Goal: Information Seeking & Learning: Learn about a topic

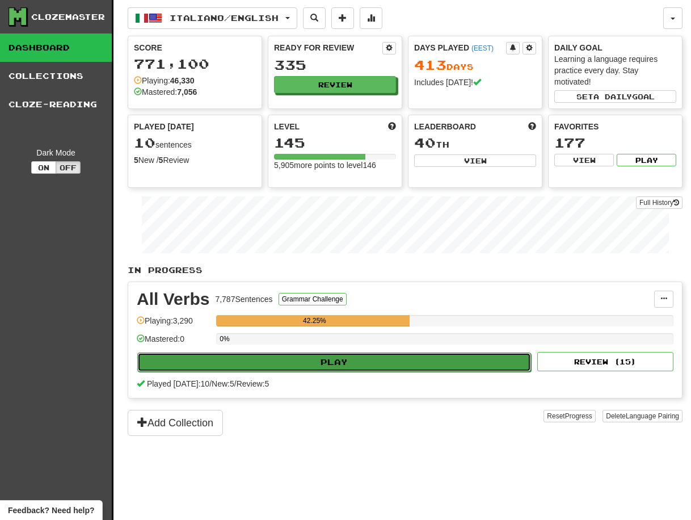
click at [330, 364] on button "Play" at bounding box center [334, 361] width 394 height 19
select select "**"
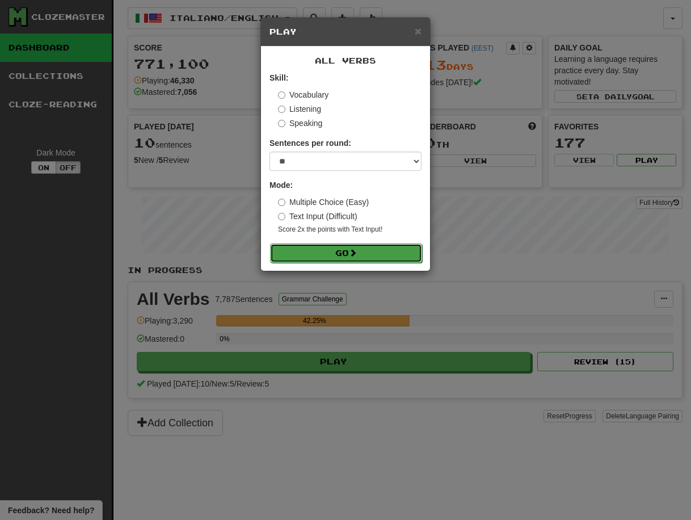
click at [337, 252] on button "Go" at bounding box center [346, 252] width 152 height 19
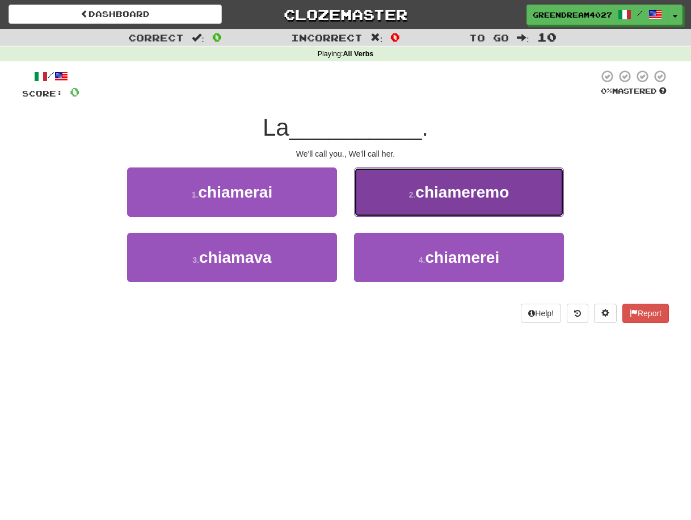
click at [429, 192] on span "chiameremo" at bounding box center [462, 192] width 94 height 18
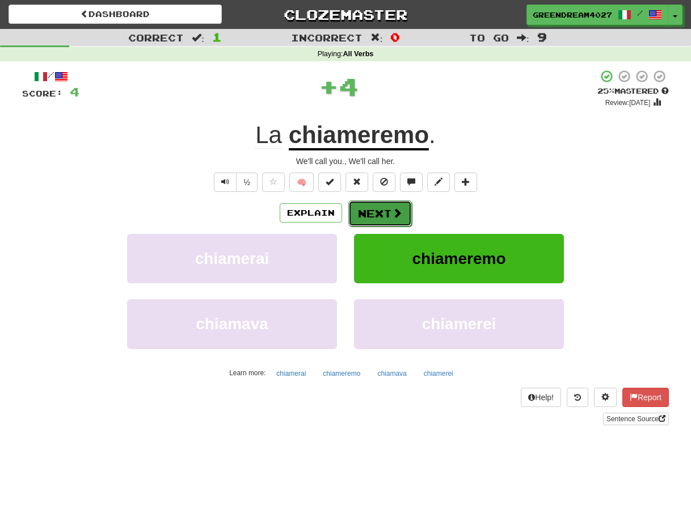
click at [383, 213] on button "Next" at bounding box center [380, 213] width 64 height 26
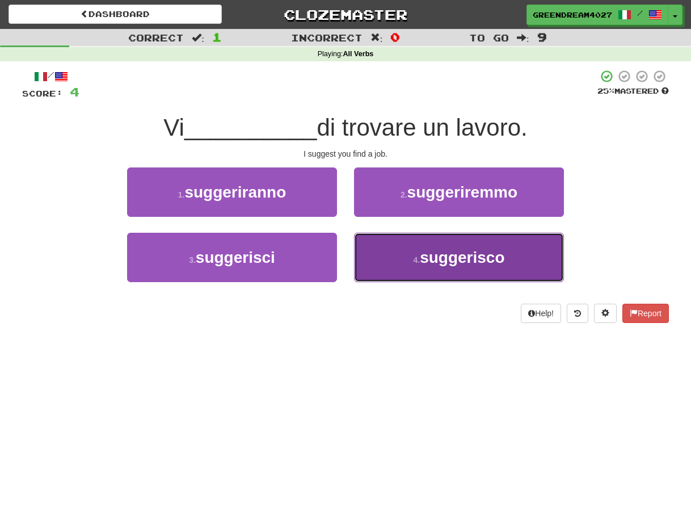
click at [422, 263] on span "suggerisco" at bounding box center [462, 258] width 85 height 18
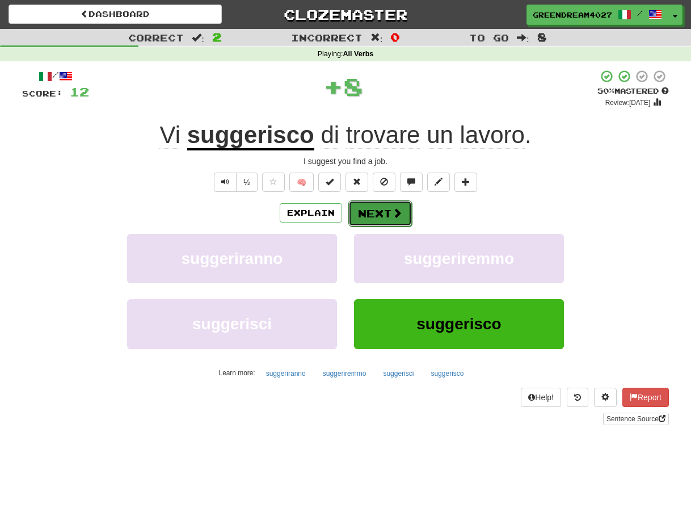
click at [388, 212] on button "Next" at bounding box center [380, 213] width 64 height 26
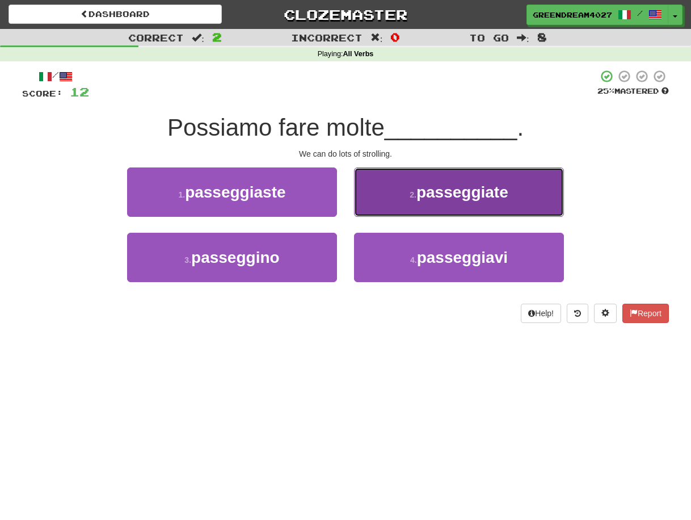
click at [426, 195] on span "passeggiate" at bounding box center [463, 192] width 92 height 18
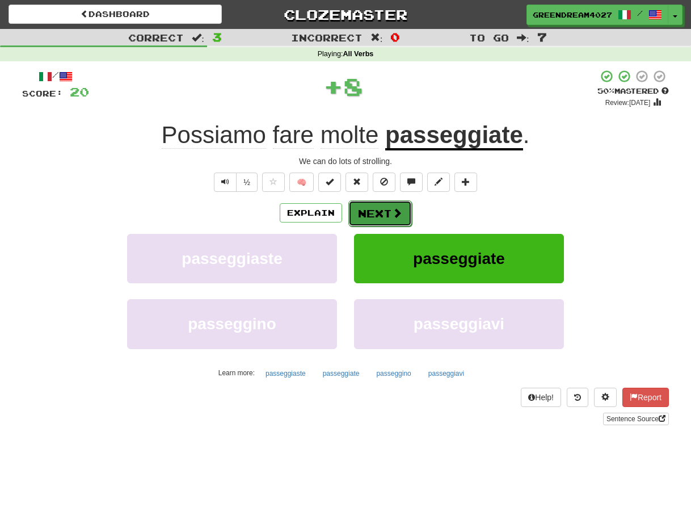
click at [376, 212] on button "Next" at bounding box center [380, 213] width 64 height 26
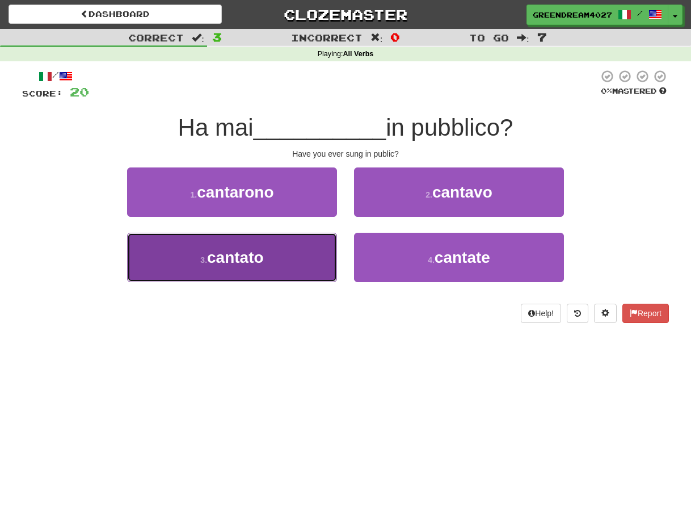
click at [326, 258] on button "3 . cantato" at bounding box center [232, 257] width 210 height 49
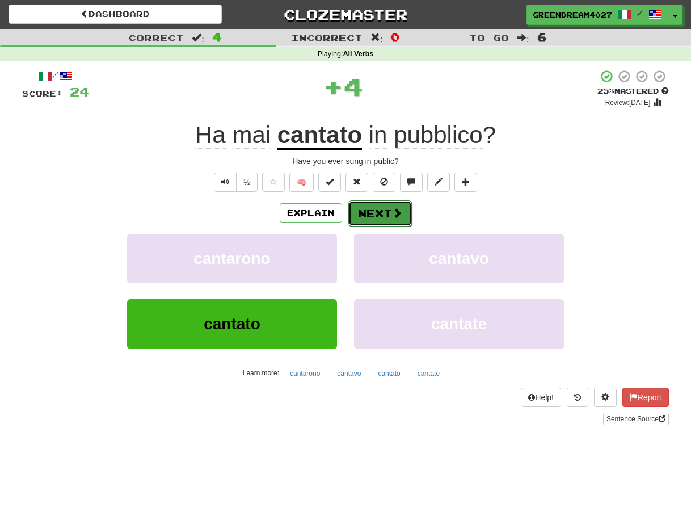
click at [385, 210] on button "Next" at bounding box center [380, 213] width 64 height 26
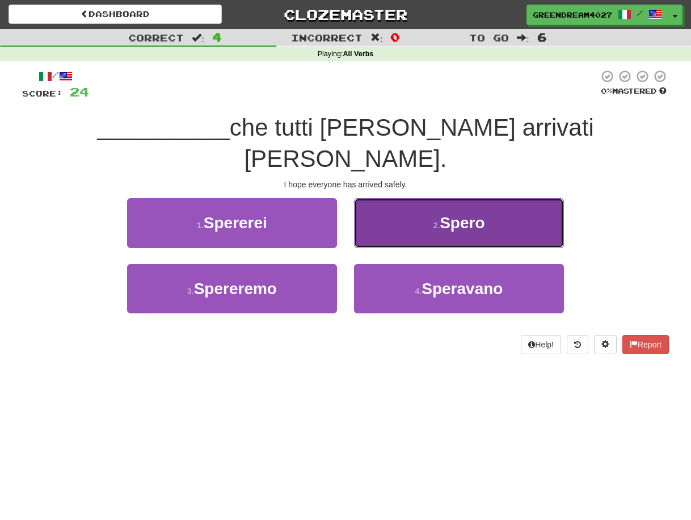
click at [407, 199] on button "2 . Spero" at bounding box center [459, 222] width 210 height 49
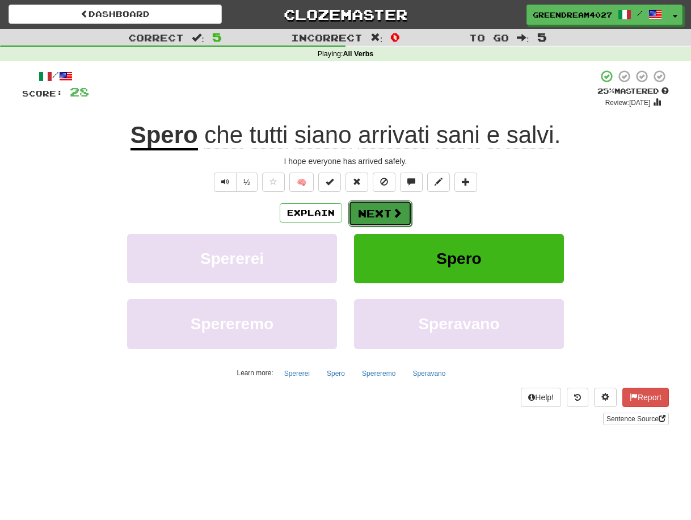
click at [382, 211] on button "Next" at bounding box center [380, 213] width 64 height 26
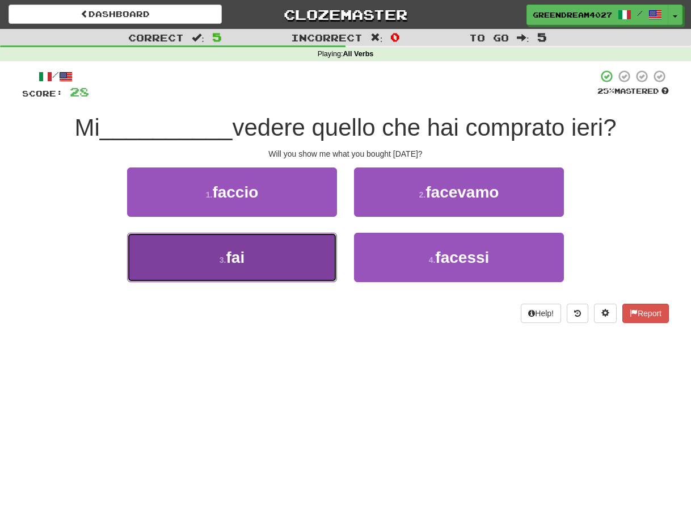
click at [260, 260] on button "3 . fai" at bounding box center [232, 257] width 210 height 49
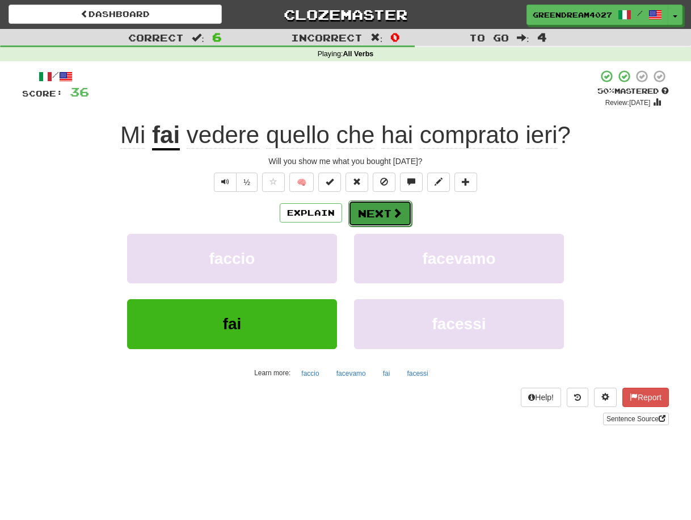
click at [377, 213] on button "Next" at bounding box center [380, 213] width 64 height 26
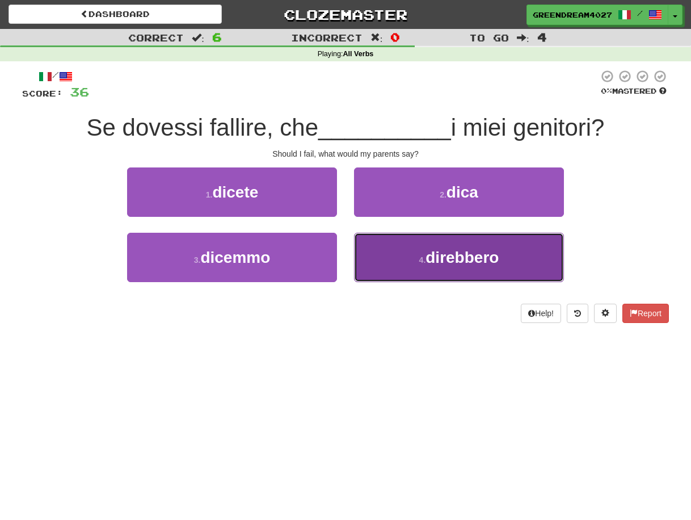
click at [423, 258] on small "4 ." at bounding box center [422, 259] width 7 height 9
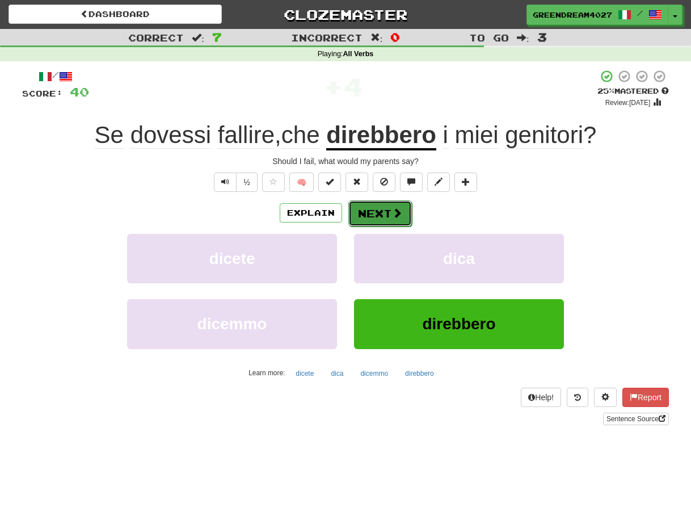
click at [383, 213] on button "Next" at bounding box center [380, 213] width 64 height 26
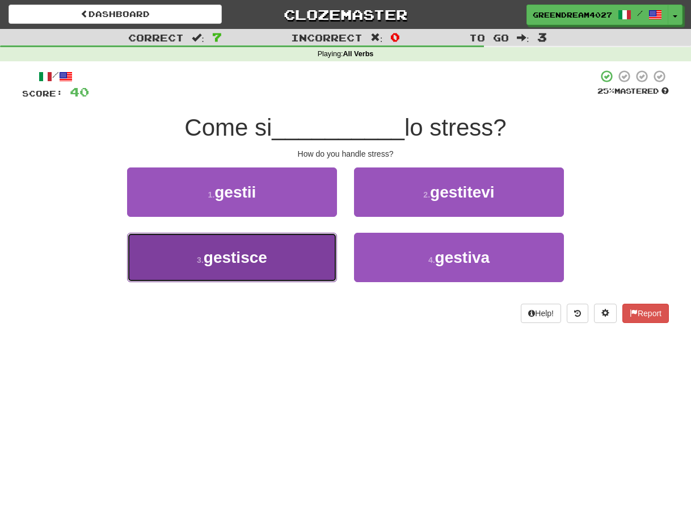
click at [288, 257] on button "3 . gestisce" at bounding box center [232, 257] width 210 height 49
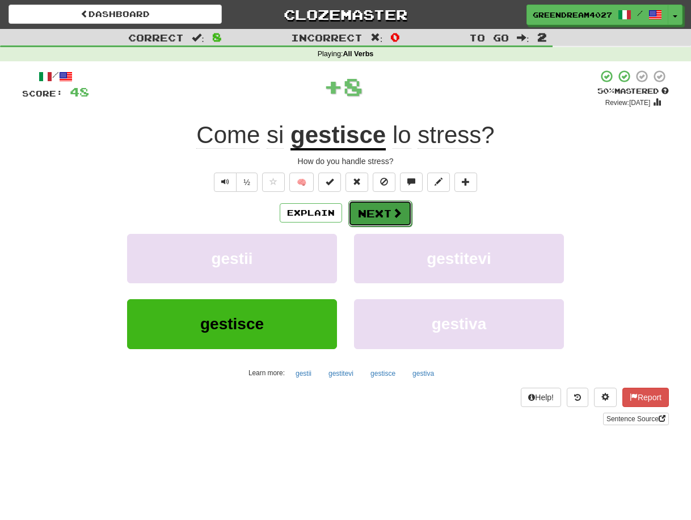
click at [378, 211] on button "Next" at bounding box center [380, 213] width 64 height 26
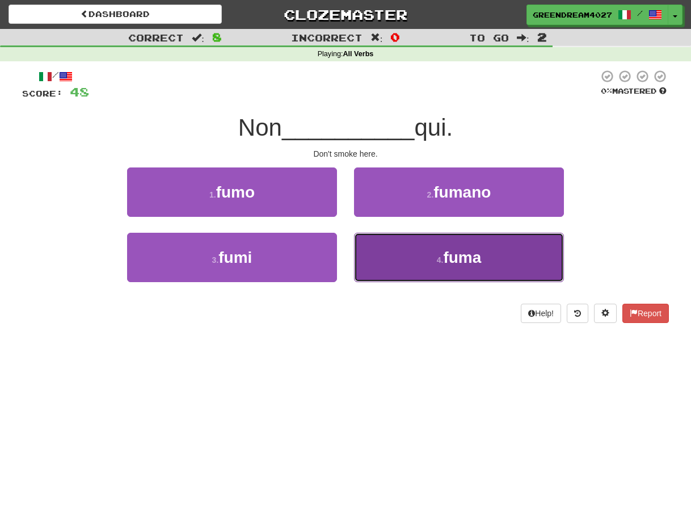
click at [405, 259] on button "4 . fuma" at bounding box center [459, 257] width 210 height 49
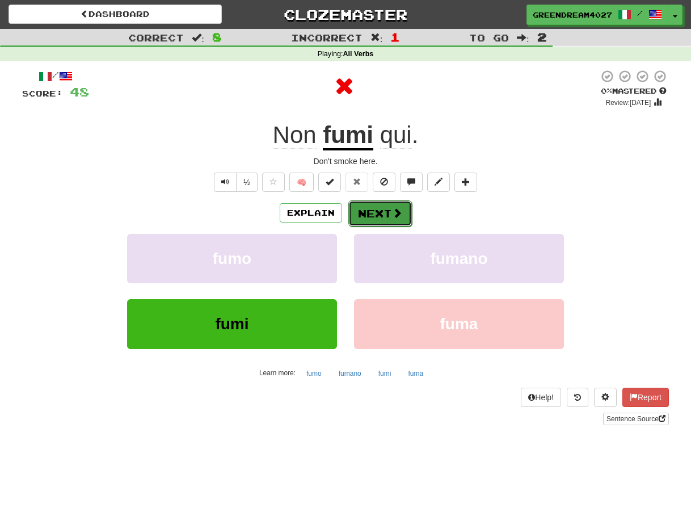
click at [383, 211] on button "Next" at bounding box center [380, 213] width 64 height 26
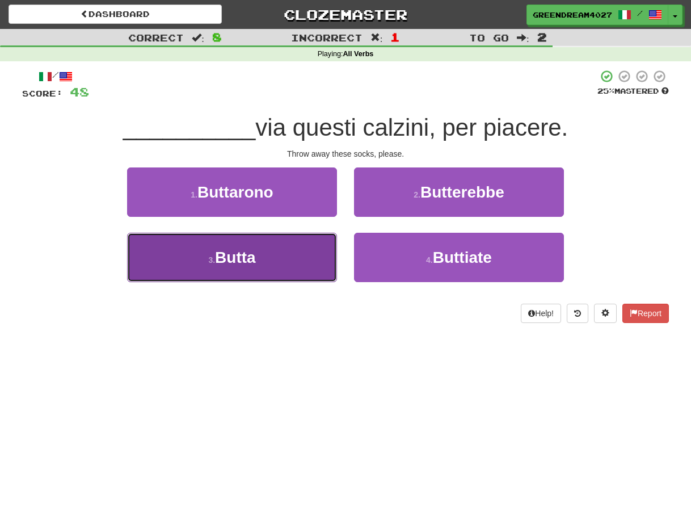
click at [299, 262] on button "3 . Butta" at bounding box center [232, 257] width 210 height 49
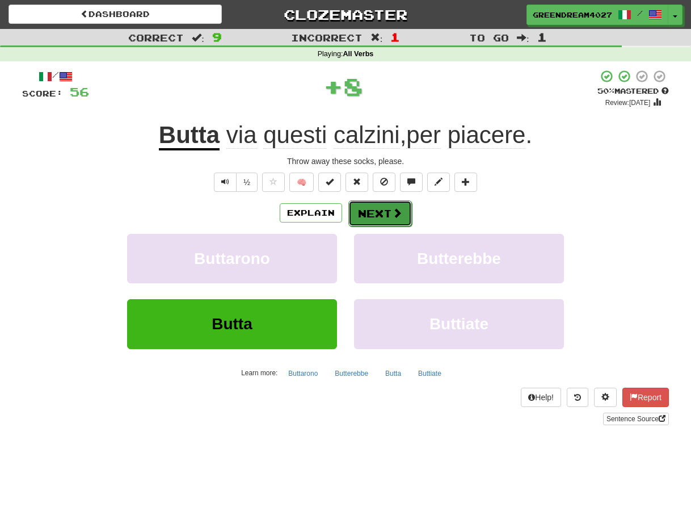
click at [383, 210] on button "Next" at bounding box center [380, 213] width 64 height 26
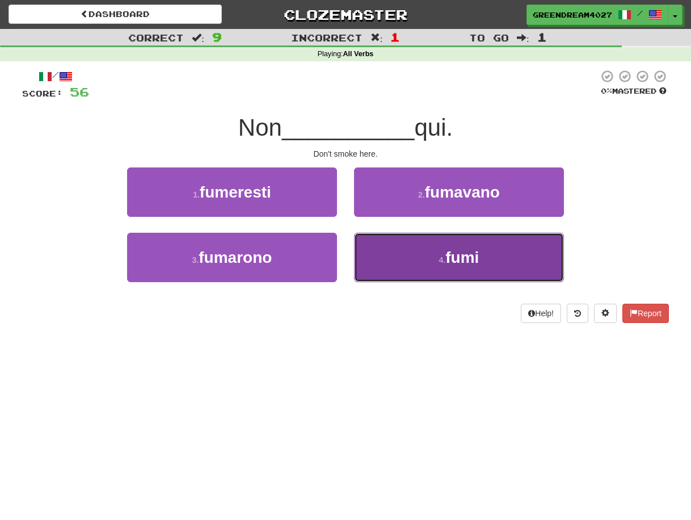
click at [410, 262] on button "4 . fumi" at bounding box center [459, 257] width 210 height 49
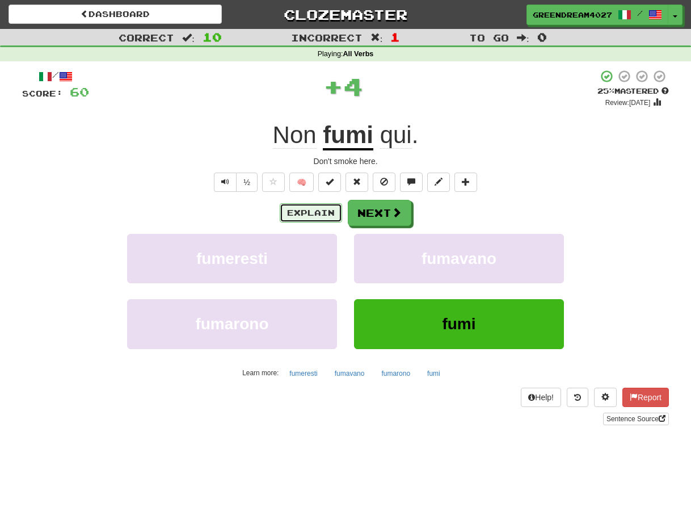
click at [314, 210] on button "Explain" at bounding box center [311, 212] width 62 height 19
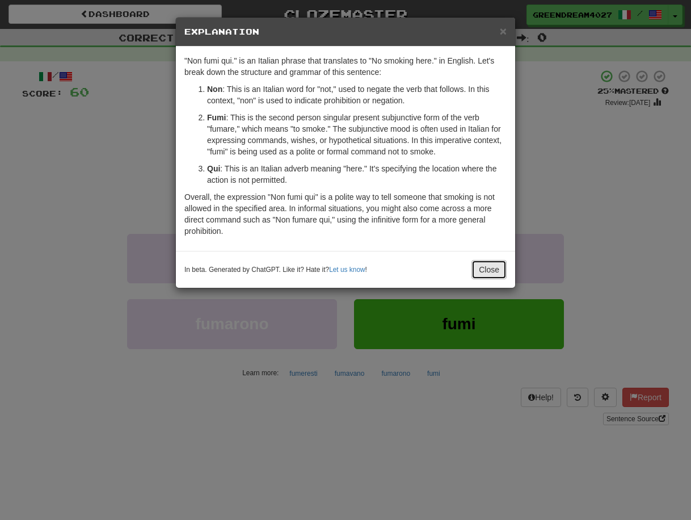
click at [487, 269] on button "Close" at bounding box center [489, 269] width 35 height 19
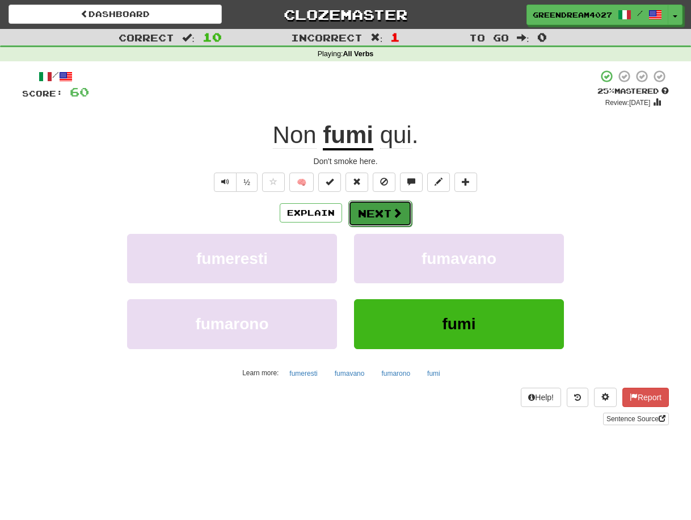
click at [380, 212] on button "Next" at bounding box center [380, 213] width 64 height 26
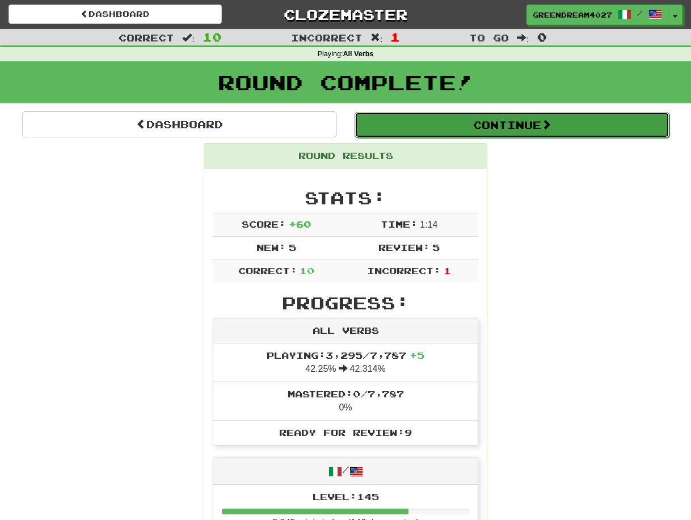
click at [520, 125] on button "Continue" at bounding box center [512, 125] width 315 height 26
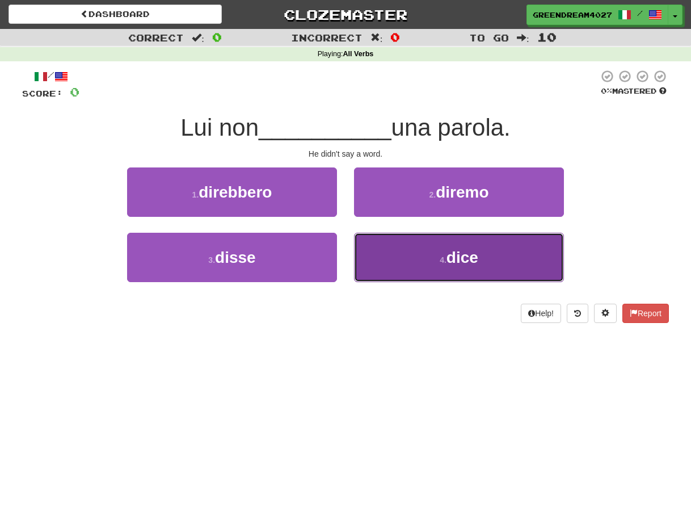
click at [405, 258] on button "4 . dice" at bounding box center [459, 257] width 210 height 49
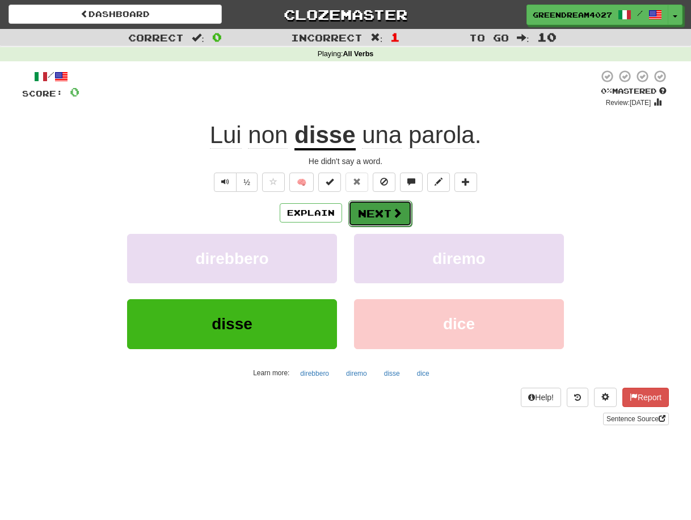
click at [374, 212] on button "Next" at bounding box center [380, 213] width 64 height 26
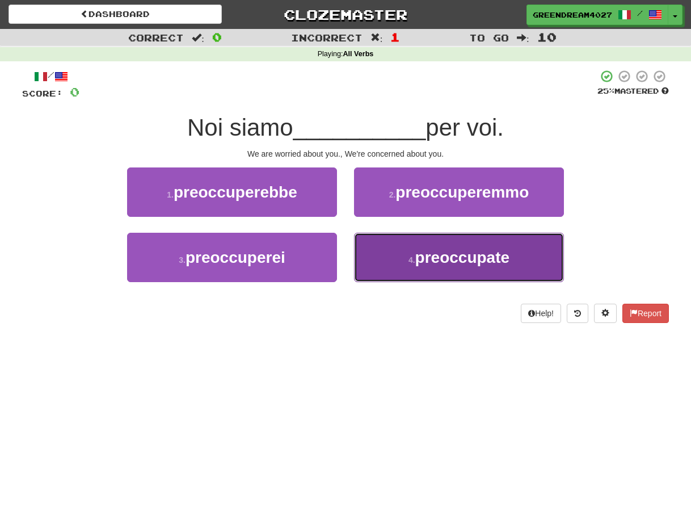
click at [425, 265] on span "preoccupate" at bounding box center [462, 258] width 95 height 18
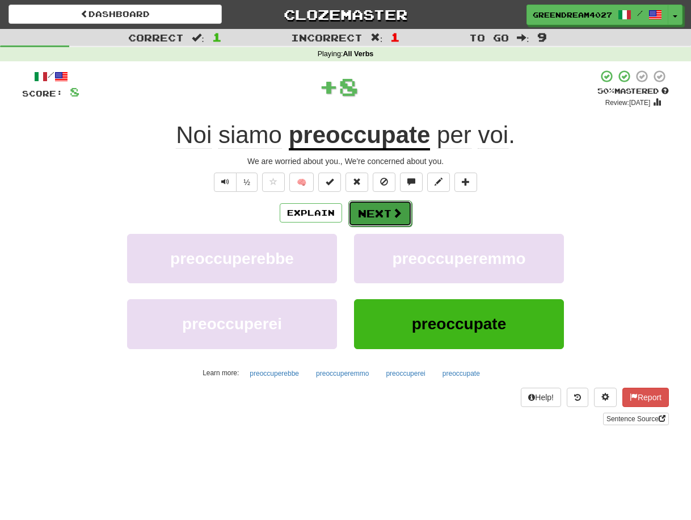
click at [388, 214] on button "Next" at bounding box center [380, 213] width 64 height 26
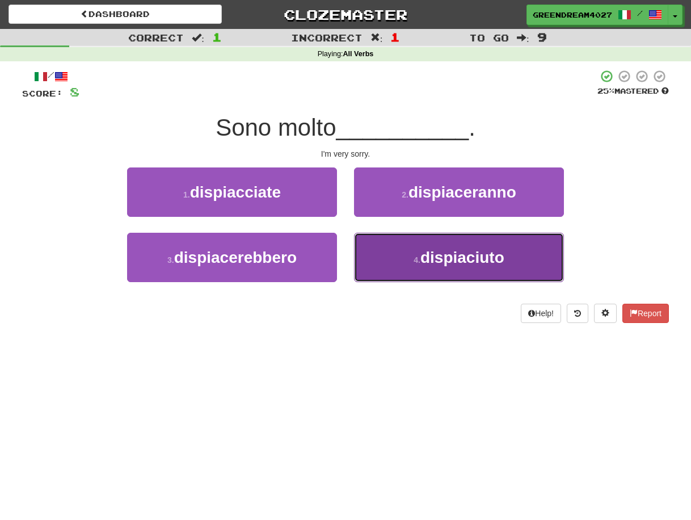
click at [413, 253] on button "4 . dispiaciuto" at bounding box center [459, 257] width 210 height 49
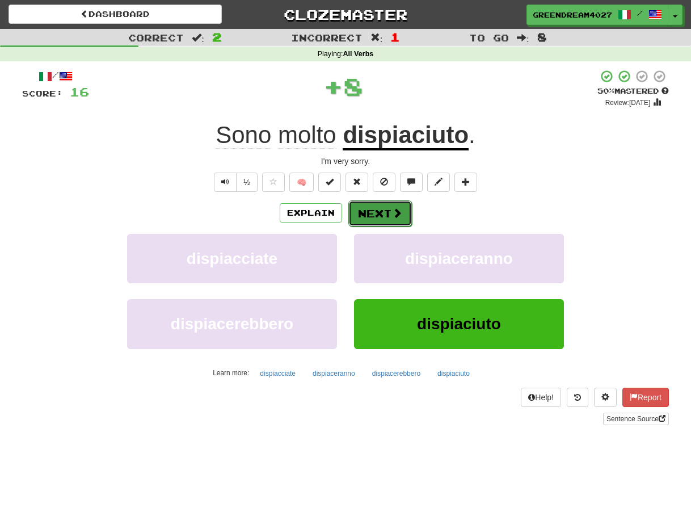
click at [383, 211] on button "Next" at bounding box center [380, 213] width 64 height 26
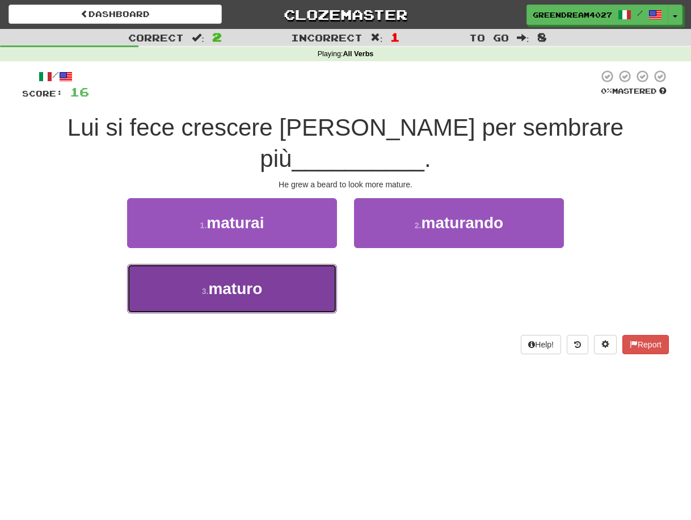
click at [297, 267] on button "3 . maturo" at bounding box center [232, 288] width 210 height 49
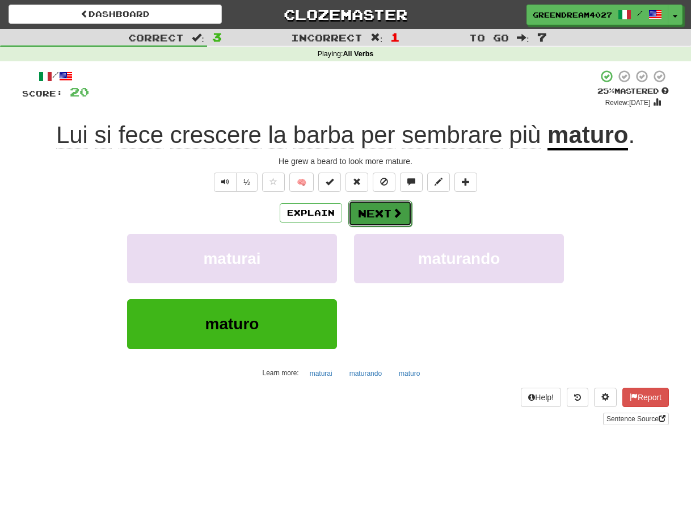
click at [384, 213] on button "Next" at bounding box center [380, 213] width 64 height 26
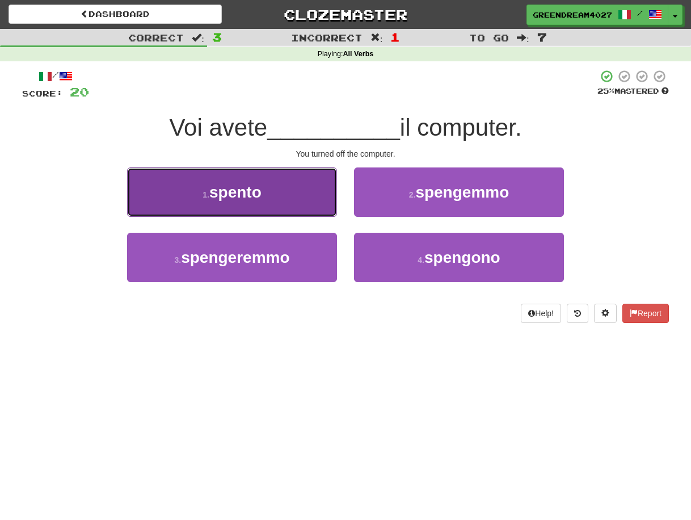
click at [289, 207] on button "1 . spento" at bounding box center [232, 191] width 210 height 49
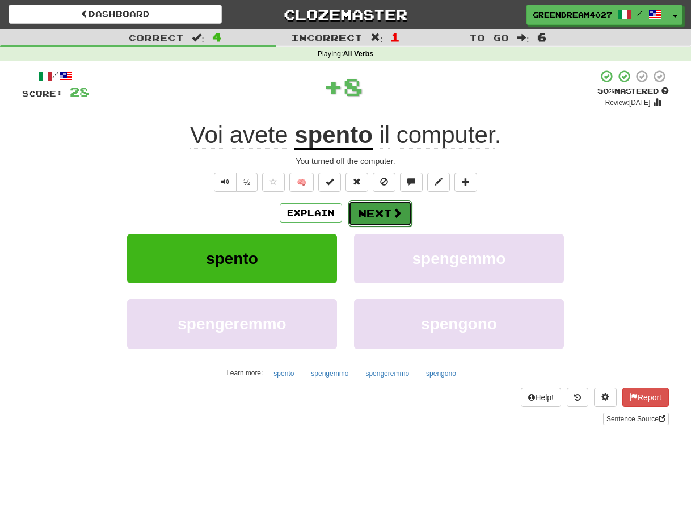
click at [376, 213] on button "Next" at bounding box center [380, 213] width 64 height 26
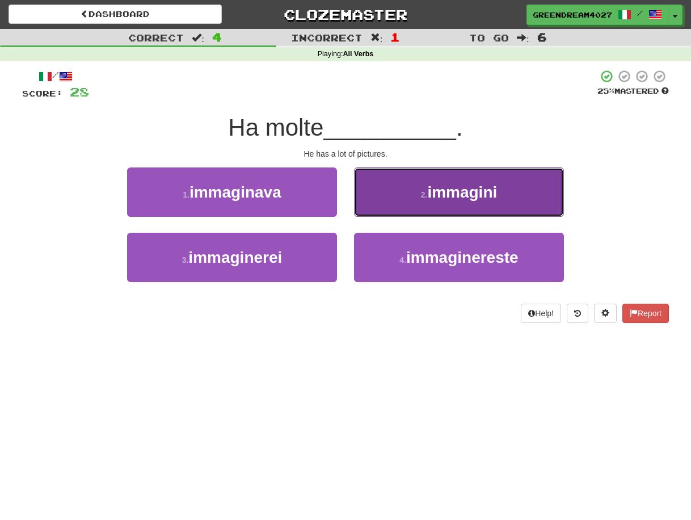
click at [418, 195] on button "2 . immagini" at bounding box center [459, 191] width 210 height 49
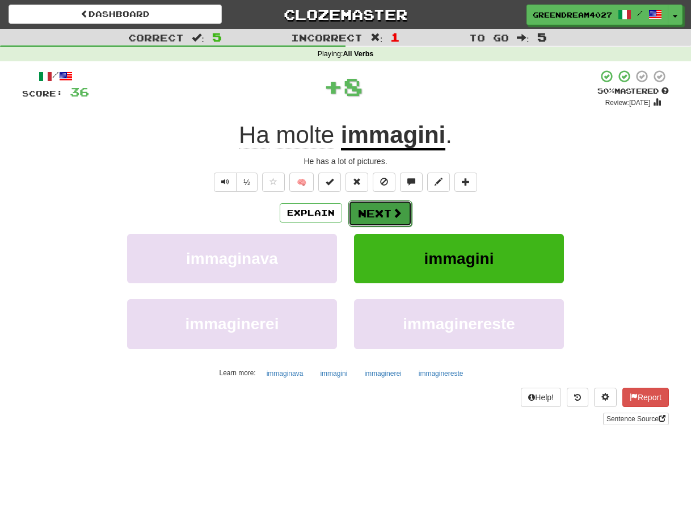
click at [376, 212] on button "Next" at bounding box center [380, 213] width 64 height 26
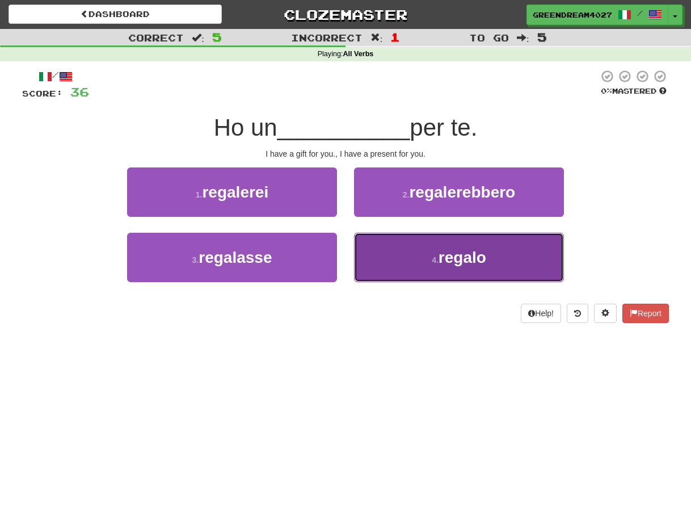
click at [405, 268] on button "4 . regalo" at bounding box center [459, 257] width 210 height 49
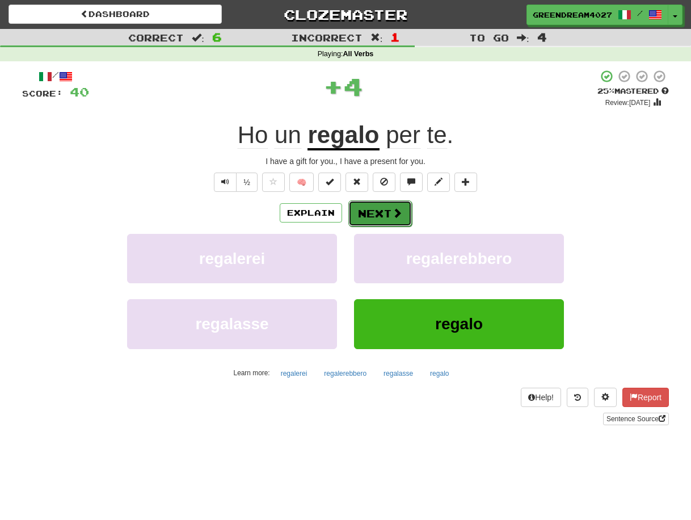
click at [390, 210] on button "Next" at bounding box center [380, 213] width 64 height 26
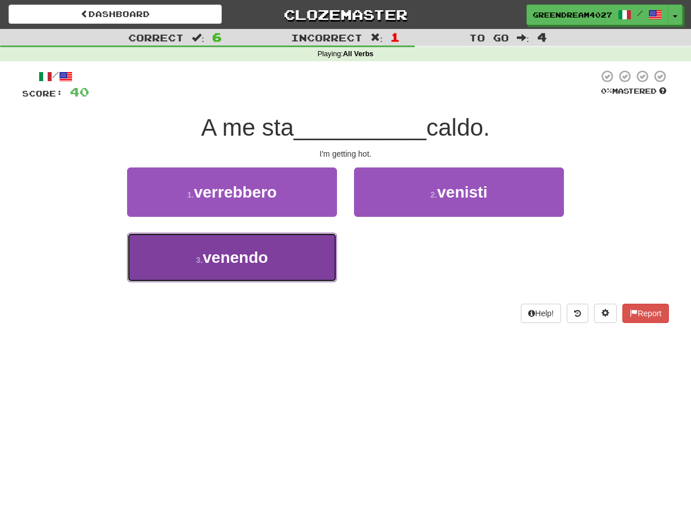
click at [332, 268] on button "3 . venendo" at bounding box center [232, 257] width 210 height 49
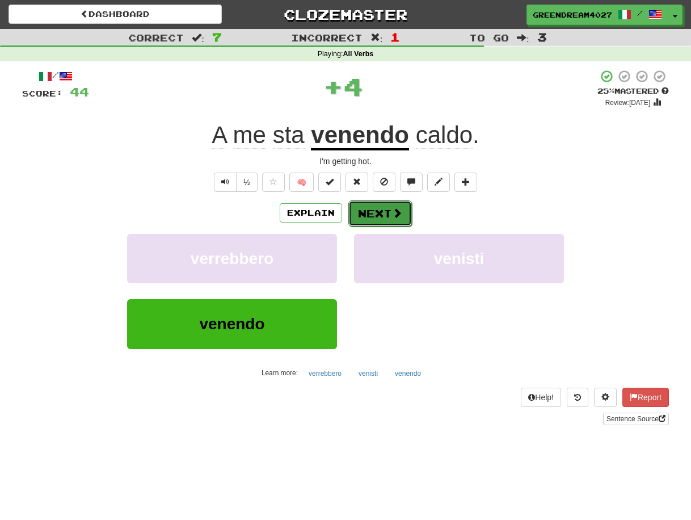
click at [392, 212] on span at bounding box center [397, 213] width 10 height 10
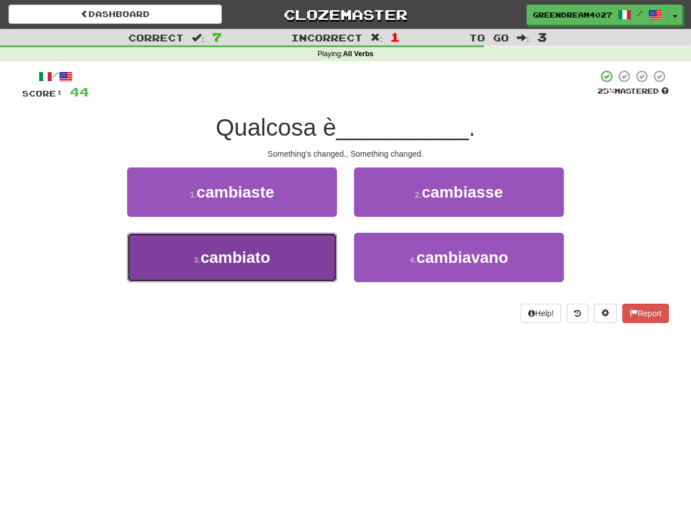
click at [309, 267] on button "3 . cambiato" at bounding box center [232, 257] width 210 height 49
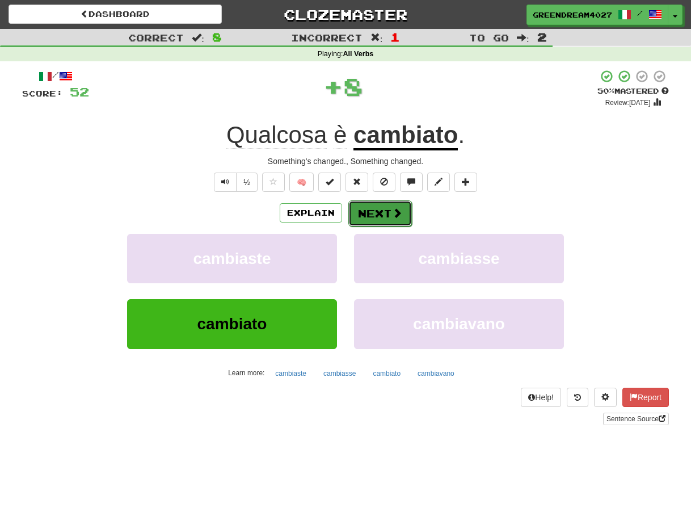
click at [372, 211] on button "Next" at bounding box center [380, 213] width 64 height 26
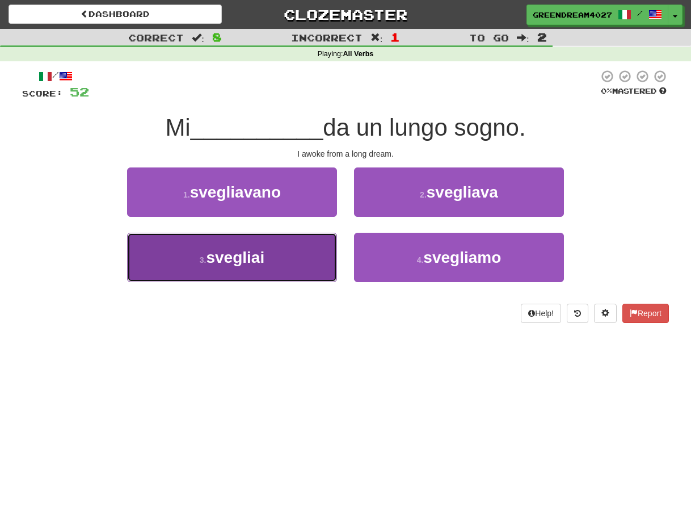
click at [280, 267] on button "3 . svegliai" at bounding box center [232, 257] width 210 height 49
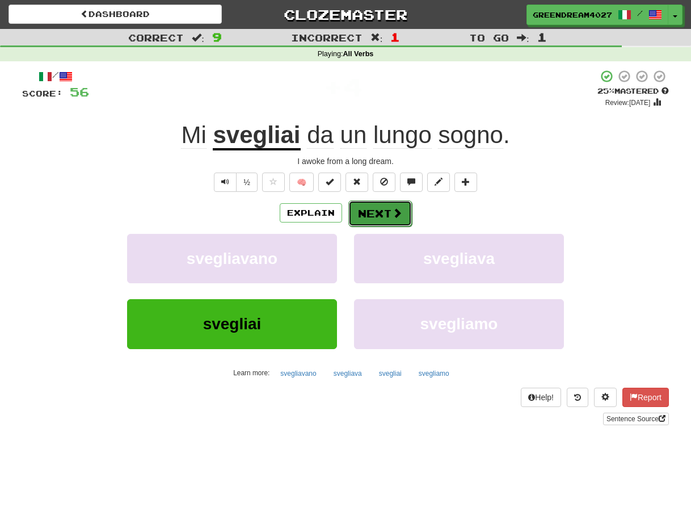
click at [374, 213] on button "Next" at bounding box center [380, 213] width 64 height 26
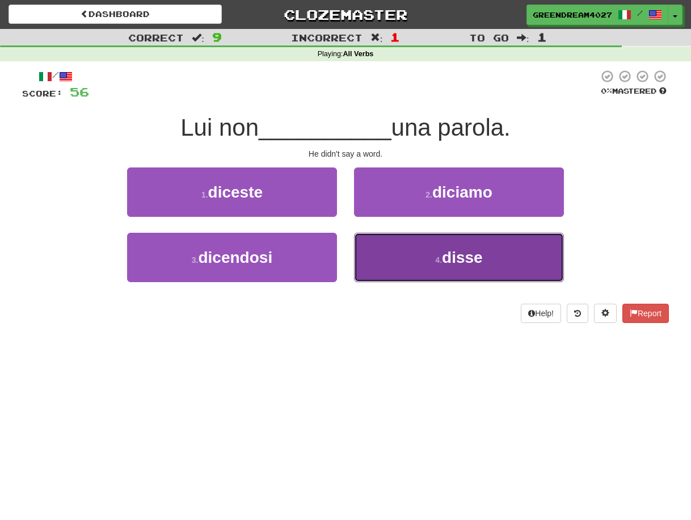
click at [388, 270] on button "4 . disse" at bounding box center [459, 257] width 210 height 49
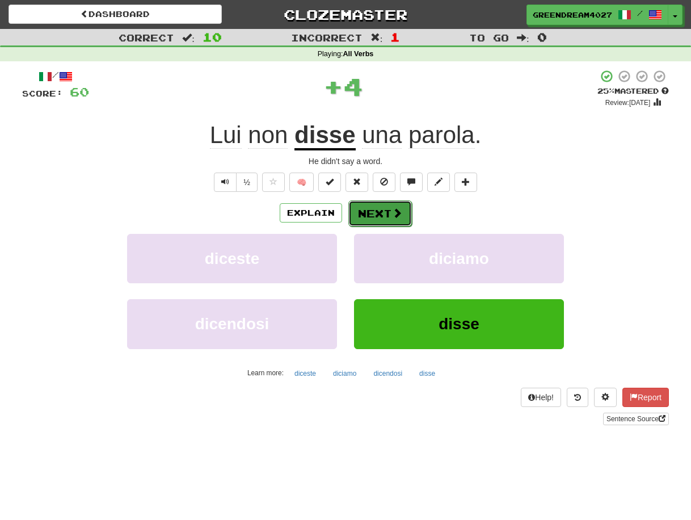
click at [369, 215] on button "Next" at bounding box center [380, 213] width 64 height 26
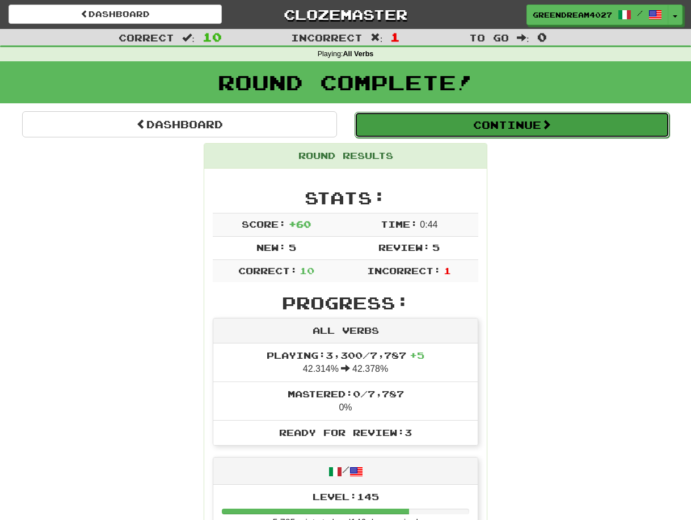
click at [489, 125] on button "Continue" at bounding box center [512, 125] width 315 height 26
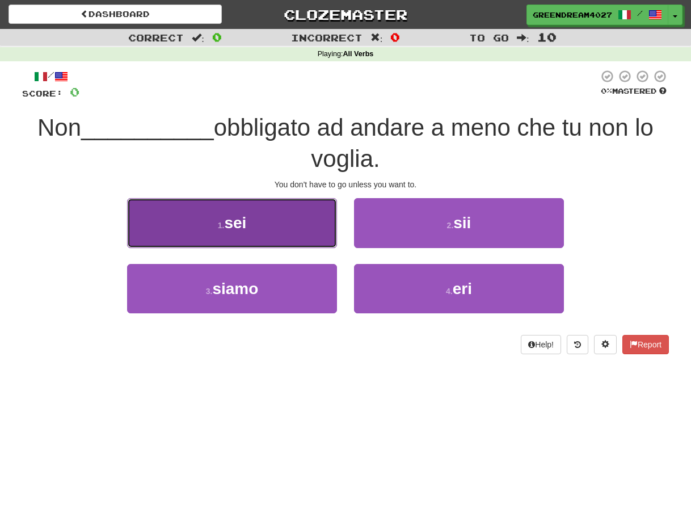
click at [259, 222] on button "1 . sei" at bounding box center [232, 222] width 210 height 49
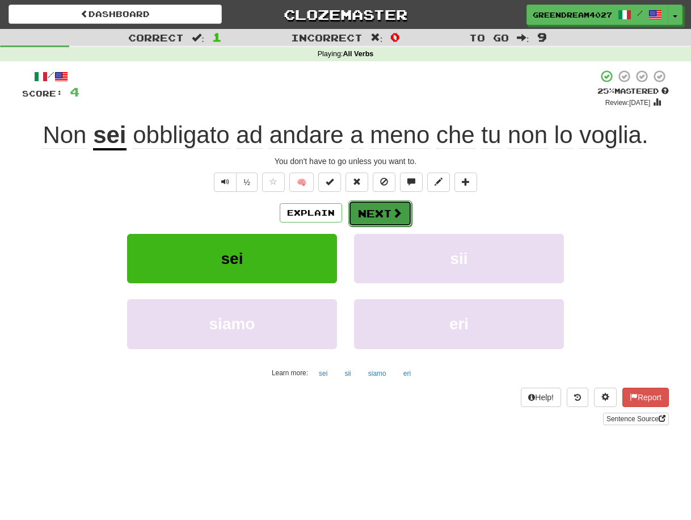
click at [380, 209] on button "Next" at bounding box center [380, 213] width 64 height 26
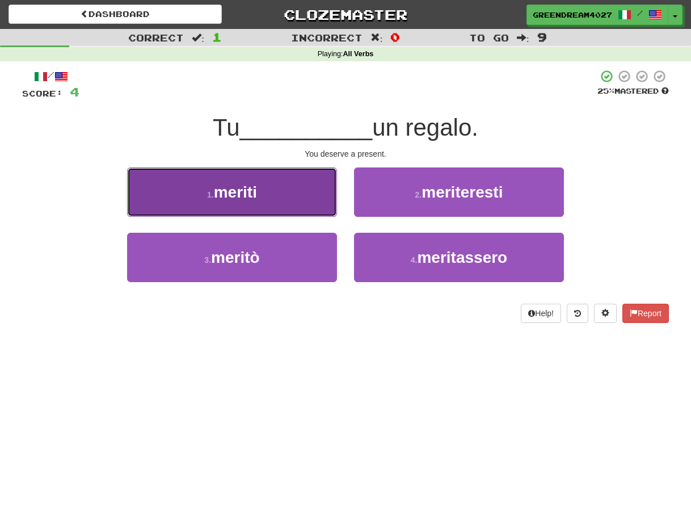
click at [266, 200] on button "1 . meriti" at bounding box center [232, 191] width 210 height 49
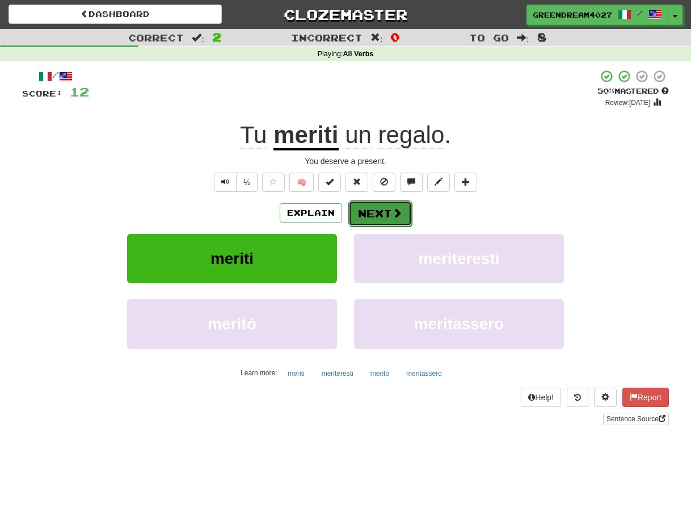
click at [370, 211] on button "Next" at bounding box center [380, 213] width 64 height 26
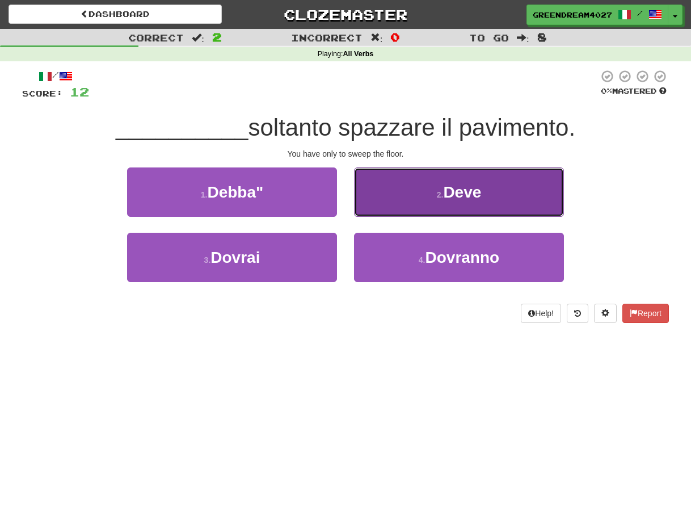
click at [444, 194] on small "2 ." at bounding box center [440, 194] width 7 height 9
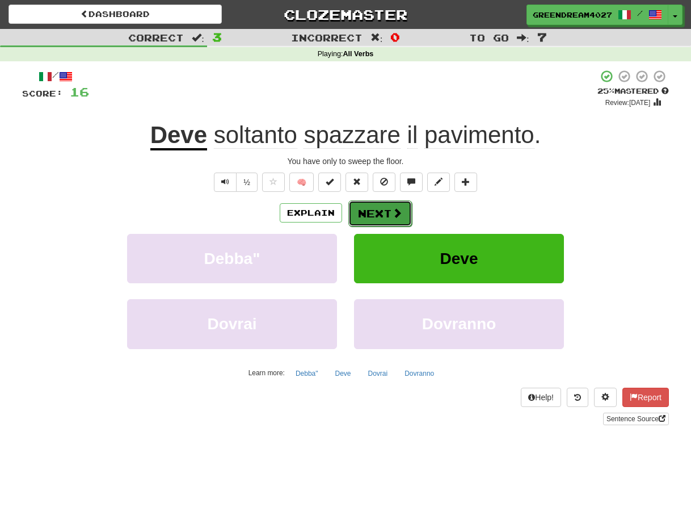
click at [385, 213] on button "Next" at bounding box center [380, 213] width 64 height 26
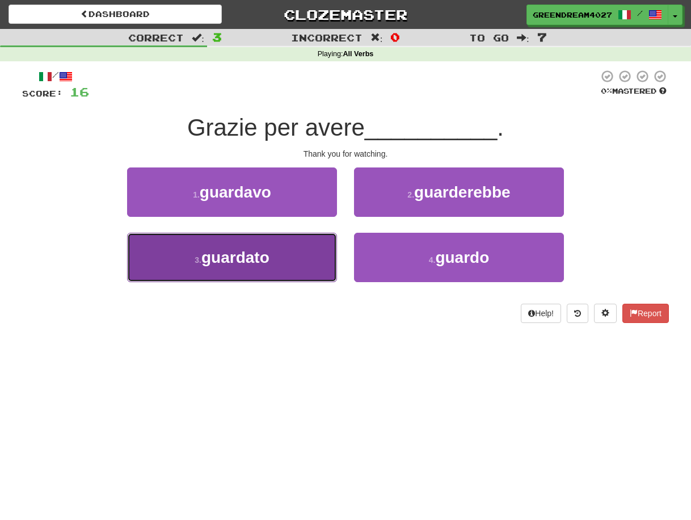
click at [291, 261] on button "3 . guardato" at bounding box center [232, 257] width 210 height 49
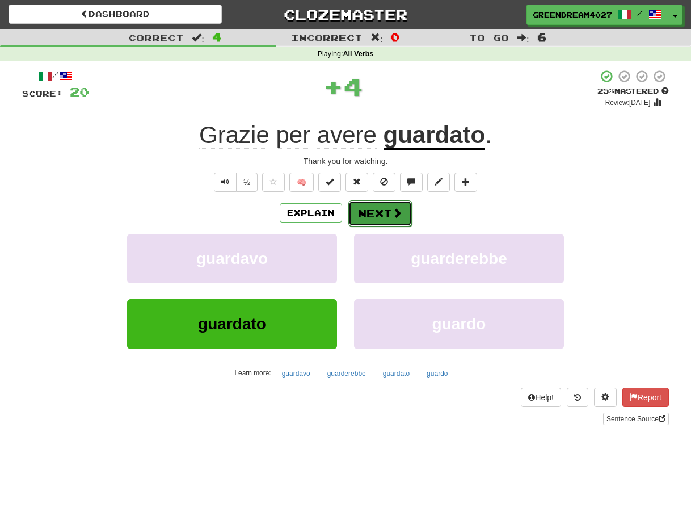
click at [372, 211] on button "Next" at bounding box center [380, 213] width 64 height 26
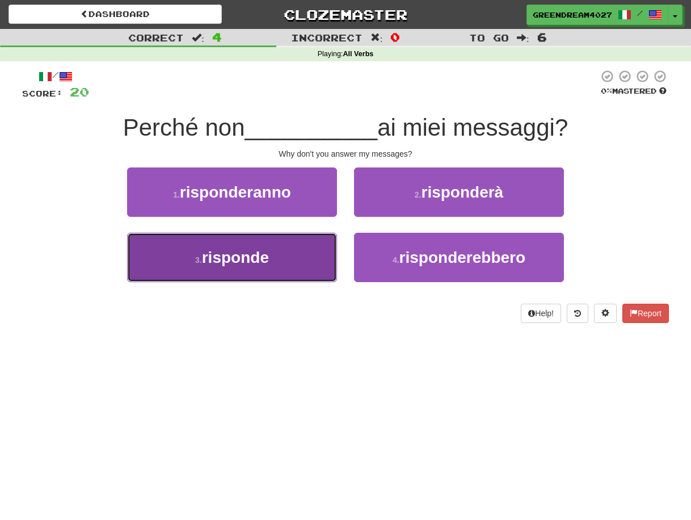
click at [269, 259] on span "risponde" at bounding box center [235, 258] width 67 height 18
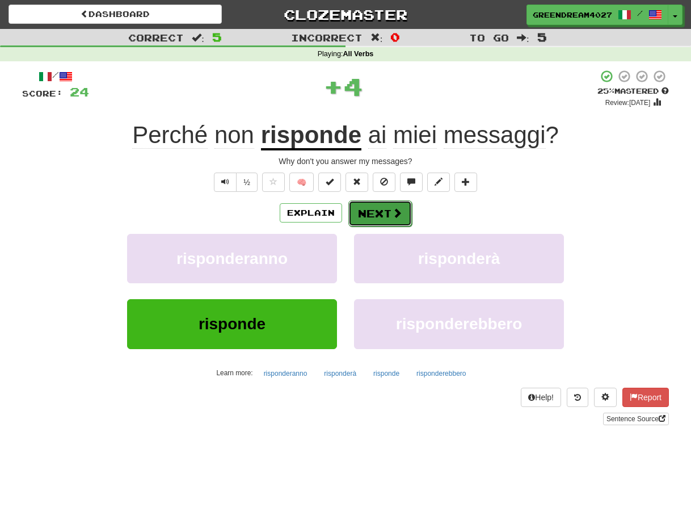
click at [375, 212] on button "Next" at bounding box center [380, 213] width 64 height 26
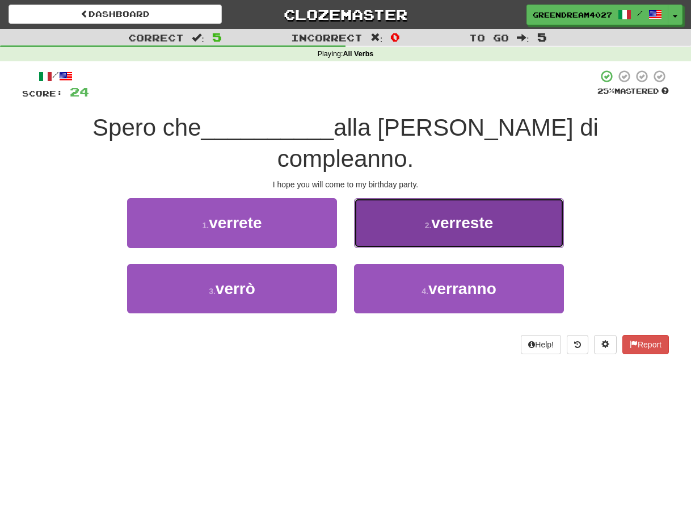
click at [422, 198] on button "2 . verreste" at bounding box center [459, 222] width 210 height 49
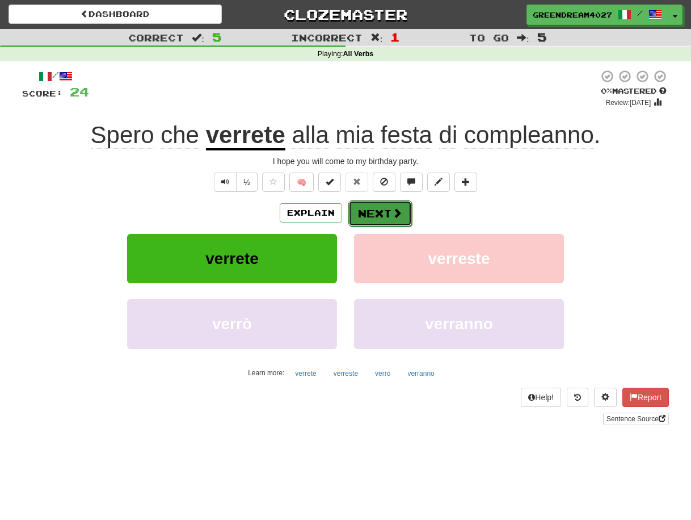
click at [378, 210] on button "Next" at bounding box center [380, 213] width 64 height 26
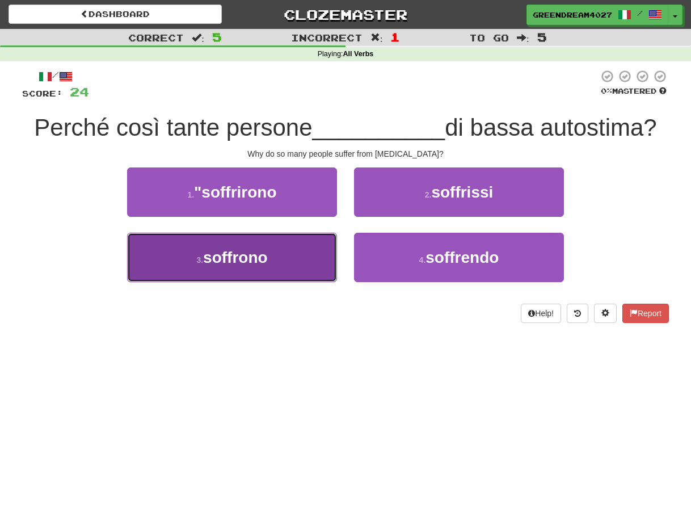
click at [276, 266] on button "3 . soffrono" at bounding box center [232, 257] width 210 height 49
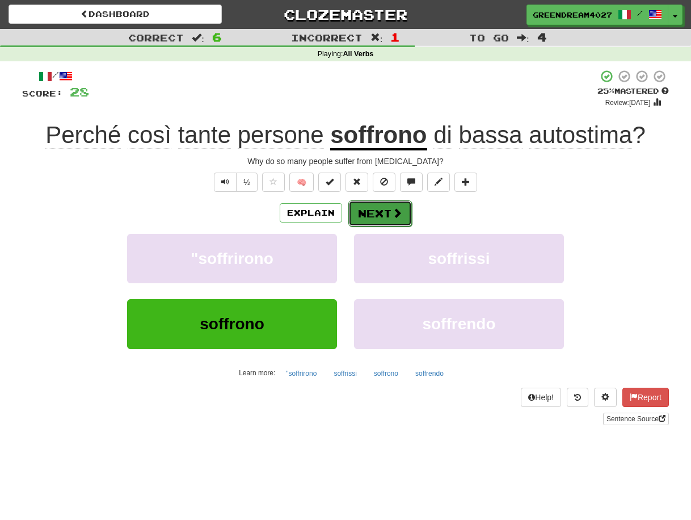
click at [390, 215] on button "Next" at bounding box center [380, 213] width 64 height 26
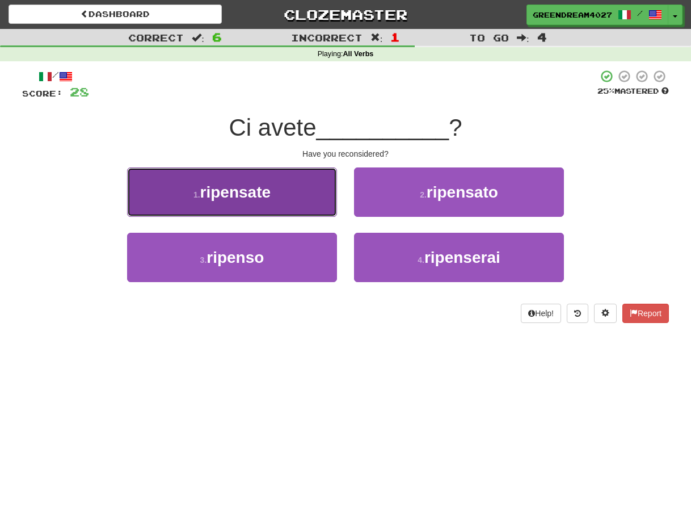
click at [258, 194] on span "ripensate" at bounding box center [235, 192] width 71 height 18
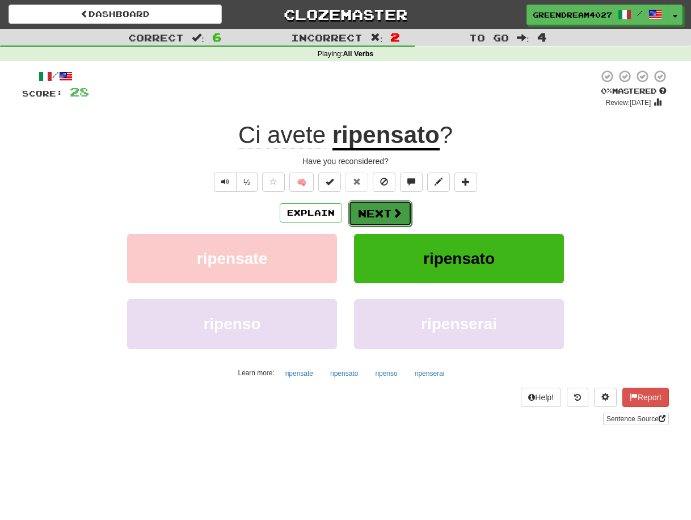
click at [378, 215] on button "Next" at bounding box center [380, 213] width 64 height 26
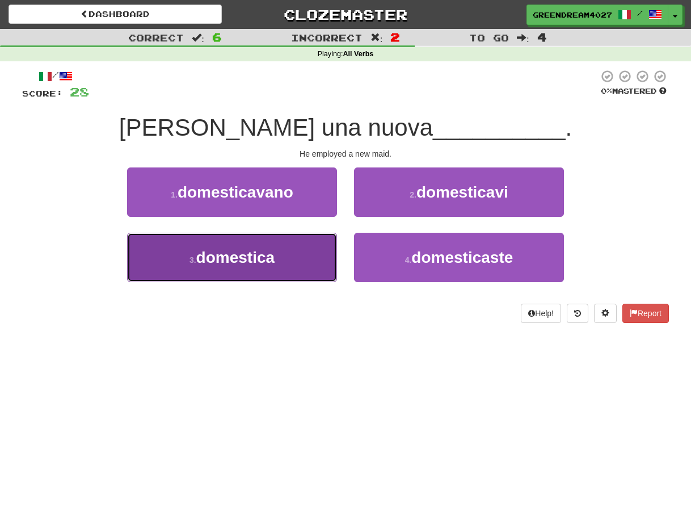
click at [292, 258] on button "3 . domestica" at bounding box center [232, 257] width 210 height 49
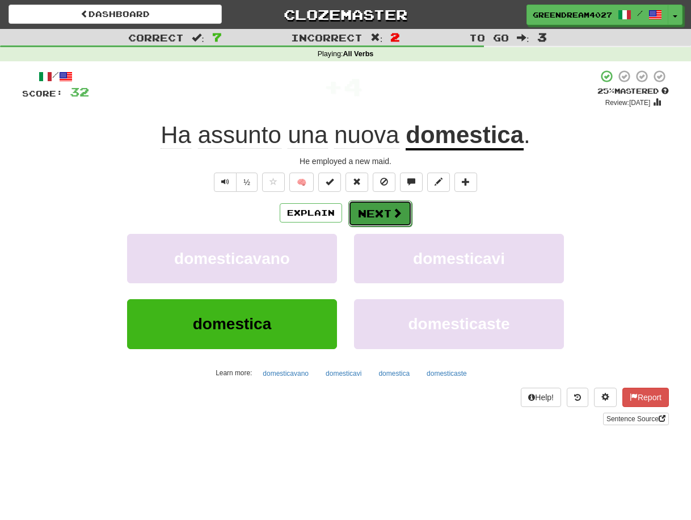
click at [384, 212] on button "Next" at bounding box center [380, 213] width 64 height 26
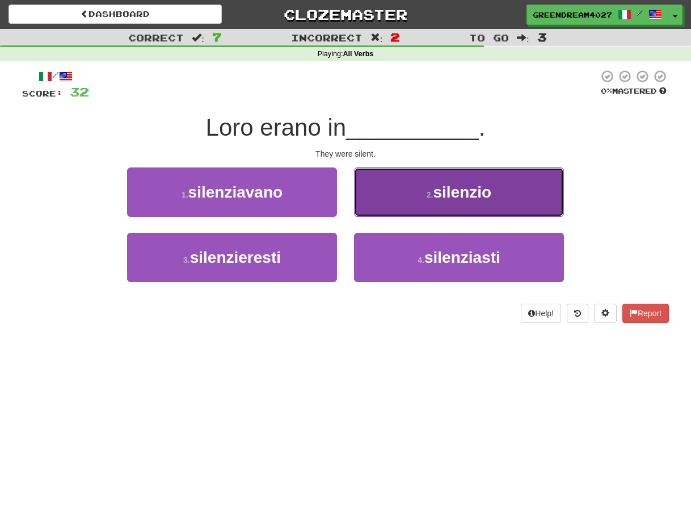
click at [469, 195] on span "silenzio" at bounding box center [462, 192] width 58 height 18
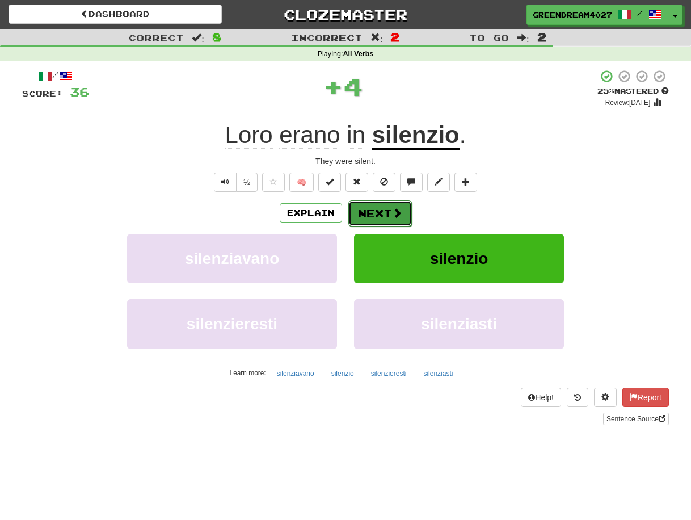
click at [383, 212] on button "Next" at bounding box center [380, 213] width 64 height 26
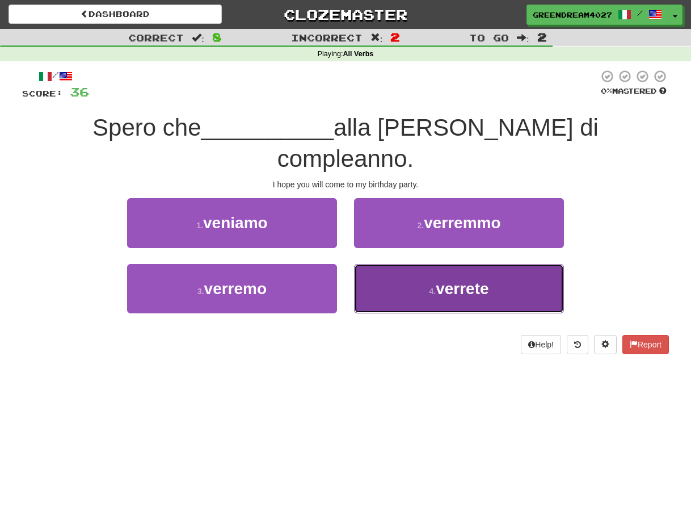
click at [423, 264] on button "4 . verrete" at bounding box center [459, 288] width 210 height 49
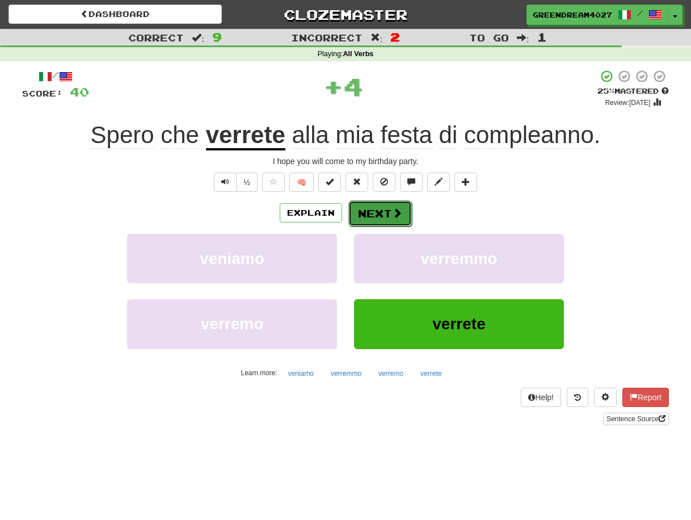
click at [387, 210] on button "Next" at bounding box center [380, 213] width 64 height 26
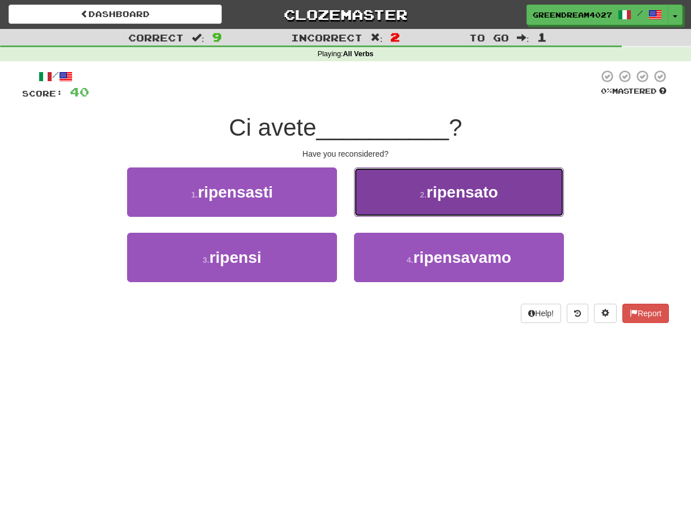
click at [470, 199] on span "ripensato" at bounding box center [463, 192] width 72 height 18
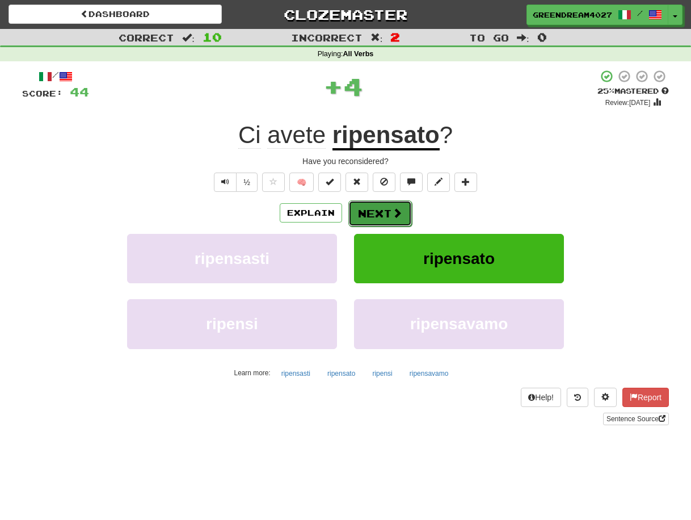
click at [375, 211] on button "Next" at bounding box center [380, 213] width 64 height 26
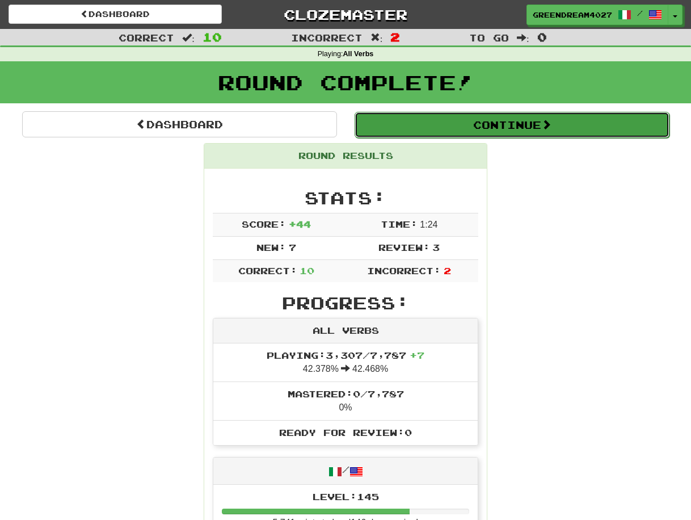
click at [508, 122] on button "Continue" at bounding box center [512, 125] width 315 height 26
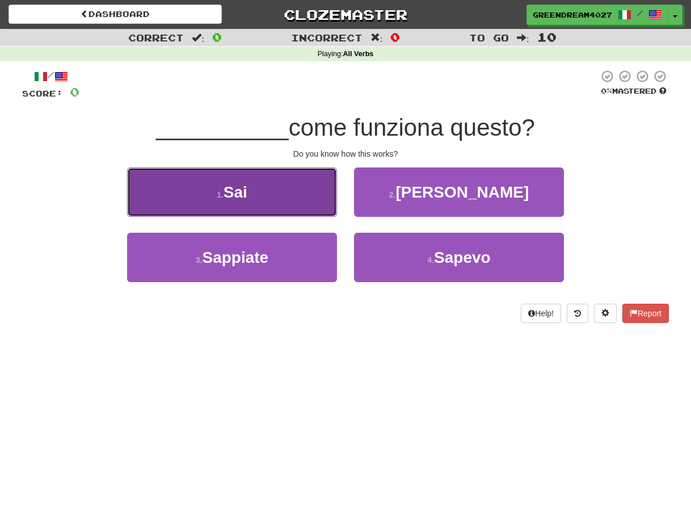
click at [279, 195] on button "1 . Sai" at bounding box center [232, 191] width 210 height 49
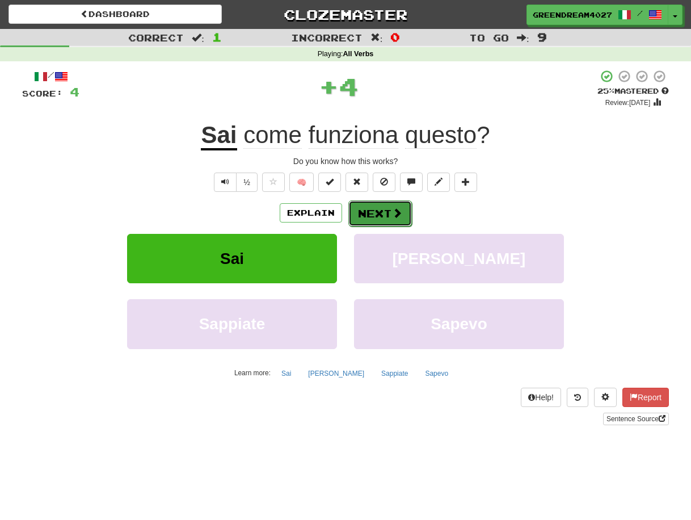
click at [376, 209] on button "Next" at bounding box center [380, 213] width 64 height 26
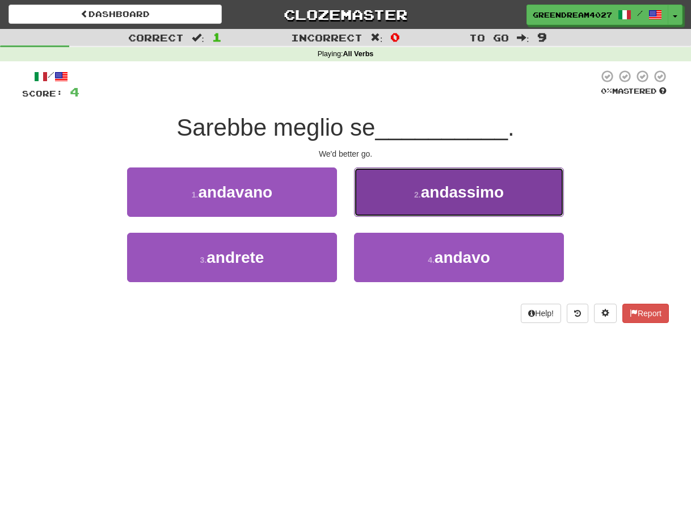
click at [430, 199] on span "andassimo" at bounding box center [462, 192] width 83 height 18
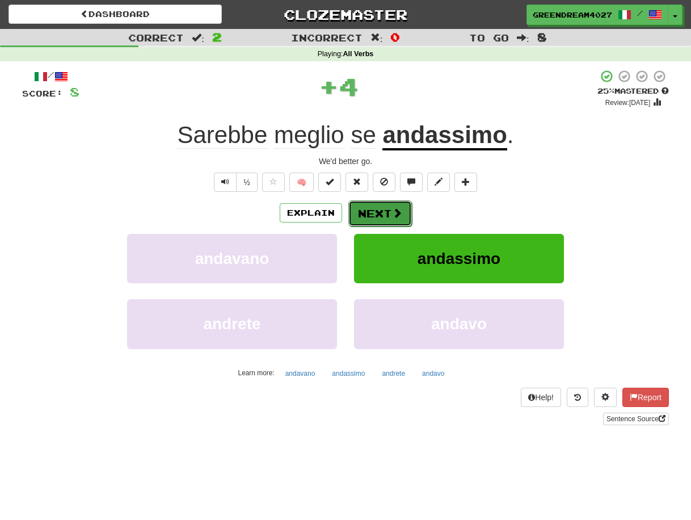
click at [374, 210] on button "Next" at bounding box center [380, 213] width 64 height 26
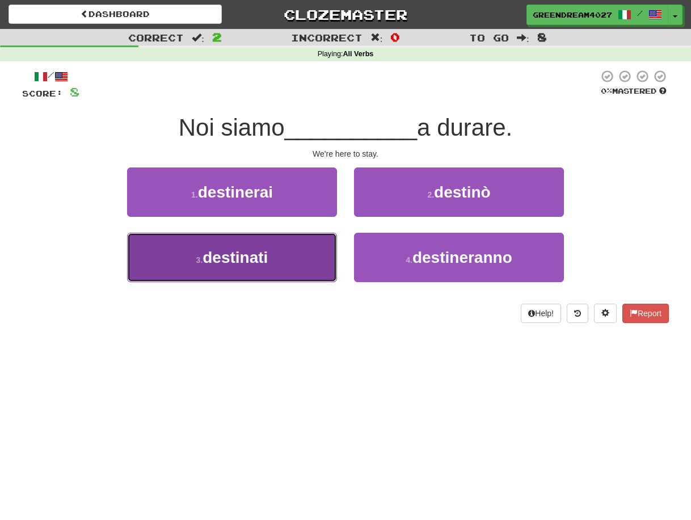
click at [288, 264] on button "3 . destinati" at bounding box center [232, 257] width 210 height 49
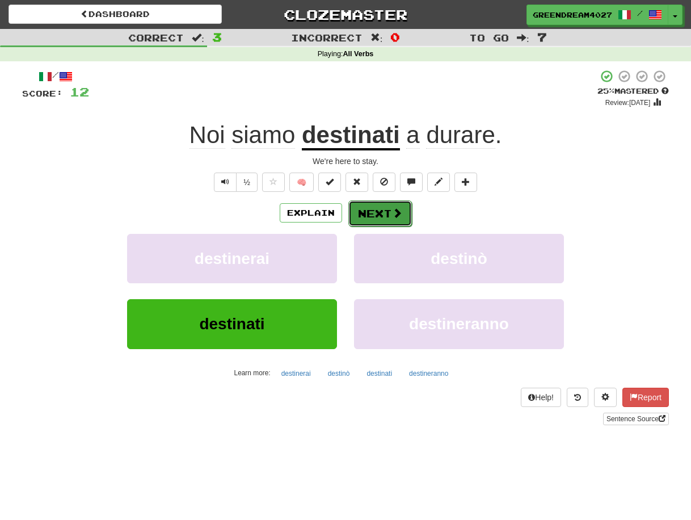
click at [375, 213] on button "Next" at bounding box center [380, 213] width 64 height 26
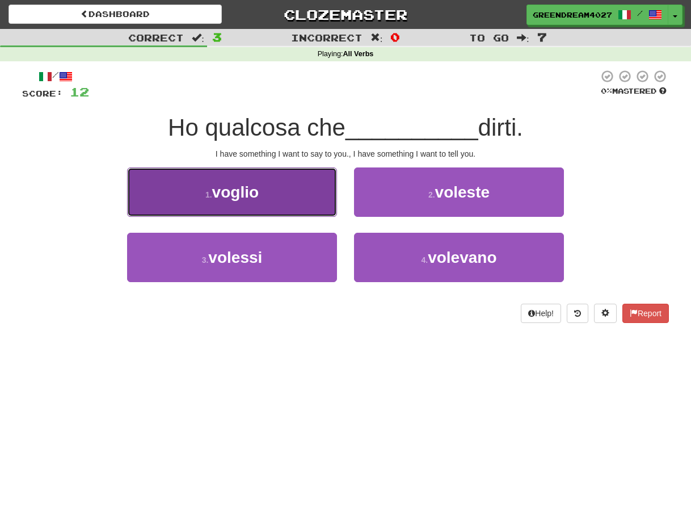
click at [245, 193] on span "voglio" at bounding box center [235, 192] width 47 height 18
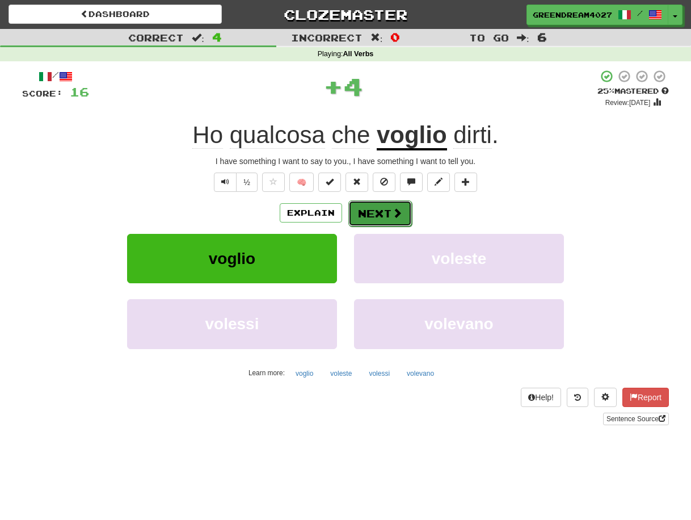
click at [373, 210] on button "Next" at bounding box center [380, 213] width 64 height 26
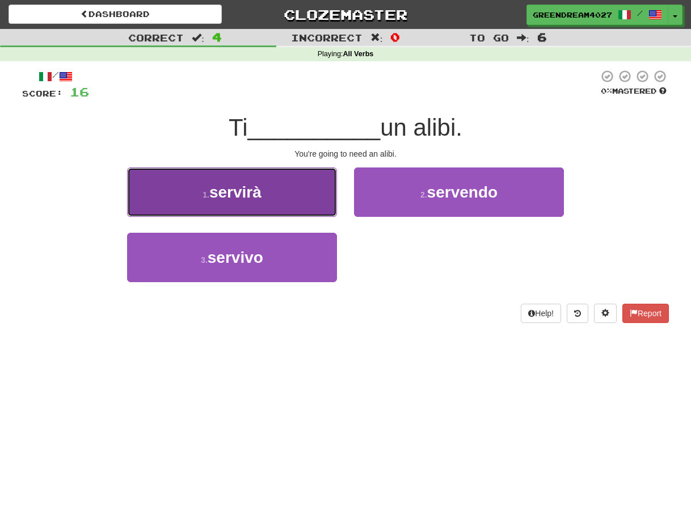
click at [298, 204] on button "1 . servirà" at bounding box center [232, 191] width 210 height 49
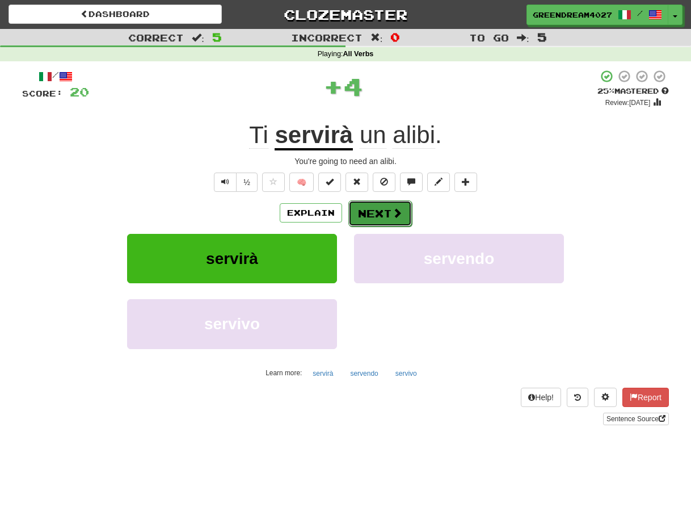
click at [383, 212] on button "Next" at bounding box center [380, 213] width 64 height 26
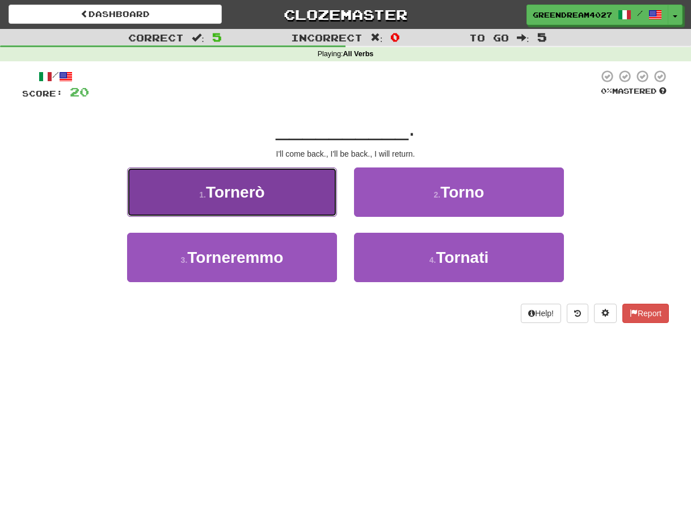
click at [258, 198] on span "Tornerò" at bounding box center [235, 192] width 59 height 18
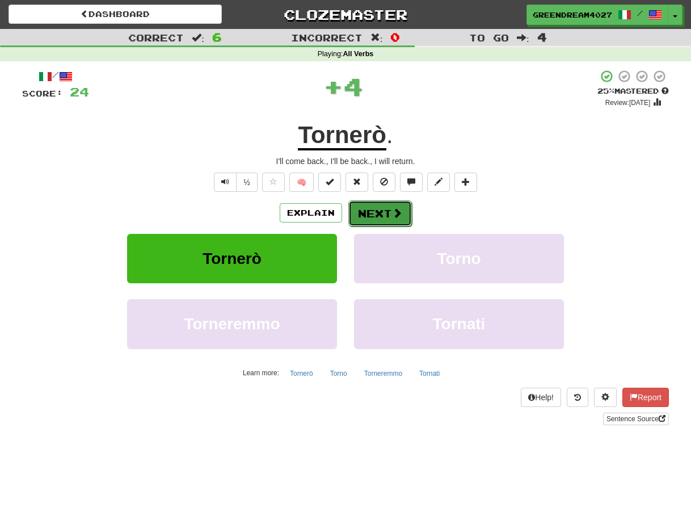
click at [376, 213] on button "Next" at bounding box center [380, 213] width 64 height 26
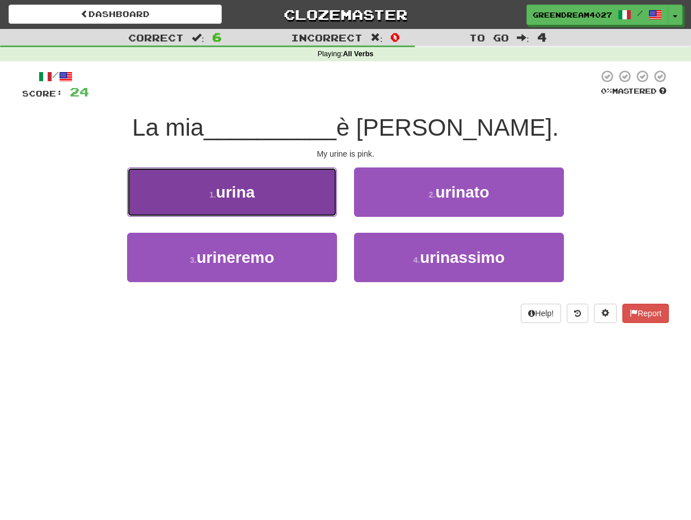
click at [271, 199] on button "1 . urina" at bounding box center [232, 191] width 210 height 49
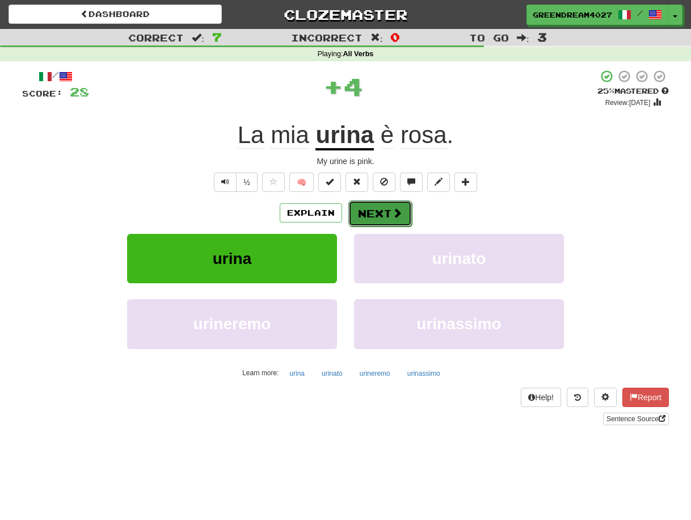
click at [372, 213] on button "Next" at bounding box center [380, 213] width 64 height 26
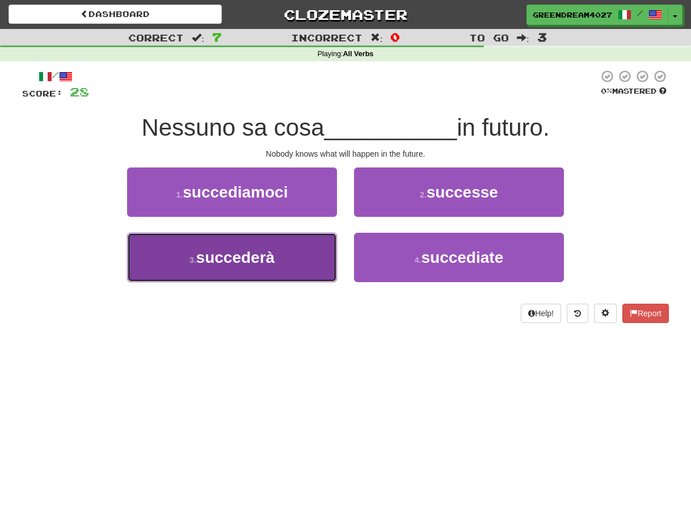
click at [309, 261] on button "3 . succederà" at bounding box center [232, 257] width 210 height 49
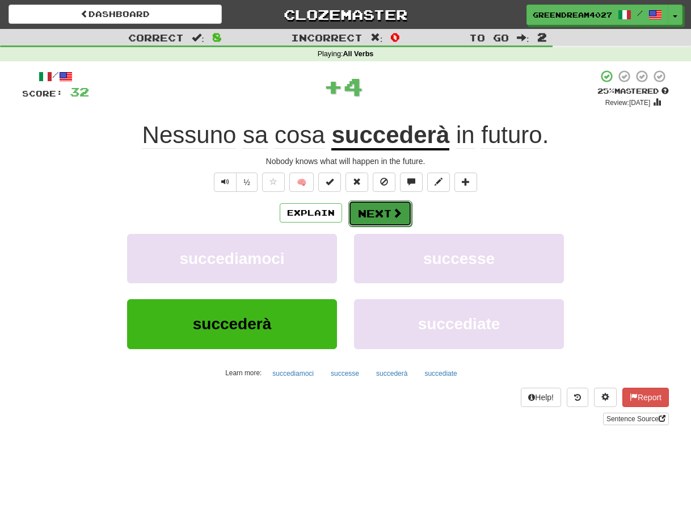
click at [376, 211] on button "Next" at bounding box center [380, 213] width 64 height 26
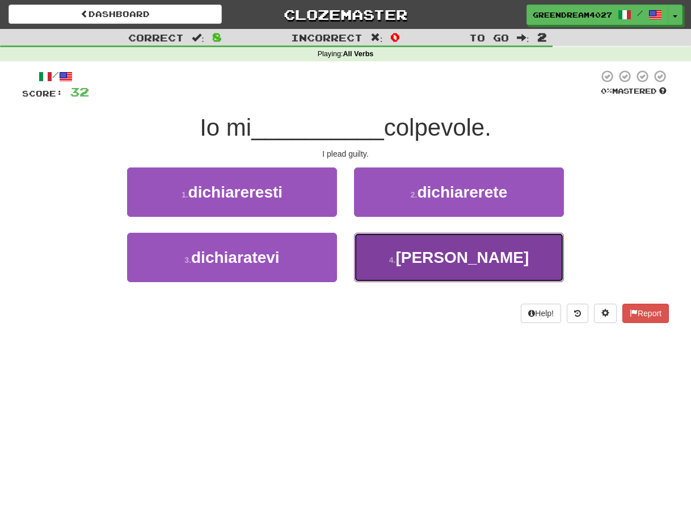
click at [417, 260] on button "4 . dichiaro" at bounding box center [459, 257] width 210 height 49
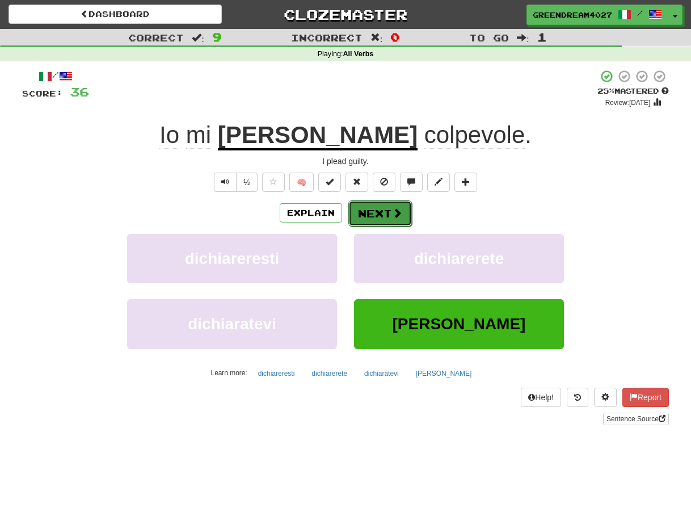
click at [386, 213] on button "Next" at bounding box center [380, 213] width 64 height 26
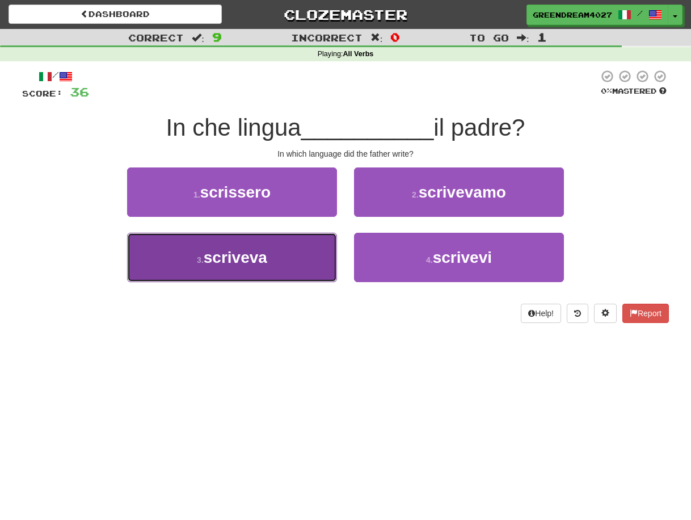
click at [252, 258] on span "scriveva" at bounding box center [236, 258] width 64 height 18
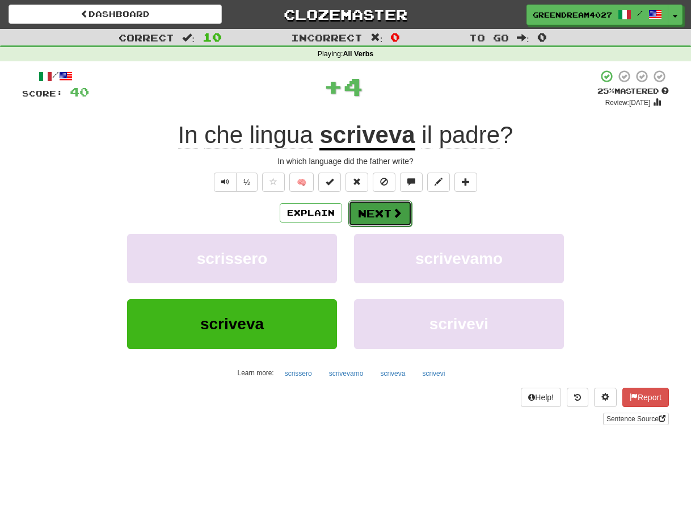
click at [376, 215] on button "Next" at bounding box center [380, 213] width 64 height 26
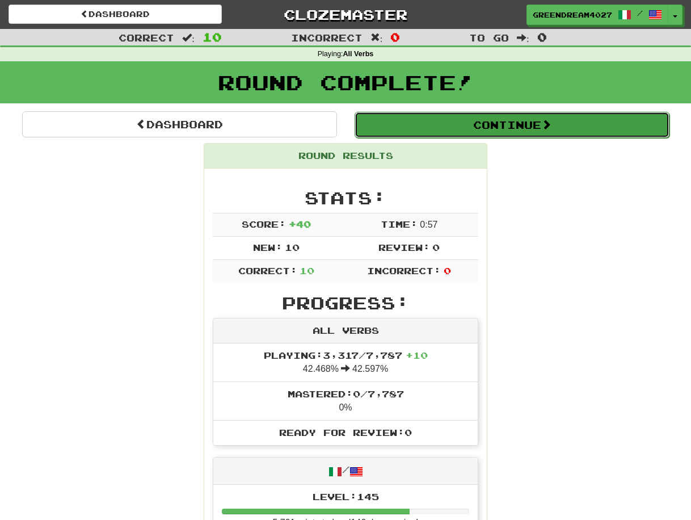
click at [486, 128] on button "Continue" at bounding box center [512, 125] width 315 height 26
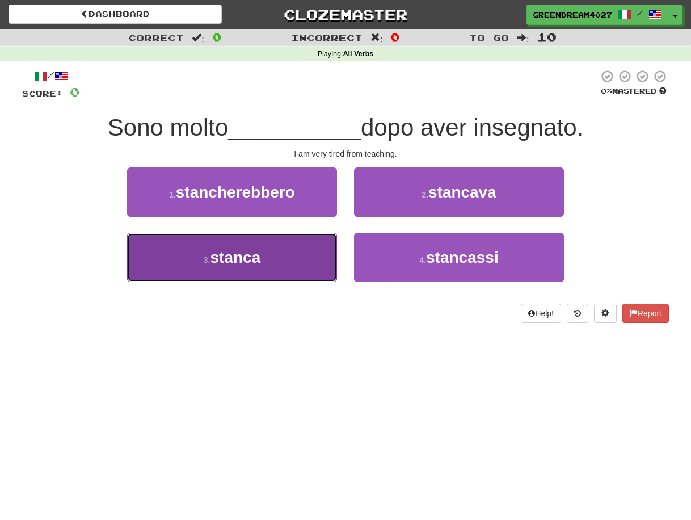
click at [267, 258] on button "3 . stanca" at bounding box center [232, 257] width 210 height 49
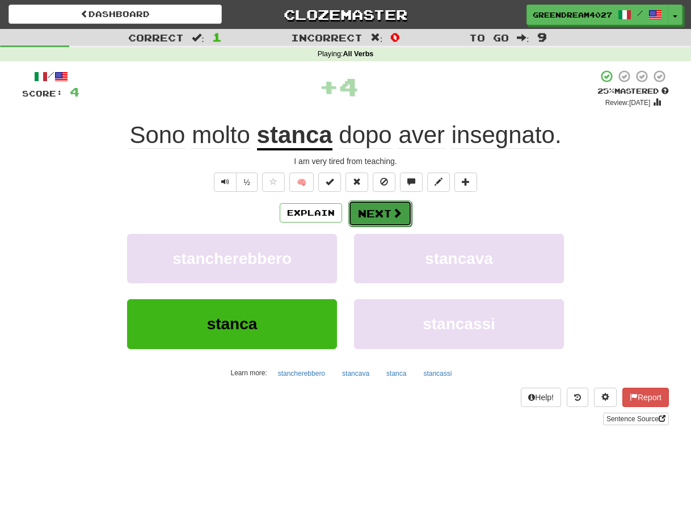
click at [383, 215] on button "Next" at bounding box center [380, 213] width 64 height 26
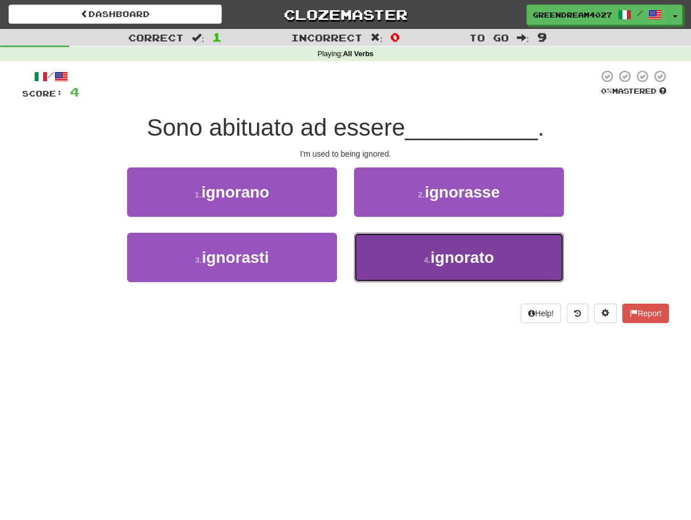
click at [423, 267] on button "4 . ignorato" at bounding box center [459, 257] width 210 height 49
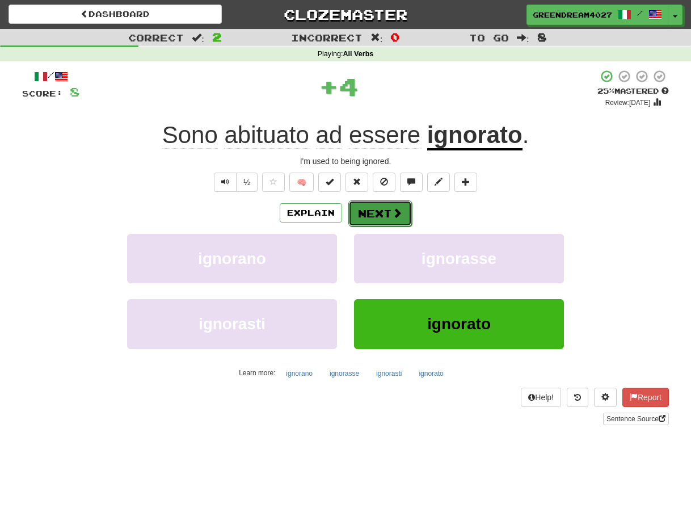
click at [388, 212] on button "Next" at bounding box center [380, 213] width 64 height 26
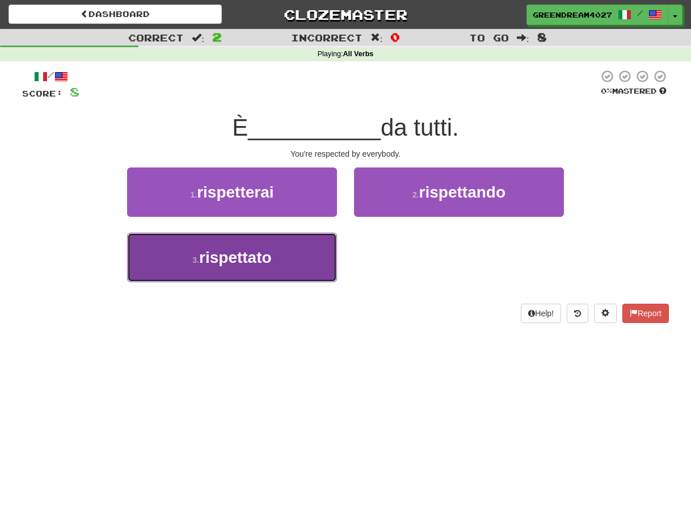
click at [289, 271] on button "3 . rispettato" at bounding box center [232, 257] width 210 height 49
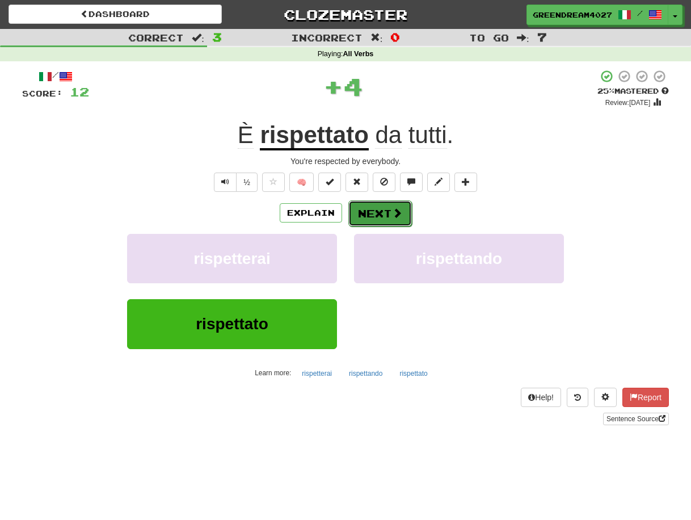
click at [381, 211] on button "Next" at bounding box center [380, 213] width 64 height 26
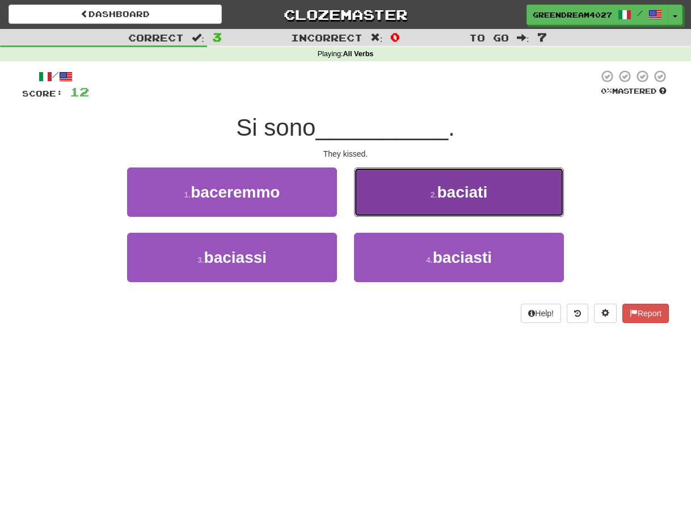
click at [417, 194] on button "2 . baciati" at bounding box center [459, 191] width 210 height 49
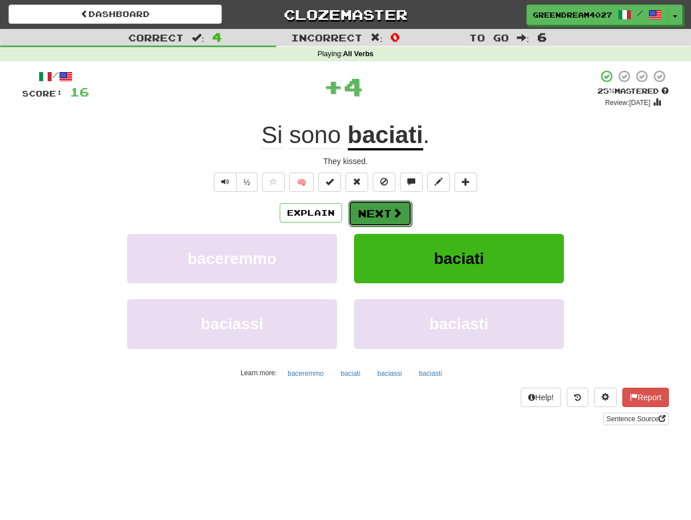
click at [372, 210] on button "Next" at bounding box center [380, 213] width 64 height 26
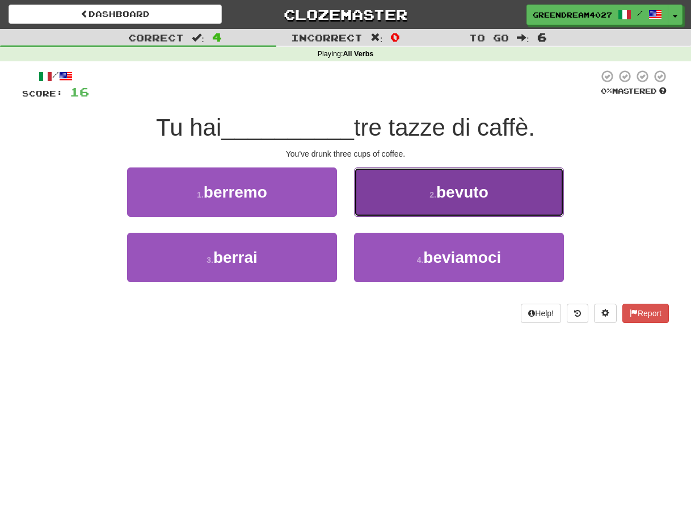
click at [465, 197] on span "bevuto" at bounding box center [462, 192] width 52 height 18
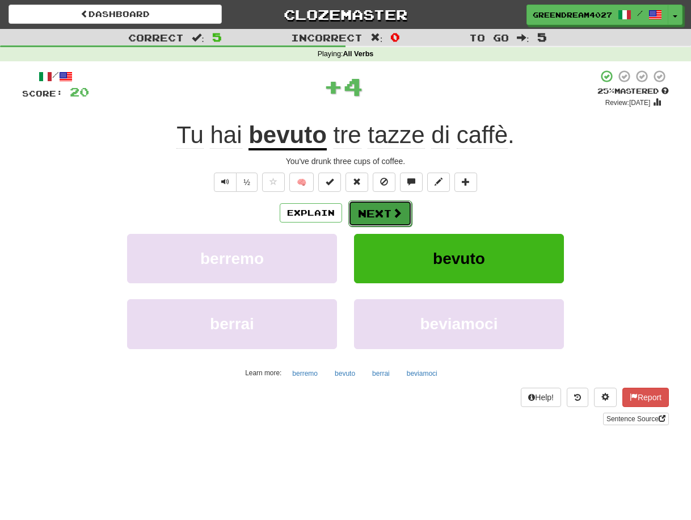
click at [370, 212] on button "Next" at bounding box center [380, 213] width 64 height 26
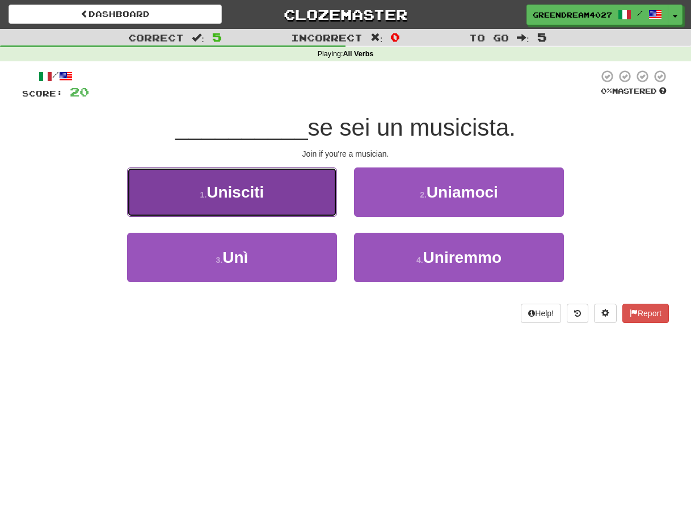
click at [264, 191] on span "Unisciti" at bounding box center [235, 192] width 57 height 18
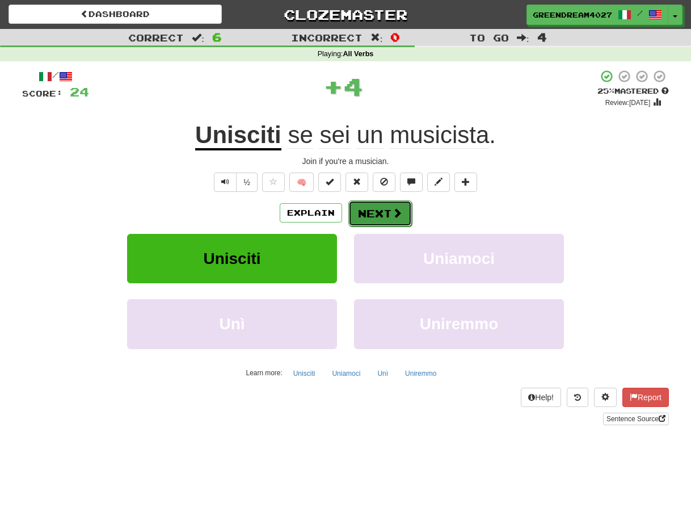
click at [383, 210] on button "Next" at bounding box center [380, 213] width 64 height 26
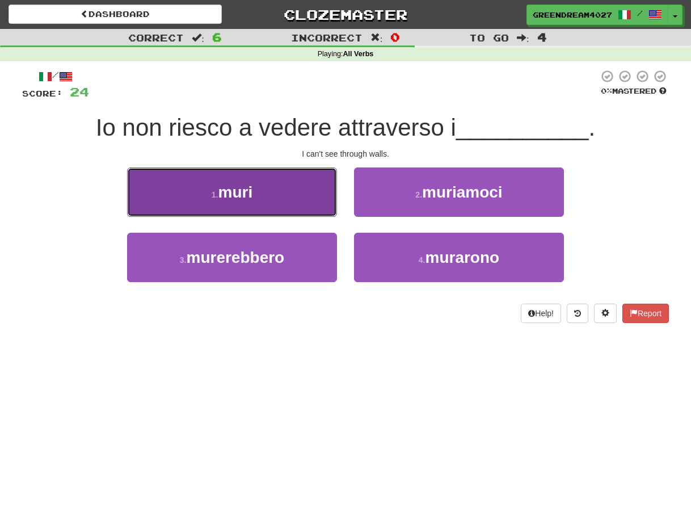
click at [272, 194] on button "1 . muri" at bounding box center [232, 191] width 210 height 49
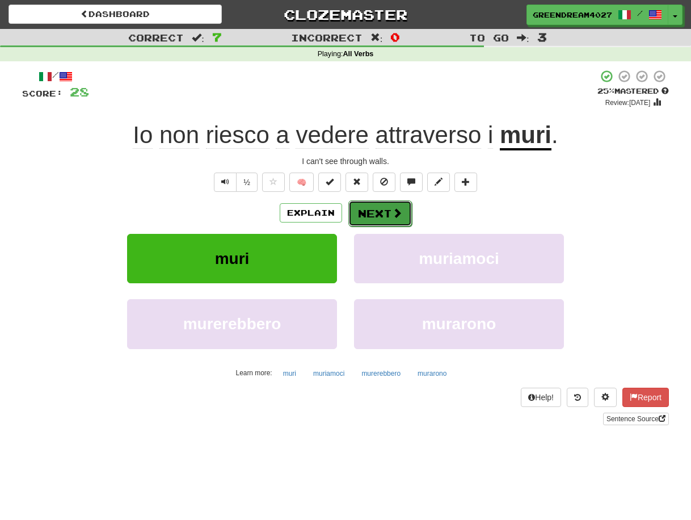
click at [381, 213] on button "Next" at bounding box center [380, 213] width 64 height 26
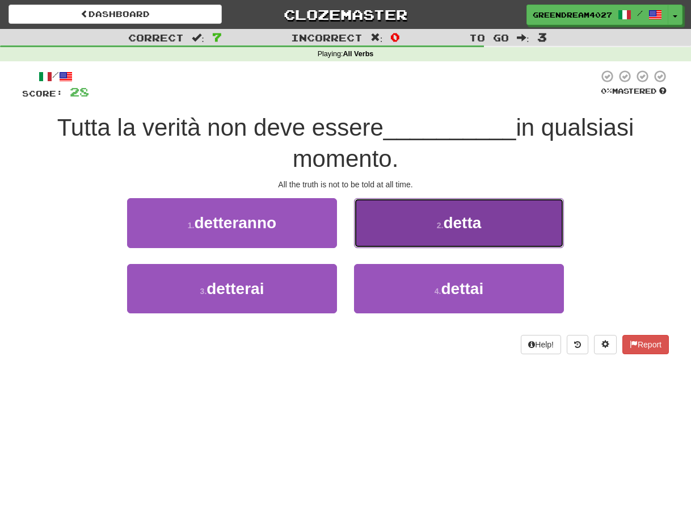
click at [425, 230] on button "2 . detta" at bounding box center [459, 222] width 210 height 49
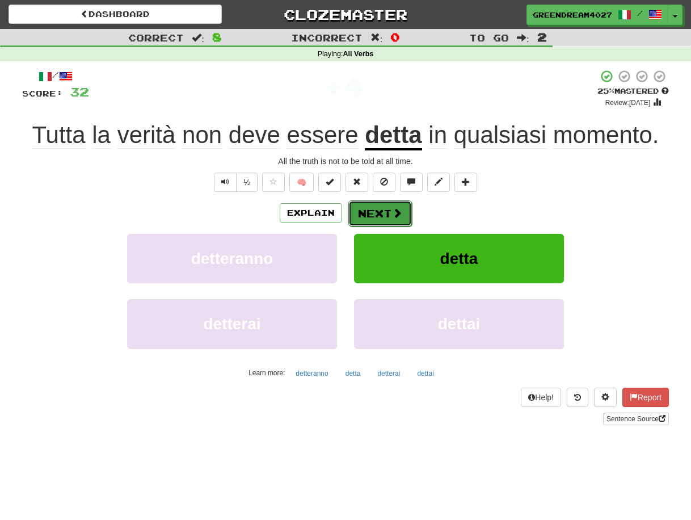
click at [381, 211] on button "Next" at bounding box center [380, 213] width 64 height 26
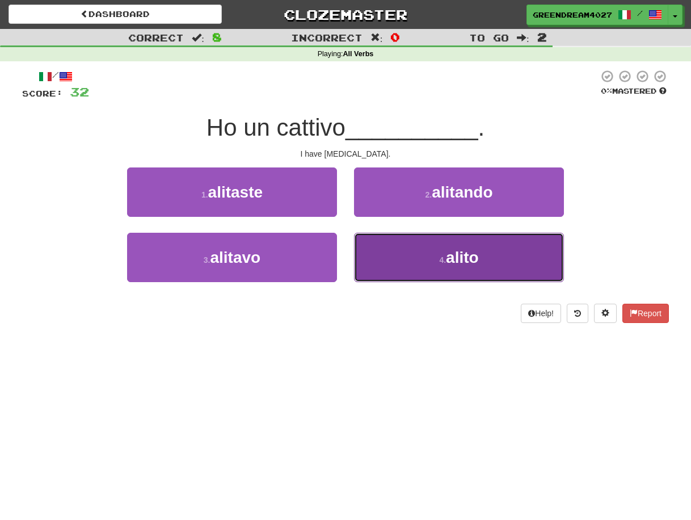
click at [423, 264] on button "4 . alito" at bounding box center [459, 257] width 210 height 49
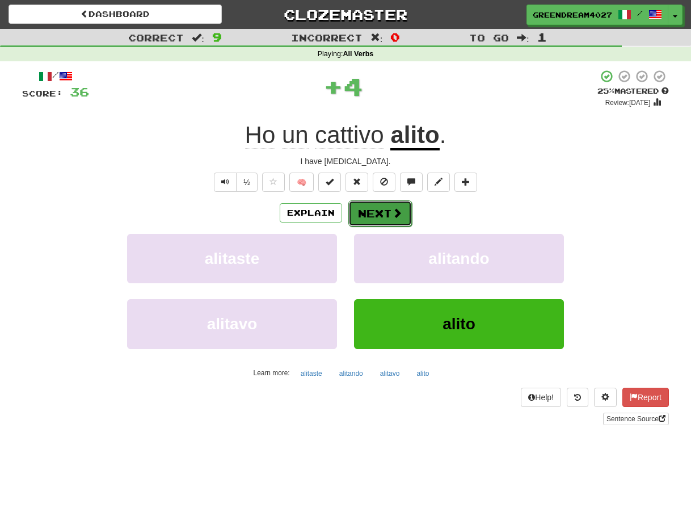
click at [379, 213] on button "Next" at bounding box center [380, 213] width 64 height 26
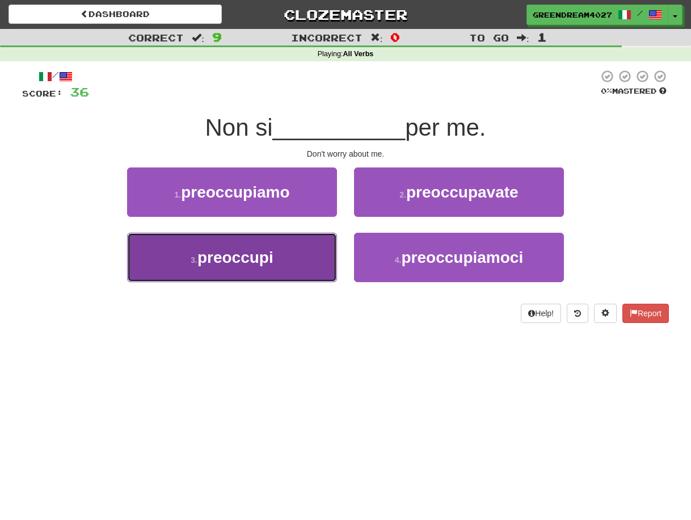
click at [266, 255] on span "preoccupi" at bounding box center [236, 258] width 76 height 18
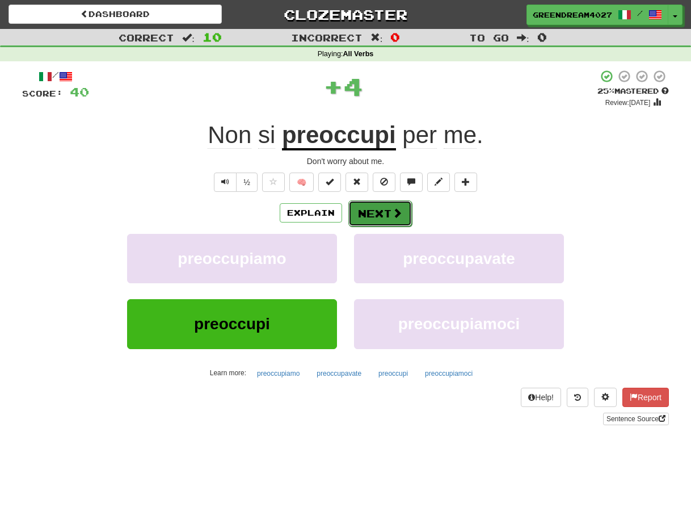
click at [382, 214] on button "Next" at bounding box center [380, 213] width 64 height 26
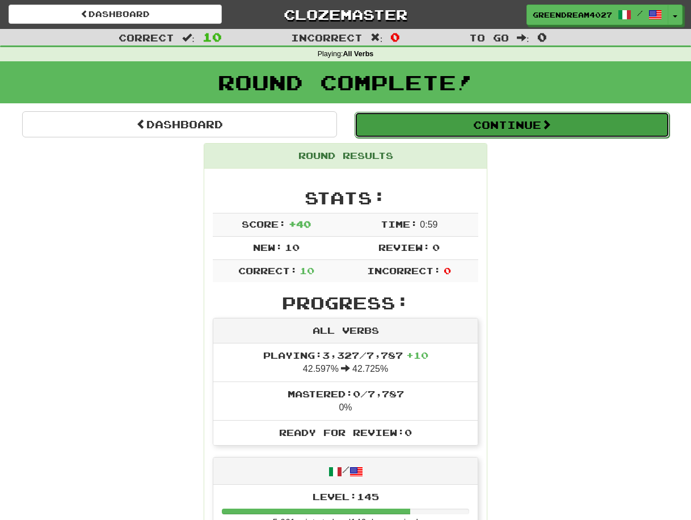
click at [499, 127] on button "Continue" at bounding box center [512, 125] width 315 height 26
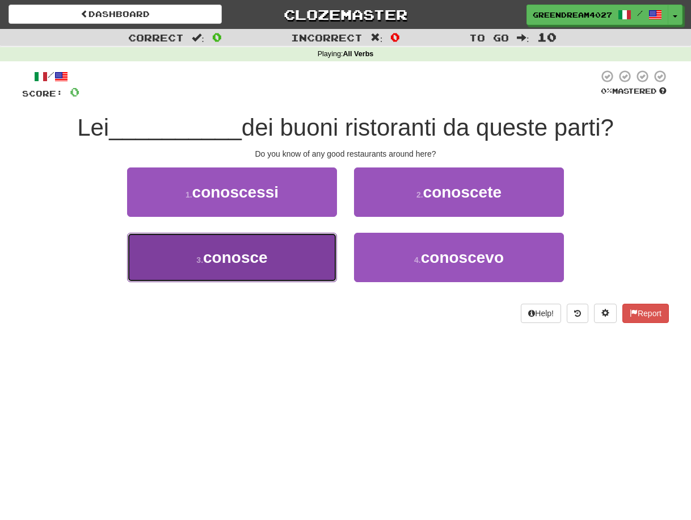
click at [297, 259] on button "3 . conosce" at bounding box center [232, 257] width 210 height 49
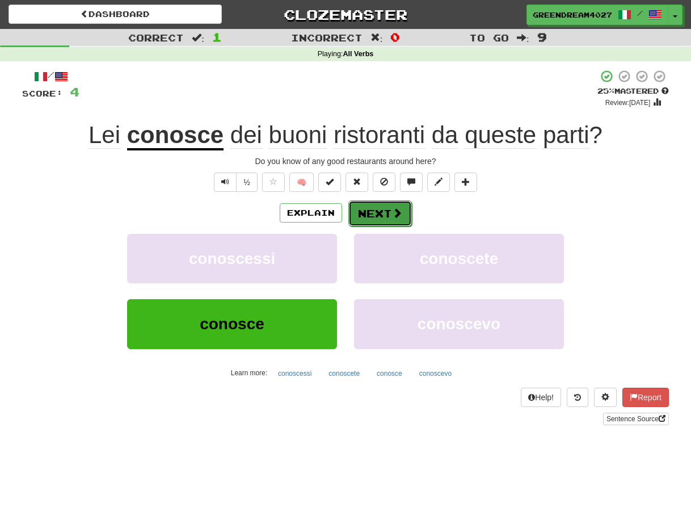
click at [387, 212] on button "Next" at bounding box center [380, 213] width 64 height 26
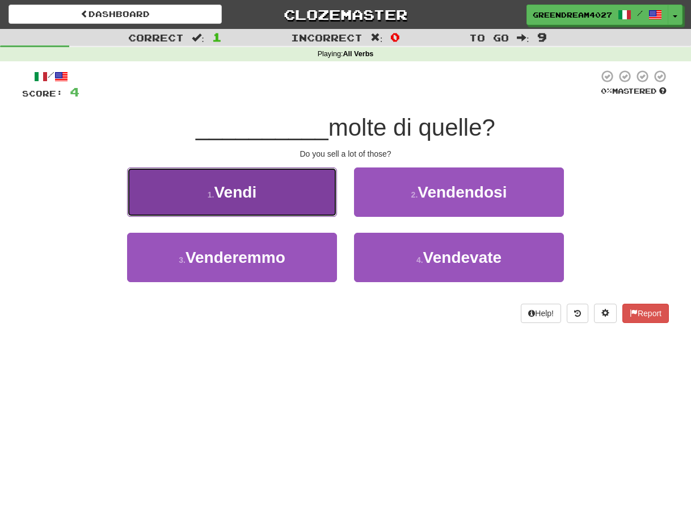
click at [276, 194] on button "1 . Vendi" at bounding box center [232, 191] width 210 height 49
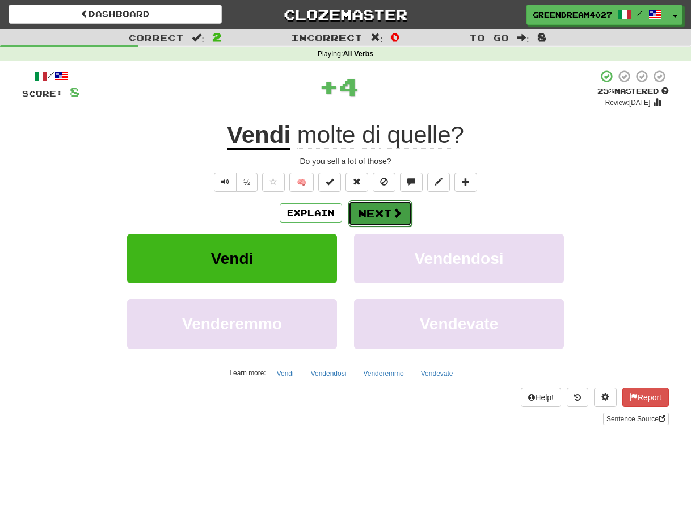
click at [376, 213] on button "Next" at bounding box center [380, 213] width 64 height 26
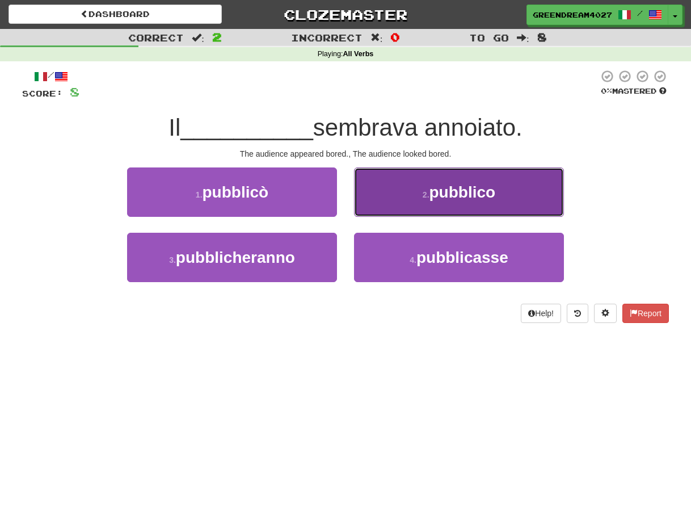
click at [441, 191] on span "pubblico" at bounding box center [463, 192] width 66 height 18
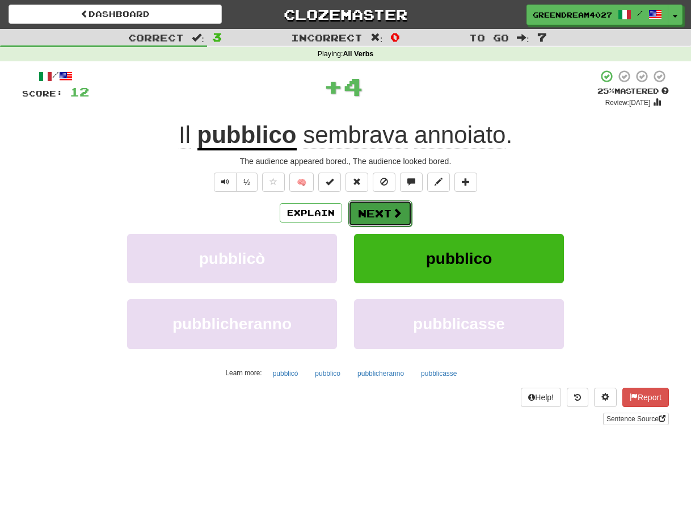
click at [381, 212] on button "Next" at bounding box center [380, 213] width 64 height 26
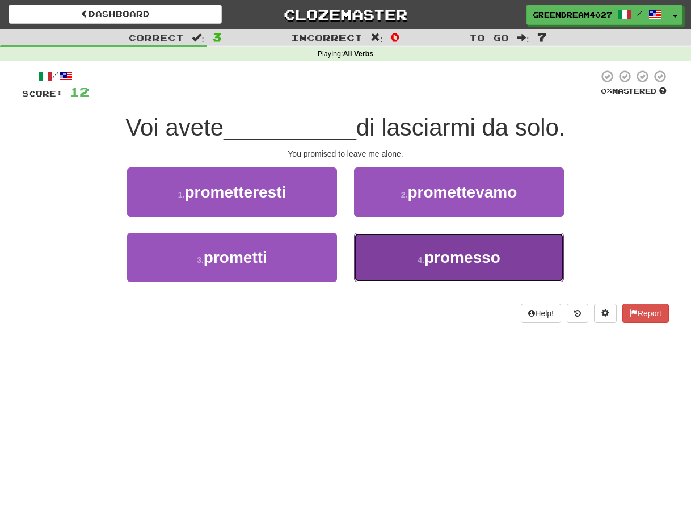
click at [426, 255] on span "promesso" at bounding box center [463, 258] width 76 height 18
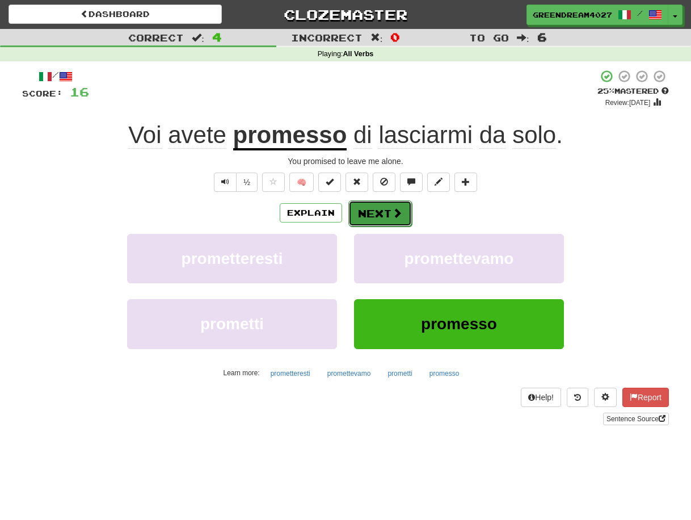
click at [387, 211] on button "Next" at bounding box center [380, 213] width 64 height 26
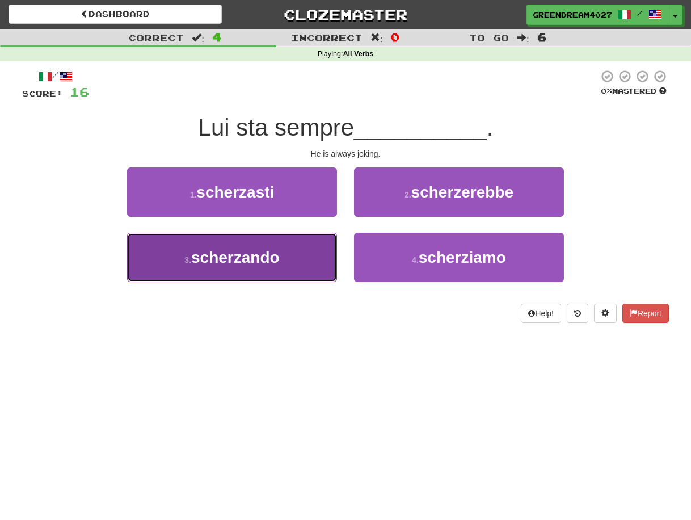
click at [300, 258] on button "3 . scherzando" at bounding box center [232, 257] width 210 height 49
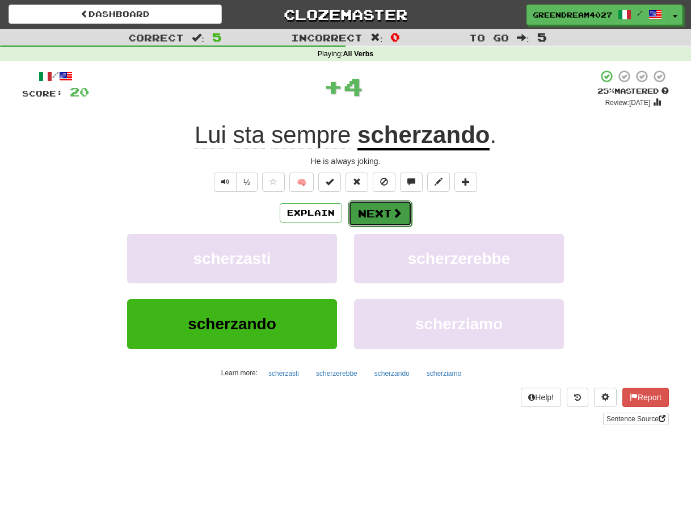
click at [382, 212] on button "Next" at bounding box center [380, 213] width 64 height 26
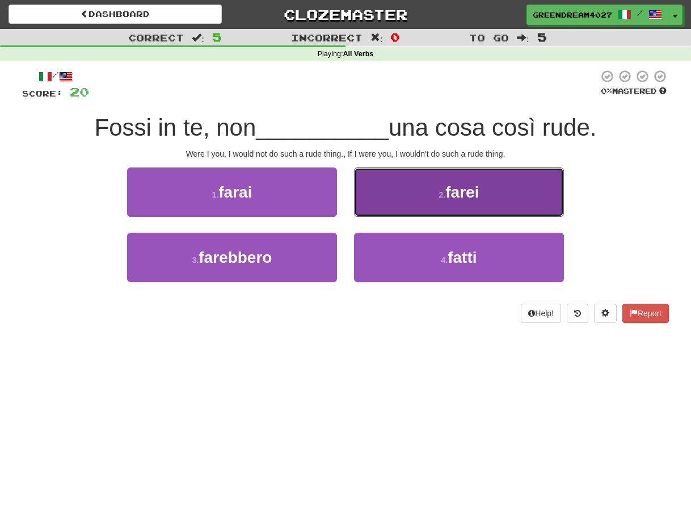
click at [436, 198] on button "2 . farei" at bounding box center [459, 191] width 210 height 49
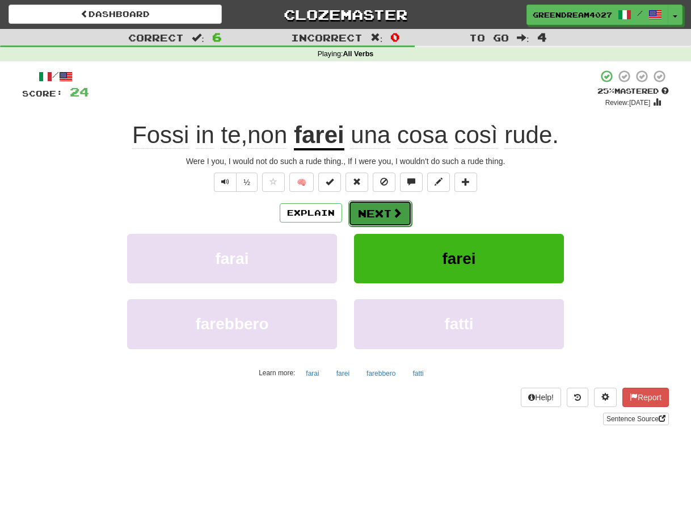
click at [382, 211] on button "Next" at bounding box center [380, 213] width 64 height 26
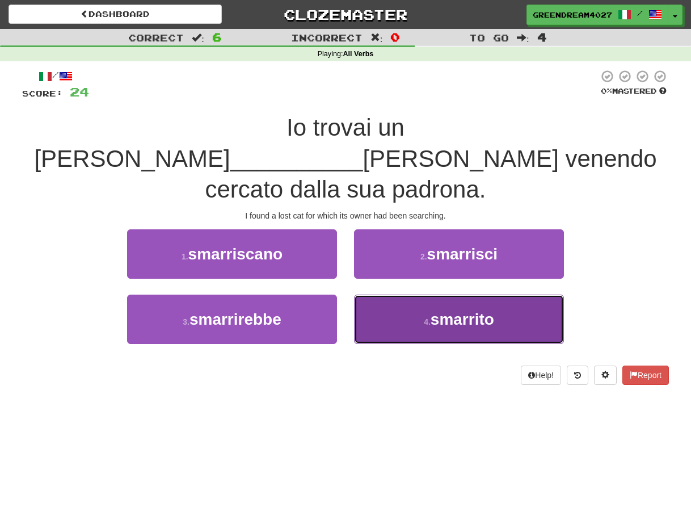
click at [469, 310] on span "smarrito" at bounding box center [463, 319] width 64 height 18
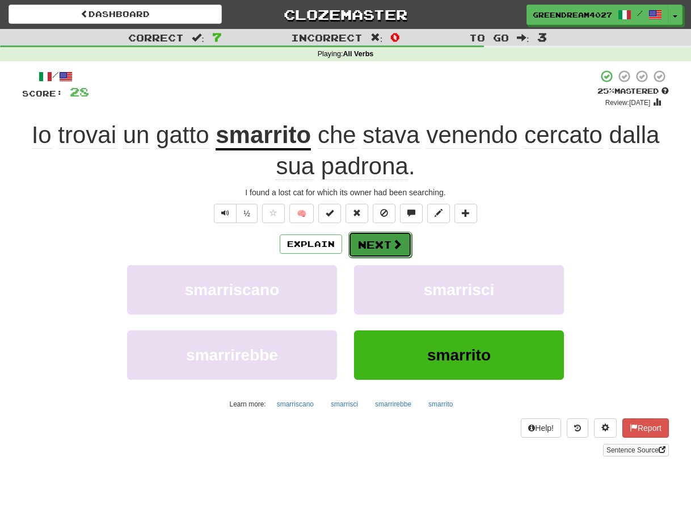
click at [388, 243] on button "Next" at bounding box center [380, 245] width 64 height 26
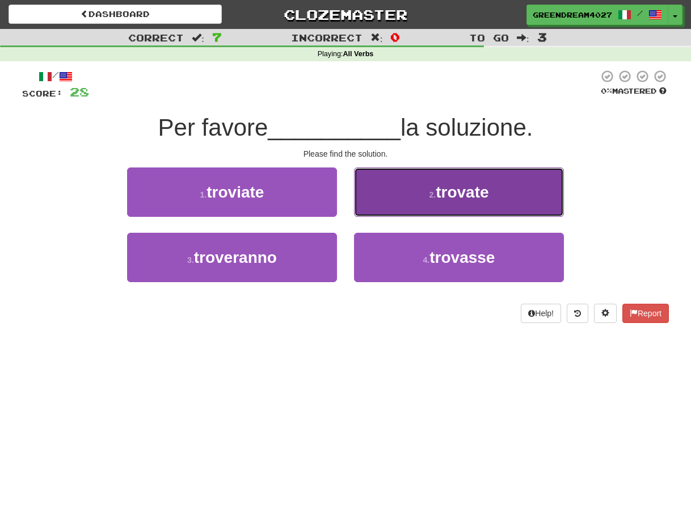
click at [422, 191] on button "2 . trovate" at bounding box center [459, 191] width 210 height 49
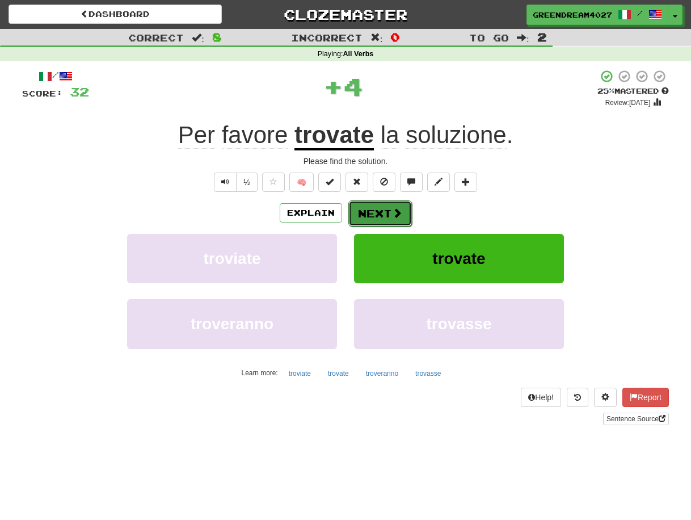
click at [381, 214] on button "Next" at bounding box center [380, 213] width 64 height 26
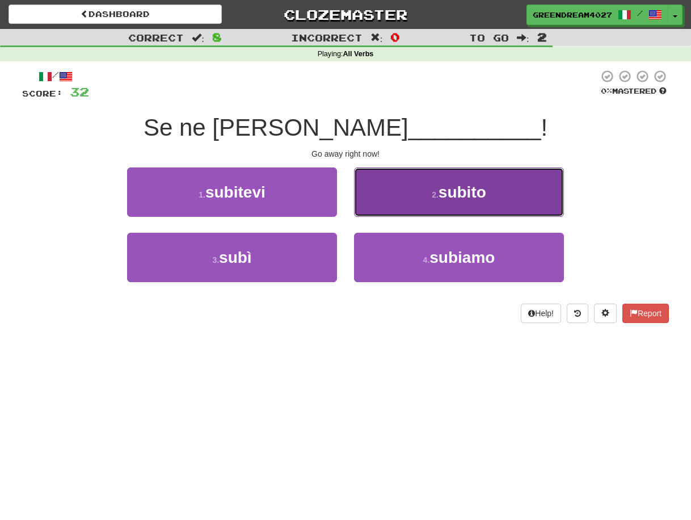
click at [428, 195] on button "2 . subito" at bounding box center [459, 191] width 210 height 49
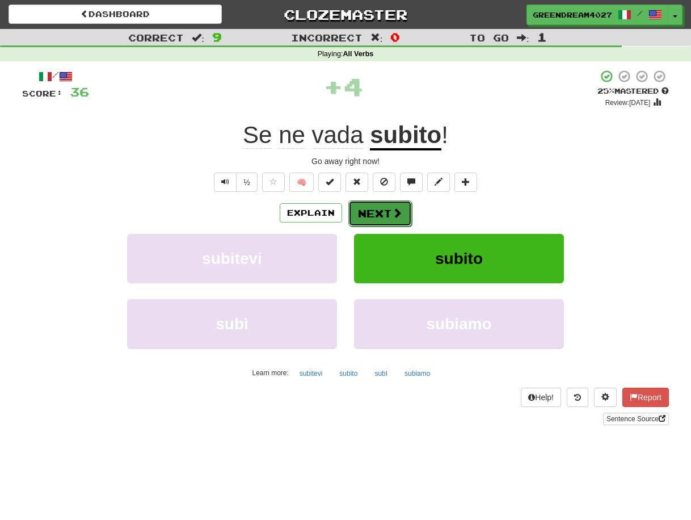
click at [390, 211] on button "Next" at bounding box center [380, 213] width 64 height 26
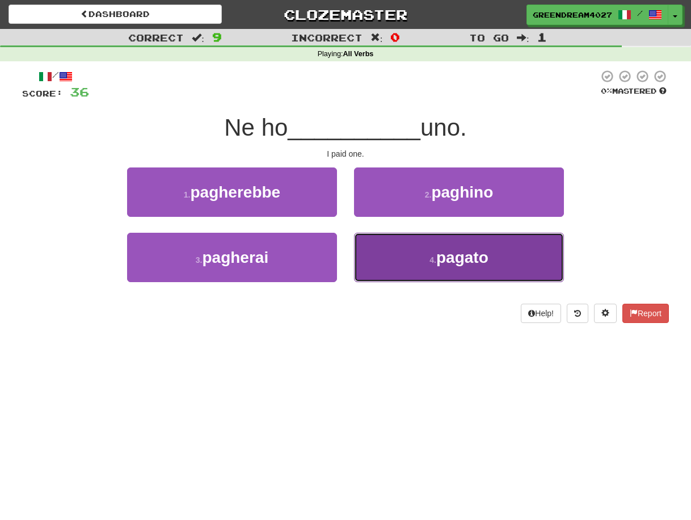
click at [419, 259] on button "4 . pagato" at bounding box center [459, 257] width 210 height 49
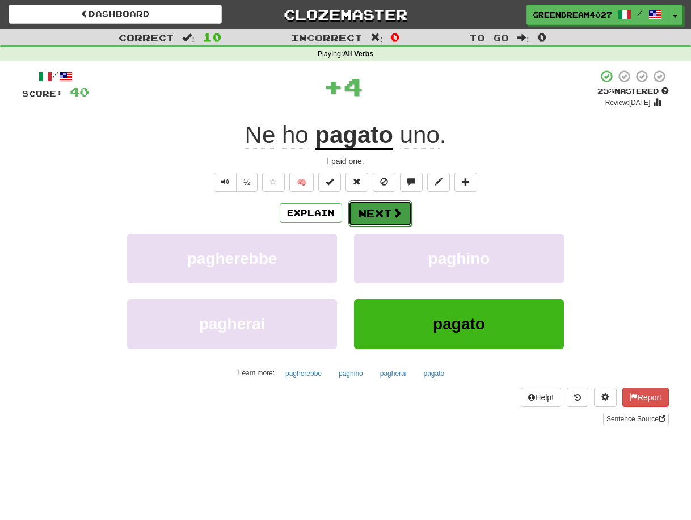
click at [382, 211] on button "Next" at bounding box center [380, 213] width 64 height 26
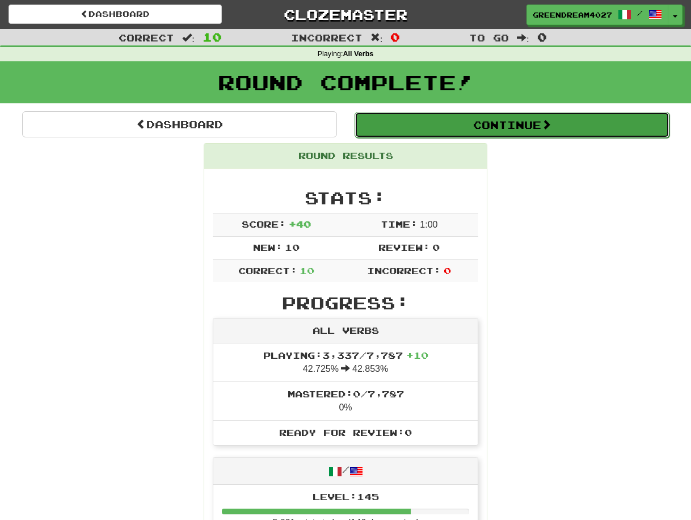
click at [480, 127] on button "Continue" at bounding box center [512, 125] width 315 height 26
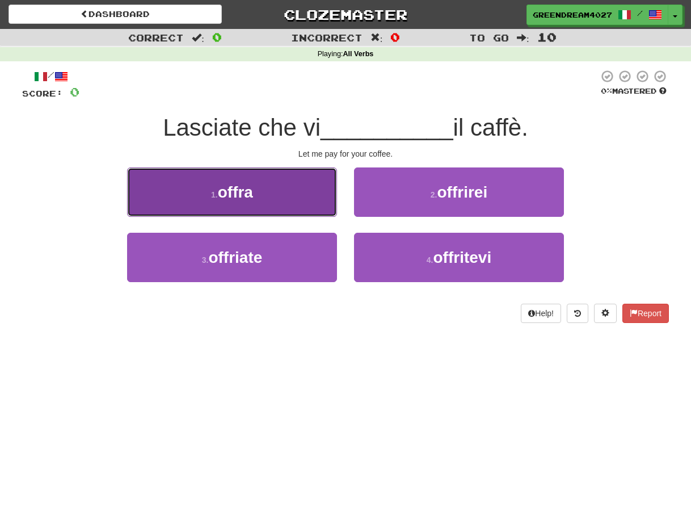
click at [292, 200] on button "1 . offra" at bounding box center [232, 191] width 210 height 49
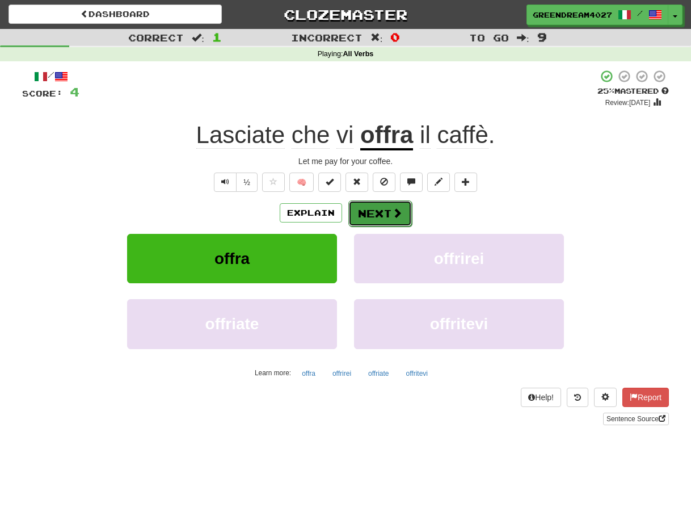
click at [373, 214] on button "Next" at bounding box center [380, 213] width 64 height 26
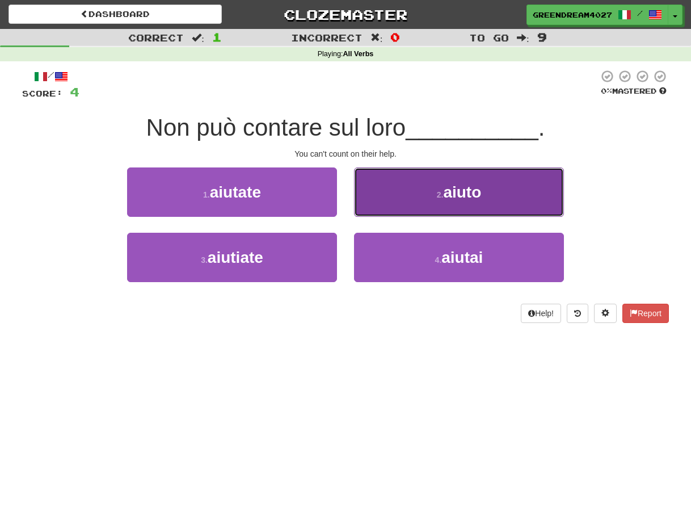
click at [442, 200] on button "2 . aiuto" at bounding box center [459, 191] width 210 height 49
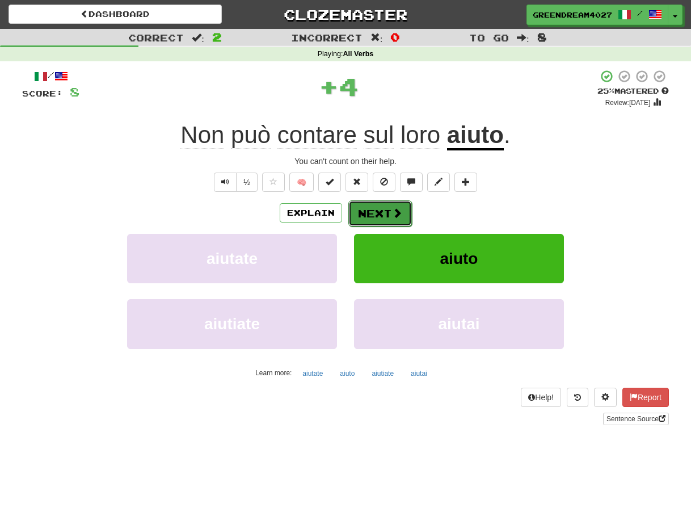
click at [373, 210] on button "Next" at bounding box center [380, 213] width 64 height 26
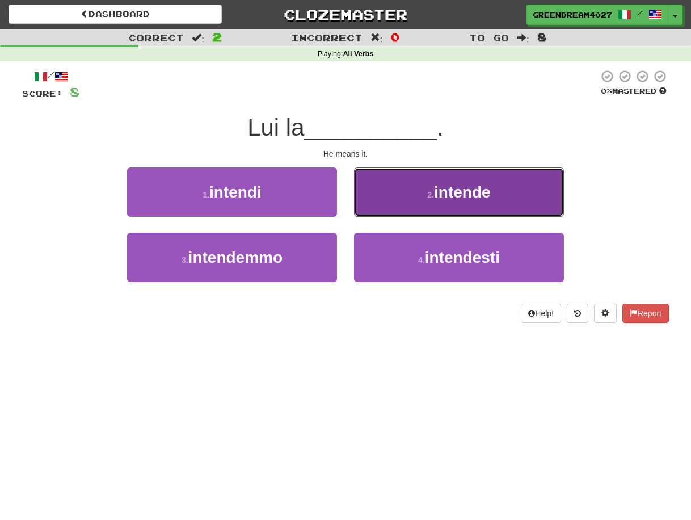
click at [443, 194] on span "intende" at bounding box center [462, 192] width 57 height 18
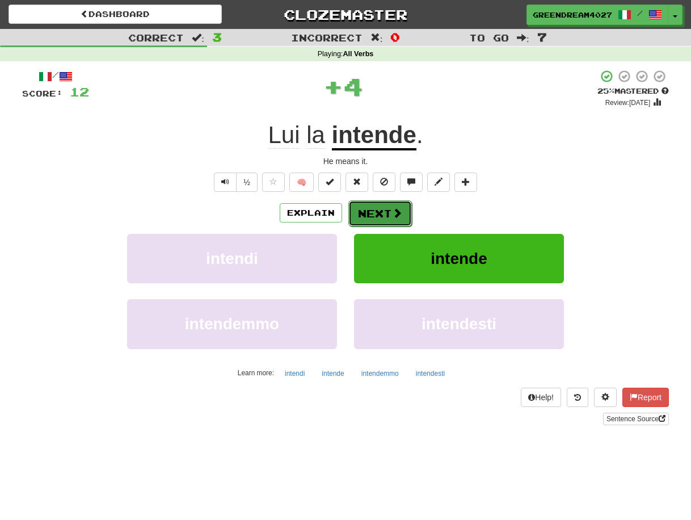
click at [376, 212] on button "Next" at bounding box center [380, 213] width 64 height 26
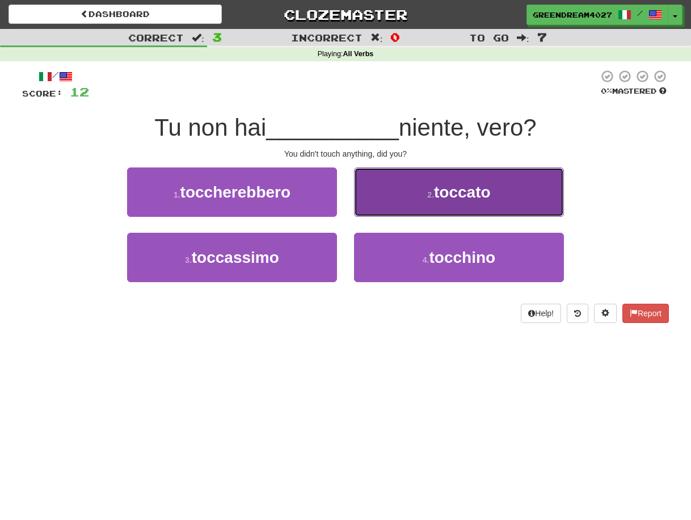
click at [427, 207] on button "2 . toccato" at bounding box center [459, 191] width 210 height 49
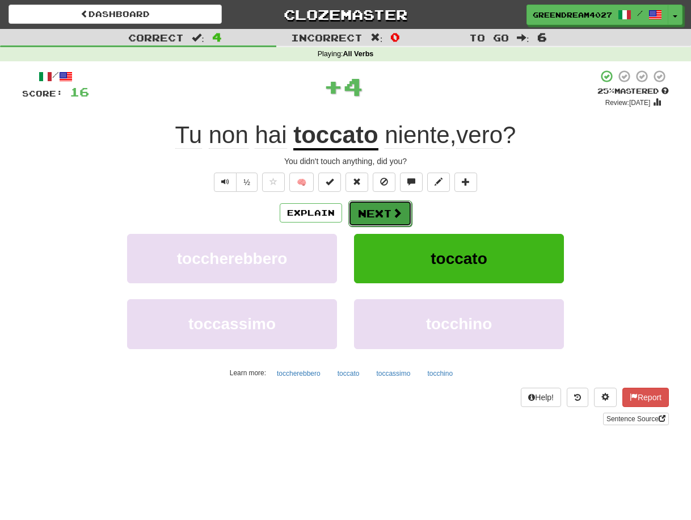
click at [371, 212] on button "Next" at bounding box center [380, 213] width 64 height 26
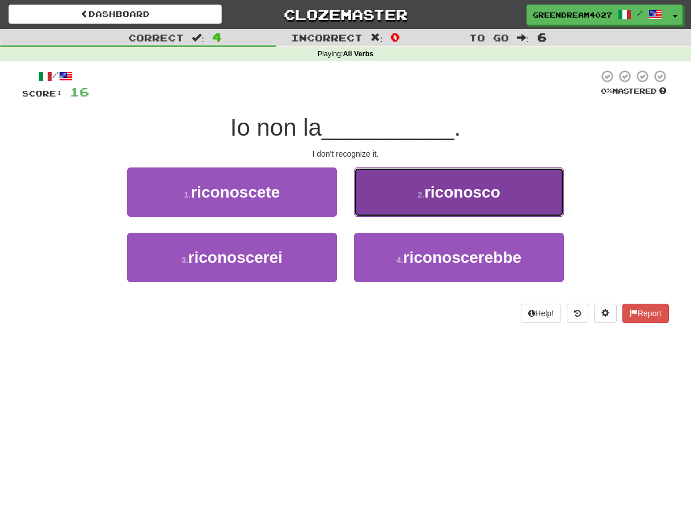
click at [429, 194] on span "riconosco" at bounding box center [463, 192] width 76 height 18
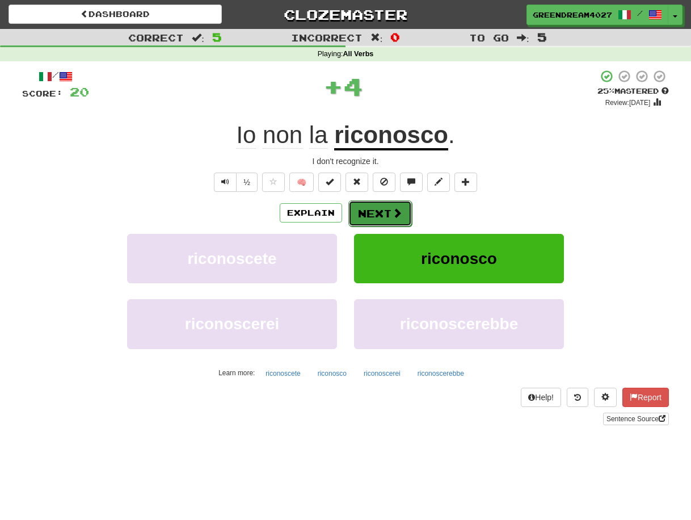
click at [384, 211] on button "Next" at bounding box center [380, 213] width 64 height 26
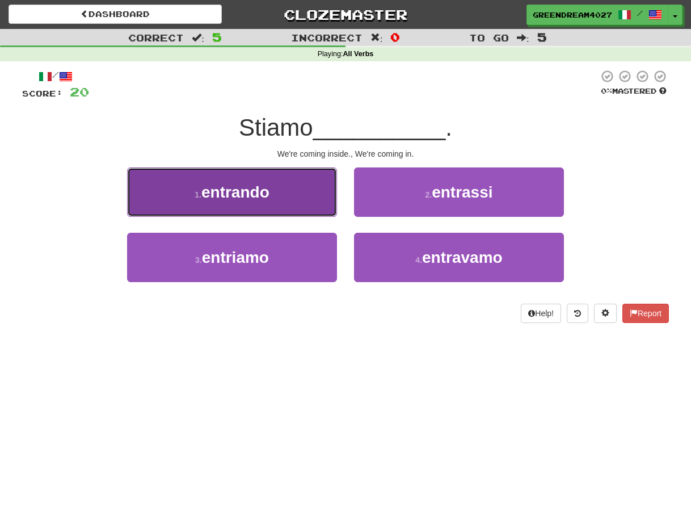
click at [240, 192] on span "entrando" at bounding box center [235, 192] width 68 height 18
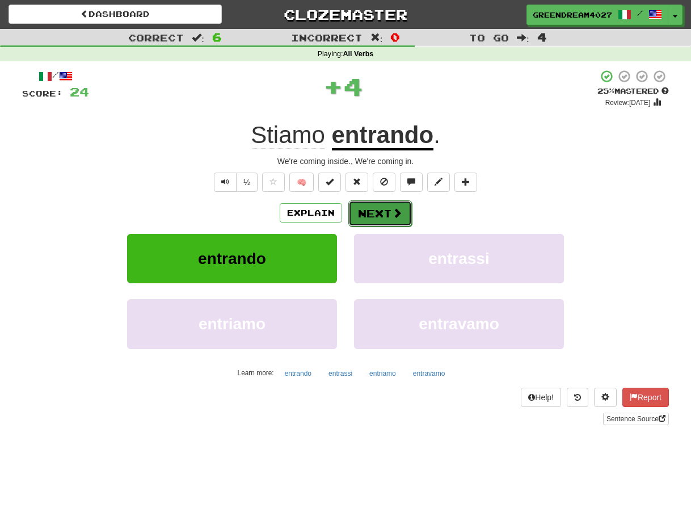
click at [385, 212] on button "Next" at bounding box center [380, 213] width 64 height 26
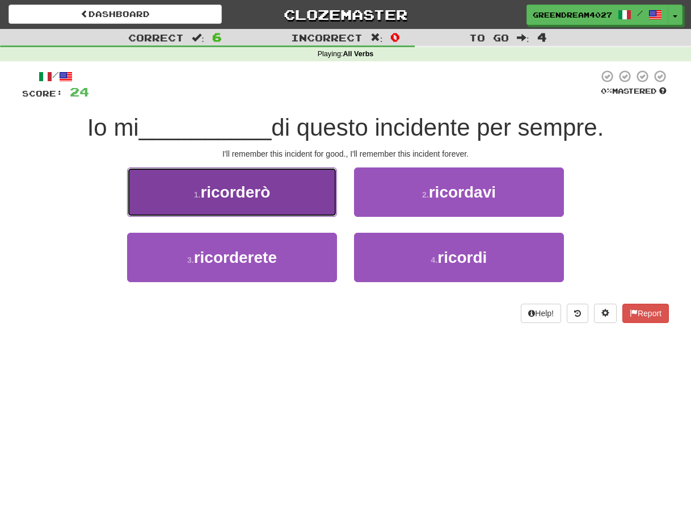
click at [254, 192] on span "ricorderò" at bounding box center [235, 192] width 70 height 18
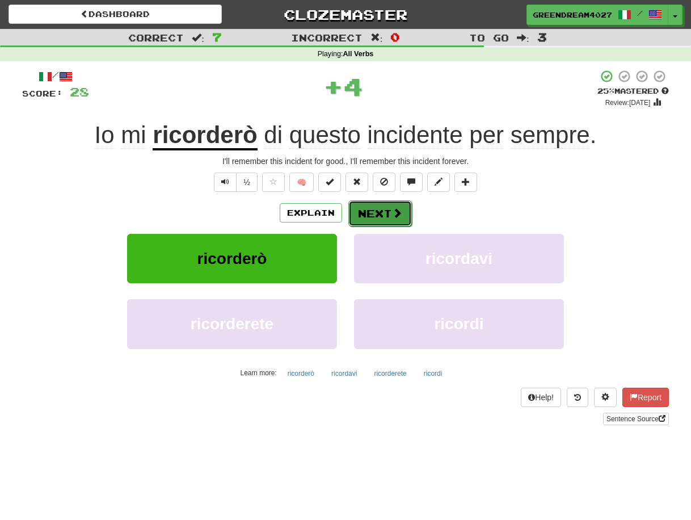
click at [375, 213] on button "Next" at bounding box center [380, 213] width 64 height 26
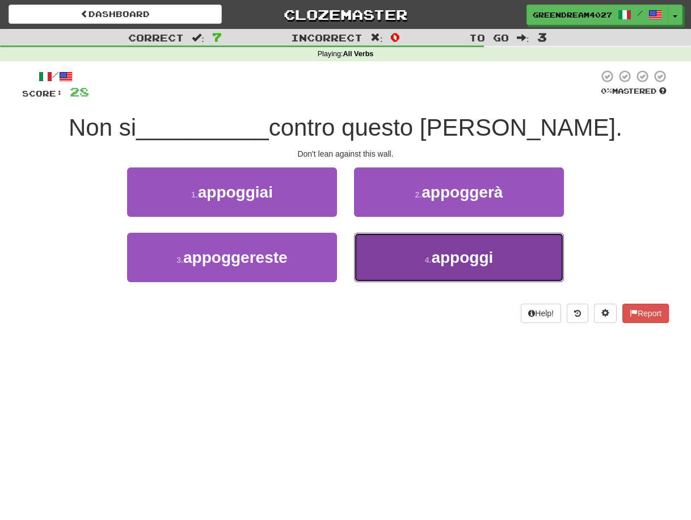
click at [456, 265] on span "appoggi" at bounding box center [462, 258] width 62 height 18
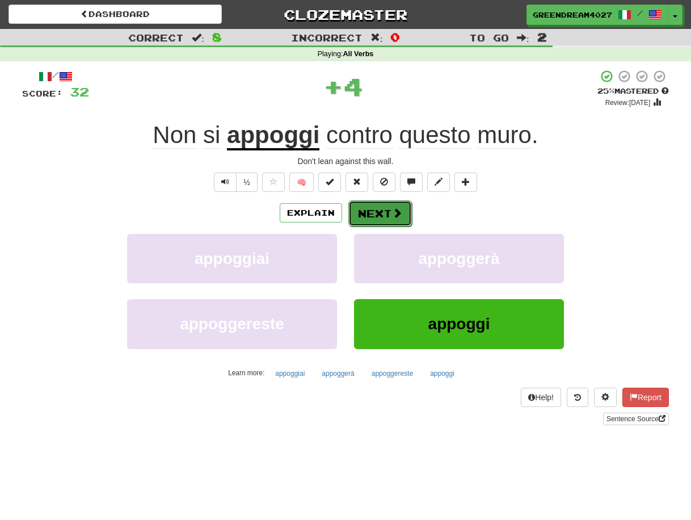
click at [379, 212] on button "Next" at bounding box center [380, 213] width 64 height 26
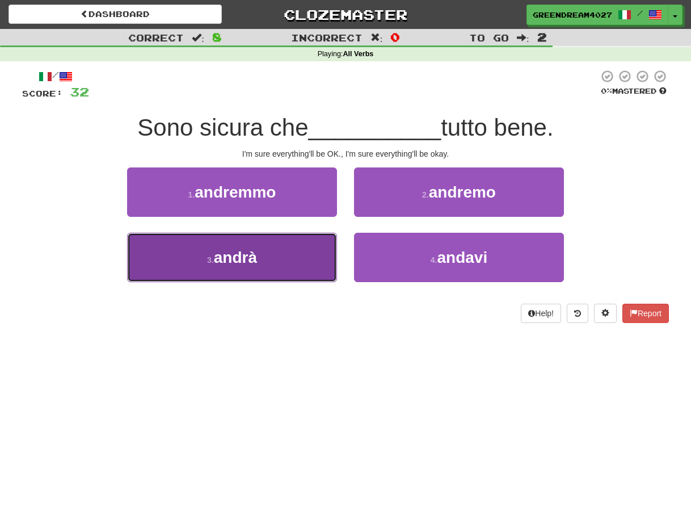
click at [301, 257] on button "3 . andrà" at bounding box center [232, 257] width 210 height 49
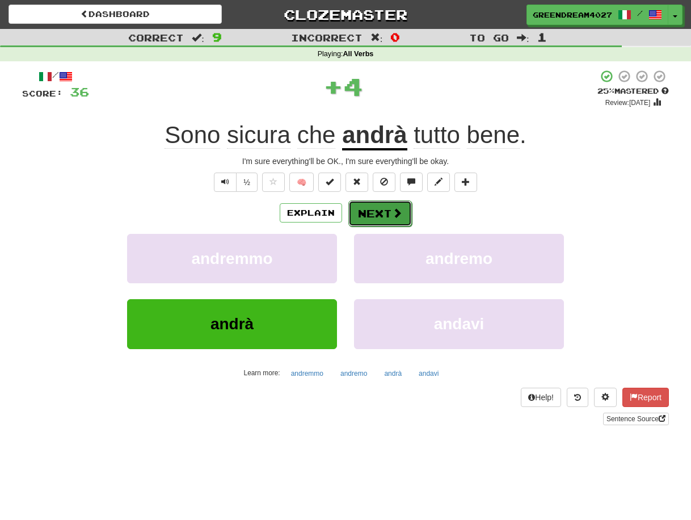
click at [372, 215] on button "Next" at bounding box center [380, 213] width 64 height 26
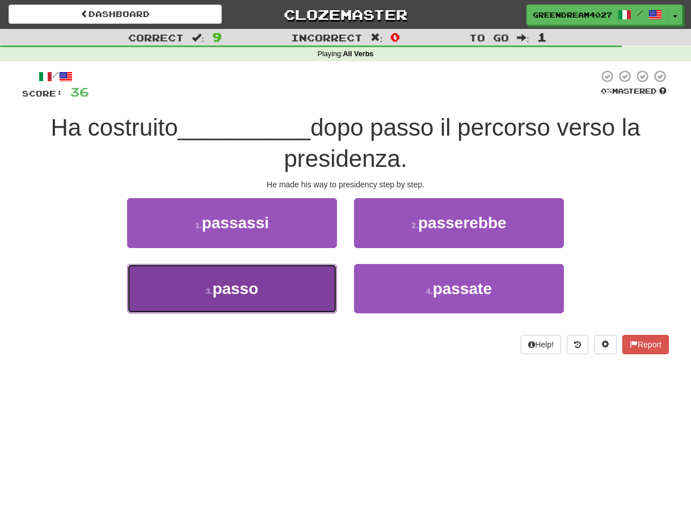
click at [295, 291] on button "3 . passo" at bounding box center [232, 288] width 210 height 49
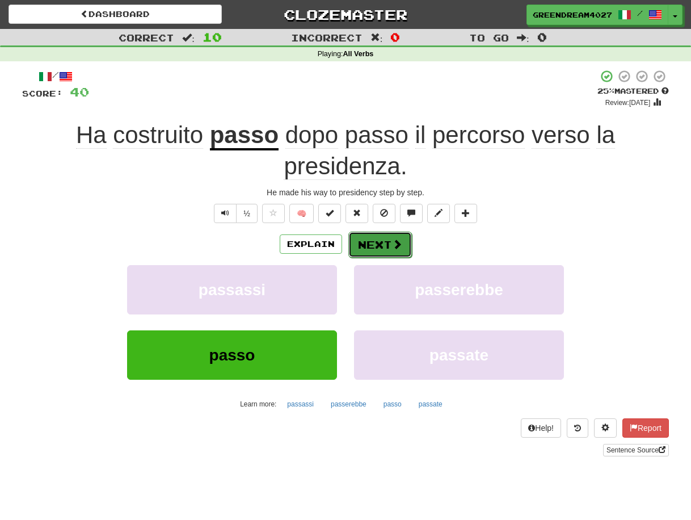
click at [371, 243] on button "Next" at bounding box center [380, 245] width 64 height 26
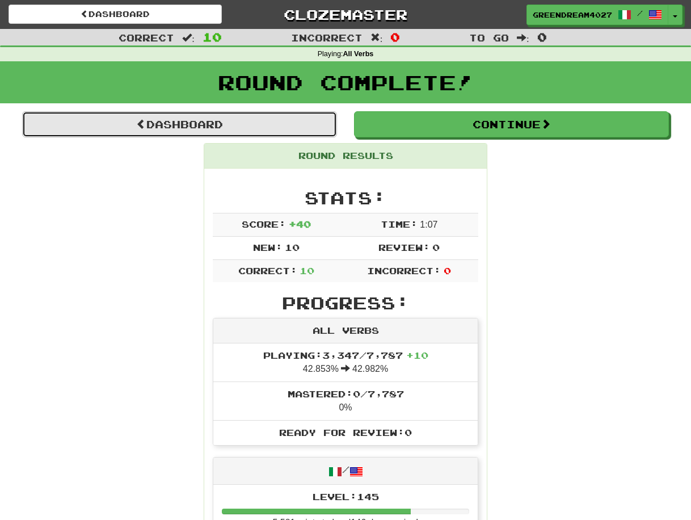
click at [167, 124] on link "Dashboard" at bounding box center [179, 124] width 315 height 26
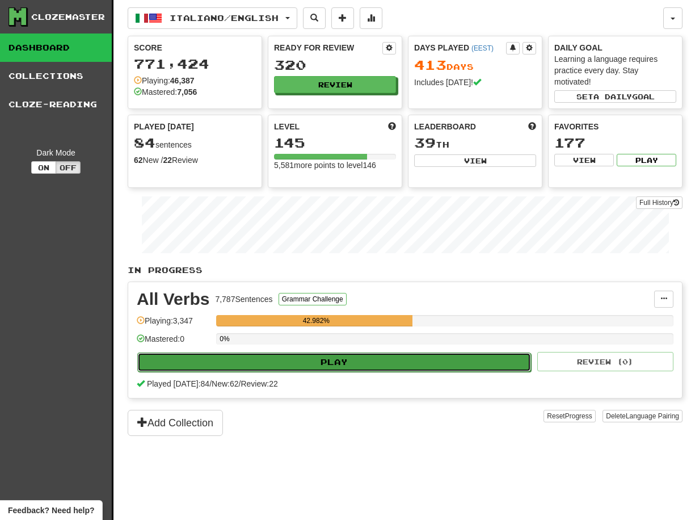
click at [371, 360] on button "Play" at bounding box center [334, 361] width 394 height 19
select select "**"
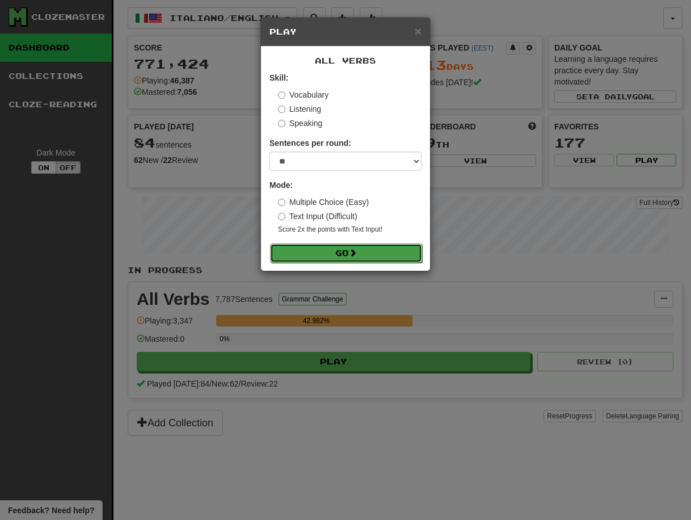
click at [357, 251] on span at bounding box center [353, 253] width 8 height 8
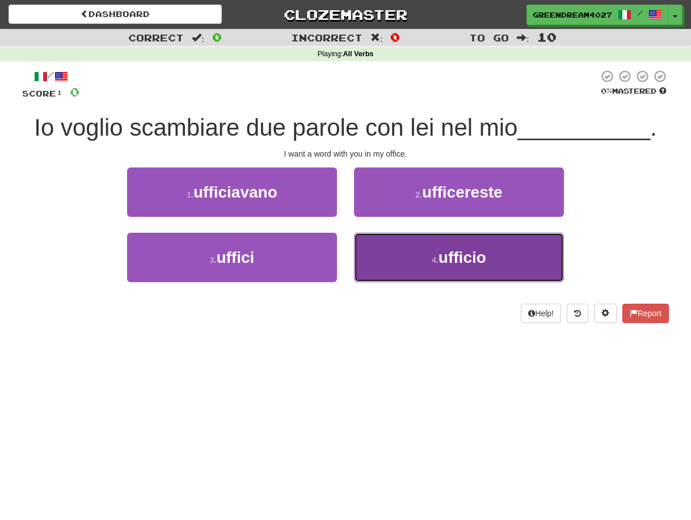
click at [408, 262] on button "4 . ufficio" at bounding box center [459, 257] width 210 height 49
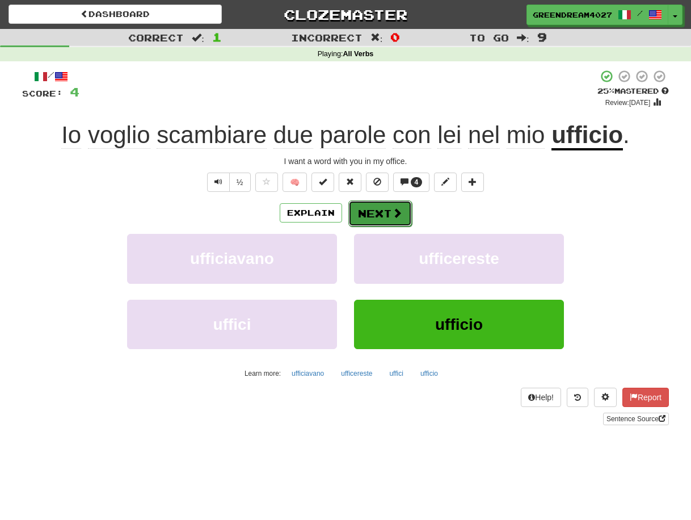
click at [375, 212] on button "Next" at bounding box center [380, 213] width 64 height 26
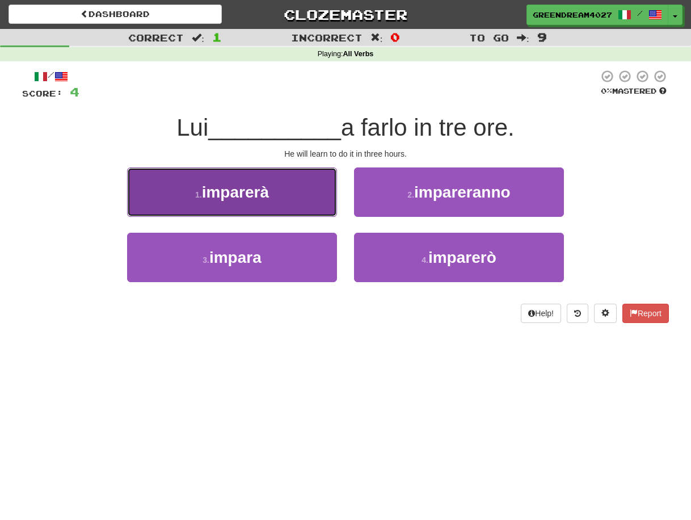
click at [297, 204] on button "1 . imparerà" at bounding box center [232, 191] width 210 height 49
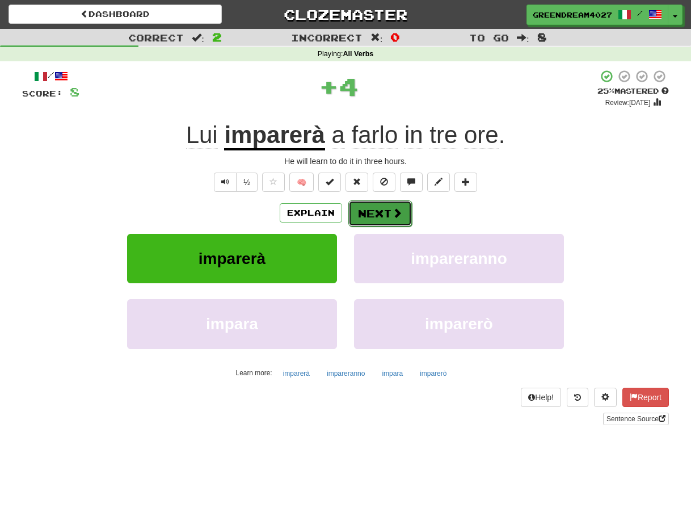
click at [376, 212] on button "Next" at bounding box center [380, 213] width 64 height 26
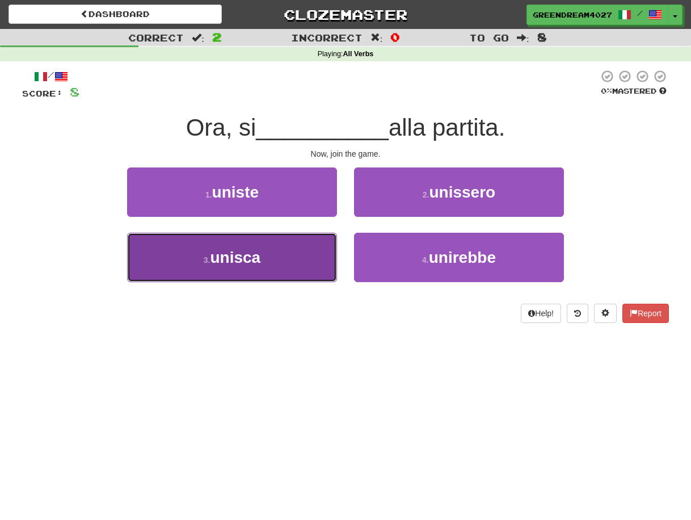
click at [287, 262] on button "3 . unisca" at bounding box center [232, 257] width 210 height 49
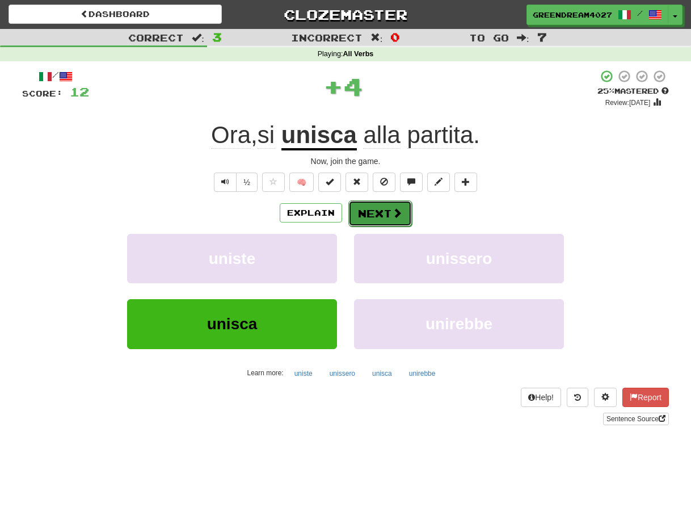
click at [374, 210] on button "Next" at bounding box center [380, 213] width 64 height 26
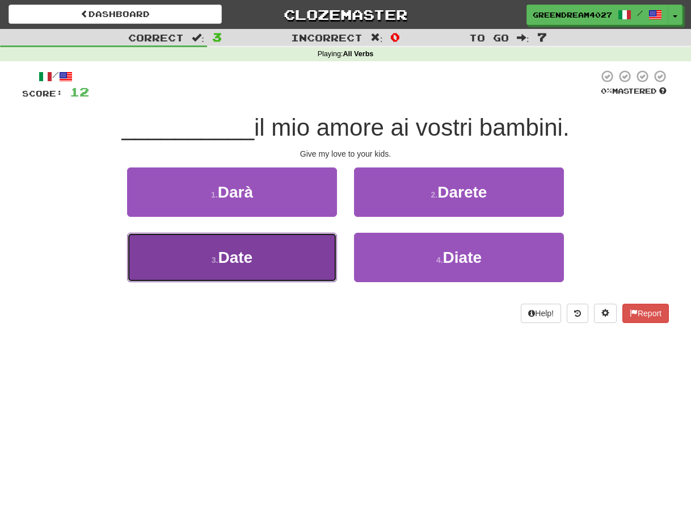
click at [264, 254] on button "3 . Date" at bounding box center [232, 257] width 210 height 49
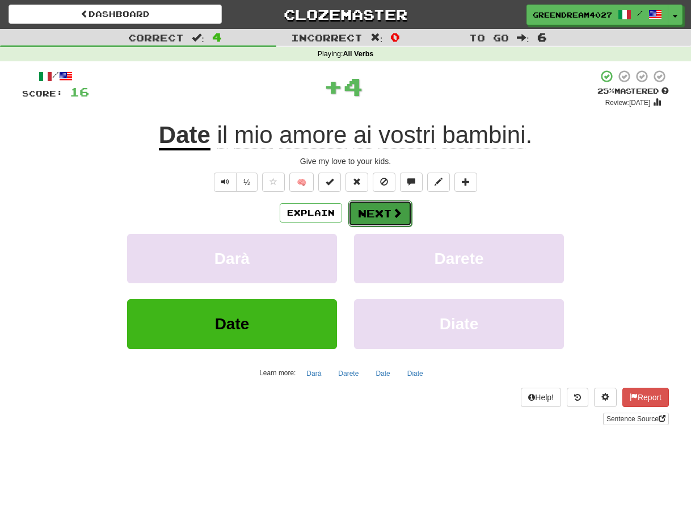
click at [377, 212] on button "Next" at bounding box center [380, 213] width 64 height 26
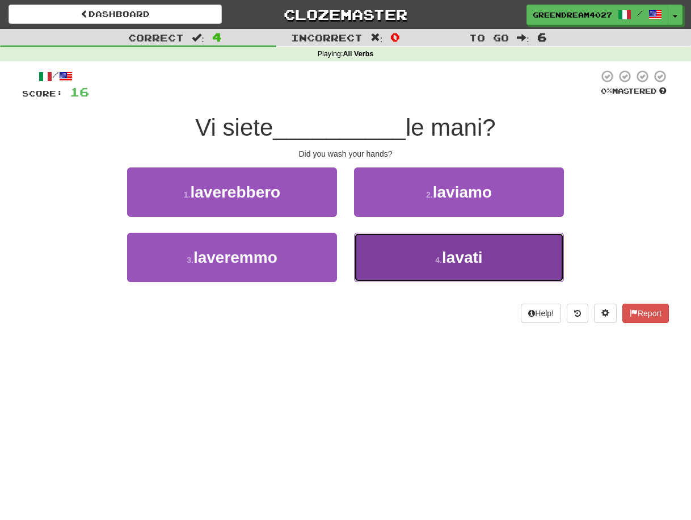
click at [401, 258] on button "4 . lavati" at bounding box center [459, 257] width 210 height 49
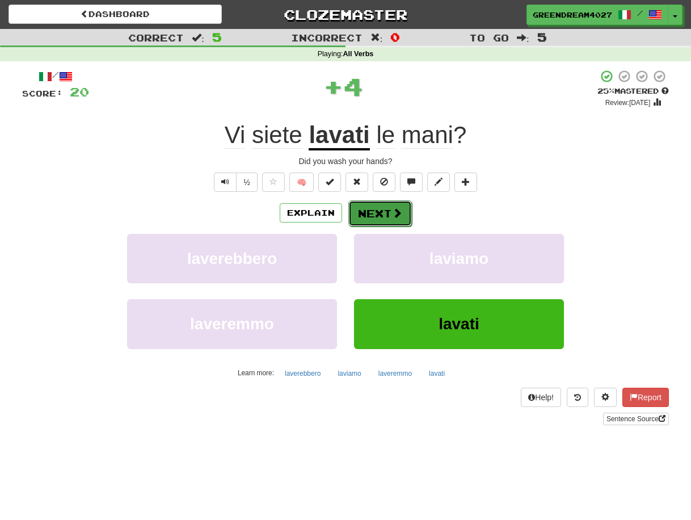
click at [381, 213] on button "Next" at bounding box center [380, 213] width 64 height 26
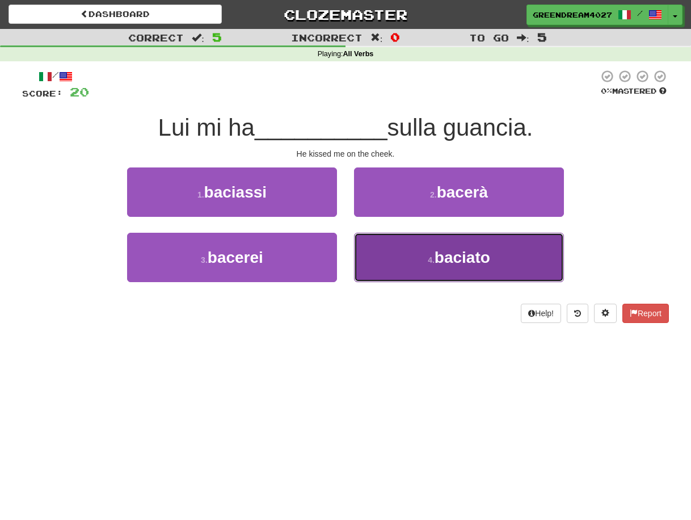
click at [405, 270] on button "4 . baciato" at bounding box center [459, 257] width 210 height 49
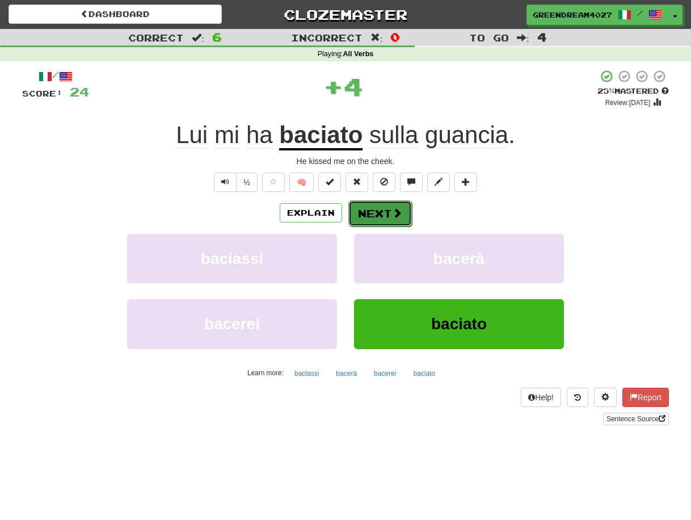
click at [372, 213] on button "Next" at bounding box center [380, 213] width 64 height 26
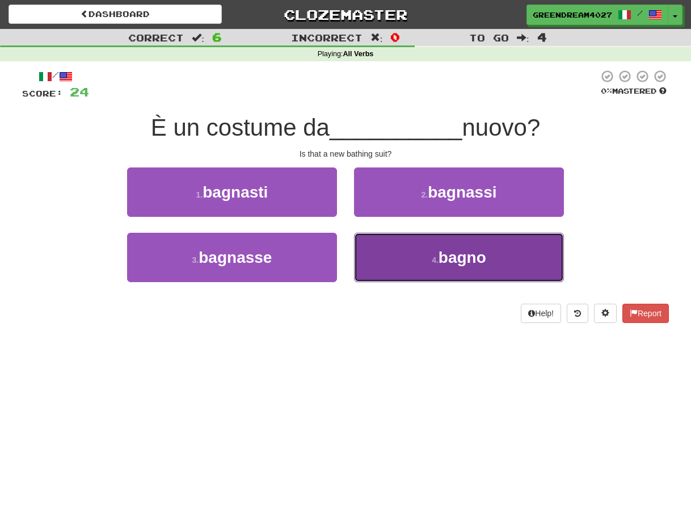
click at [421, 260] on button "4 . bagno" at bounding box center [459, 257] width 210 height 49
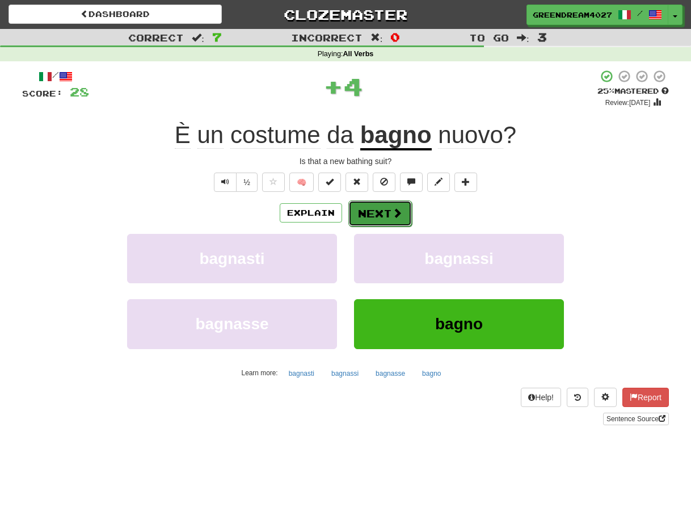
click at [381, 214] on button "Next" at bounding box center [380, 213] width 64 height 26
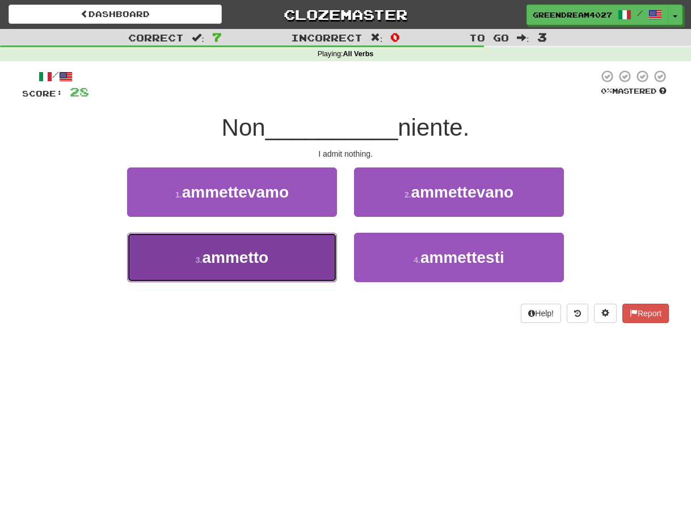
click at [317, 262] on button "3 . ammetto" at bounding box center [232, 257] width 210 height 49
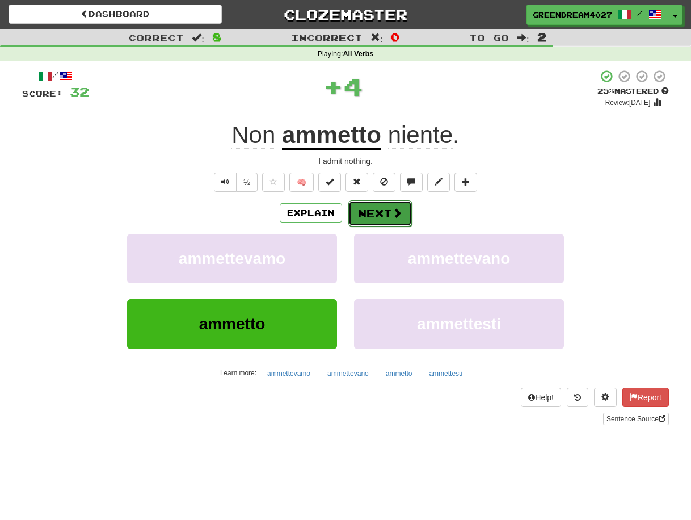
click at [381, 216] on button "Next" at bounding box center [380, 213] width 64 height 26
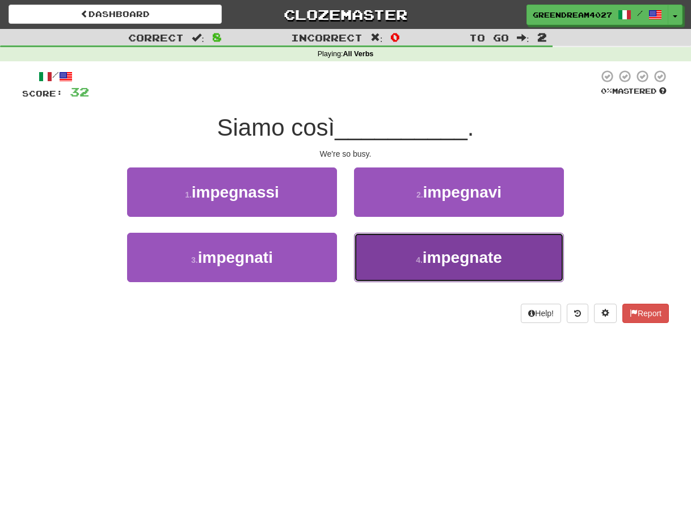
click at [407, 264] on button "4 . impegnate" at bounding box center [459, 257] width 210 height 49
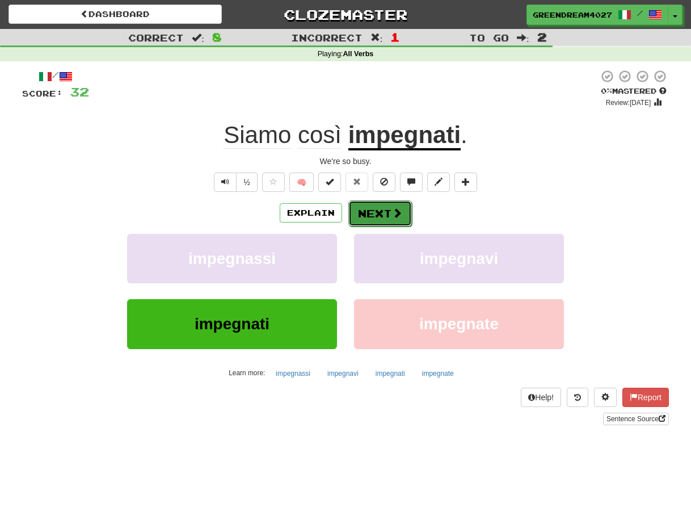
click at [383, 211] on button "Next" at bounding box center [380, 213] width 64 height 26
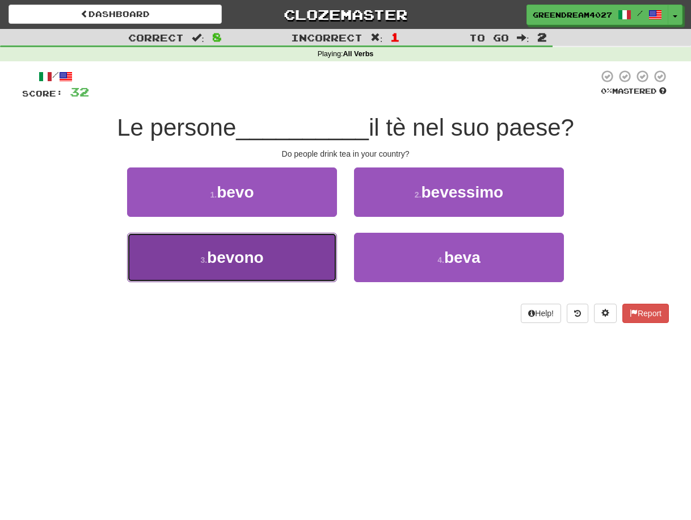
click at [310, 273] on button "3 . bevono" at bounding box center [232, 257] width 210 height 49
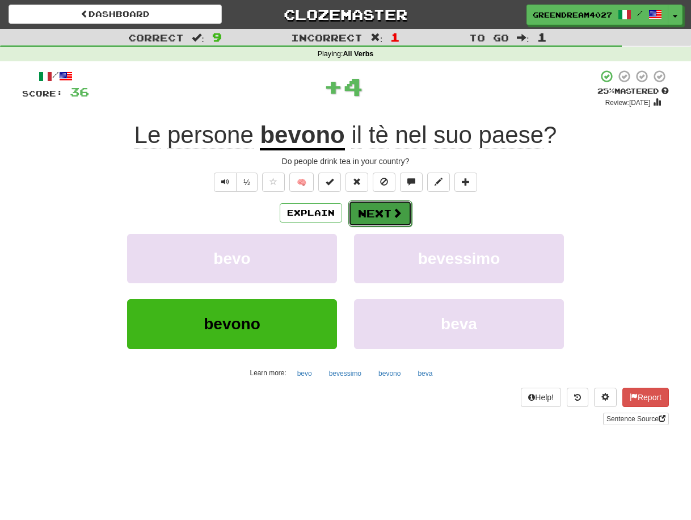
click at [379, 212] on button "Next" at bounding box center [380, 213] width 64 height 26
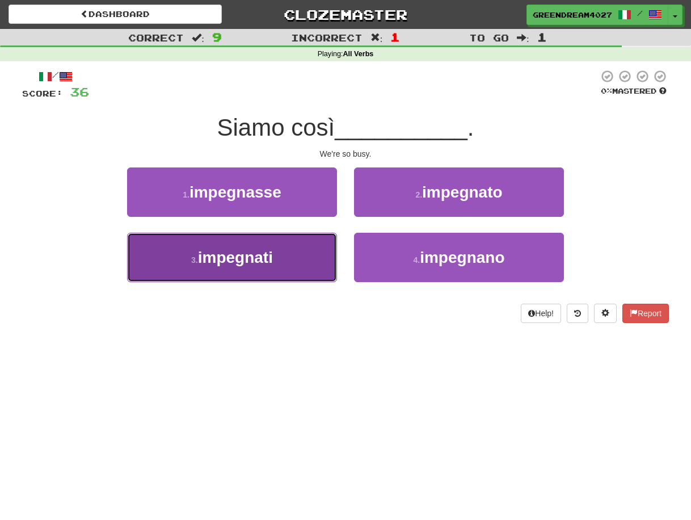
click at [307, 254] on button "3 . impegnati" at bounding box center [232, 257] width 210 height 49
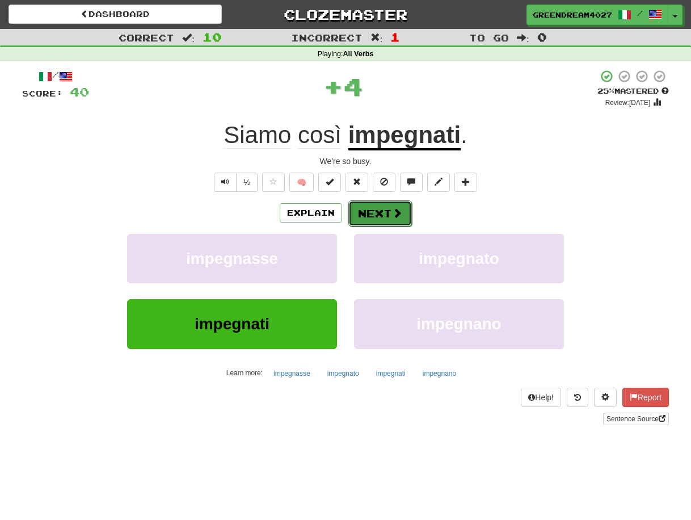
click at [375, 210] on button "Next" at bounding box center [380, 213] width 64 height 26
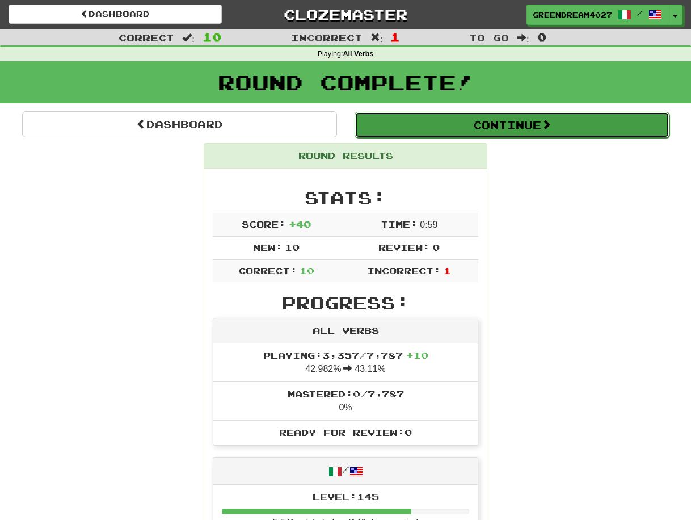
click at [513, 125] on button "Continue" at bounding box center [512, 125] width 315 height 26
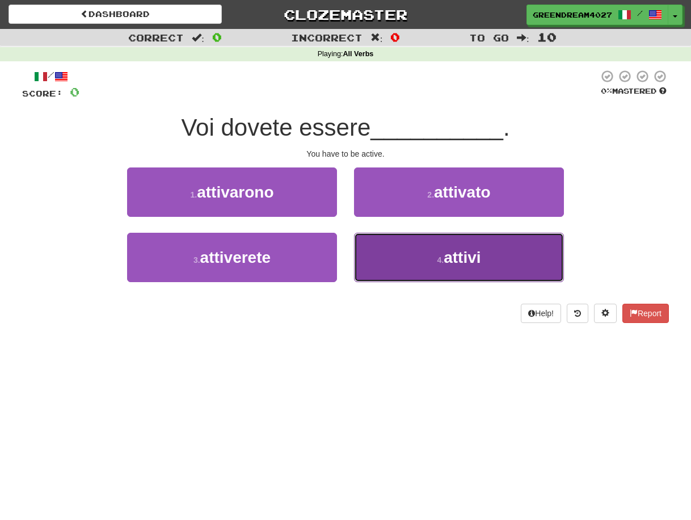
click at [409, 257] on button "4 . attivi" at bounding box center [459, 257] width 210 height 49
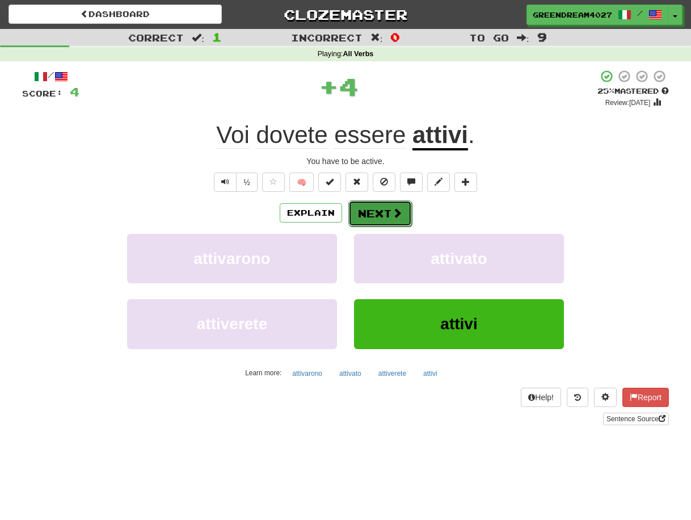
click at [383, 212] on button "Next" at bounding box center [380, 213] width 64 height 26
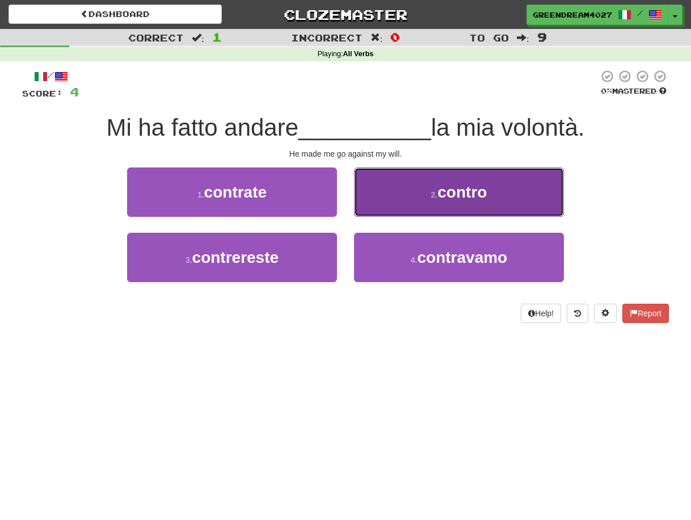
click at [429, 194] on button "2 . contro" at bounding box center [459, 191] width 210 height 49
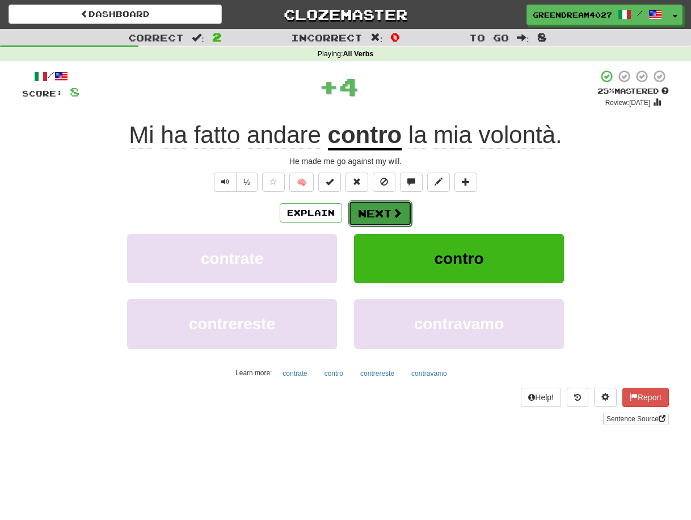
click at [380, 211] on button "Next" at bounding box center [380, 213] width 64 height 26
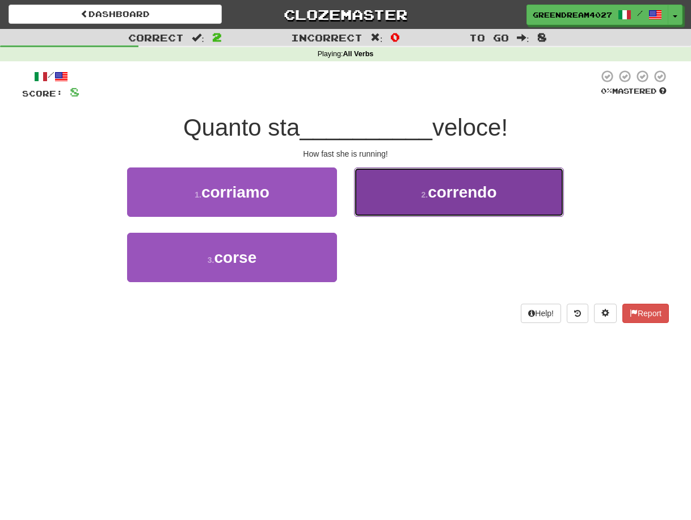
click at [441, 198] on span "correndo" at bounding box center [462, 192] width 69 height 18
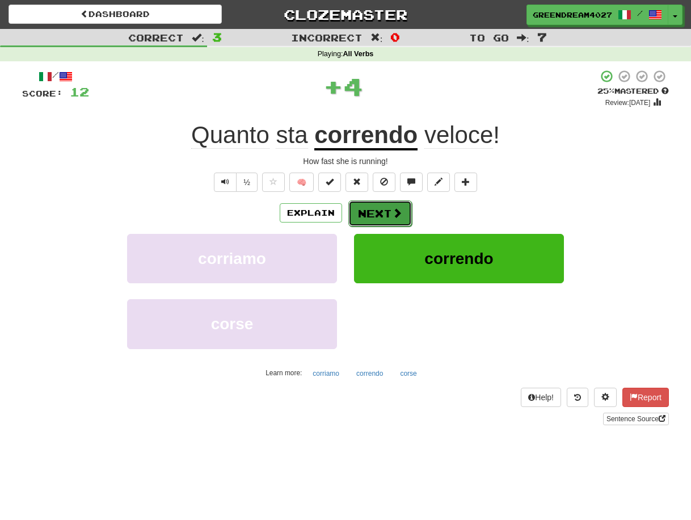
click at [377, 213] on button "Next" at bounding box center [380, 213] width 64 height 26
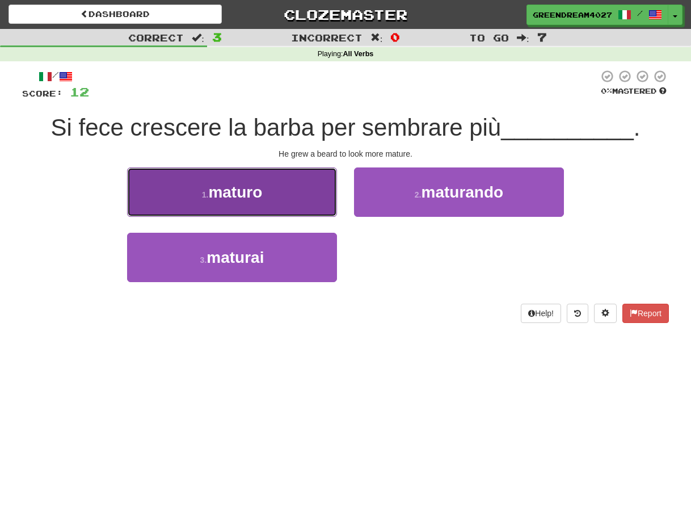
click at [246, 191] on span "maturo" at bounding box center [235, 192] width 54 height 18
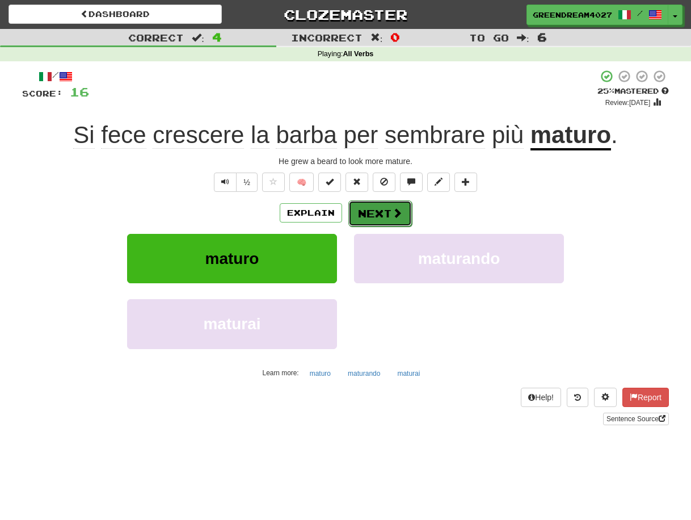
click at [376, 212] on button "Next" at bounding box center [380, 213] width 64 height 26
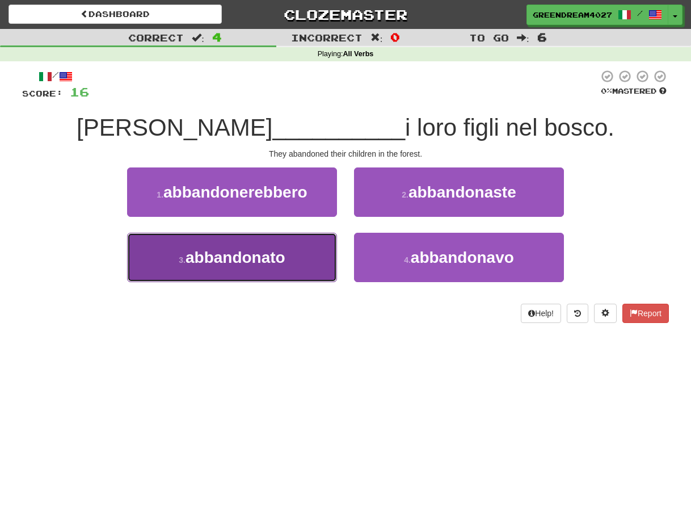
click at [316, 265] on button "3 . abbandonato" at bounding box center [232, 257] width 210 height 49
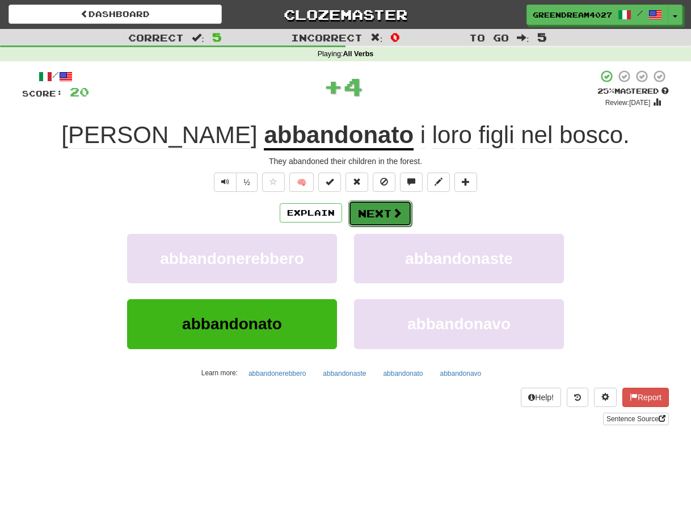
click at [380, 211] on button "Next" at bounding box center [380, 213] width 64 height 26
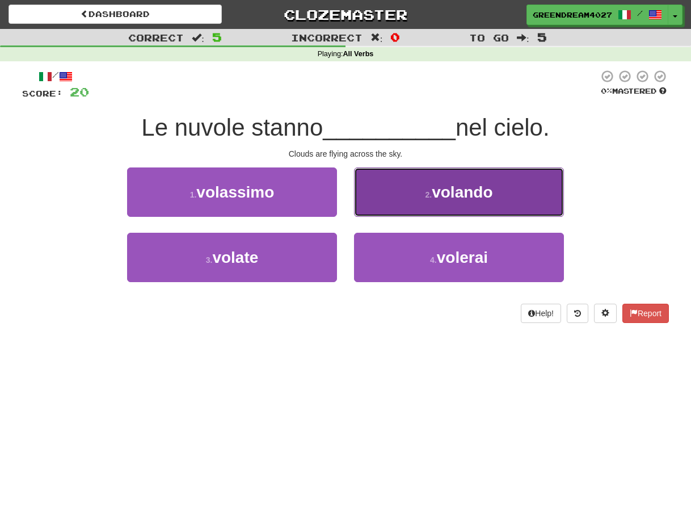
click at [430, 191] on small "2 ." at bounding box center [428, 194] width 7 height 9
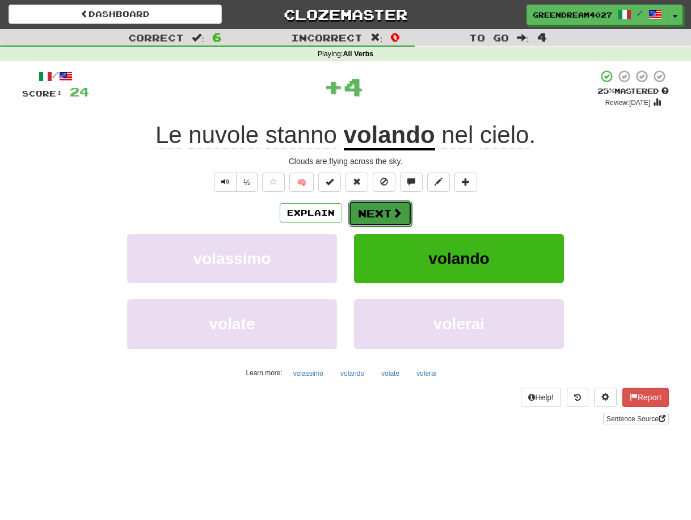
click at [378, 210] on button "Next" at bounding box center [380, 213] width 64 height 26
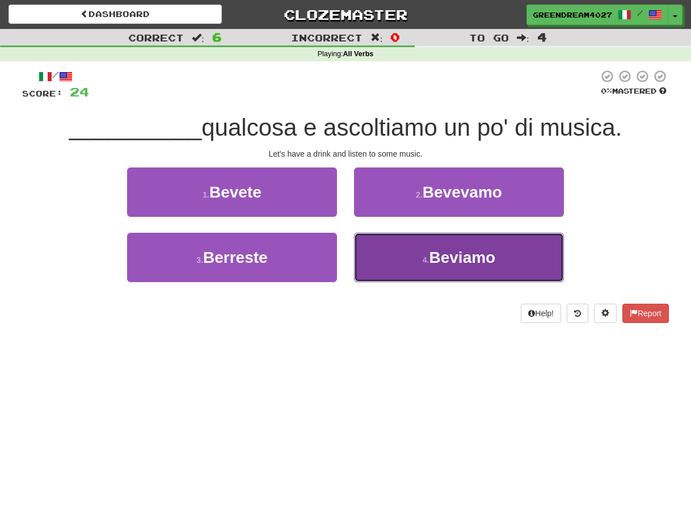
click at [435, 265] on span "Beviamo" at bounding box center [462, 258] width 66 height 18
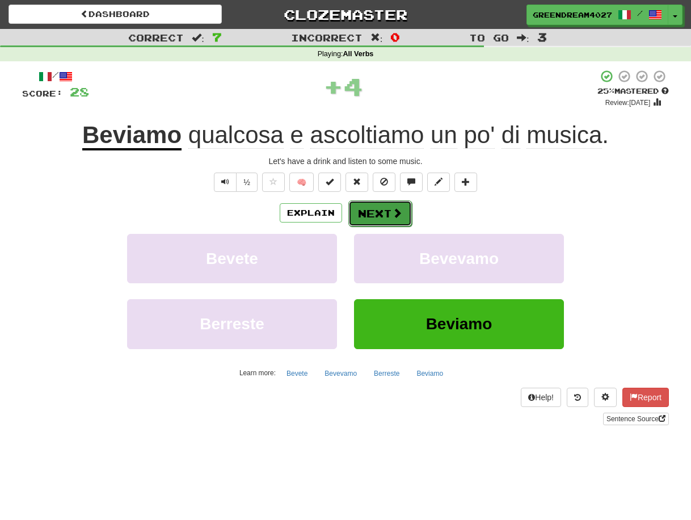
click at [385, 211] on button "Next" at bounding box center [380, 213] width 64 height 26
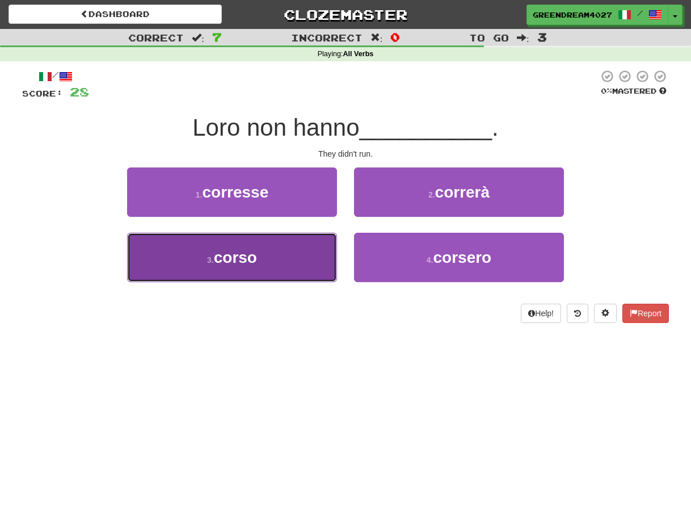
click at [309, 266] on button "3 . corso" at bounding box center [232, 257] width 210 height 49
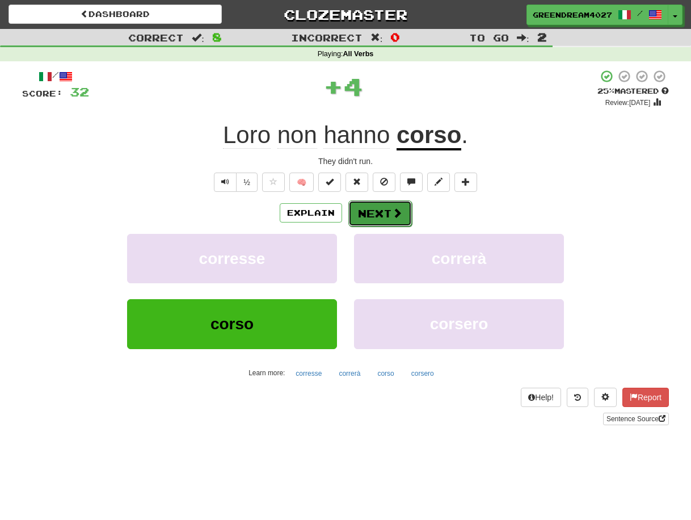
click at [370, 213] on button "Next" at bounding box center [380, 213] width 64 height 26
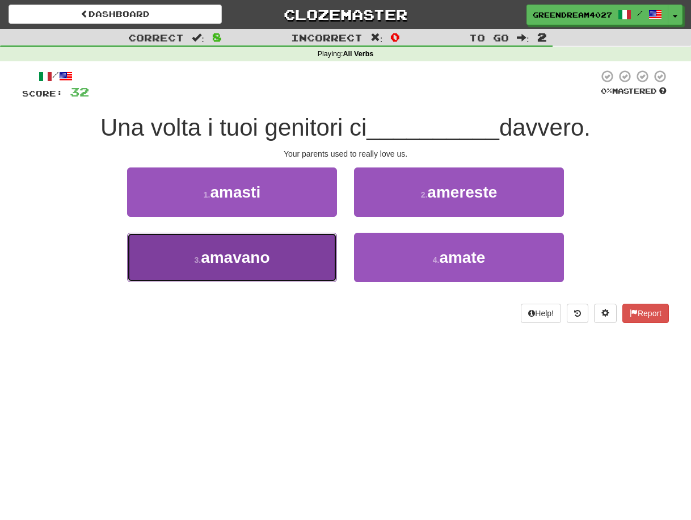
click at [295, 257] on button "3 . amavano" at bounding box center [232, 257] width 210 height 49
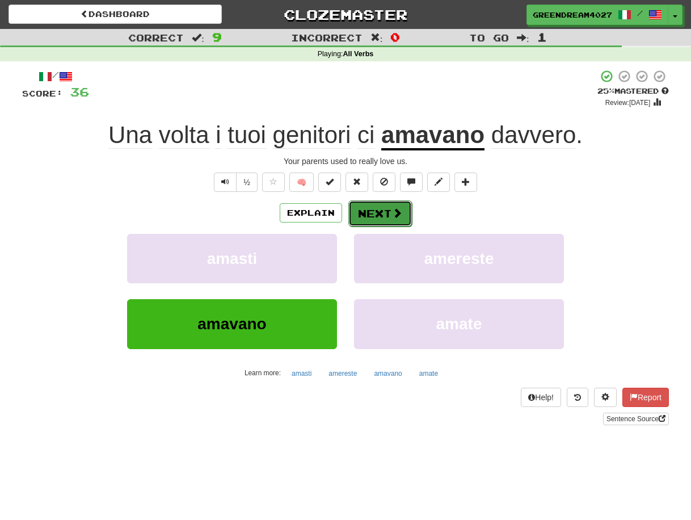
click at [376, 213] on button "Next" at bounding box center [380, 213] width 64 height 26
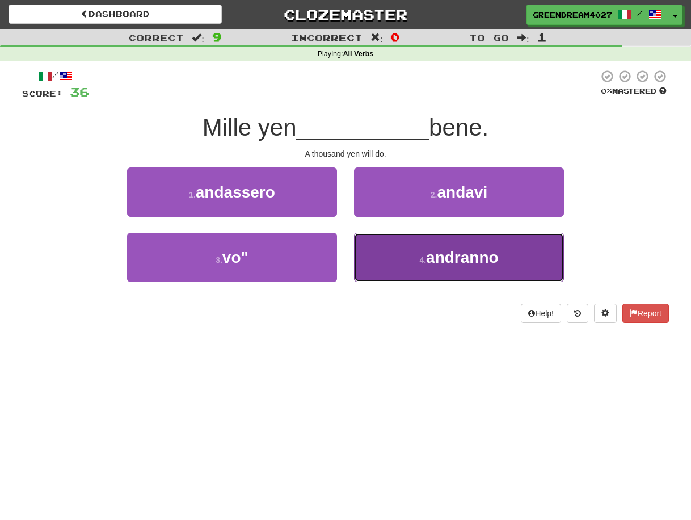
click at [432, 265] on span "andranno" at bounding box center [462, 258] width 73 height 18
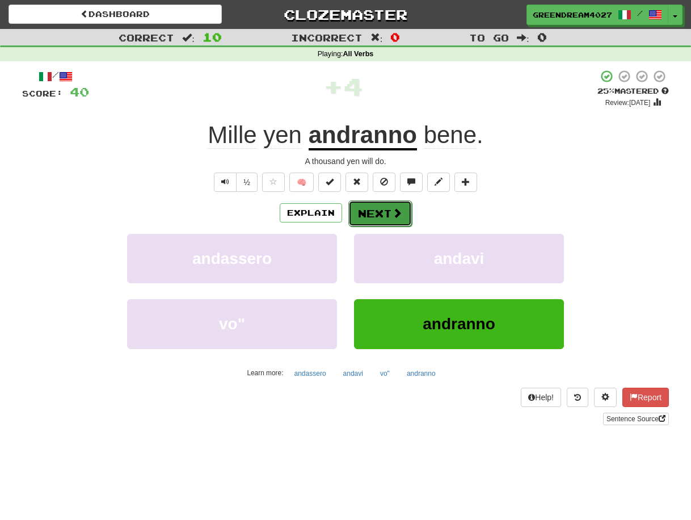
click at [385, 212] on button "Next" at bounding box center [380, 213] width 64 height 26
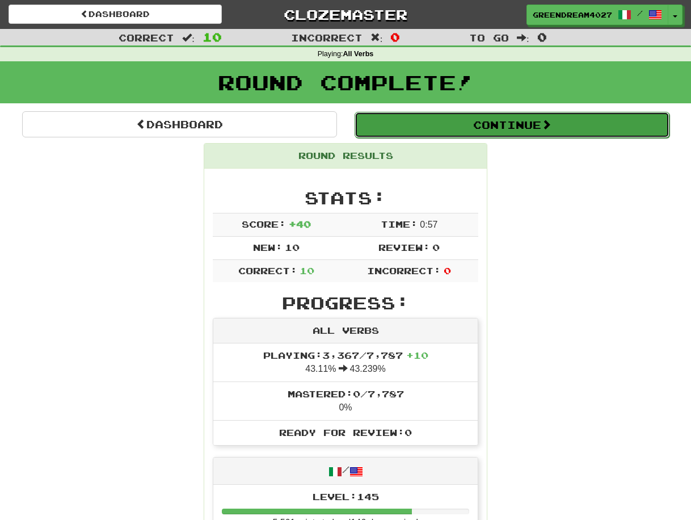
click at [481, 123] on button "Continue" at bounding box center [512, 125] width 315 height 26
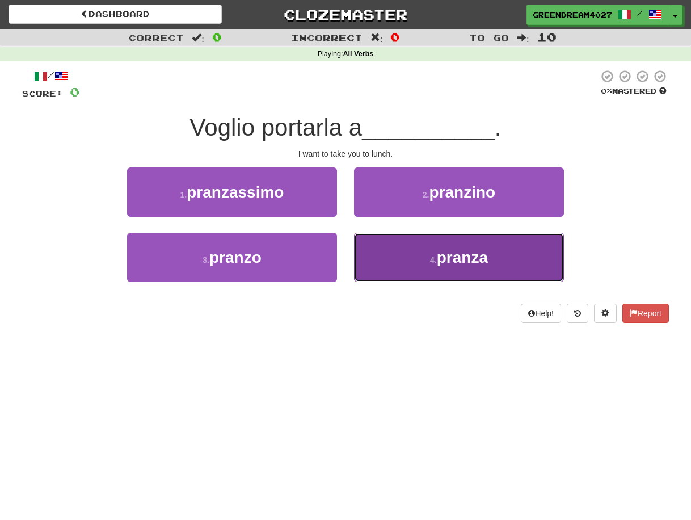
click at [422, 258] on button "4 . pranza" at bounding box center [459, 257] width 210 height 49
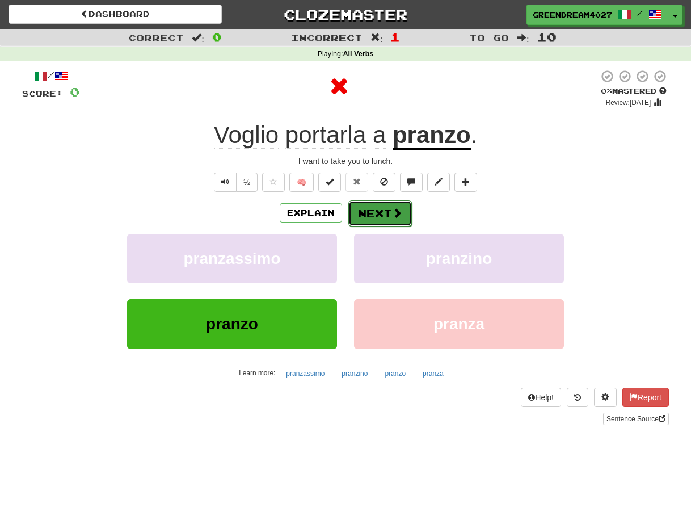
click at [386, 211] on button "Next" at bounding box center [380, 213] width 64 height 26
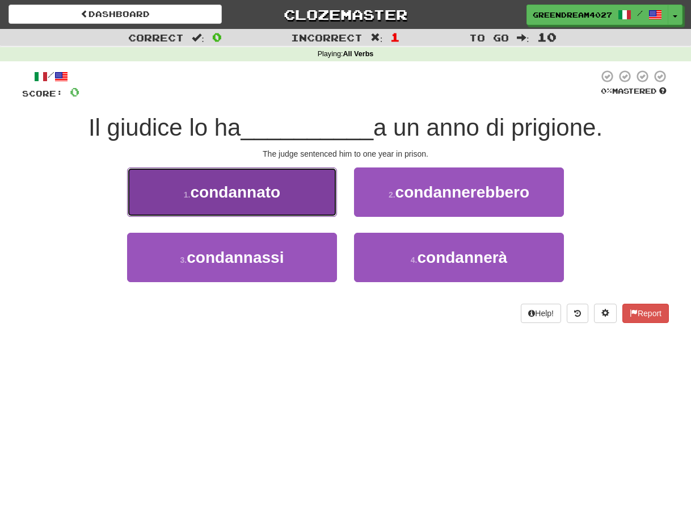
click at [235, 198] on span "condannato" at bounding box center [236, 192] width 90 height 18
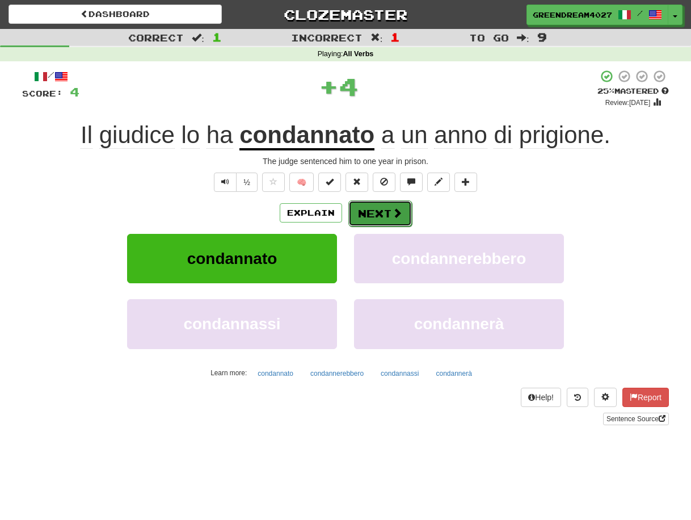
click at [377, 210] on button "Next" at bounding box center [380, 213] width 64 height 26
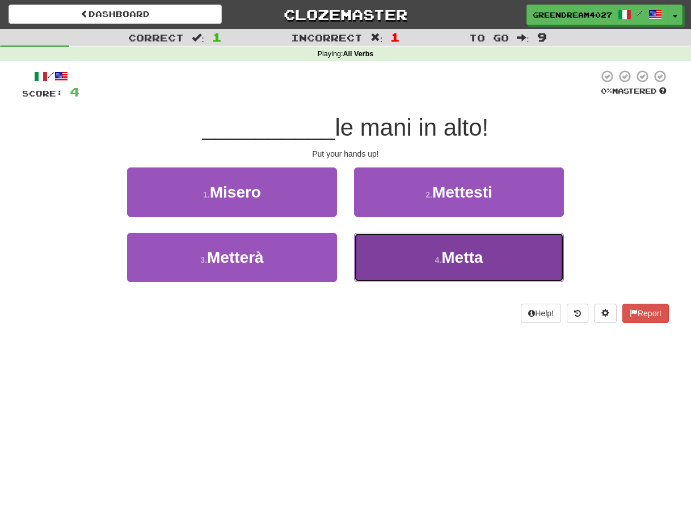
click at [405, 255] on button "4 . Metta" at bounding box center [459, 257] width 210 height 49
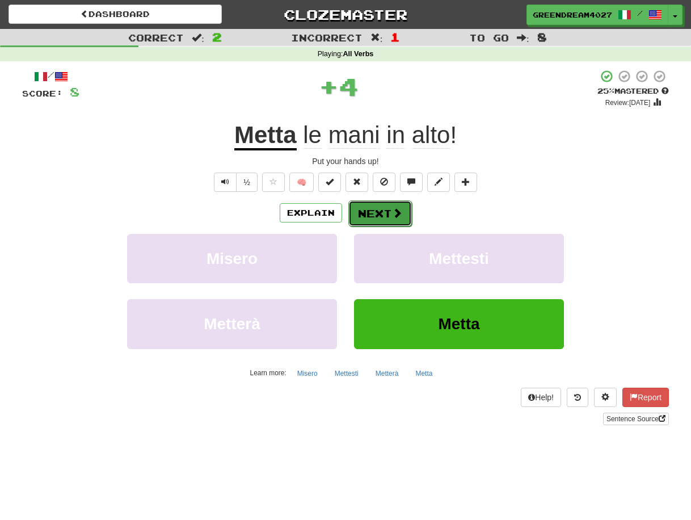
click at [372, 212] on button "Next" at bounding box center [380, 213] width 64 height 26
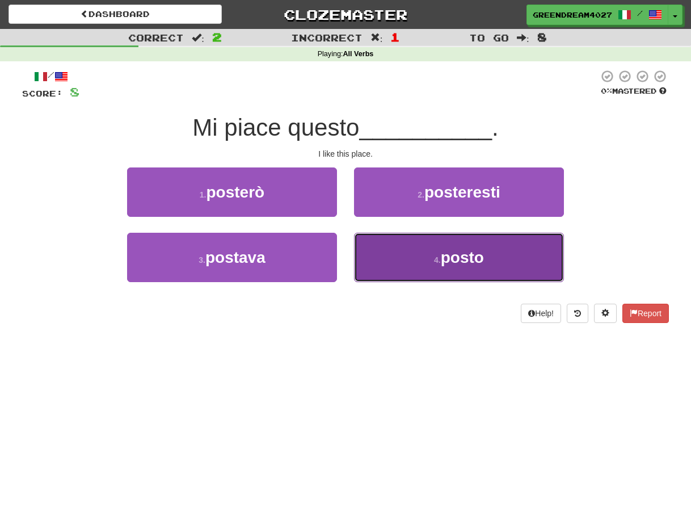
click at [386, 266] on button "4 . posto" at bounding box center [459, 257] width 210 height 49
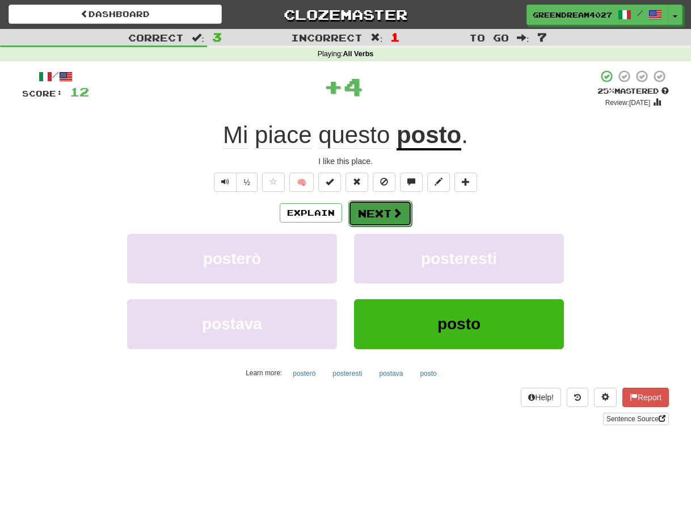
click at [377, 212] on button "Next" at bounding box center [380, 213] width 64 height 26
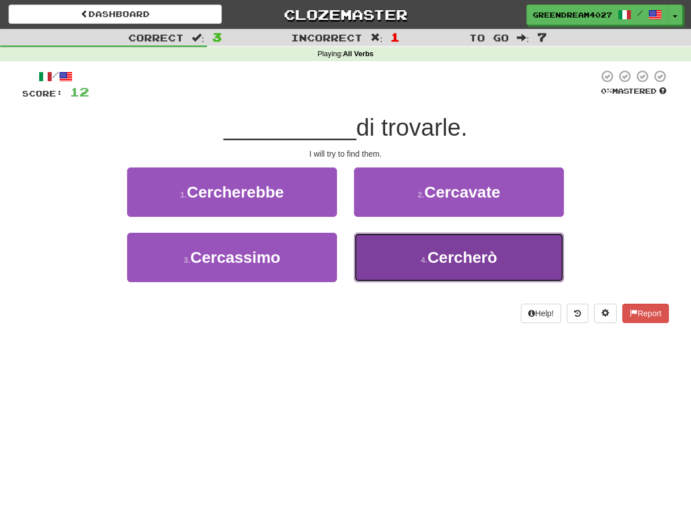
click at [404, 268] on button "4 . Cercherò" at bounding box center [459, 257] width 210 height 49
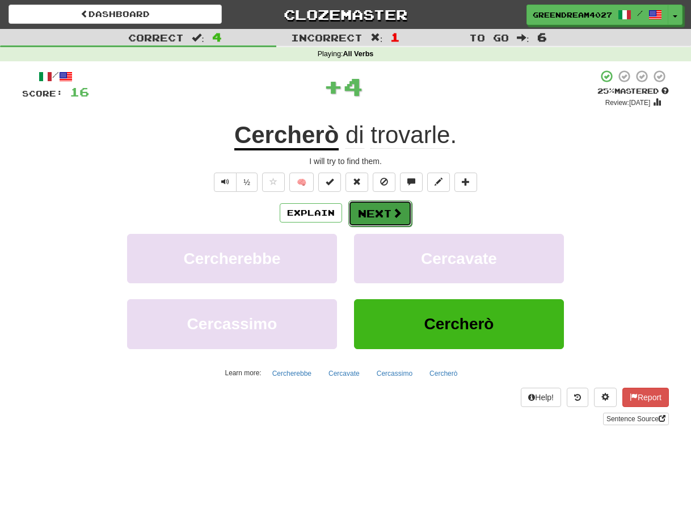
click at [388, 215] on button "Next" at bounding box center [380, 213] width 64 height 26
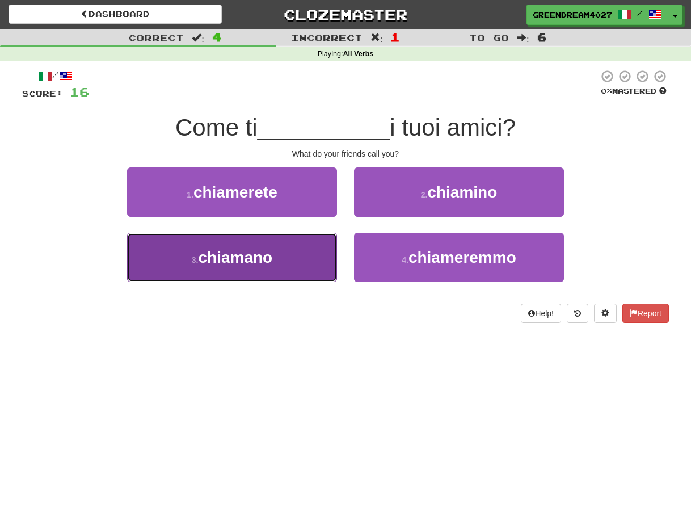
click at [251, 257] on span "chiamano" at bounding box center [235, 258] width 74 height 18
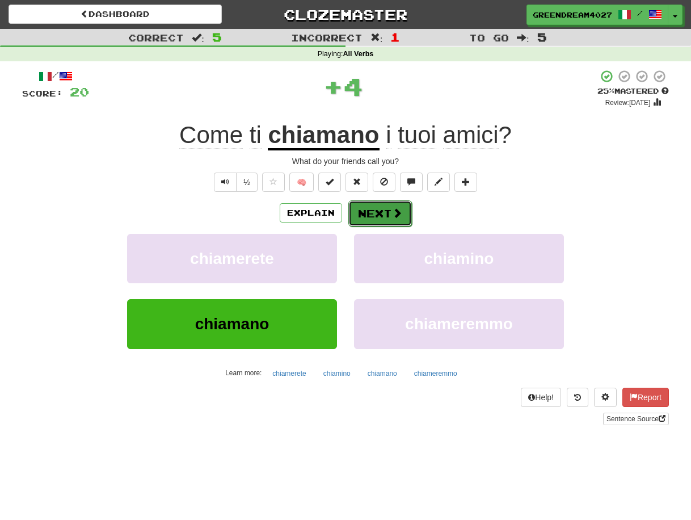
click at [380, 211] on button "Next" at bounding box center [380, 213] width 64 height 26
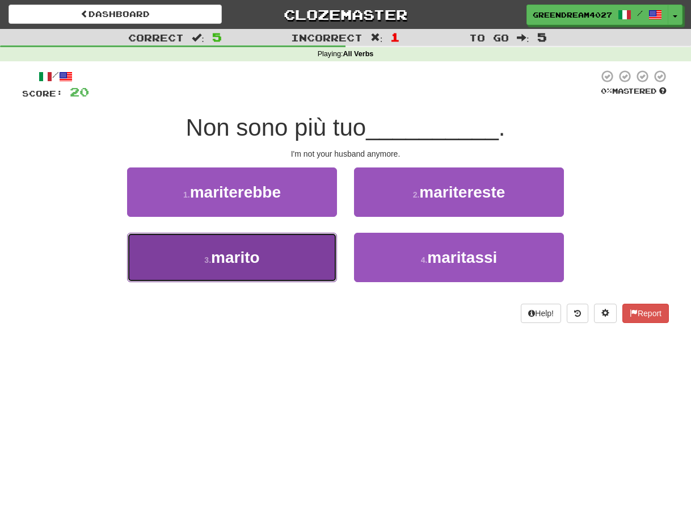
click at [306, 255] on button "3 . marito" at bounding box center [232, 257] width 210 height 49
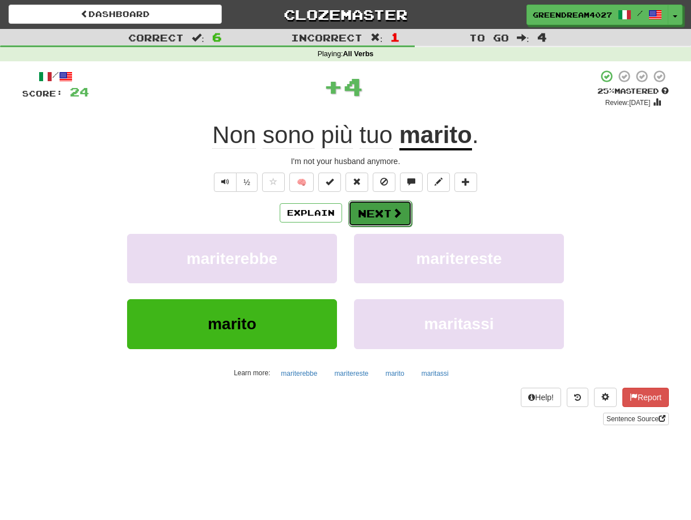
click at [375, 215] on button "Next" at bounding box center [380, 213] width 64 height 26
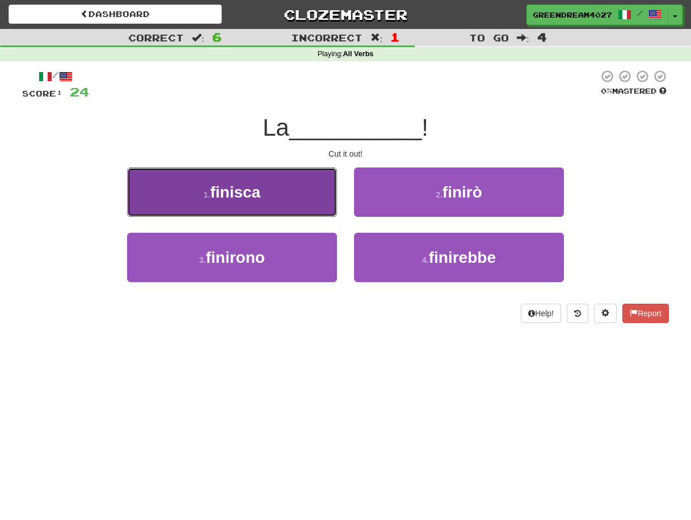
click at [272, 193] on button "1 . finisca" at bounding box center [232, 191] width 210 height 49
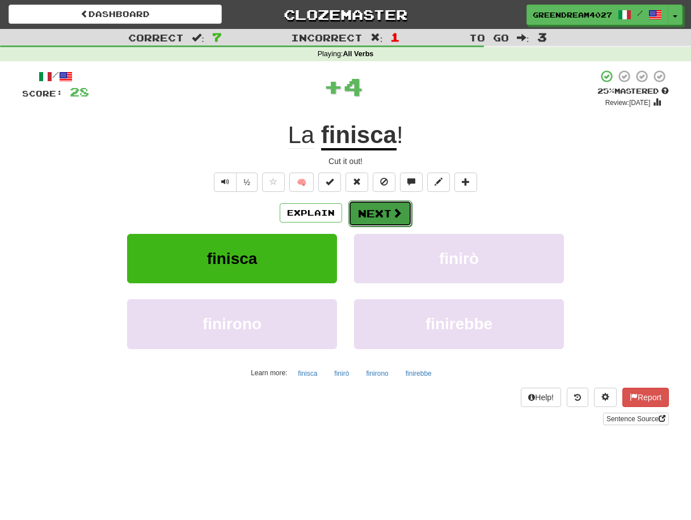
click at [371, 214] on button "Next" at bounding box center [380, 213] width 64 height 26
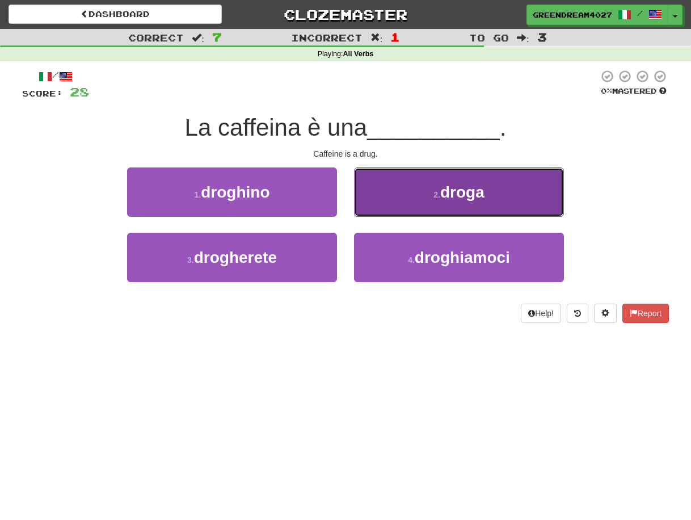
click at [422, 197] on button "2 . droga" at bounding box center [459, 191] width 210 height 49
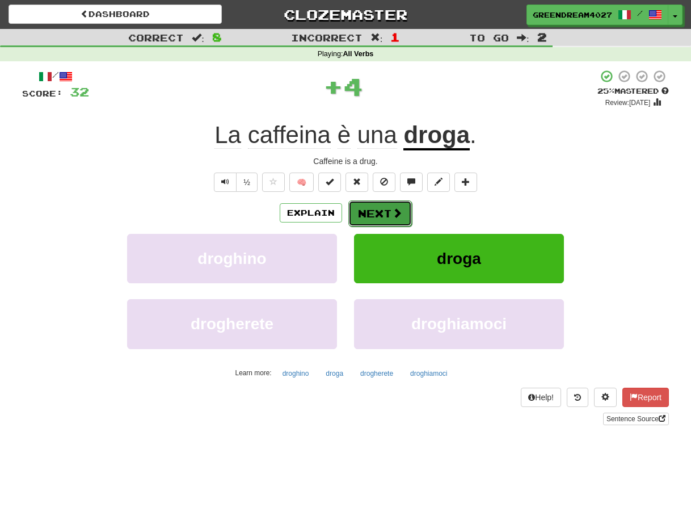
click at [382, 210] on button "Next" at bounding box center [380, 213] width 64 height 26
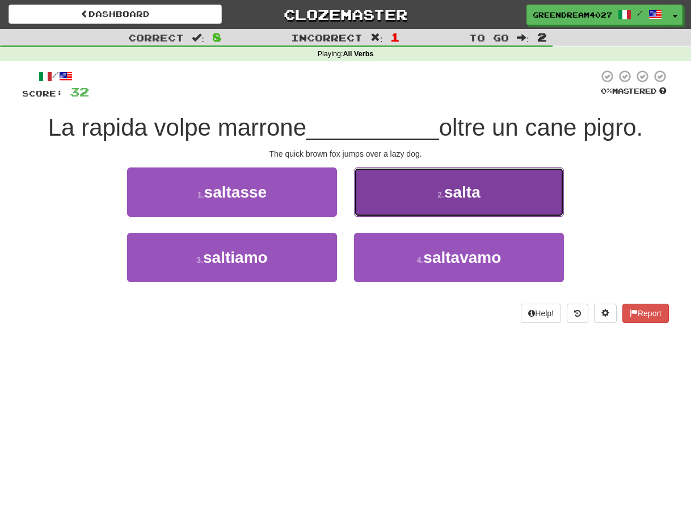
click at [443, 203] on button "2 . salta" at bounding box center [459, 191] width 210 height 49
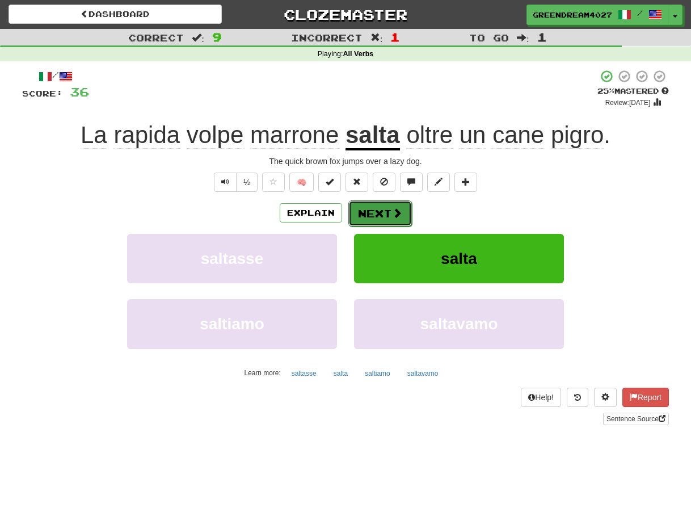
click at [379, 216] on button "Next" at bounding box center [380, 213] width 64 height 26
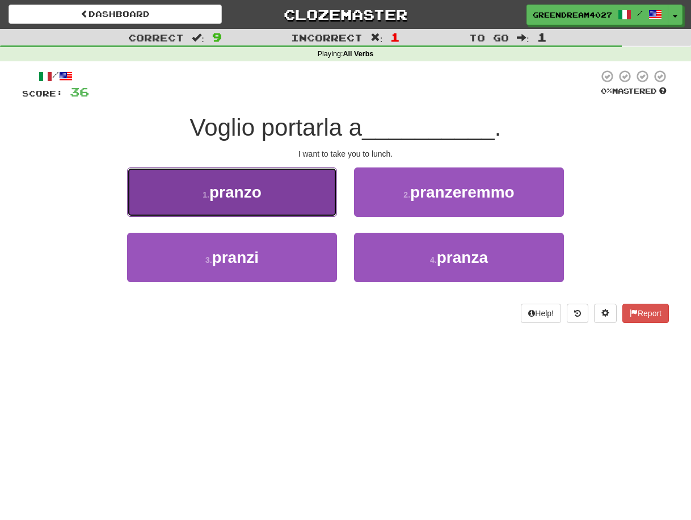
click at [292, 191] on button "1 . pranzo" at bounding box center [232, 191] width 210 height 49
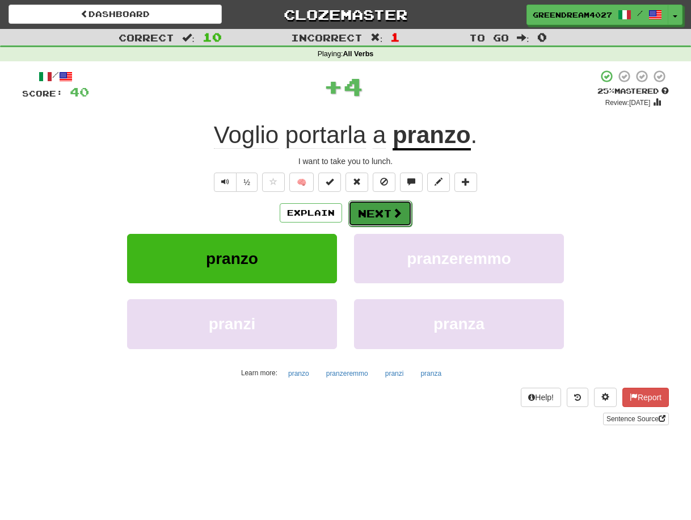
click at [381, 209] on button "Next" at bounding box center [380, 213] width 64 height 26
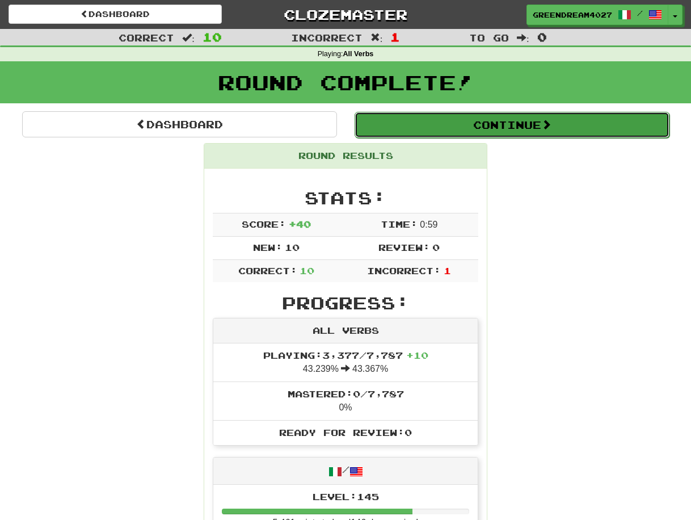
click at [465, 125] on button "Continue" at bounding box center [512, 125] width 315 height 26
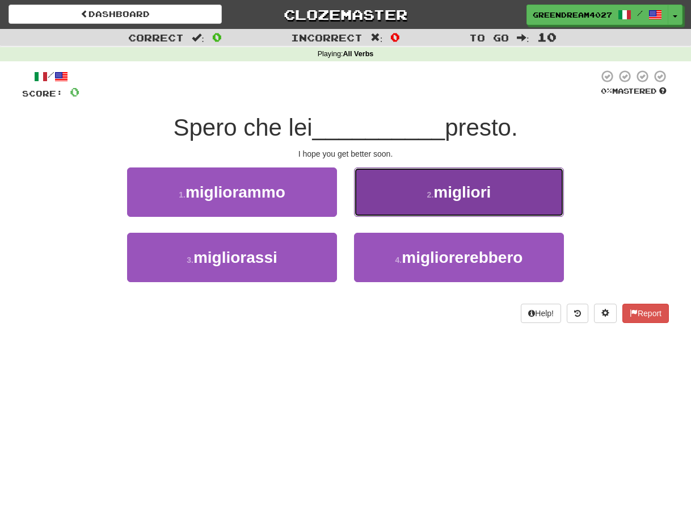
click at [448, 193] on span "migliori" at bounding box center [462, 192] width 57 height 18
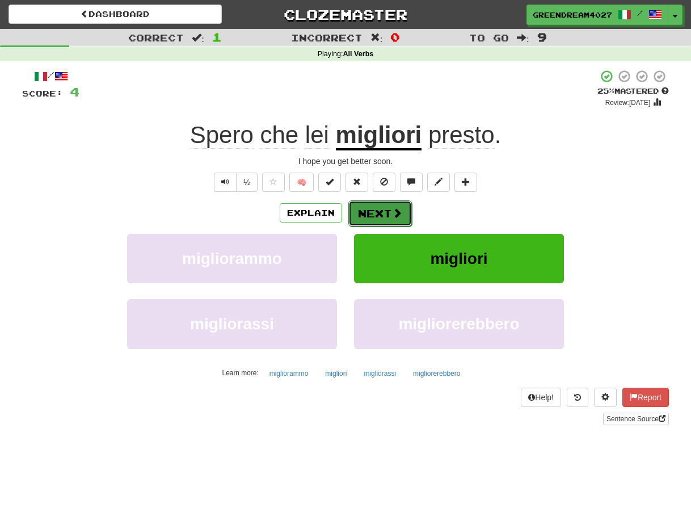
click at [382, 209] on button "Next" at bounding box center [380, 213] width 64 height 26
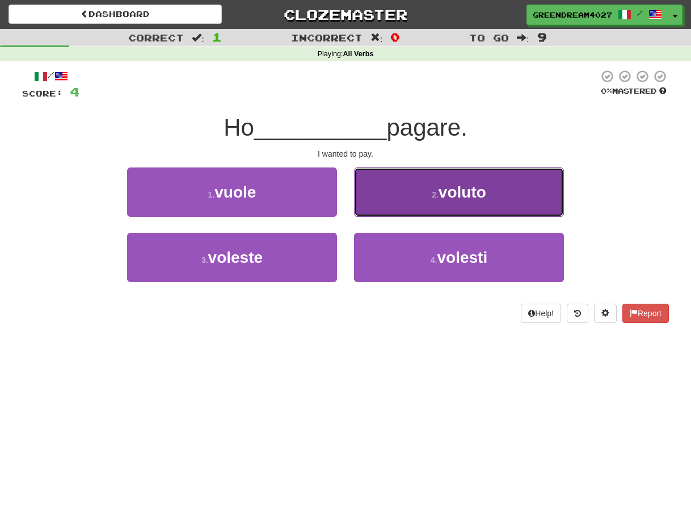
click at [434, 192] on small "2 ." at bounding box center [435, 194] width 7 height 9
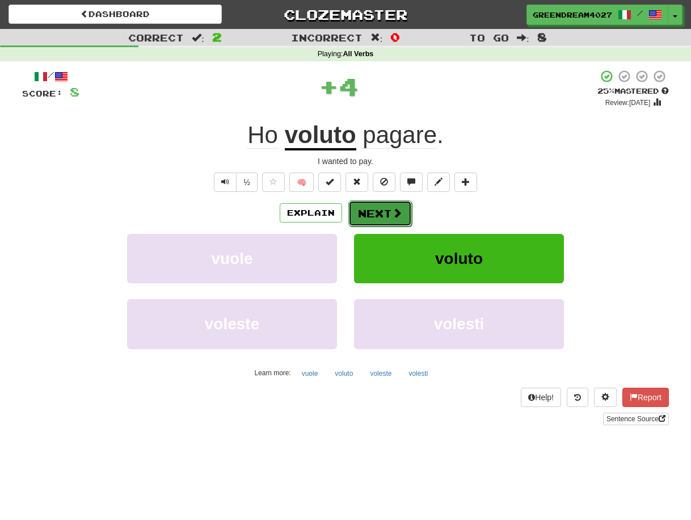
click at [378, 211] on button "Next" at bounding box center [380, 213] width 64 height 26
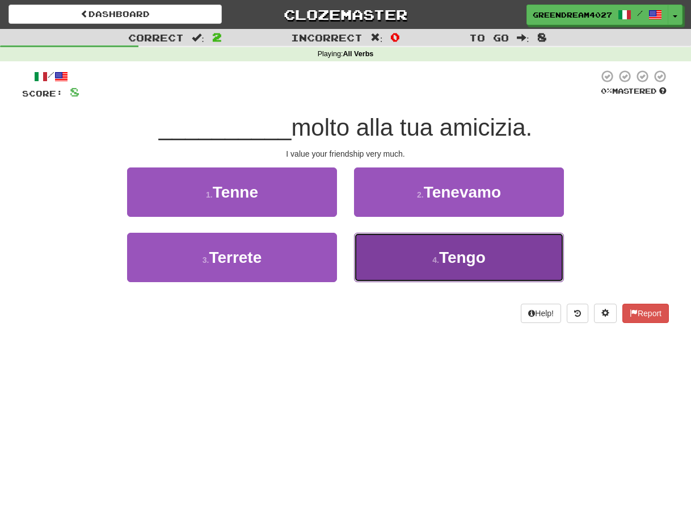
click at [427, 257] on button "4 . Tengo" at bounding box center [459, 257] width 210 height 49
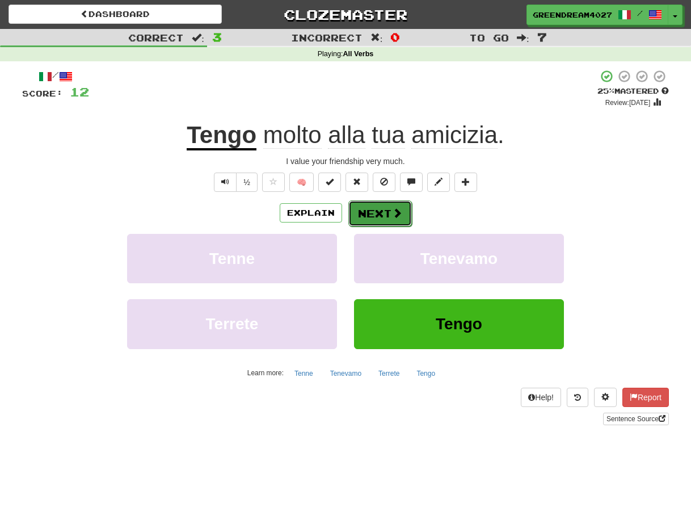
click at [381, 211] on button "Next" at bounding box center [380, 213] width 64 height 26
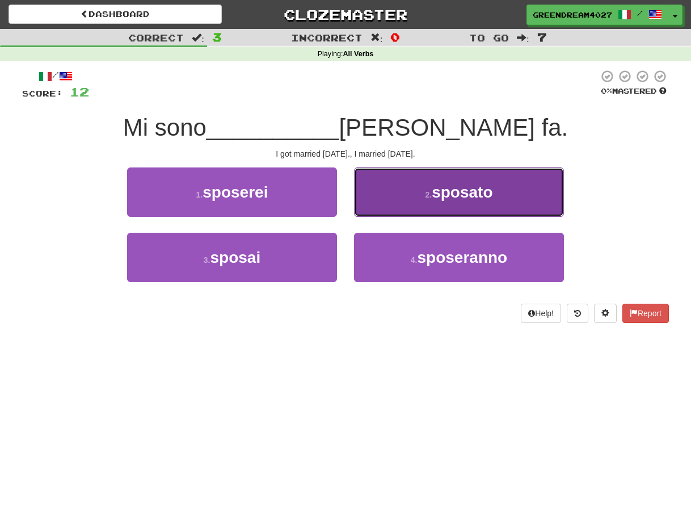
click at [441, 194] on span "sposato" at bounding box center [462, 192] width 61 height 18
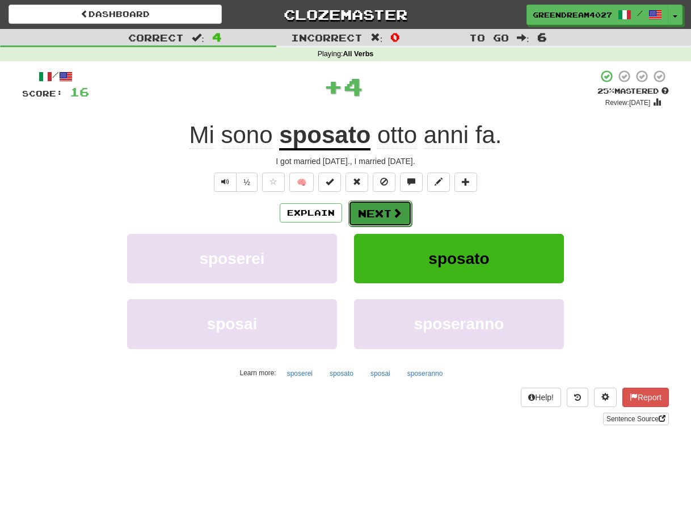
click at [378, 210] on button "Next" at bounding box center [380, 213] width 64 height 26
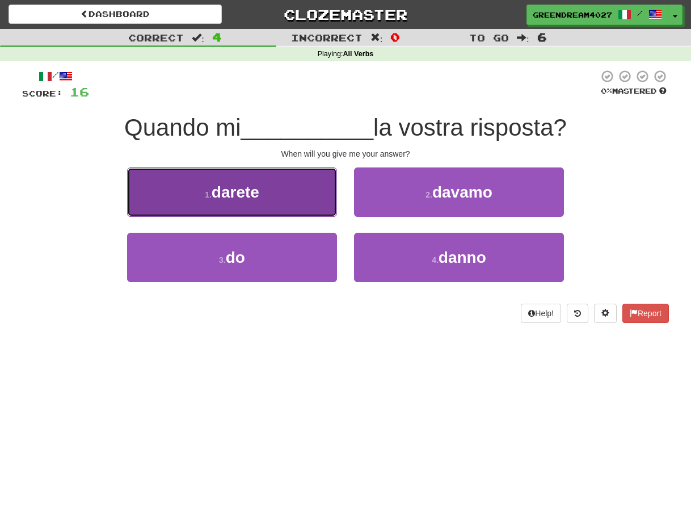
click at [280, 191] on button "1 . darete" at bounding box center [232, 191] width 210 height 49
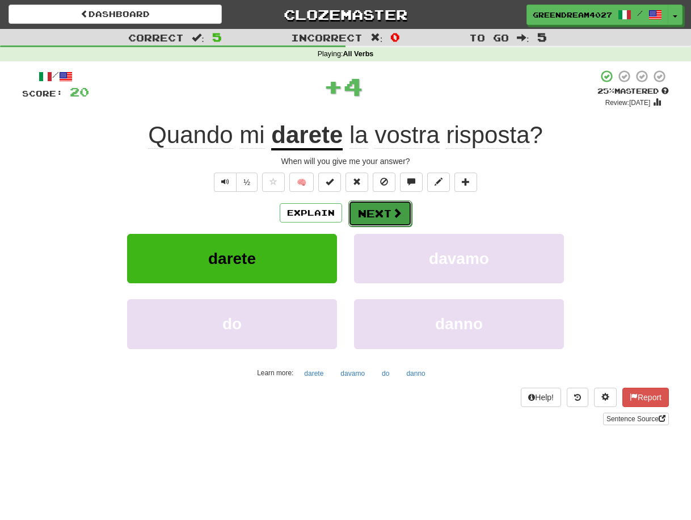
click at [383, 212] on button "Next" at bounding box center [380, 213] width 64 height 26
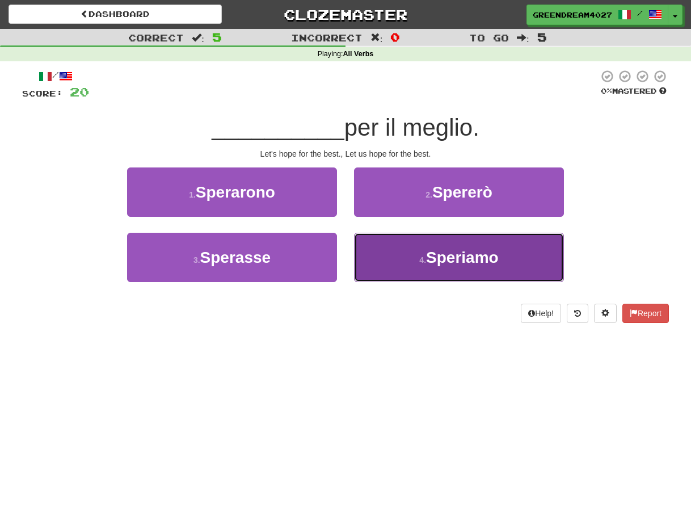
click at [419, 256] on small "4 ." at bounding box center [422, 259] width 7 height 9
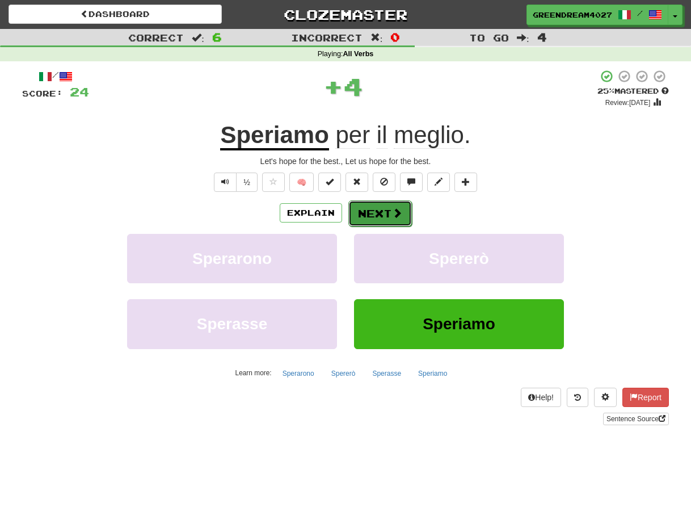
click at [378, 211] on button "Next" at bounding box center [380, 213] width 64 height 26
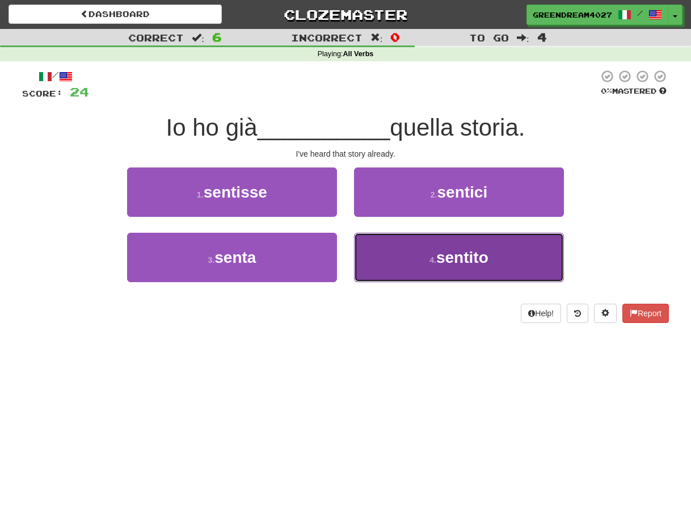
click at [446, 269] on button "4 . sentito" at bounding box center [459, 257] width 210 height 49
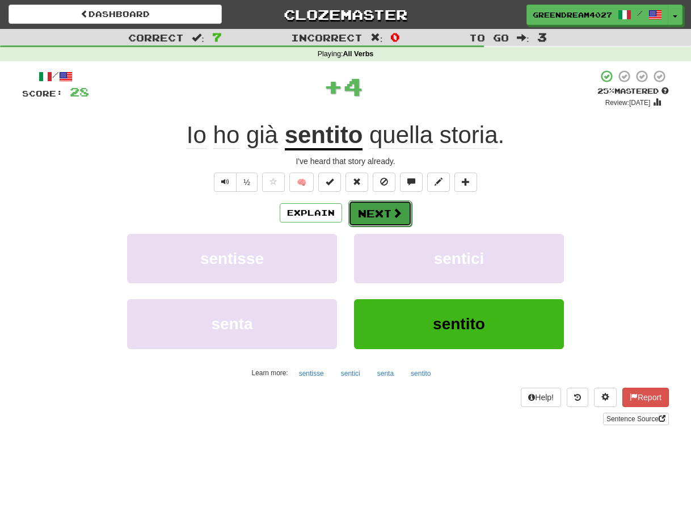
click at [375, 215] on button "Next" at bounding box center [380, 213] width 64 height 26
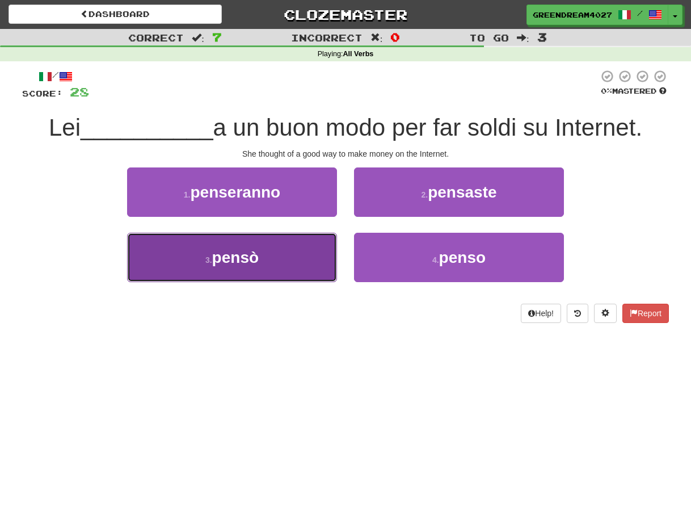
click at [295, 270] on button "3 . pensò" at bounding box center [232, 257] width 210 height 49
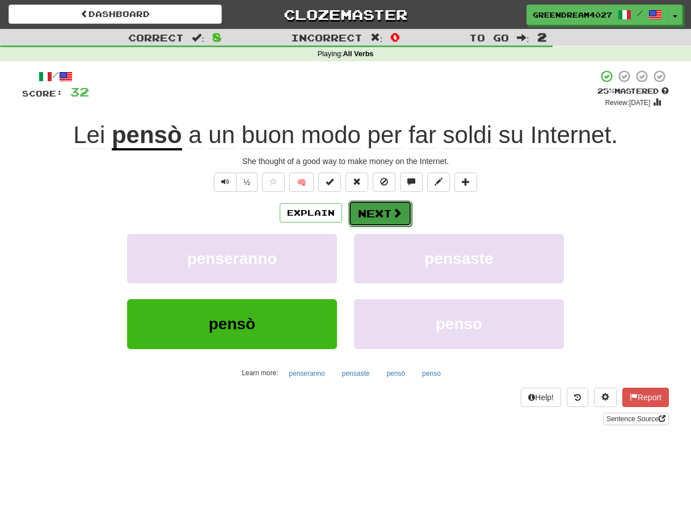
click at [374, 213] on button "Next" at bounding box center [380, 213] width 64 height 26
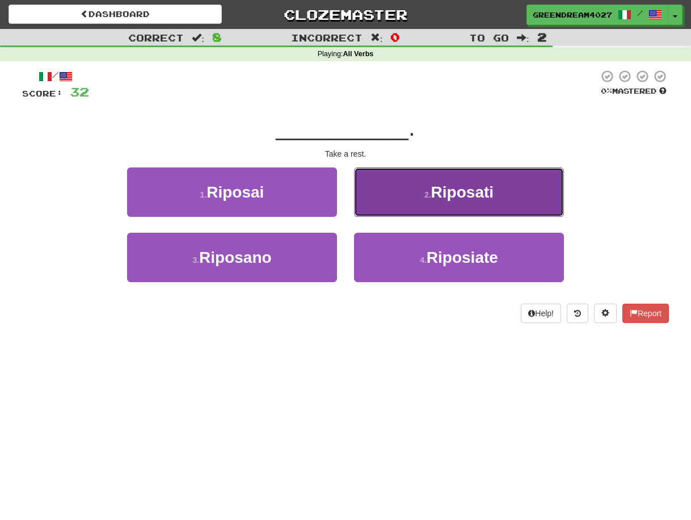
click at [402, 199] on button "2 . Riposati" at bounding box center [459, 191] width 210 height 49
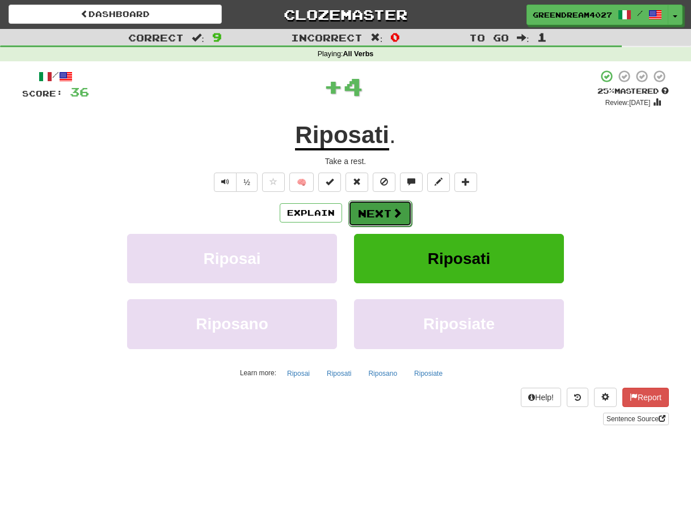
click at [377, 208] on button "Next" at bounding box center [380, 213] width 64 height 26
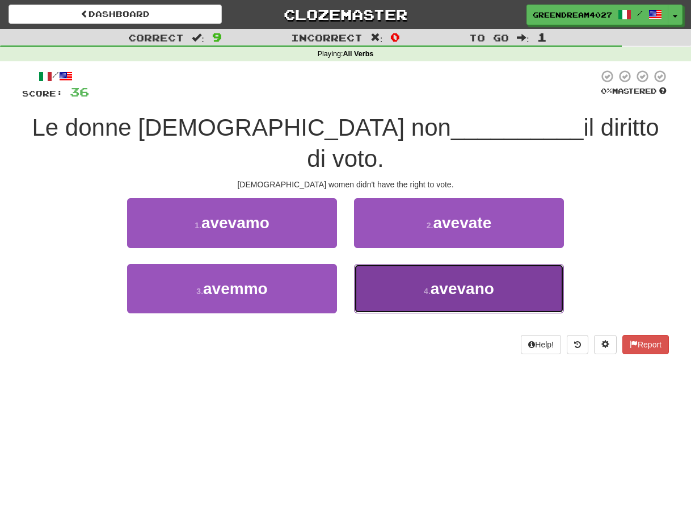
click at [430, 266] on button "4 . avevano" at bounding box center [459, 288] width 210 height 49
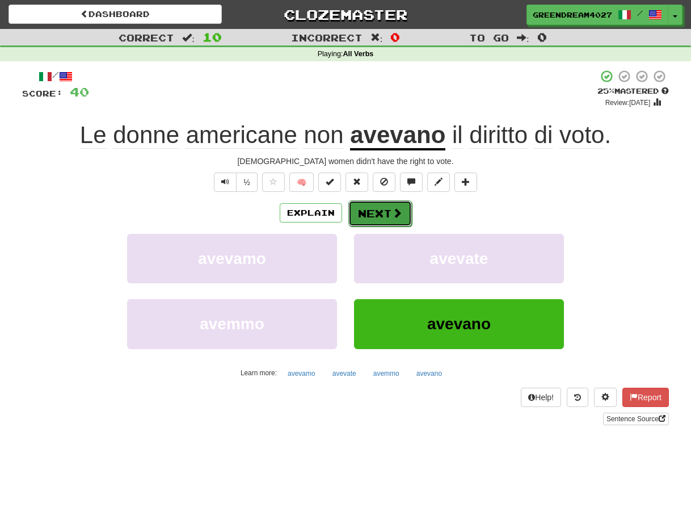
click at [384, 212] on button "Next" at bounding box center [380, 213] width 64 height 26
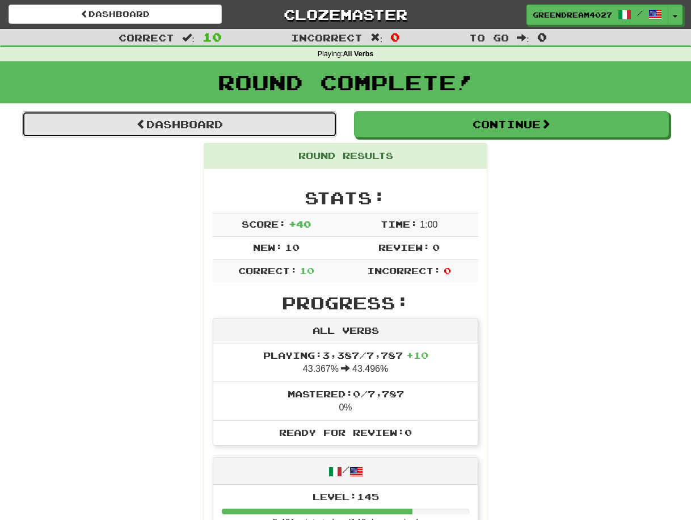
click at [195, 126] on link "Dashboard" at bounding box center [179, 124] width 315 height 26
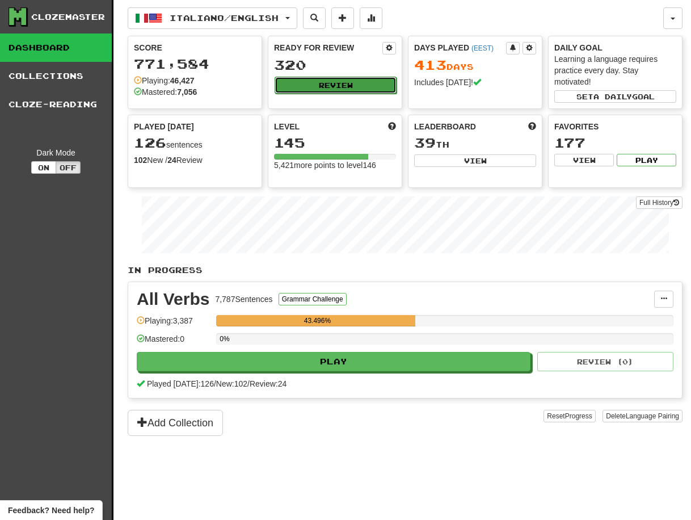
click at [325, 83] on button "Review" at bounding box center [336, 85] width 122 height 17
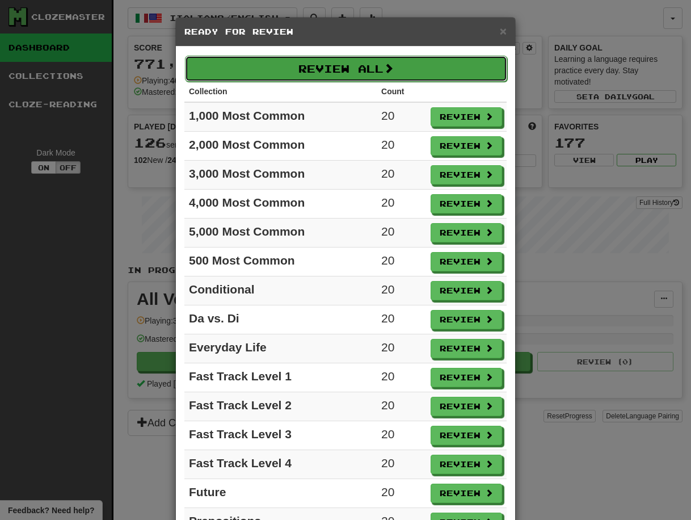
click at [324, 66] on button "Review All" at bounding box center [346, 69] width 322 height 26
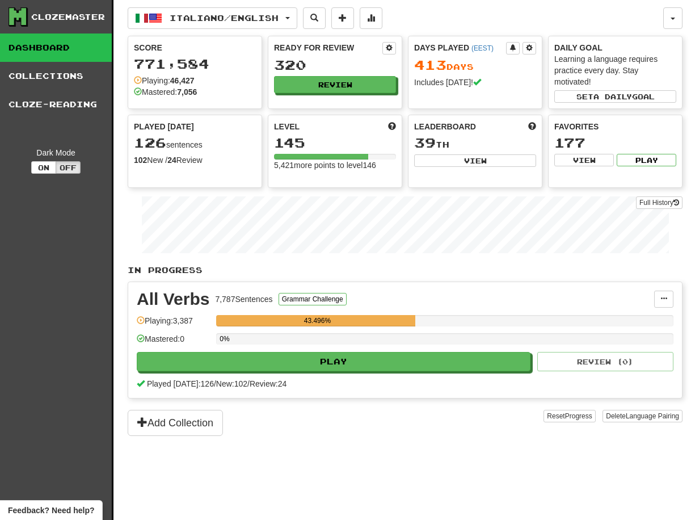
select select "**"
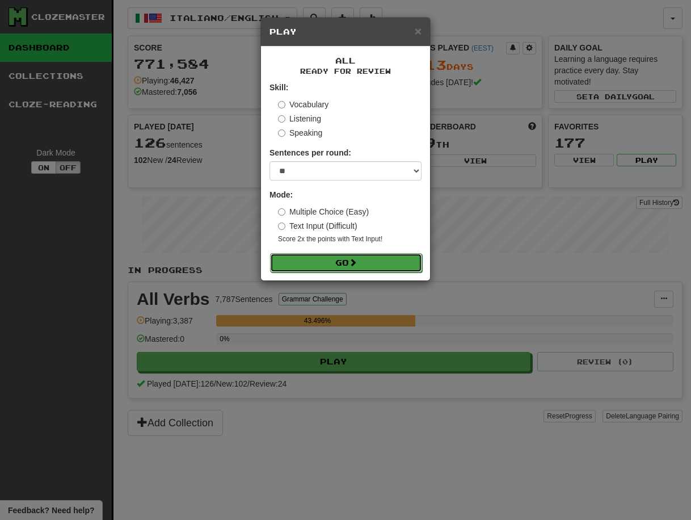
click at [348, 264] on button "Go" at bounding box center [346, 262] width 152 height 19
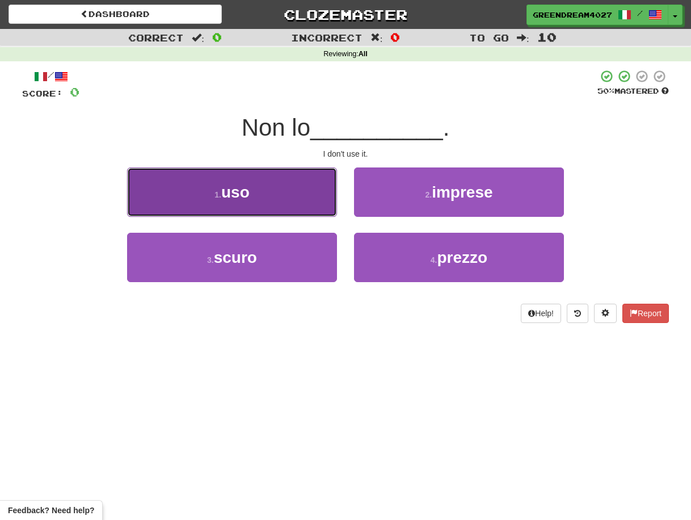
click at [261, 201] on button "1 . uso" at bounding box center [232, 191] width 210 height 49
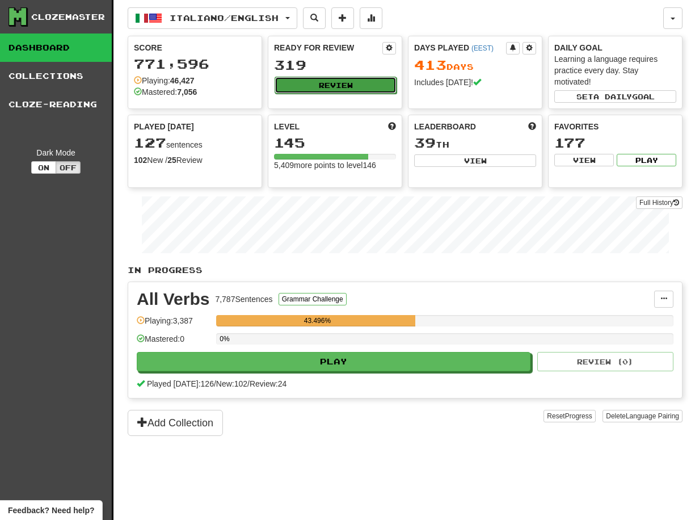
click at [332, 85] on button "Review" at bounding box center [336, 85] width 122 height 17
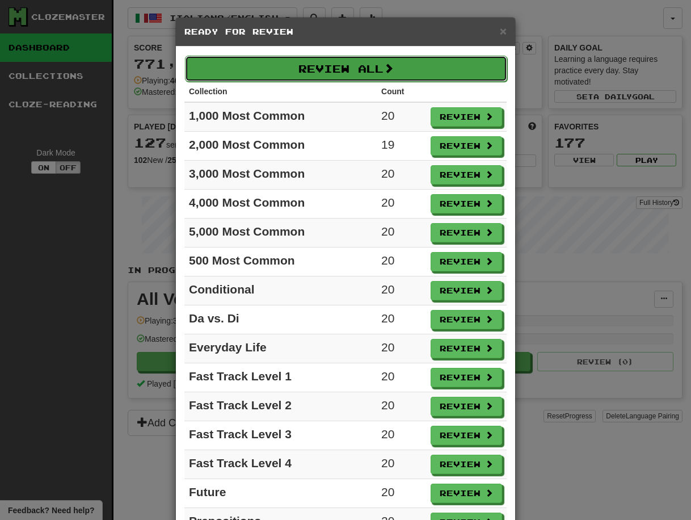
click at [330, 66] on button "Review All" at bounding box center [346, 69] width 322 height 26
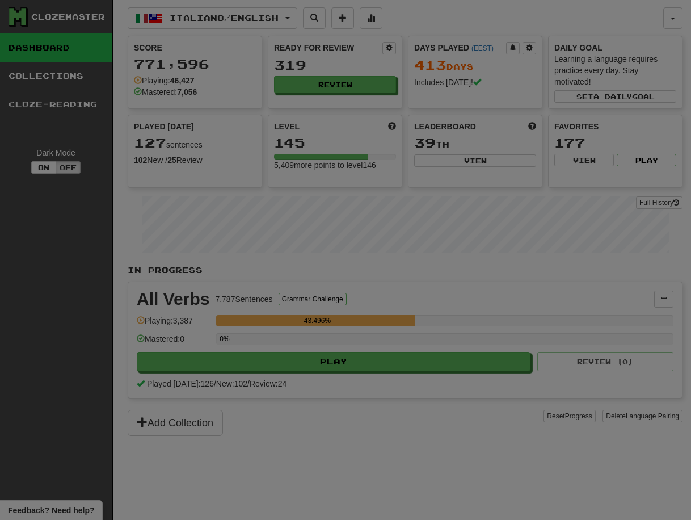
select select "**"
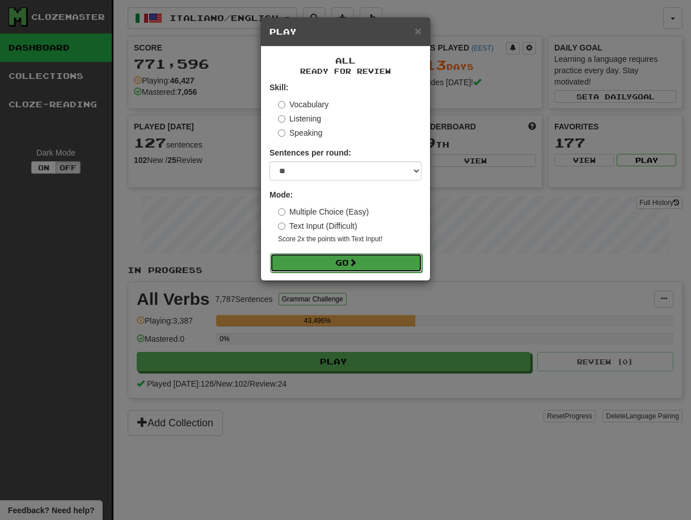
click at [338, 264] on button "Go" at bounding box center [346, 262] width 152 height 19
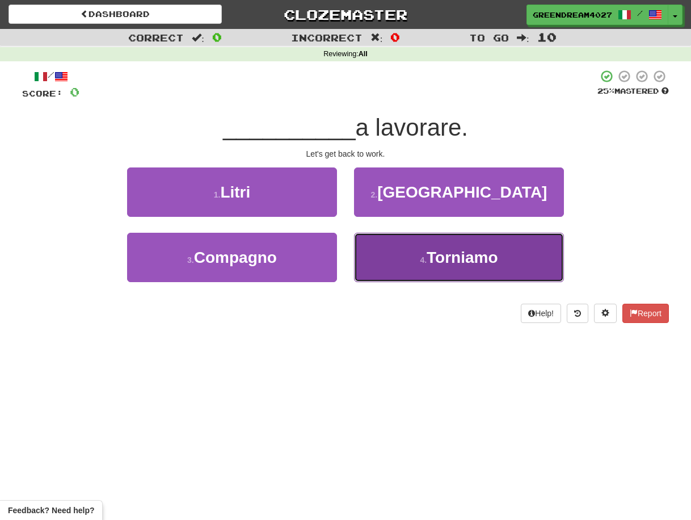
click at [463, 257] on span "Torniamo" at bounding box center [462, 258] width 71 height 18
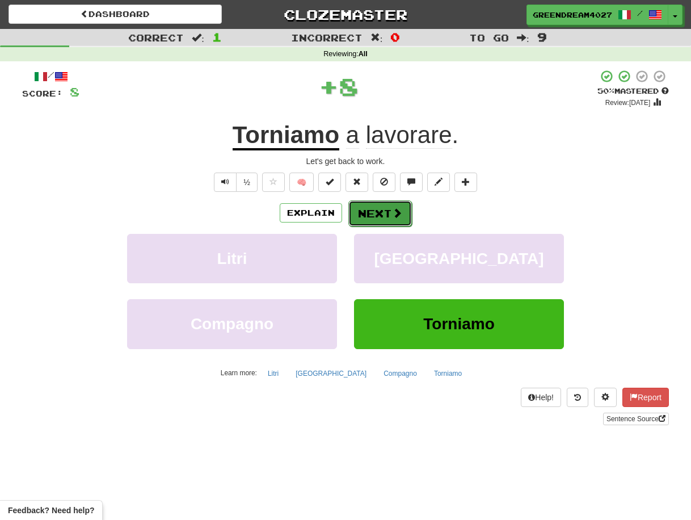
click at [379, 213] on button "Next" at bounding box center [380, 213] width 64 height 26
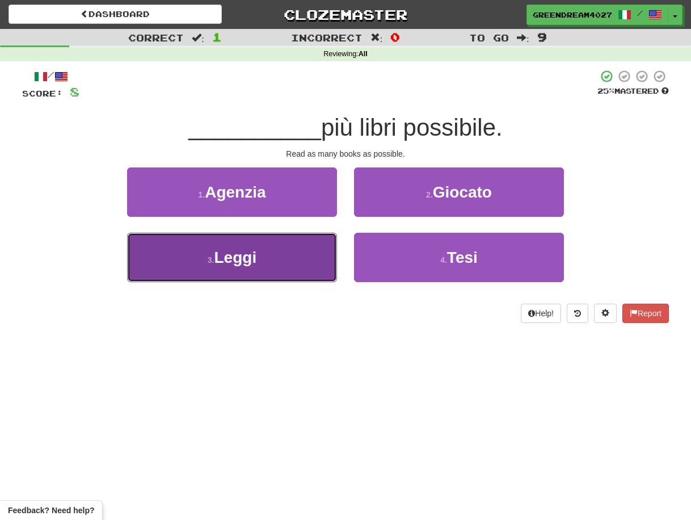
click at [283, 264] on button "3 . Leggi" at bounding box center [232, 257] width 210 height 49
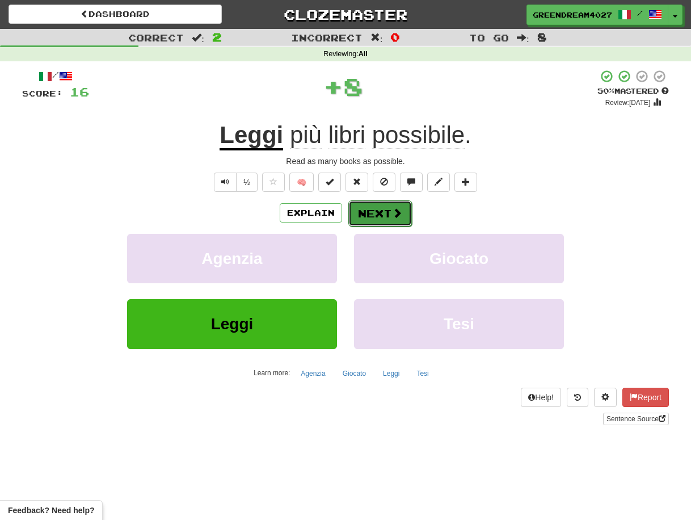
click at [376, 213] on button "Next" at bounding box center [380, 213] width 64 height 26
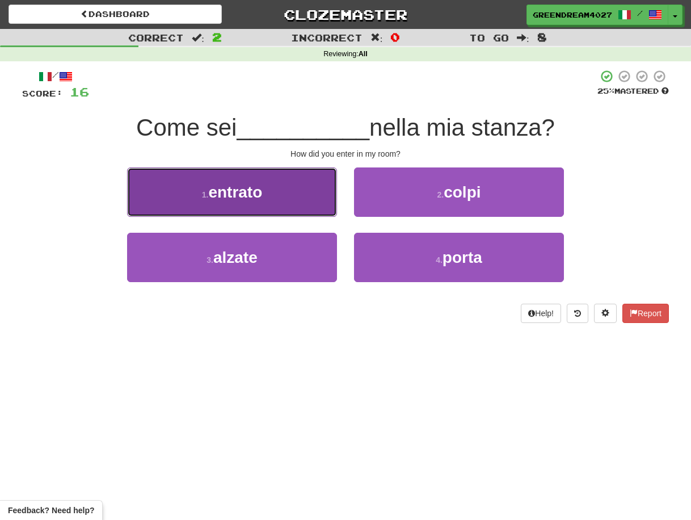
click at [274, 191] on button "1 . entrato" at bounding box center [232, 191] width 210 height 49
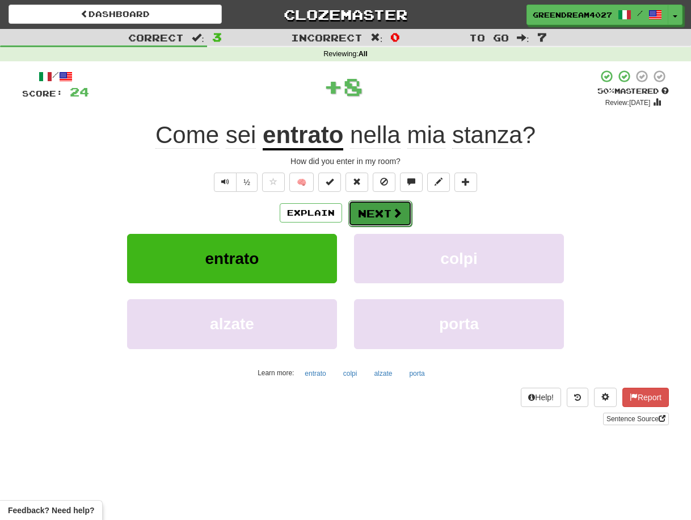
click at [386, 212] on button "Next" at bounding box center [380, 213] width 64 height 26
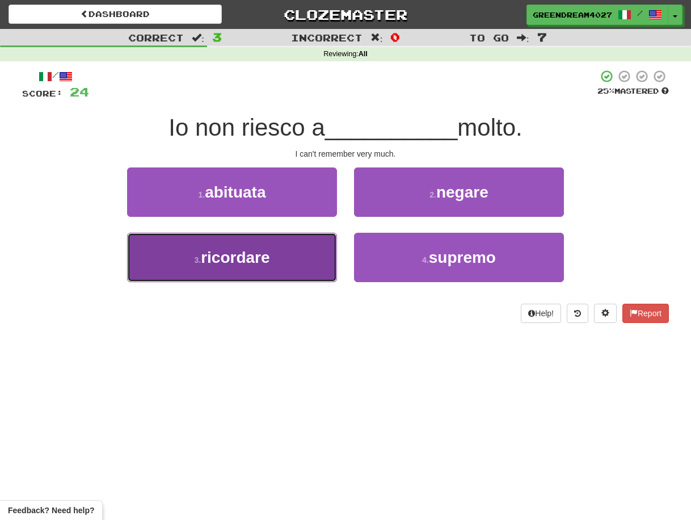
click at [291, 268] on button "3 . ricordare" at bounding box center [232, 257] width 210 height 49
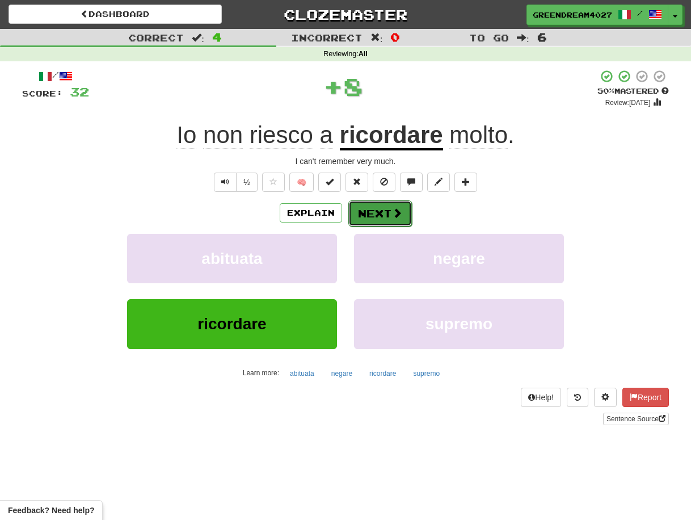
click at [384, 212] on button "Next" at bounding box center [380, 213] width 64 height 26
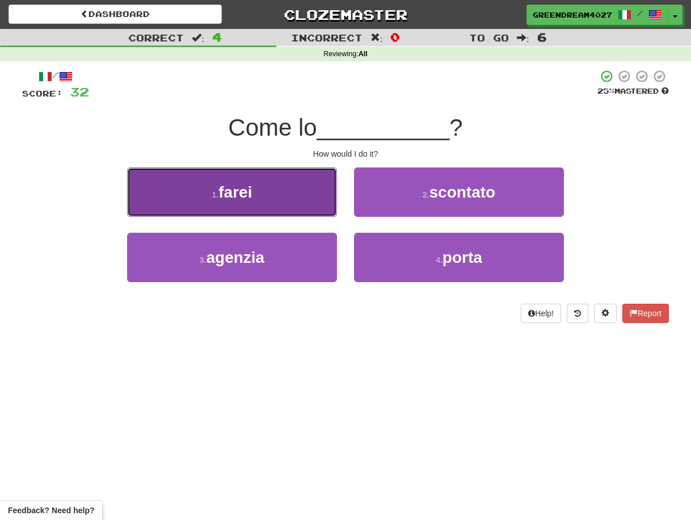
click at [276, 198] on button "1 . farei" at bounding box center [232, 191] width 210 height 49
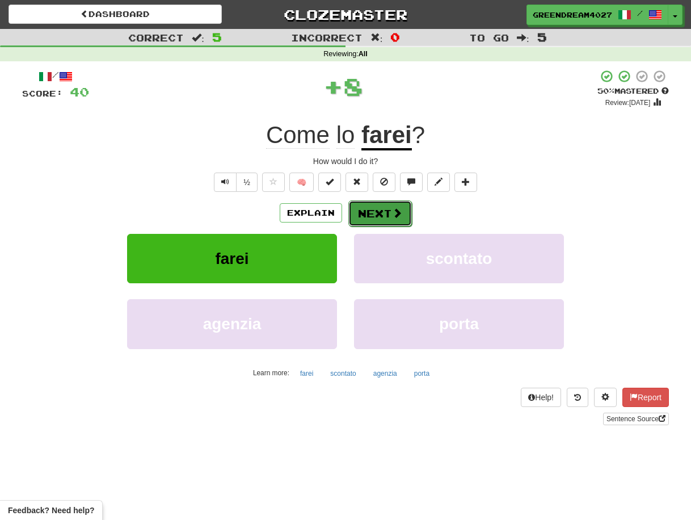
click at [377, 211] on button "Next" at bounding box center [380, 213] width 64 height 26
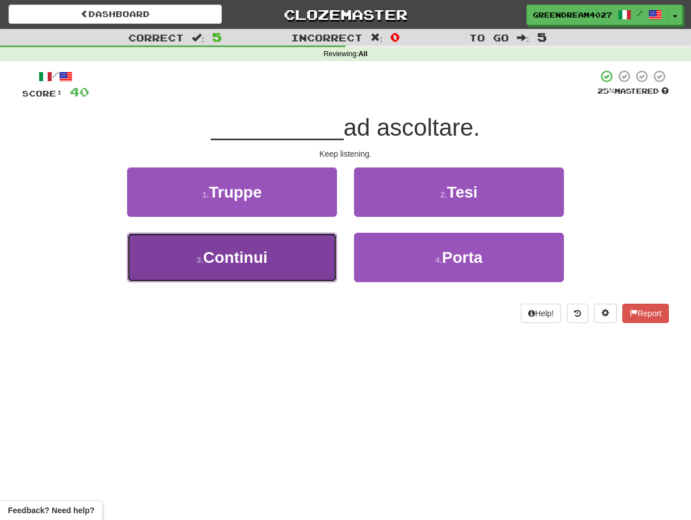
click at [283, 257] on button "3 . Continui" at bounding box center [232, 257] width 210 height 49
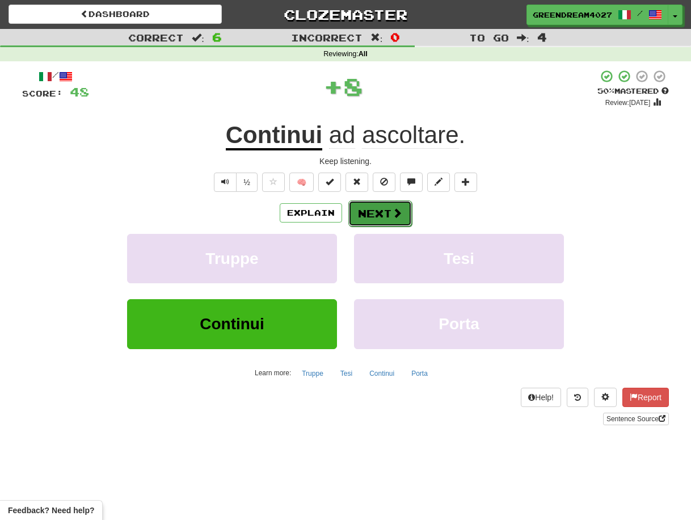
click at [367, 214] on button "Next" at bounding box center [380, 213] width 64 height 26
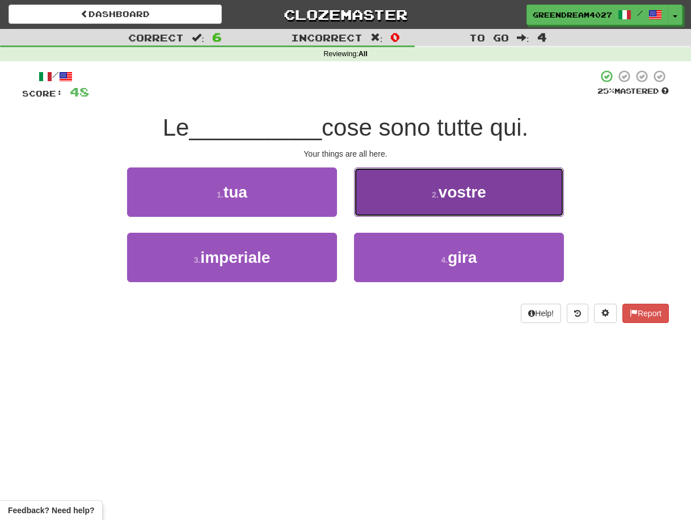
click at [414, 205] on button "2 . vostre" at bounding box center [459, 191] width 210 height 49
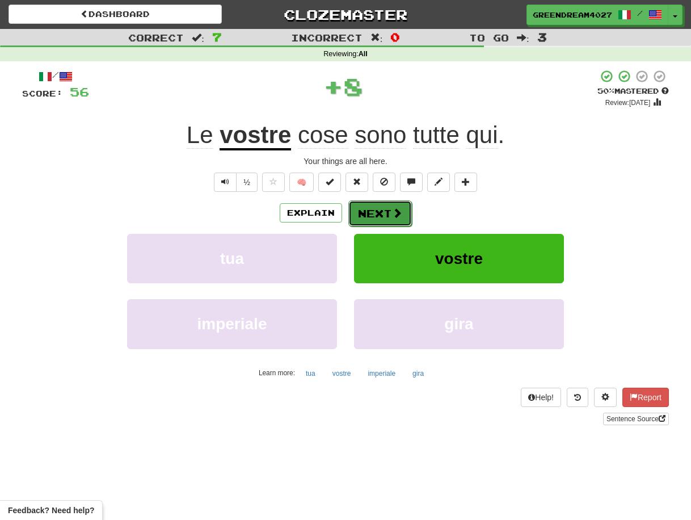
click at [373, 212] on button "Next" at bounding box center [380, 213] width 64 height 26
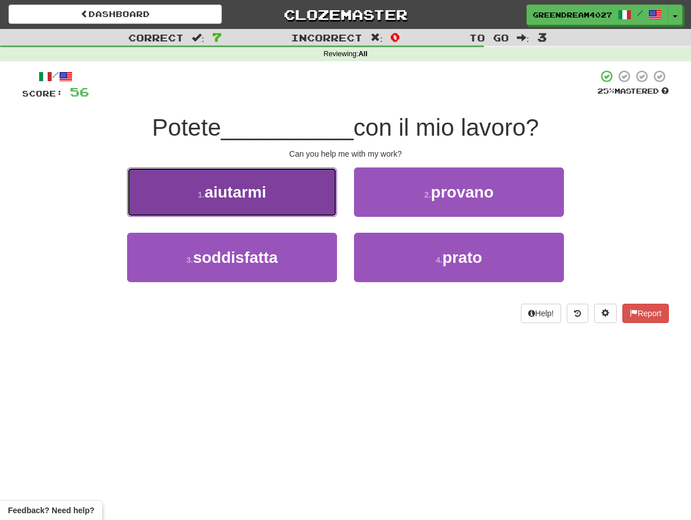
click at [299, 206] on button "1 . aiutarmi" at bounding box center [232, 191] width 210 height 49
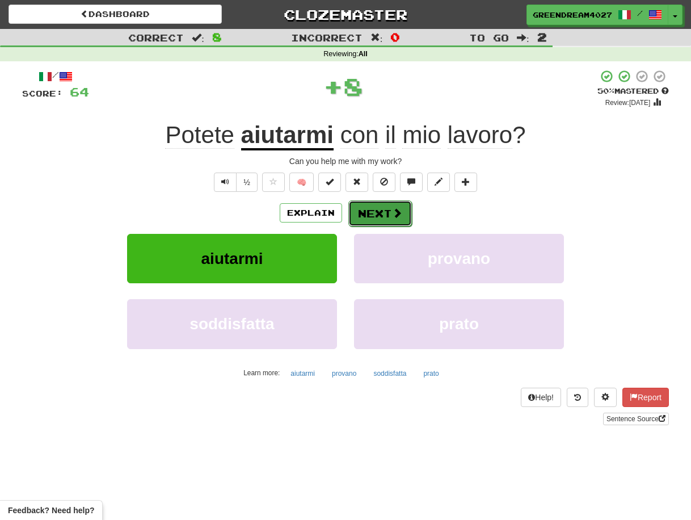
click at [384, 214] on button "Next" at bounding box center [380, 213] width 64 height 26
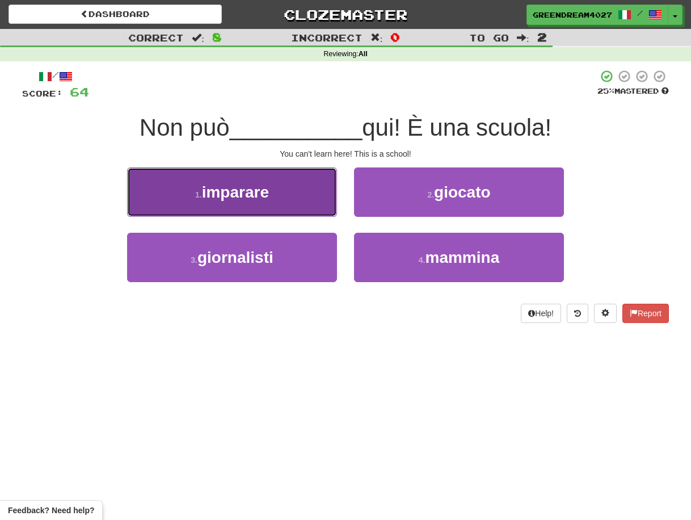
click at [272, 199] on button "1 . imparare" at bounding box center [232, 191] width 210 height 49
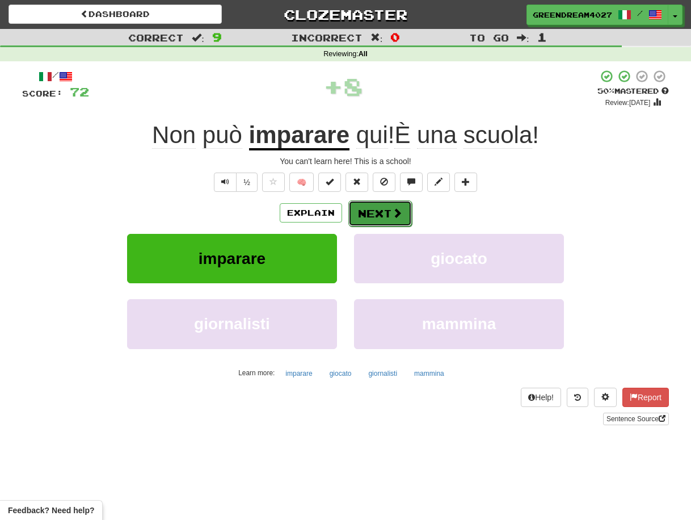
click at [376, 213] on button "Next" at bounding box center [380, 213] width 64 height 26
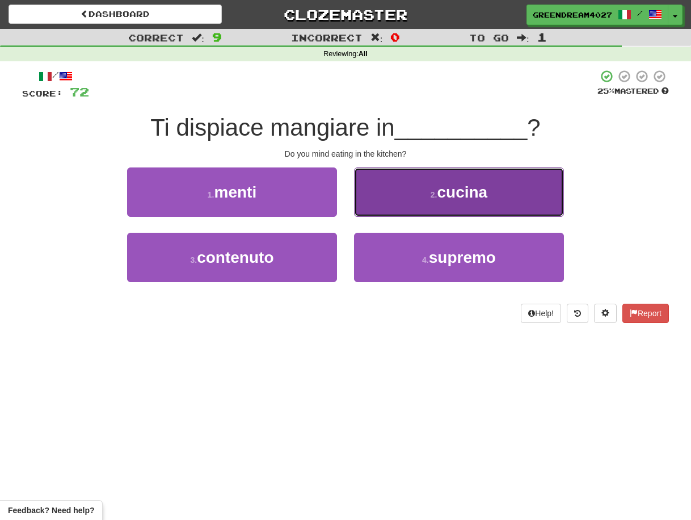
click at [409, 194] on button "2 . cucina" at bounding box center [459, 191] width 210 height 49
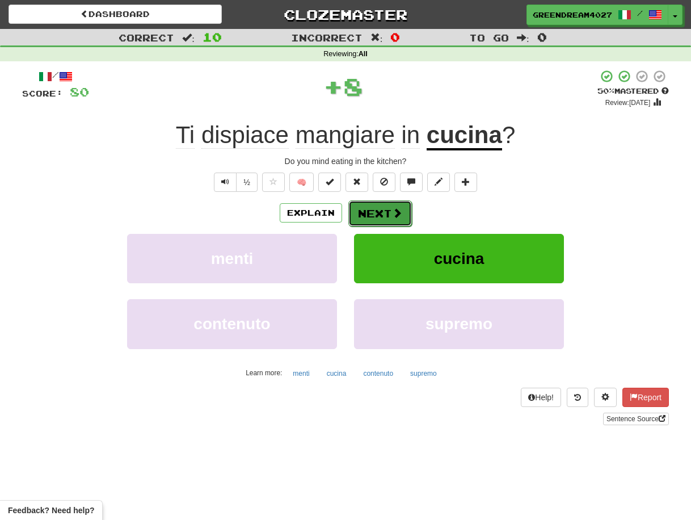
click at [371, 213] on button "Next" at bounding box center [380, 213] width 64 height 26
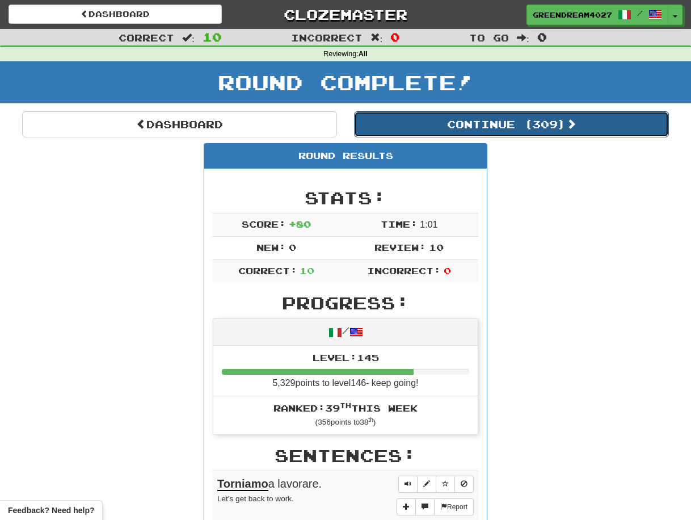
click at [445, 123] on button "Continue ( 309 )" at bounding box center [511, 124] width 315 height 26
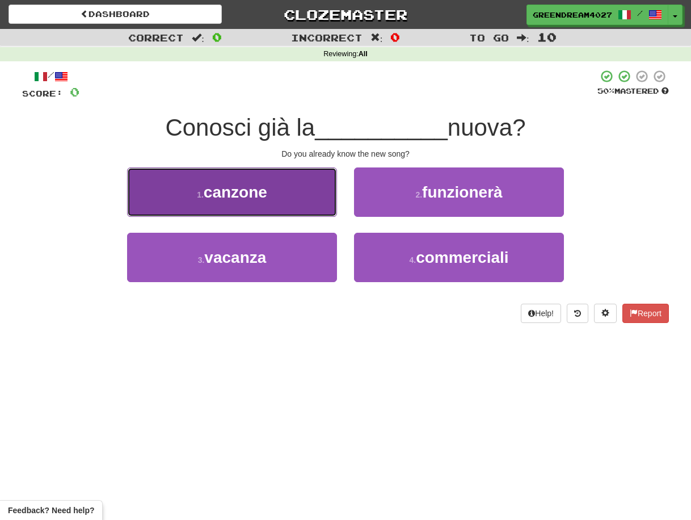
click at [297, 196] on button "1 . canzone" at bounding box center [232, 191] width 210 height 49
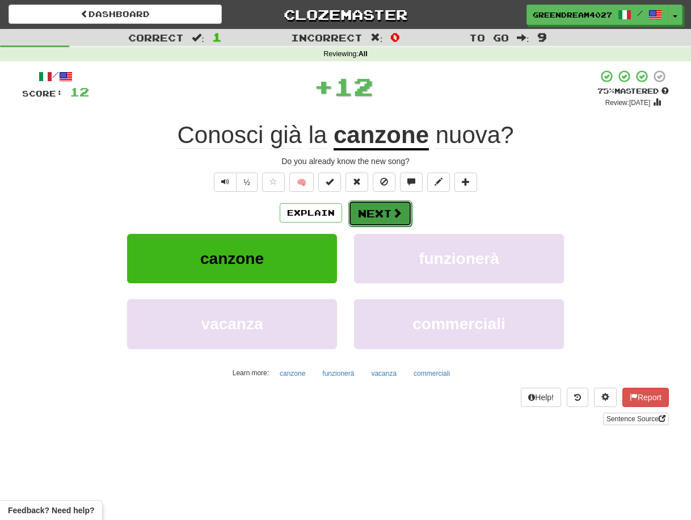
click at [386, 215] on button "Next" at bounding box center [380, 213] width 64 height 26
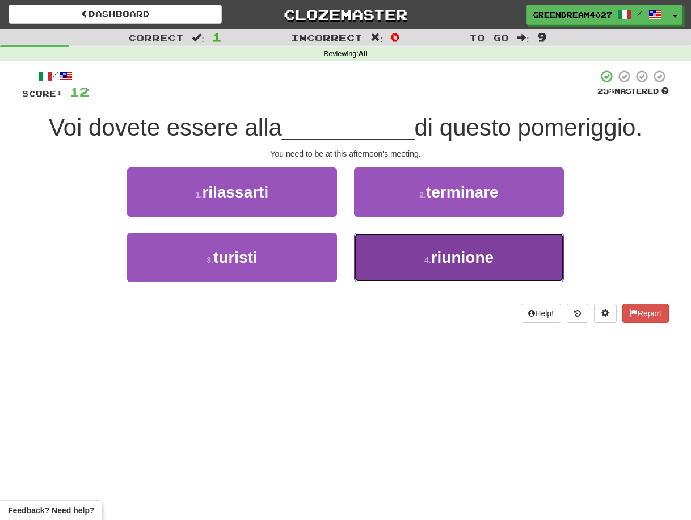
click at [446, 262] on span "riunione" at bounding box center [462, 258] width 62 height 18
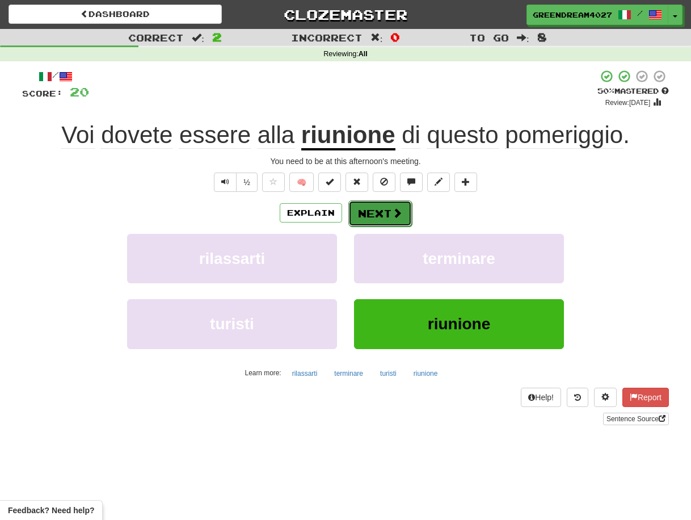
click at [382, 210] on button "Next" at bounding box center [380, 213] width 64 height 26
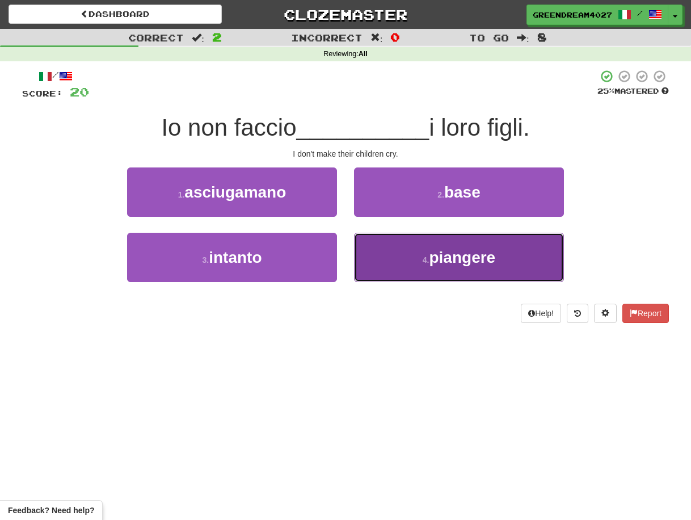
click at [404, 262] on button "4 . piangere" at bounding box center [459, 257] width 210 height 49
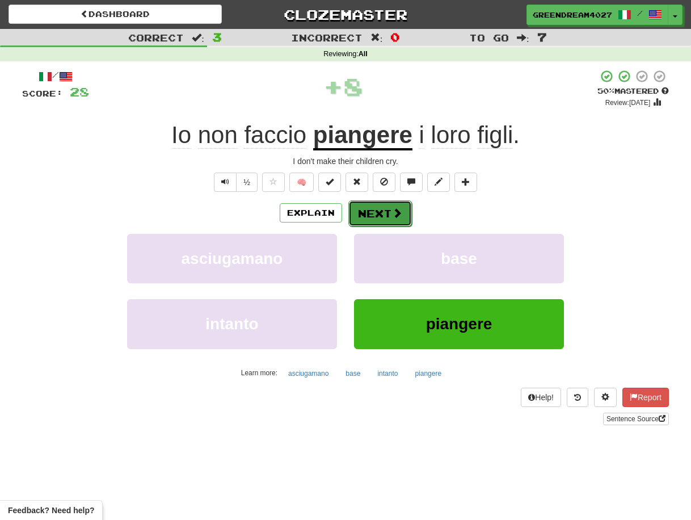
click at [378, 211] on button "Next" at bounding box center [380, 213] width 64 height 26
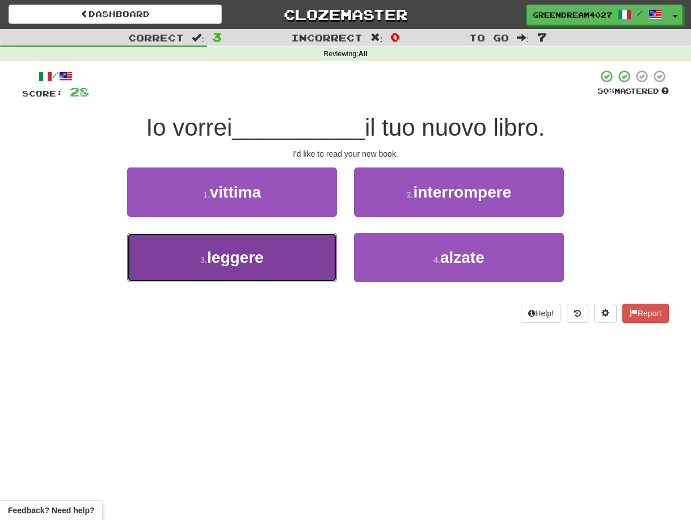
click at [298, 270] on button "3 . leggere" at bounding box center [232, 257] width 210 height 49
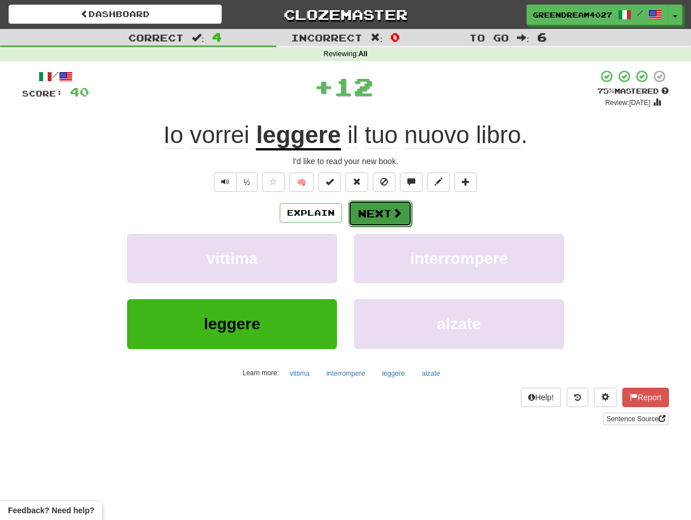
click at [380, 214] on button "Next" at bounding box center [380, 213] width 64 height 26
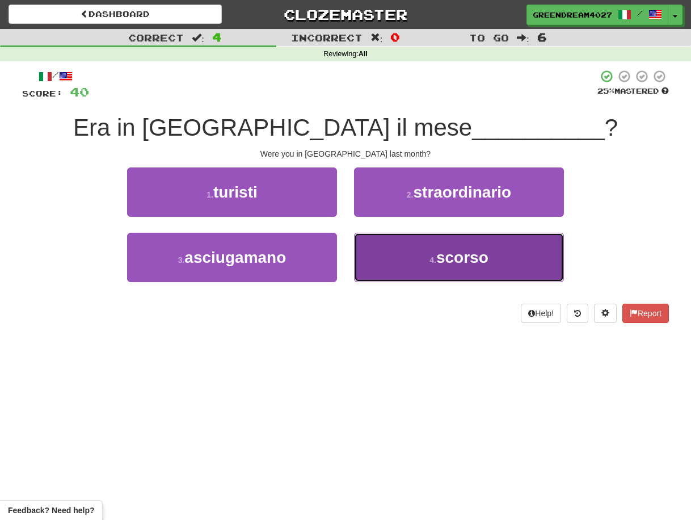
click at [409, 267] on button "4 . scorso" at bounding box center [459, 257] width 210 height 49
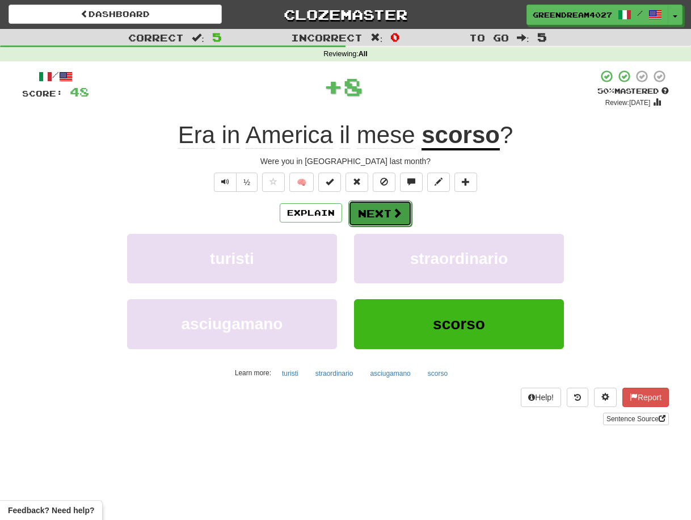
click at [377, 211] on button "Next" at bounding box center [380, 213] width 64 height 26
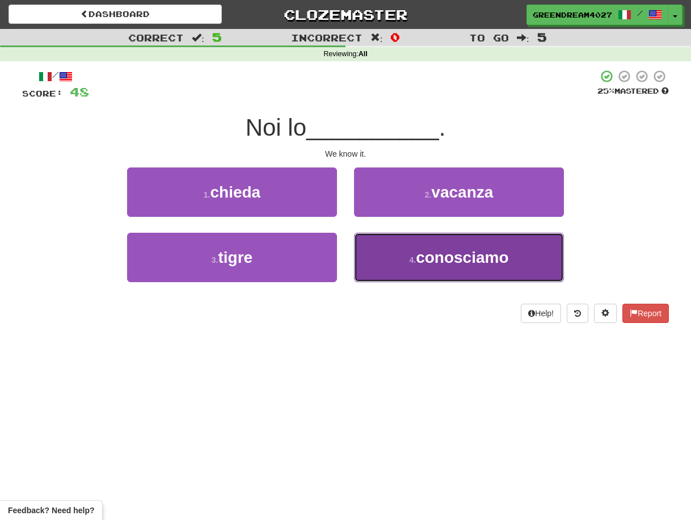
click at [440, 261] on span "conosciamo" at bounding box center [462, 258] width 93 height 18
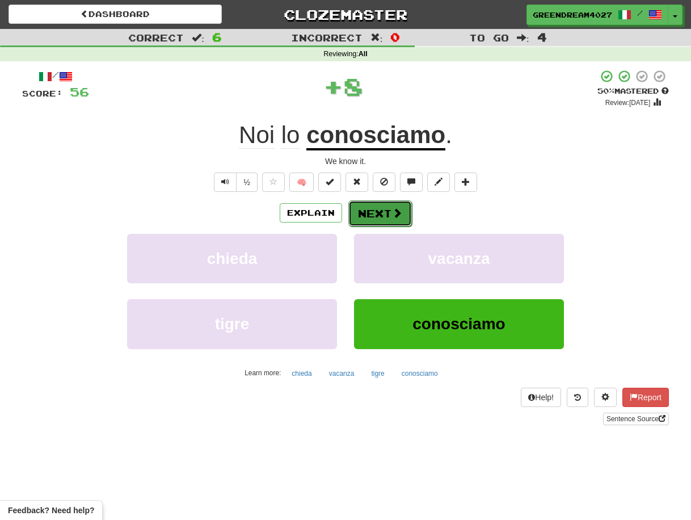
click at [377, 212] on button "Next" at bounding box center [380, 213] width 64 height 26
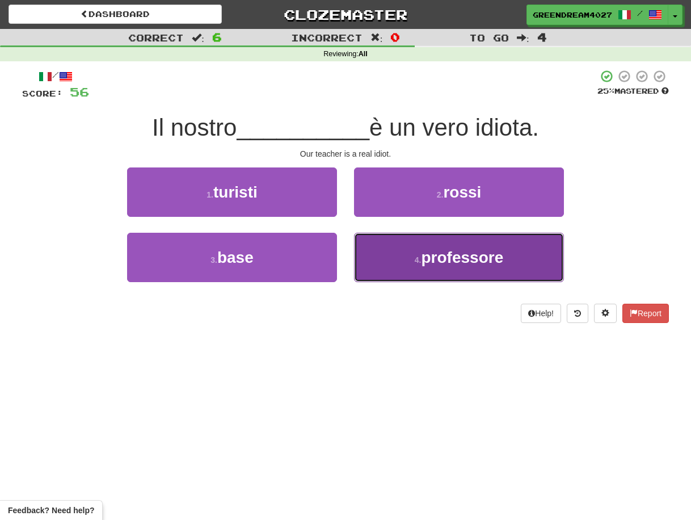
click at [426, 254] on span "professore" at bounding box center [462, 258] width 82 height 18
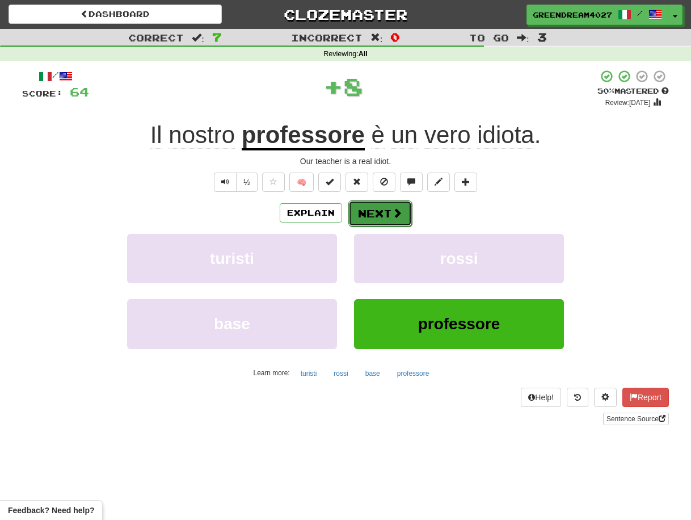
click at [386, 214] on button "Next" at bounding box center [380, 213] width 64 height 26
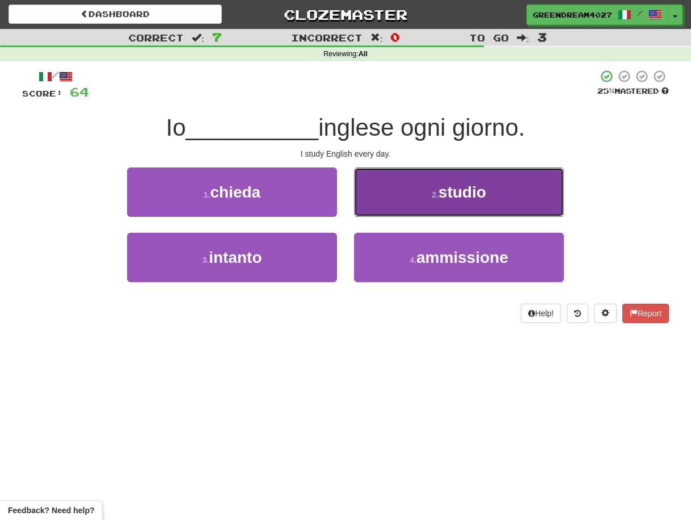
click at [422, 197] on button "2 . studio" at bounding box center [459, 191] width 210 height 49
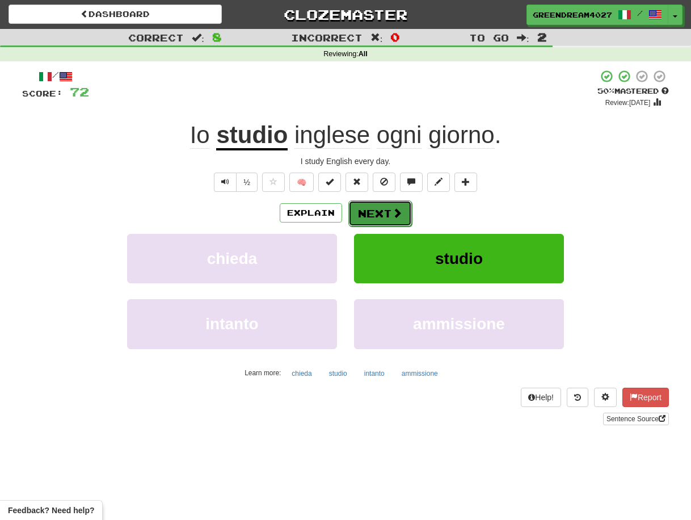
click at [389, 210] on button "Next" at bounding box center [380, 213] width 64 height 26
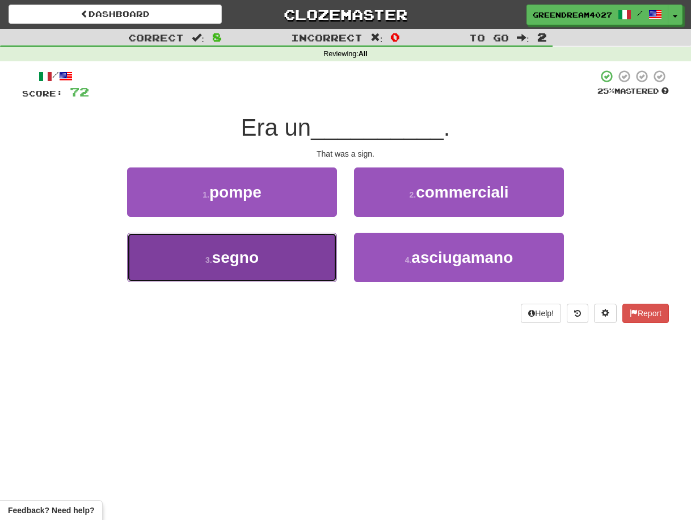
click at [305, 263] on button "3 . segno" at bounding box center [232, 257] width 210 height 49
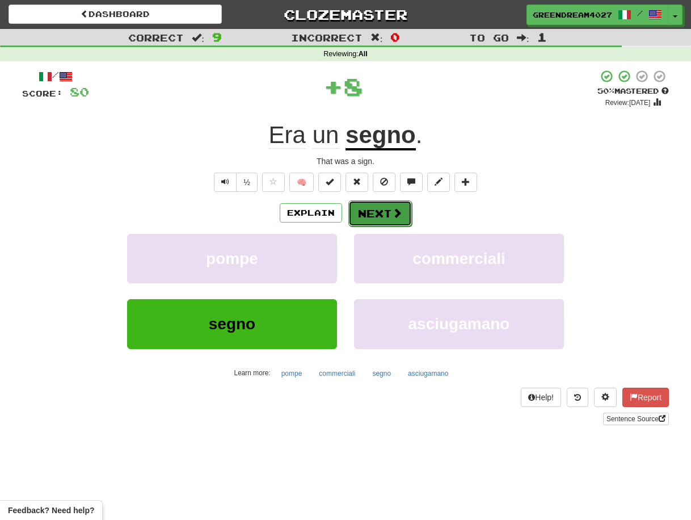
click at [380, 212] on button "Next" at bounding box center [380, 213] width 64 height 26
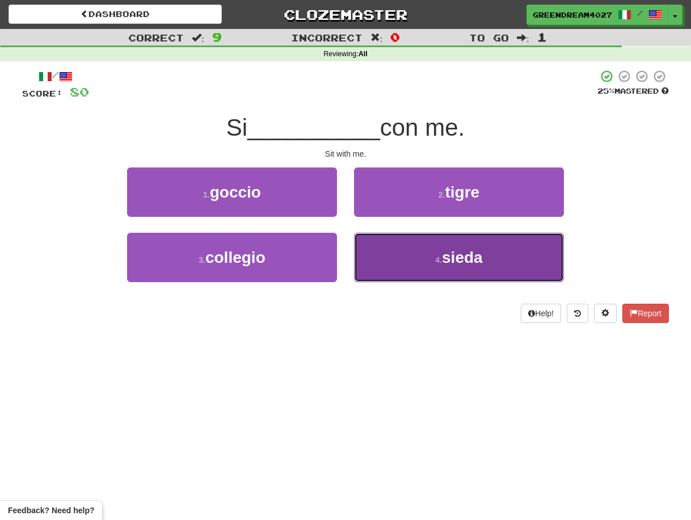
click at [399, 266] on button "4 . sieda" at bounding box center [459, 257] width 210 height 49
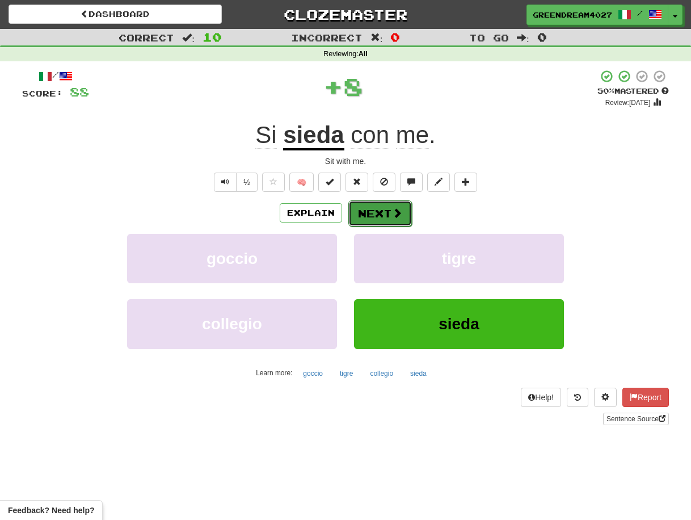
click at [374, 212] on button "Next" at bounding box center [380, 213] width 64 height 26
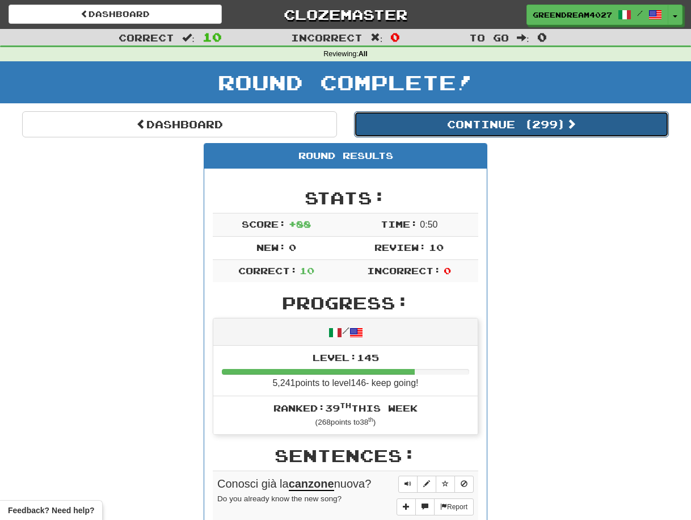
click at [462, 123] on button "Continue ( 299 )" at bounding box center [511, 124] width 315 height 26
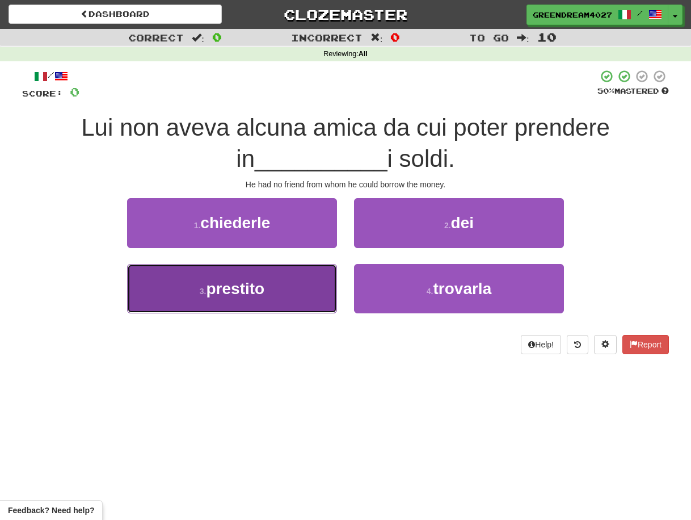
click at [287, 297] on button "3 . prestito" at bounding box center [232, 288] width 210 height 49
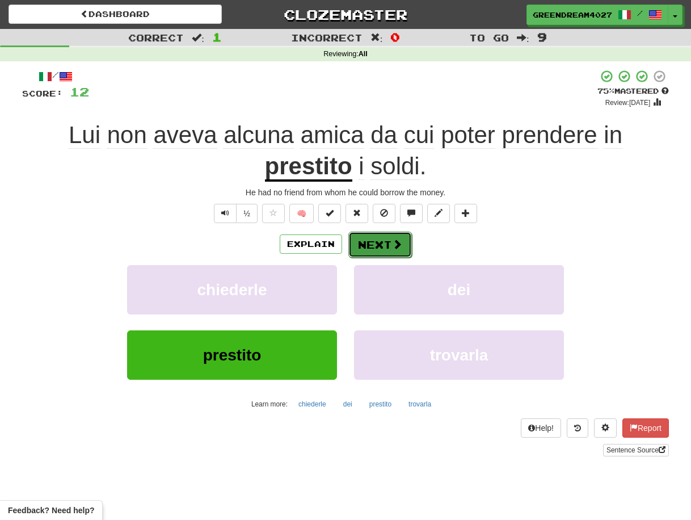
click at [369, 243] on button "Next" at bounding box center [380, 245] width 64 height 26
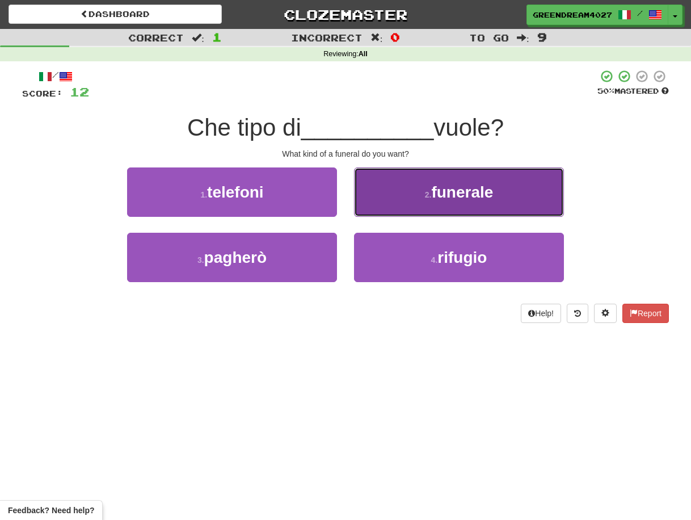
click at [446, 202] on button "2 . funerale" at bounding box center [459, 191] width 210 height 49
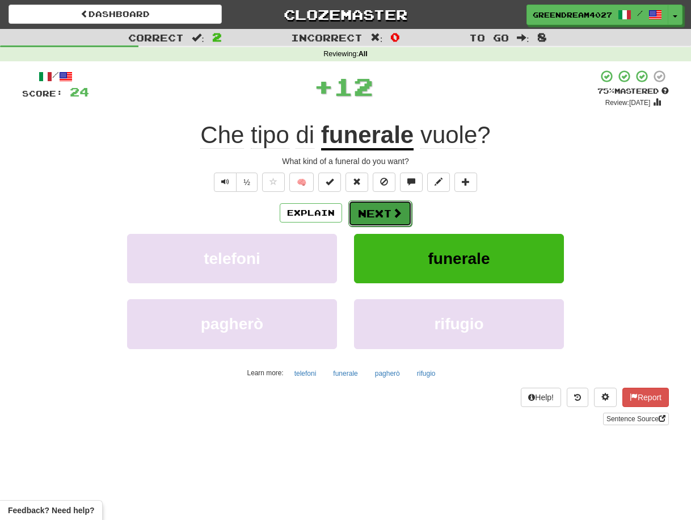
click at [386, 211] on button "Next" at bounding box center [380, 213] width 64 height 26
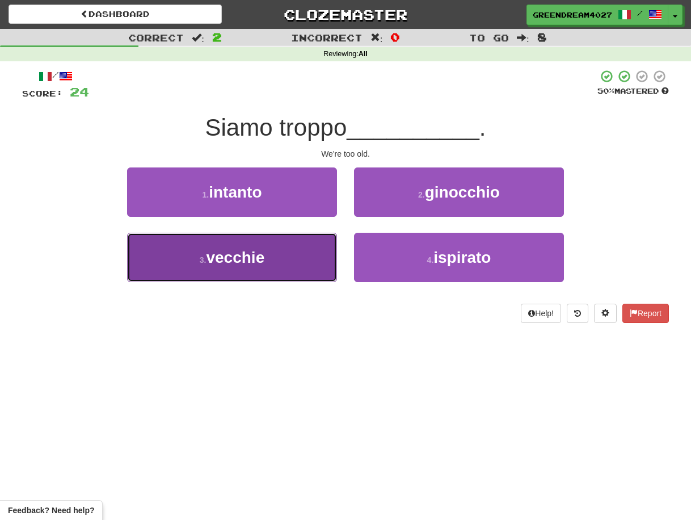
click at [305, 268] on button "3 . vecchie" at bounding box center [232, 257] width 210 height 49
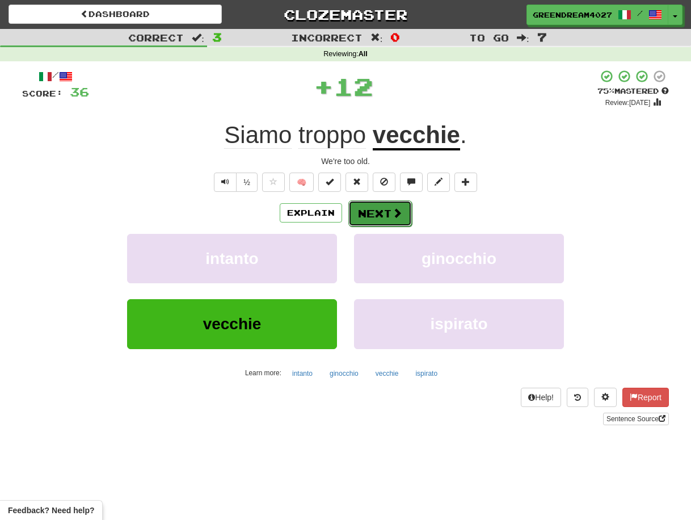
click at [375, 210] on button "Next" at bounding box center [380, 213] width 64 height 26
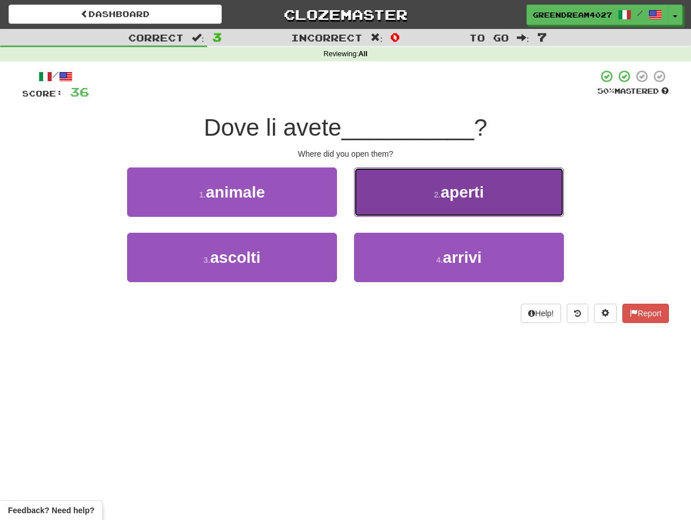
click at [410, 205] on button "2 . aperti" at bounding box center [459, 191] width 210 height 49
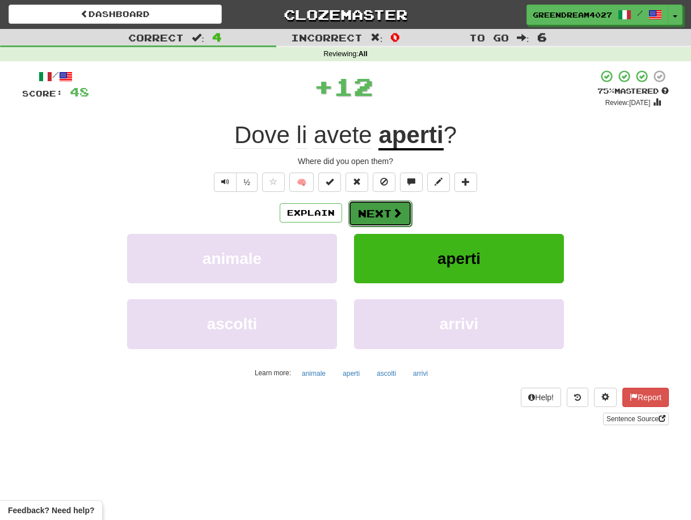
click at [379, 213] on button "Next" at bounding box center [380, 213] width 64 height 26
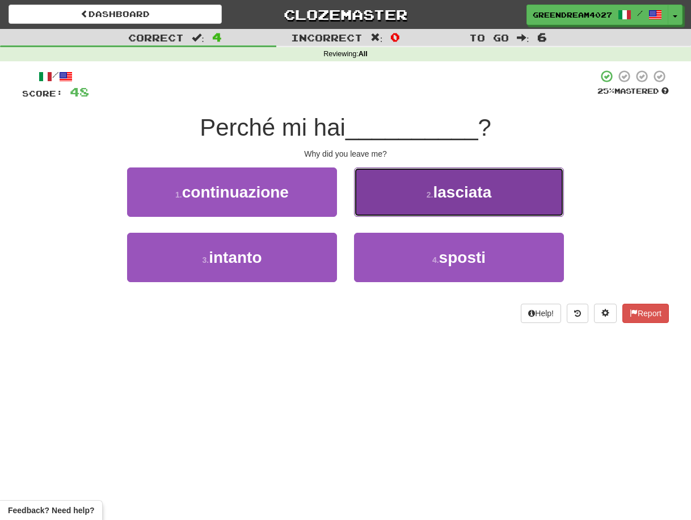
click at [411, 196] on button "2 . lasciata" at bounding box center [459, 191] width 210 height 49
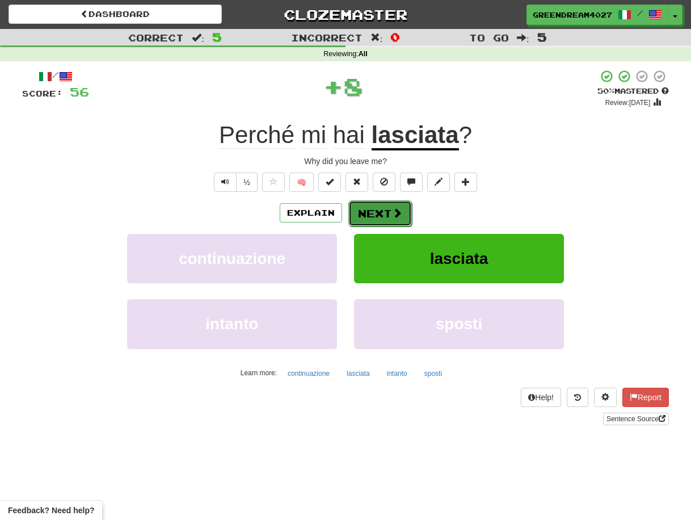
click at [388, 210] on button "Next" at bounding box center [380, 213] width 64 height 26
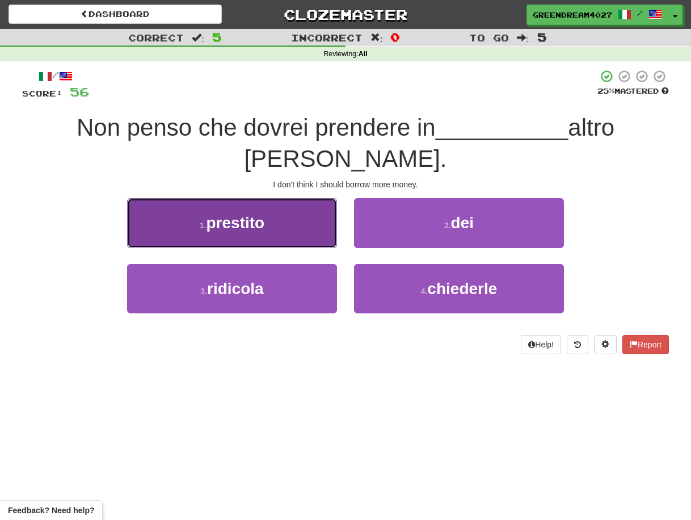
click at [277, 198] on button "1 . prestito" at bounding box center [232, 222] width 210 height 49
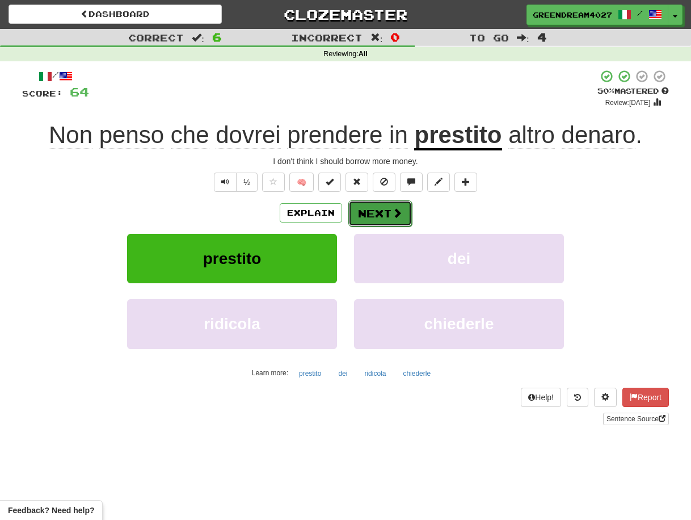
click at [377, 211] on button "Next" at bounding box center [380, 213] width 64 height 26
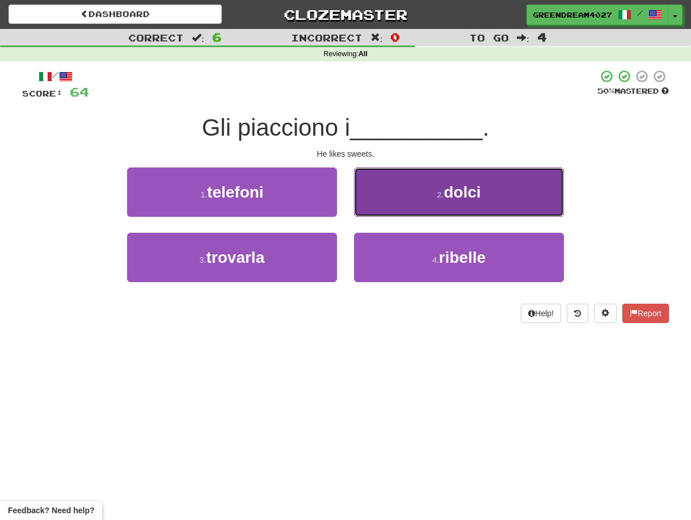
click at [425, 200] on button "2 . dolci" at bounding box center [459, 191] width 210 height 49
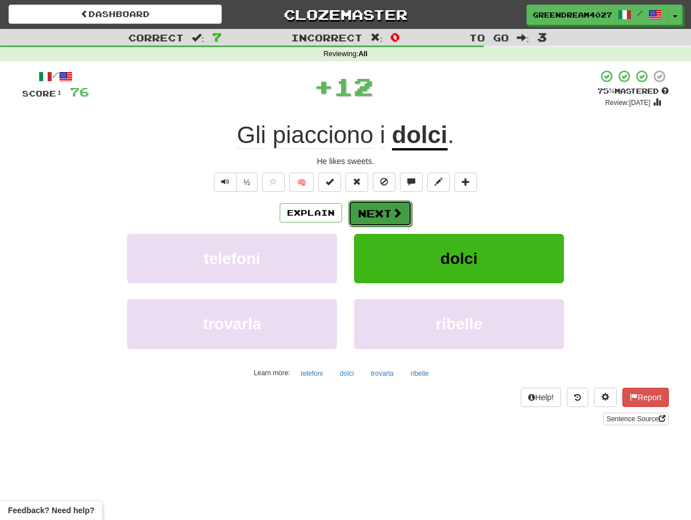
click at [386, 210] on button "Next" at bounding box center [380, 213] width 64 height 26
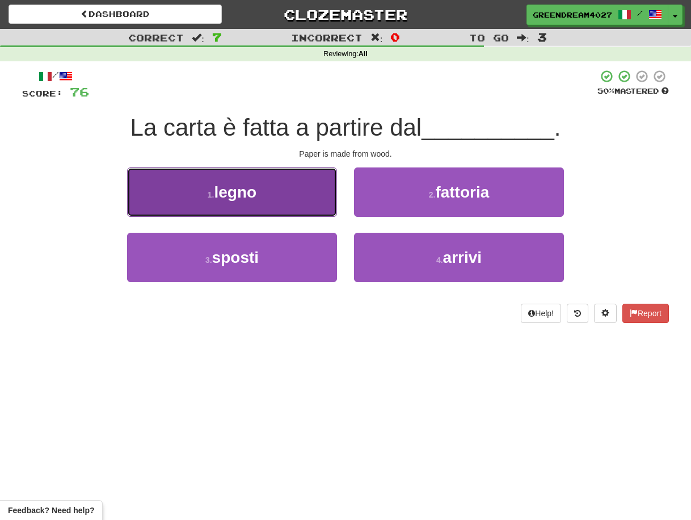
click at [289, 199] on button "1 . legno" at bounding box center [232, 191] width 210 height 49
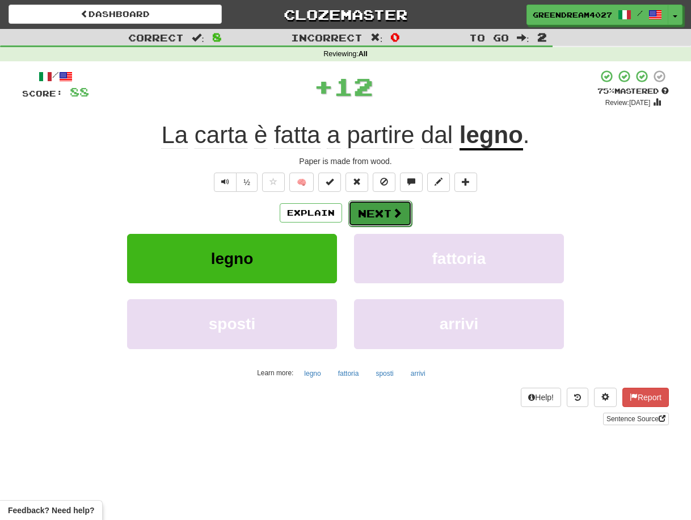
click at [372, 212] on button "Next" at bounding box center [380, 213] width 64 height 26
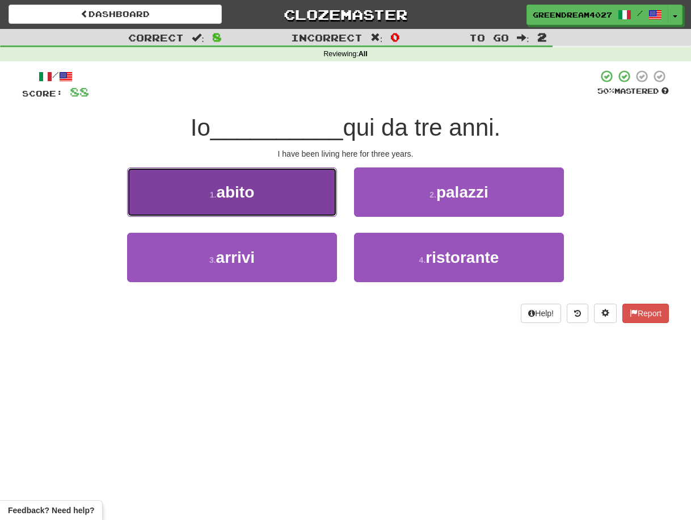
click at [291, 199] on button "1 . abito" at bounding box center [232, 191] width 210 height 49
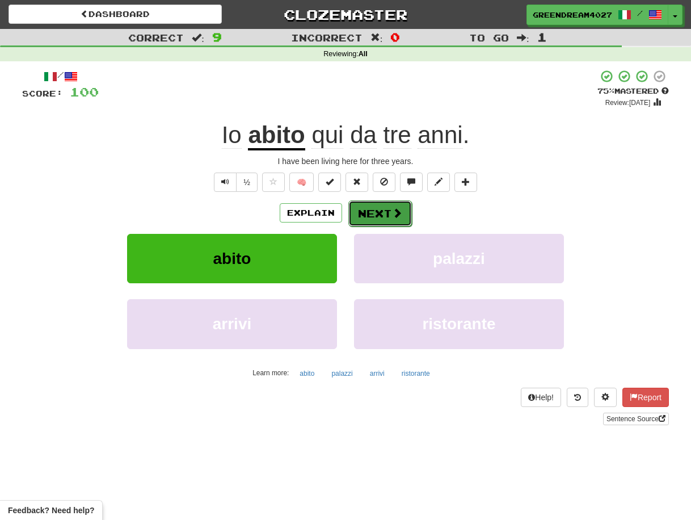
click at [375, 216] on button "Next" at bounding box center [380, 213] width 64 height 26
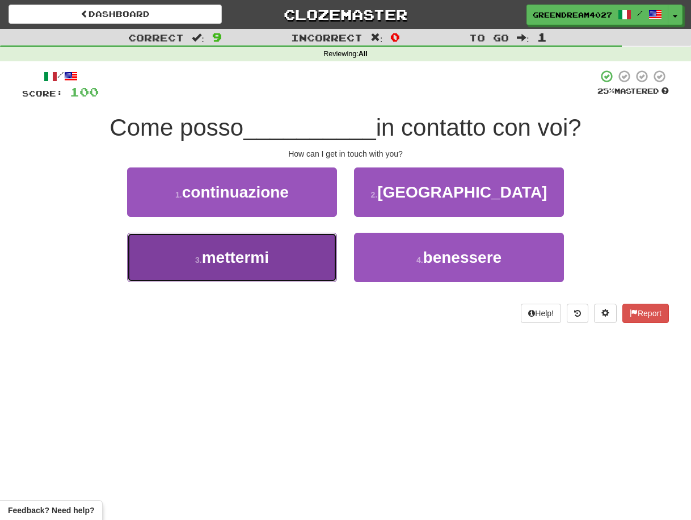
click at [302, 259] on button "3 . mettermi" at bounding box center [232, 257] width 210 height 49
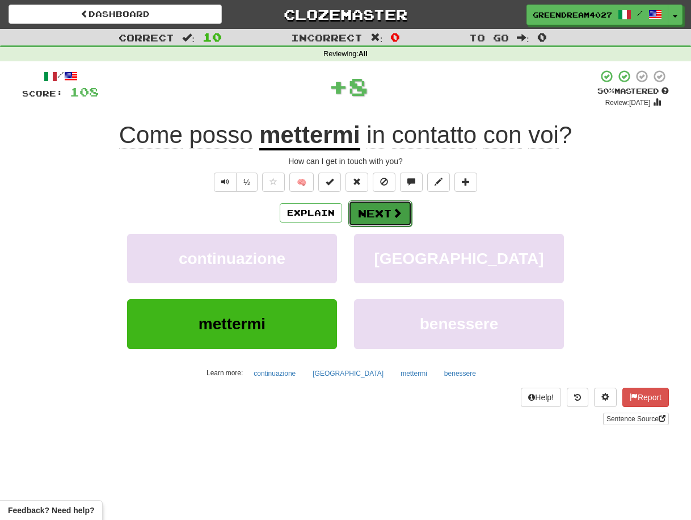
click at [380, 212] on button "Next" at bounding box center [380, 213] width 64 height 26
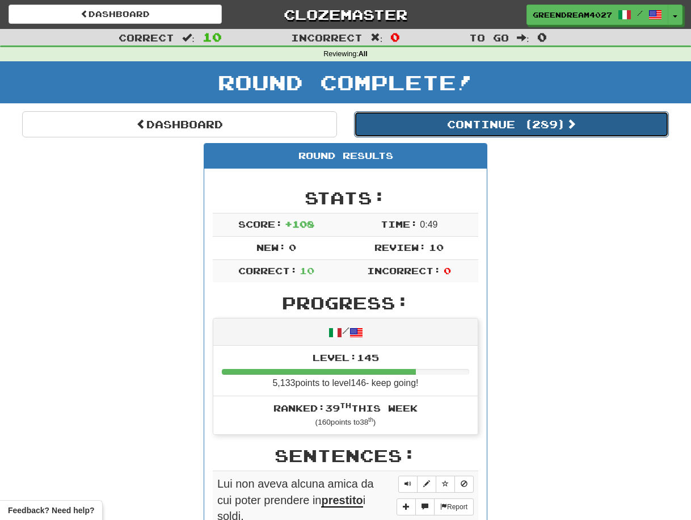
click at [473, 121] on button "Continue ( 289 )" at bounding box center [511, 124] width 315 height 26
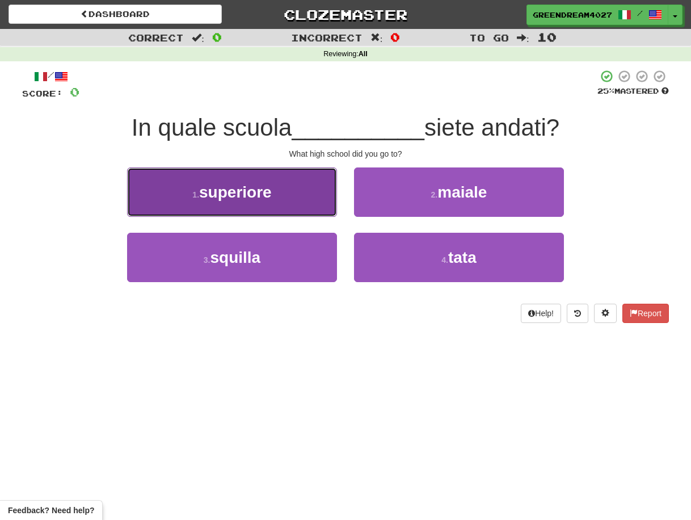
click at [263, 199] on span "superiore" at bounding box center [235, 192] width 73 height 18
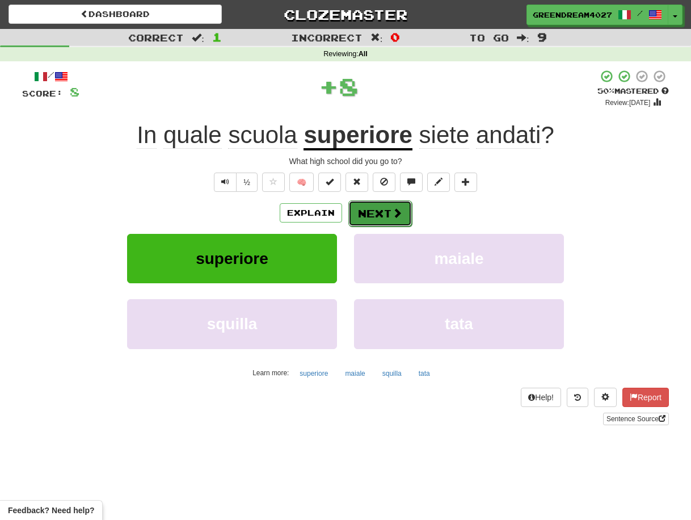
click at [383, 210] on button "Next" at bounding box center [380, 213] width 64 height 26
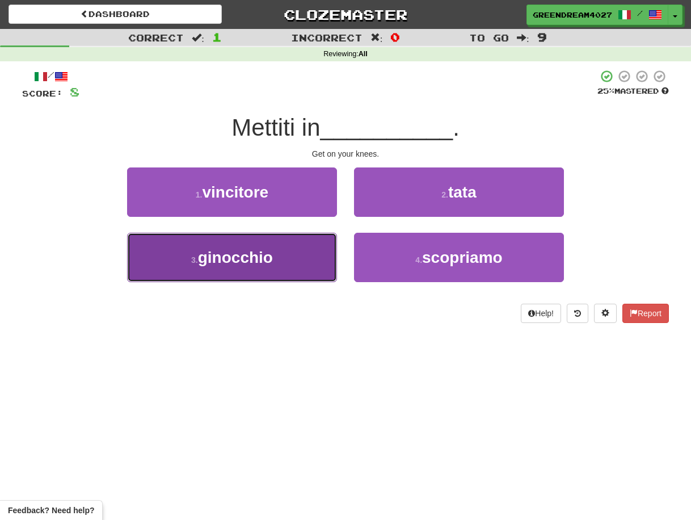
click at [294, 266] on button "3 . ginocchio" at bounding box center [232, 257] width 210 height 49
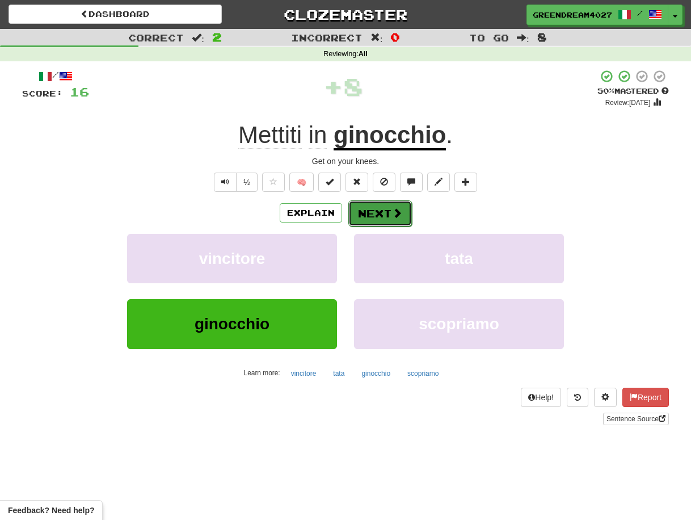
click at [378, 215] on button "Next" at bounding box center [380, 213] width 64 height 26
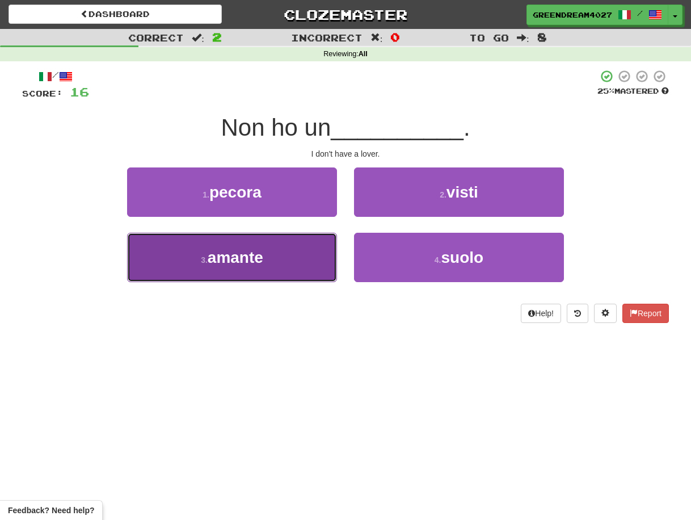
click at [299, 262] on button "3 . amante" at bounding box center [232, 257] width 210 height 49
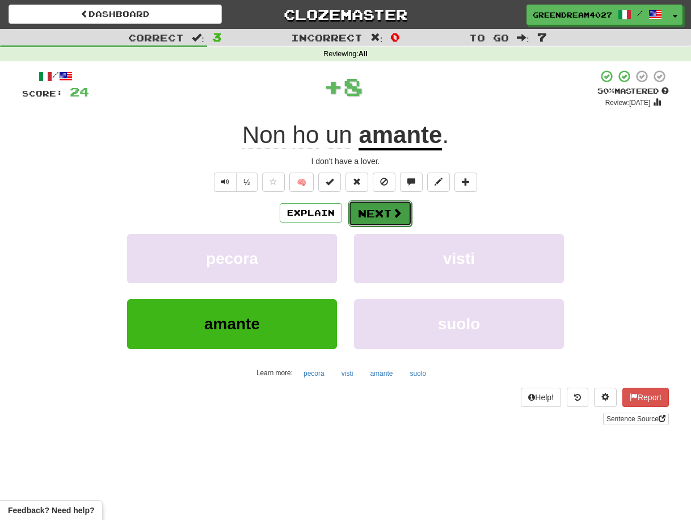
click at [375, 211] on button "Next" at bounding box center [380, 213] width 64 height 26
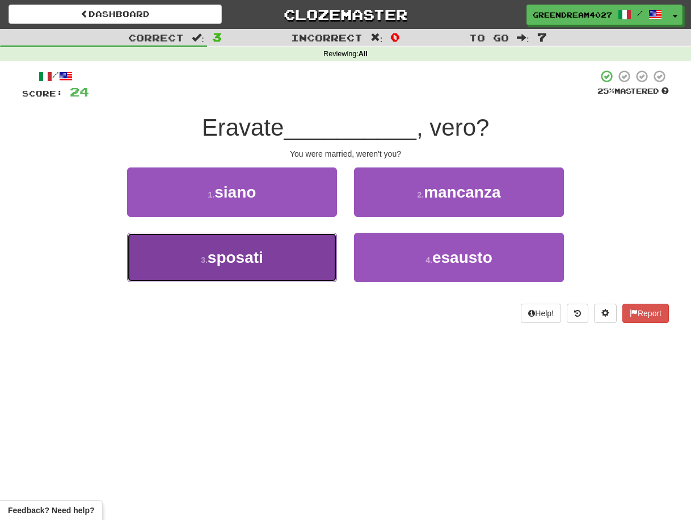
click at [296, 263] on button "3 . sposati" at bounding box center [232, 257] width 210 height 49
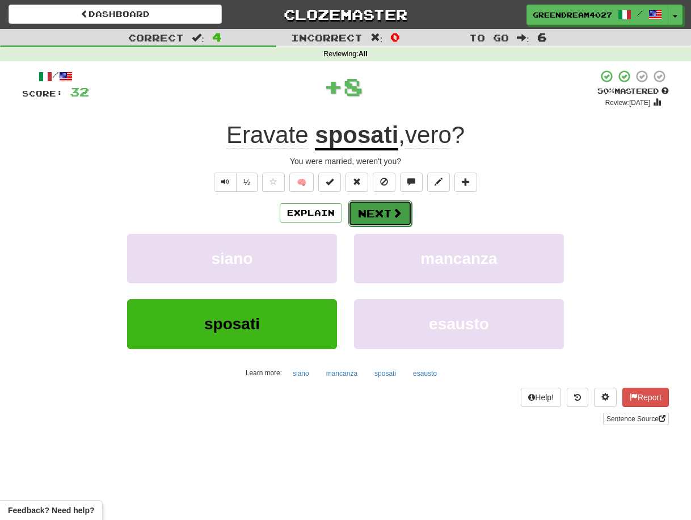
click at [370, 213] on button "Next" at bounding box center [380, 213] width 64 height 26
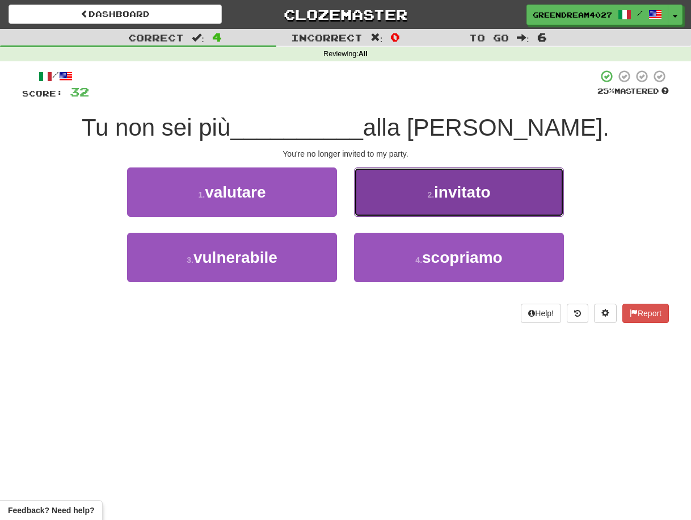
click at [413, 192] on button "2 . invitato" at bounding box center [459, 191] width 210 height 49
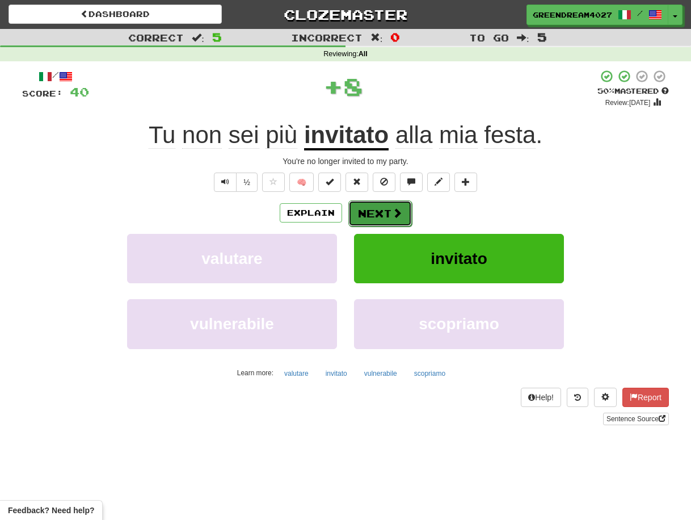
click at [374, 209] on button "Next" at bounding box center [380, 213] width 64 height 26
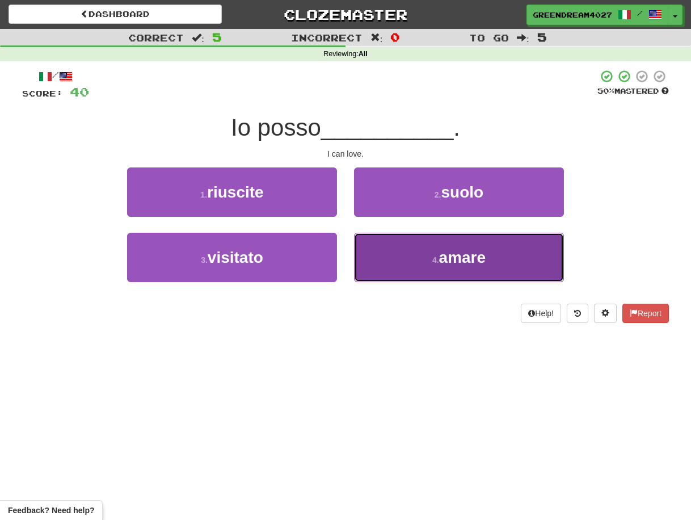
click at [403, 260] on button "4 . amare" at bounding box center [459, 257] width 210 height 49
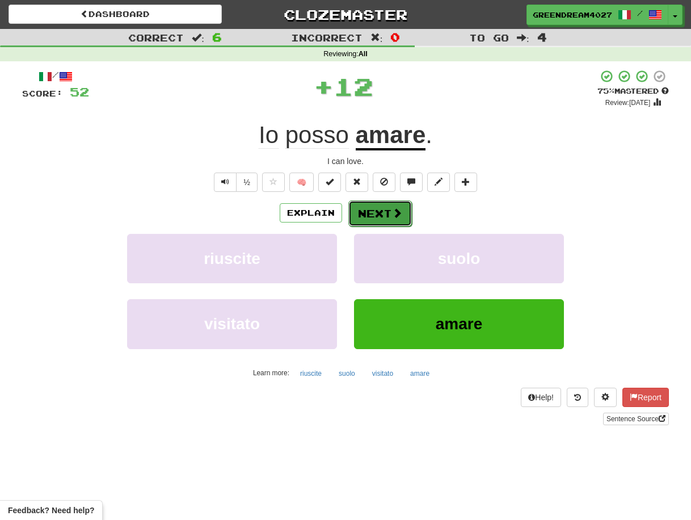
click at [375, 209] on button "Next" at bounding box center [380, 213] width 64 height 26
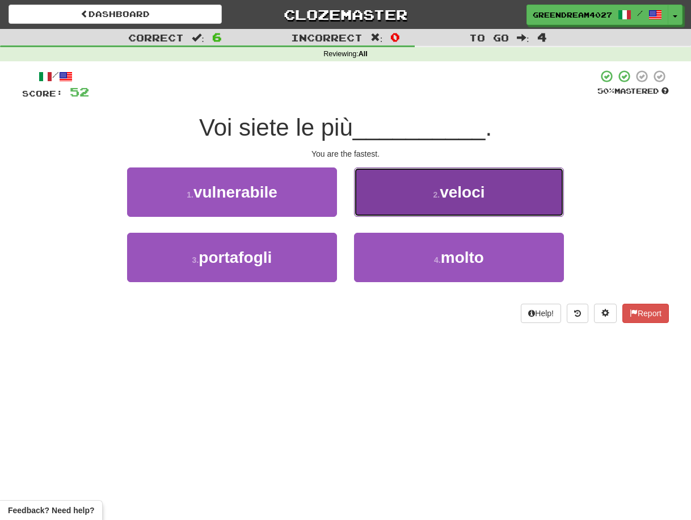
click at [410, 196] on button "2 . veloci" at bounding box center [459, 191] width 210 height 49
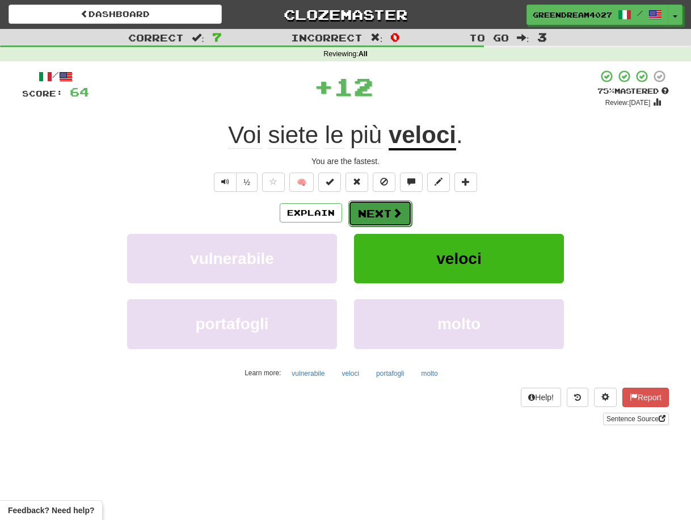
click at [381, 211] on button "Next" at bounding box center [380, 213] width 64 height 26
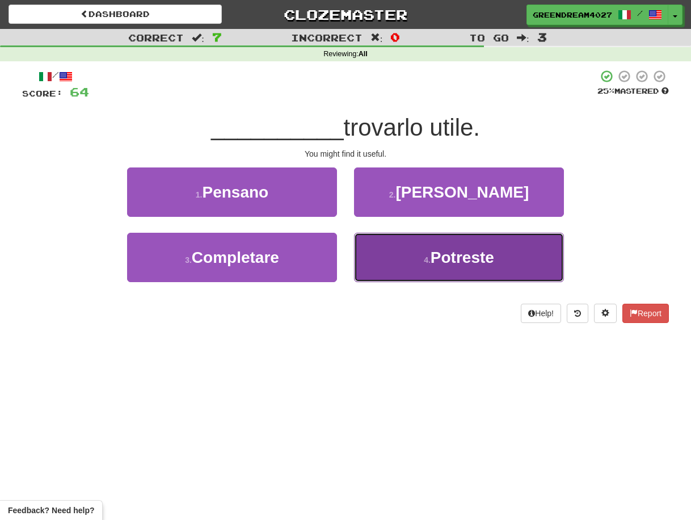
click at [387, 260] on button "4 . Potreste" at bounding box center [459, 257] width 210 height 49
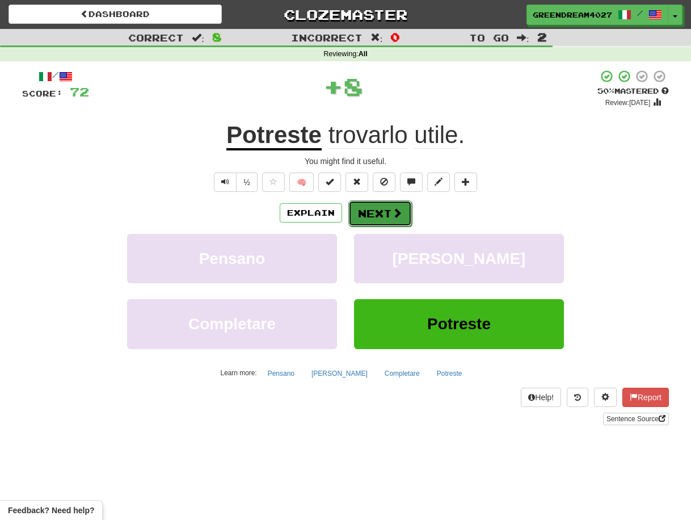
click at [378, 213] on button "Next" at bounding box center [380, 213] width 64 height 26
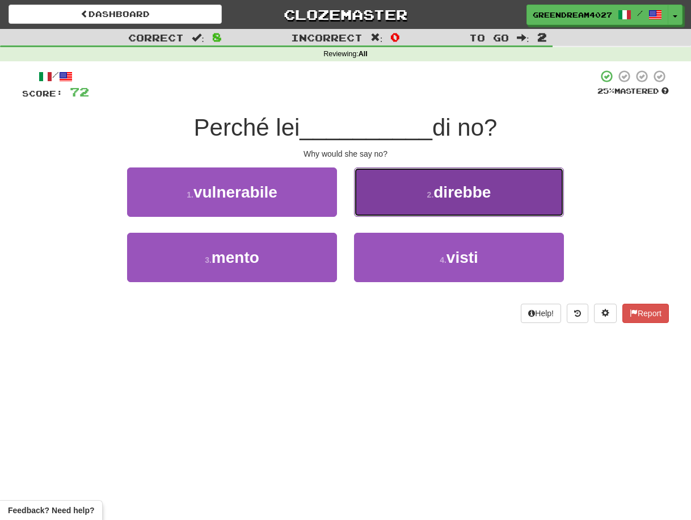
click at [439, 192] on span "direbbe" at bounding box center [462, 192] width 57 height 18
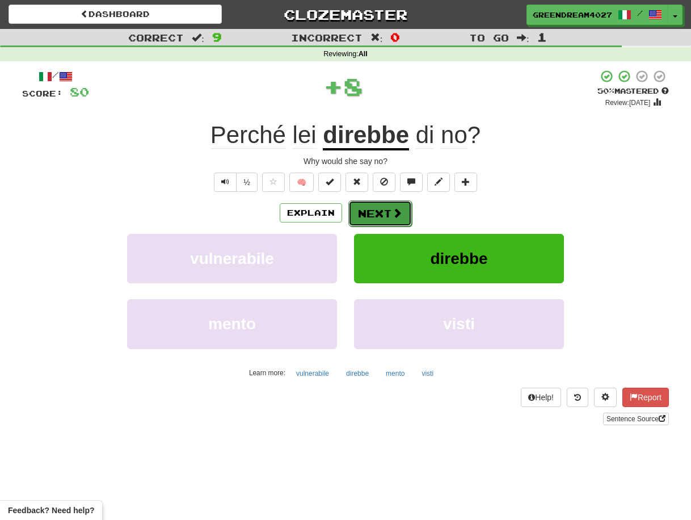
click at [385, 211] on button "Next" at bounding box center [380, 213] width 64 height 26
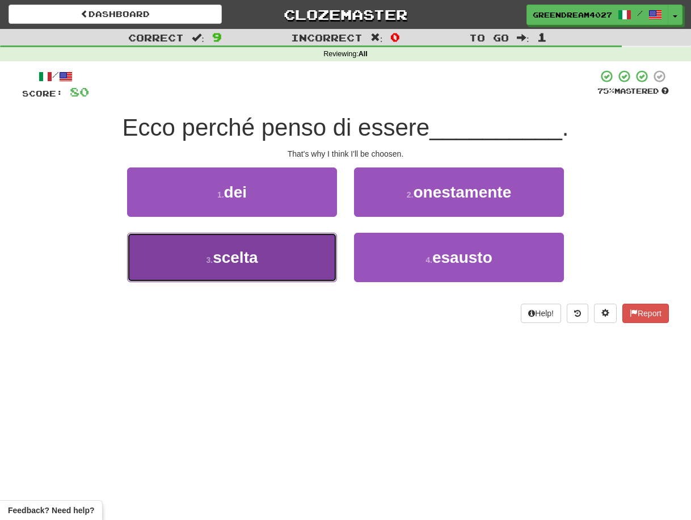
click at [302, 262] on button "3 . scelta" at bounding box center [232, 257] width 210 height 49
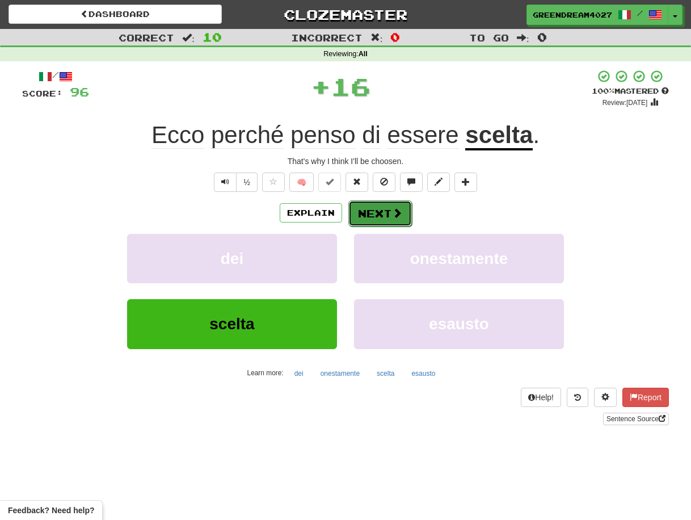
click at [376, 212] on button "Next" at bounding box center [380, 213] width 64 height 26
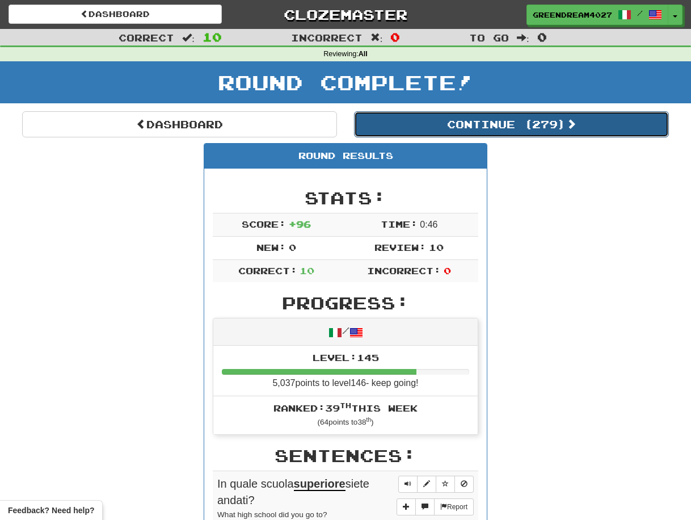
click at [488, 120] on button "Continue ( 279 )" at bounding box center [511, 124] width 315 height 26
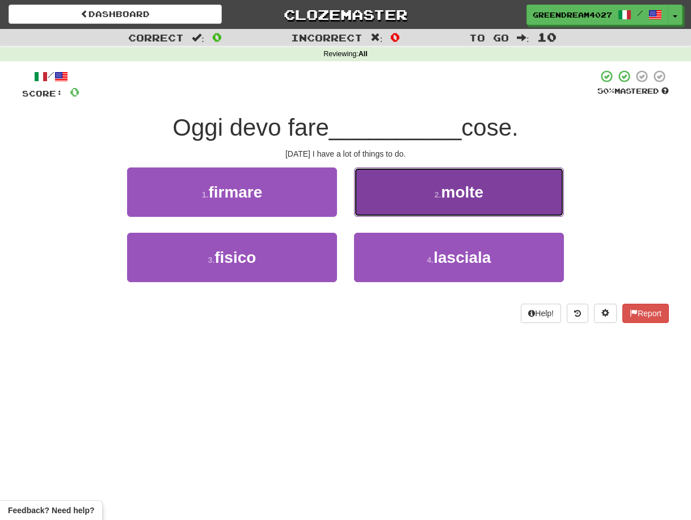
click at [436, 191] on small "2 ." at bounding box center [438, 194] width 7 height 9
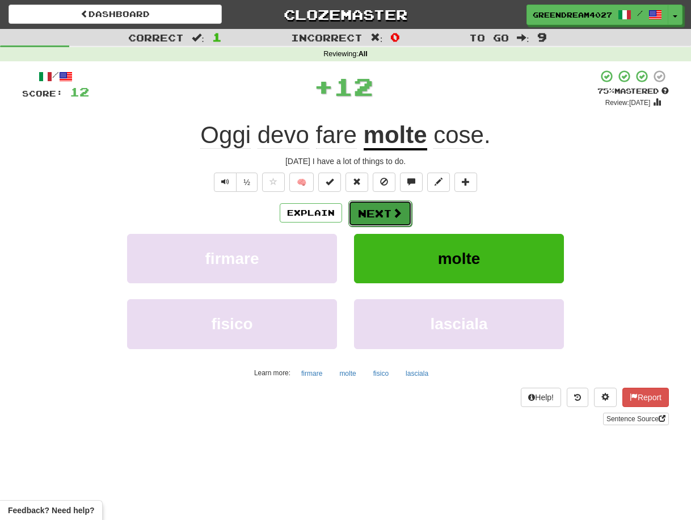
click at [379, 213] on button "Next" at bounding box center [380, 213] width 64 height 26
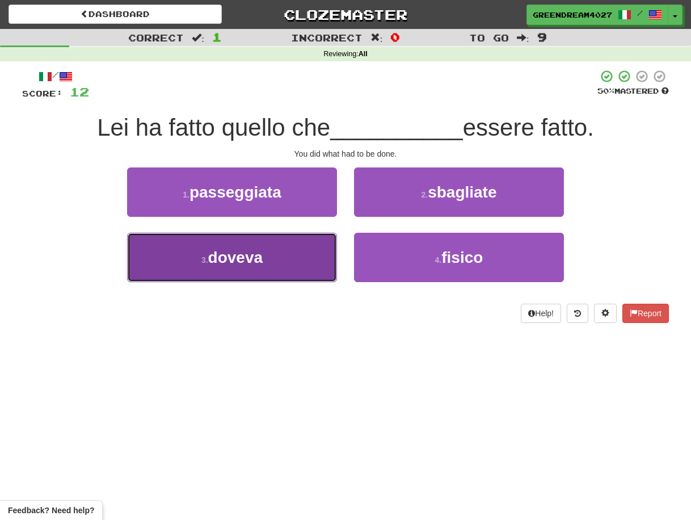
click at [305, 260] on button "3 . doveva" at bounding box center [232, 257] width 210 height 49
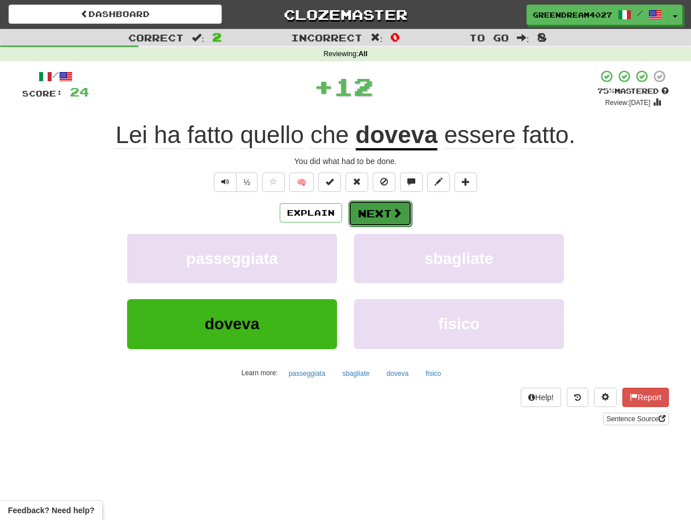
click at [376, 211] on button "Next" at bounding box center [380, 213] width 64 height 26
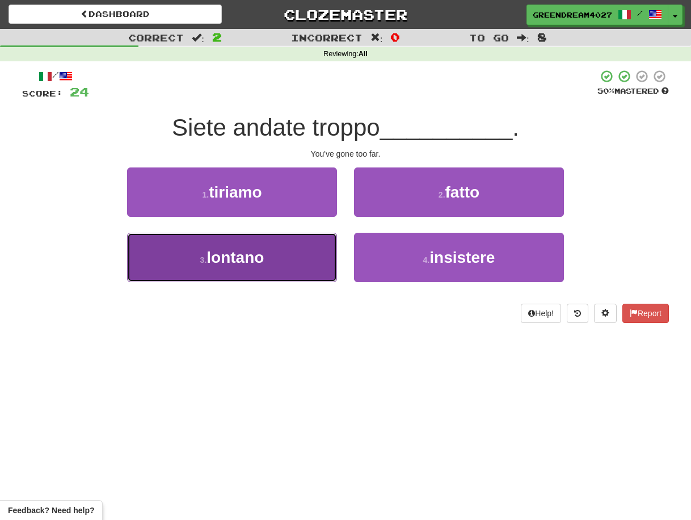
click at [305, 263] on button "3 . lontano" at bounding box center [232, 257] width 210 height 49
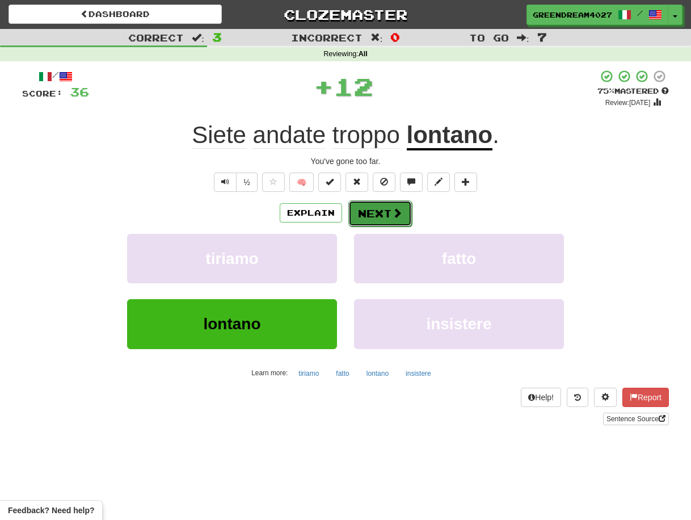
click at [369, 211] on button "Next" at bounding box center [380, 213] width 64 height 26
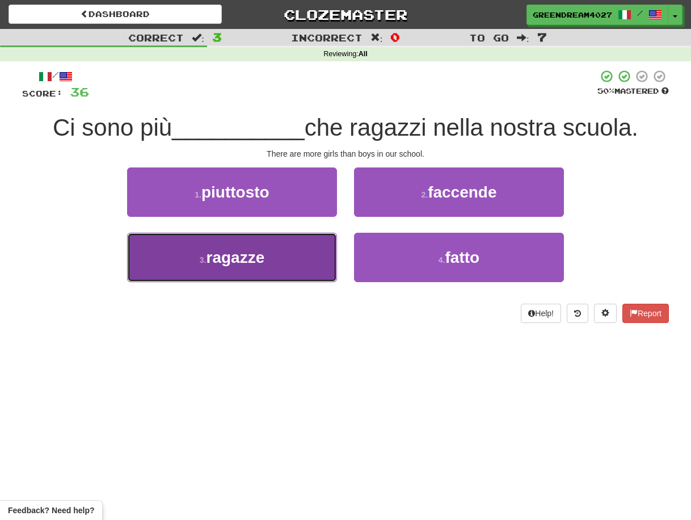
click at [295, 259] on button "3 . ragazze" at bounding box center [232, 257] width 210 height 49
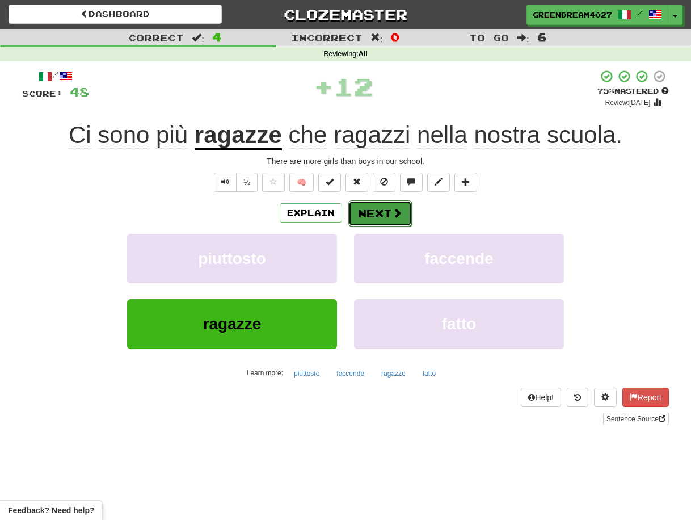
click at [378, 212] on button "Next" at bounding box center [380, 213] width 64 height 26
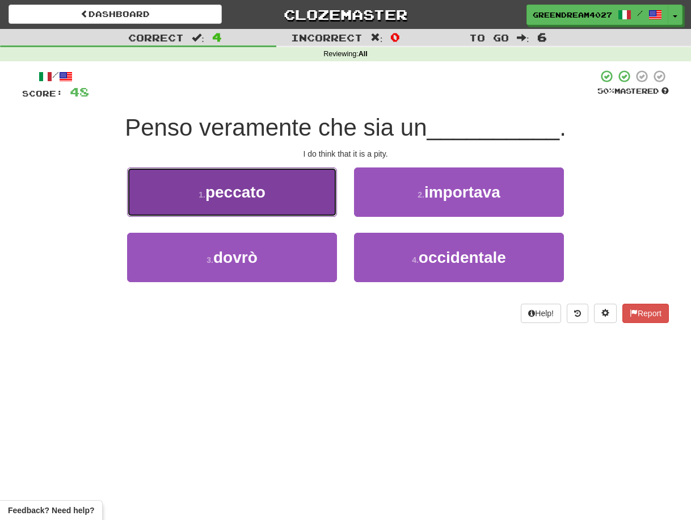
click at [304, 209] on button "1 . peccato" at bounding box center [232, 191] width 210 height 49
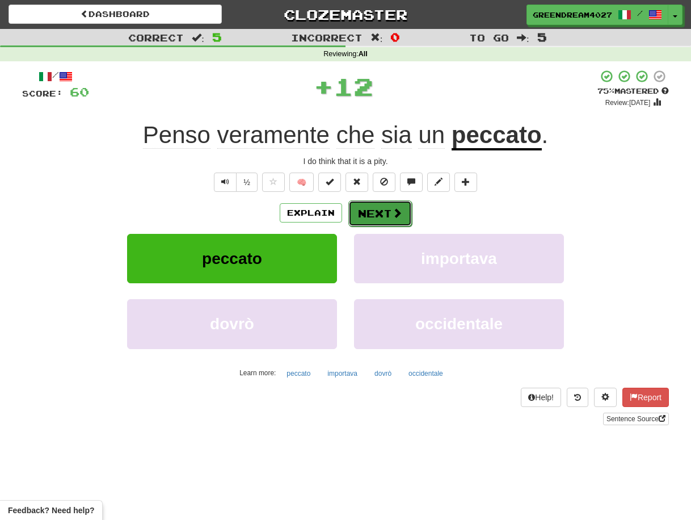
click at [377, 212] on button "Next" at bounding box center [380, 213] width 64 height 26
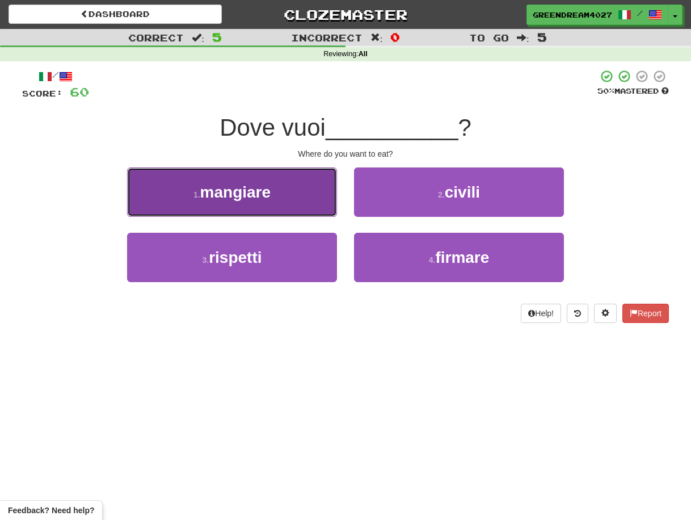
click at [293, 194] on button "1 . mangiare" at bounding box center [232, 191] width 210 height 49
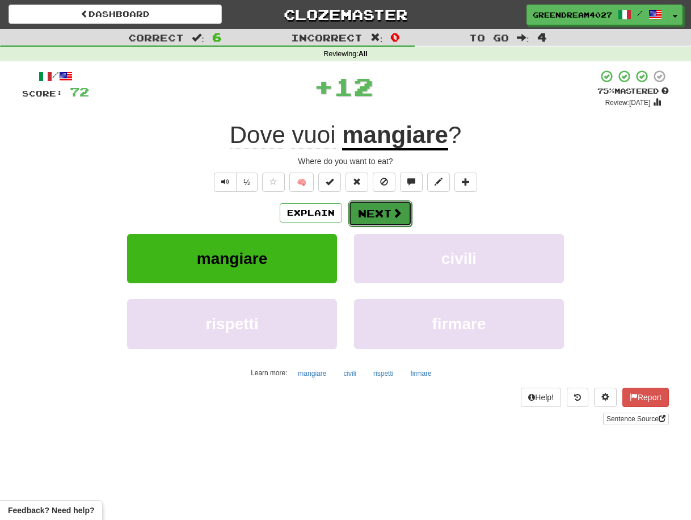
click at [374, 212] on button "Next" at bounding box center [380, 213] width 64 height 26
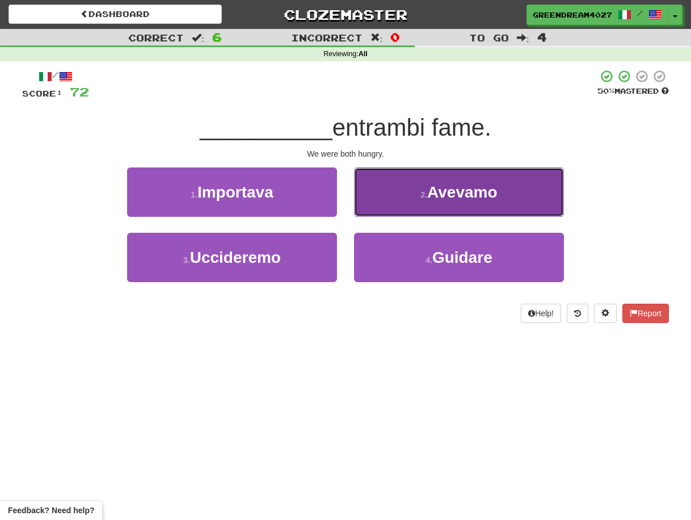
click at [384, 202] on button "2 . Avevamo" at bounding box center [459, 191] width 210 height 49
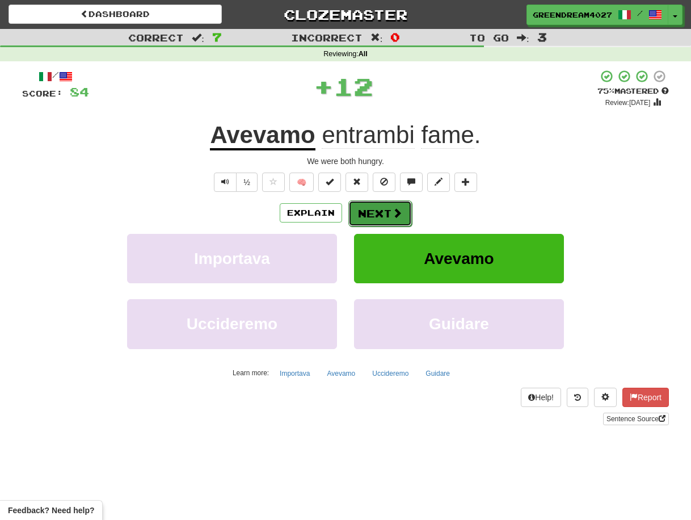
click at [373, 212] on button "Next" at bounding box center [380, 213] width 64 height 26
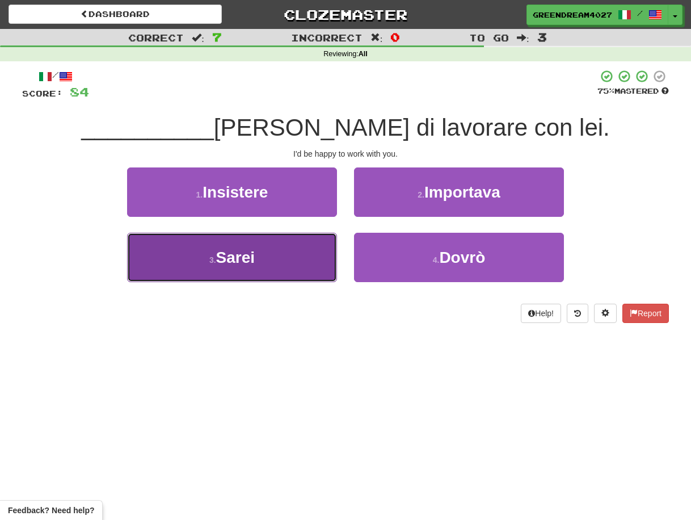
click at [312, 269] on button "3 . Sarei" at bounding box center [232, 257] width 210 height 49
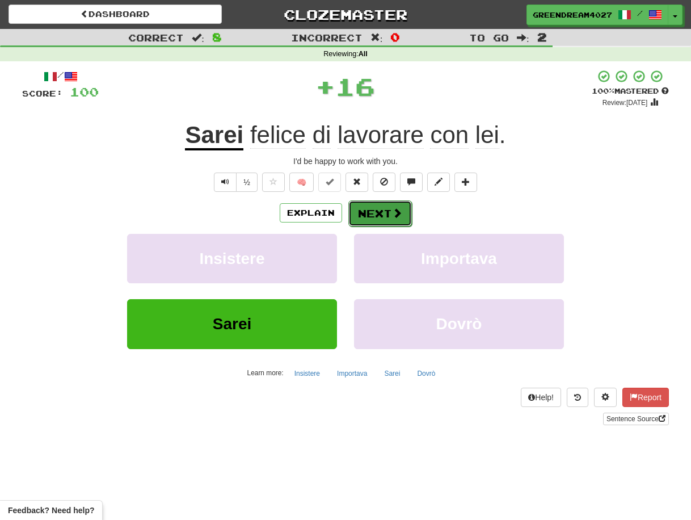
click at [376, 215] on button "Next" at bounding box center [380, 213] width 64 height 26
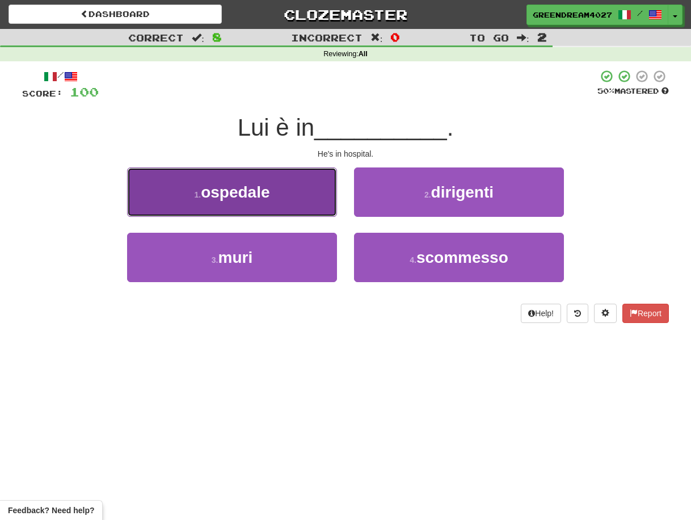
click at [292, 199] on button "1 . ospedale" at bounding box center [232, 191] width 210 height 49
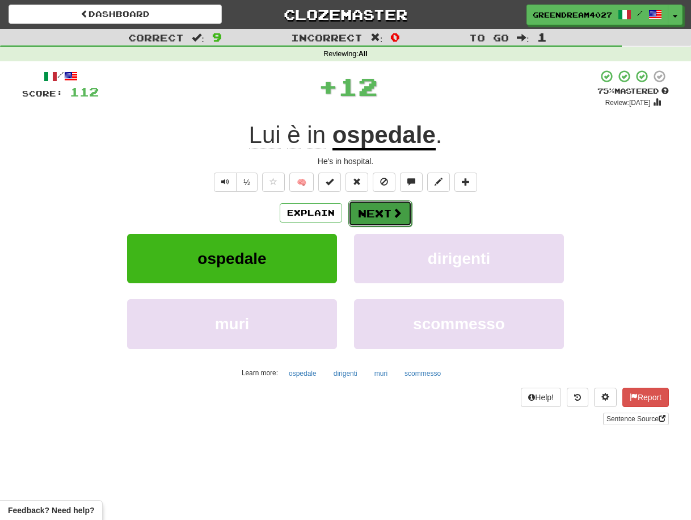
click at [381, 212] on button "Next" at bounding box center [380, 213] width 64 height 26
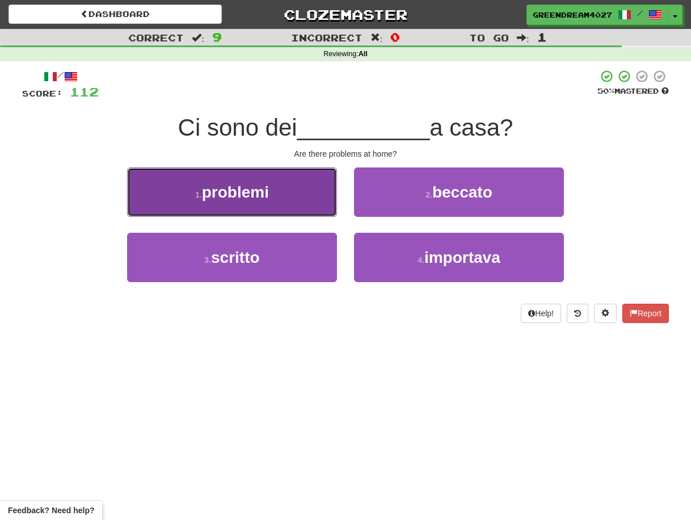
click at [274, 195] on button "1 . problemi" at bounding box center [232, 191] width 210 height 49
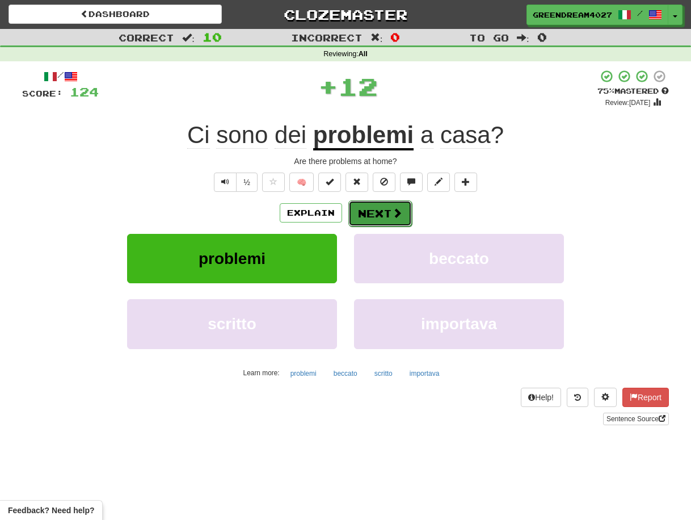
click at [377, 214] on button "Next" at bounding box center [380, 213] width 64 height 26
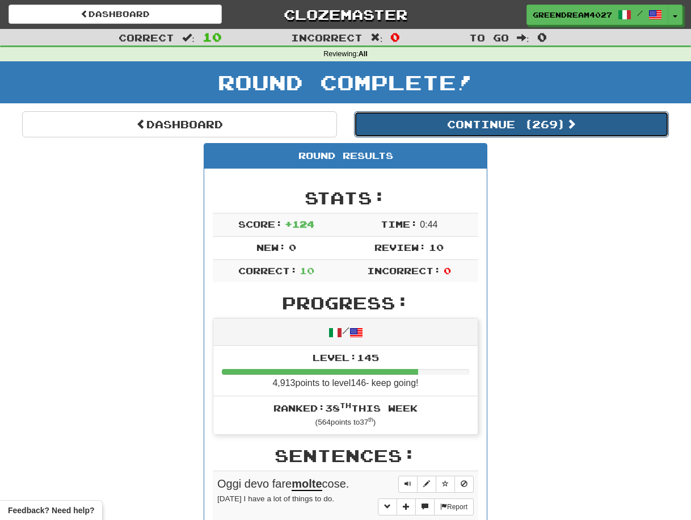
click at [431, 123] on button "Continue ( 269 )" at bounding box center [511, 124] width 315 height 26
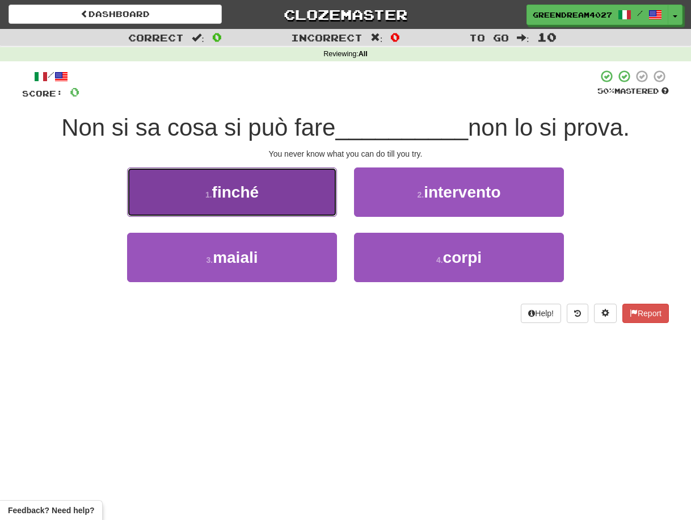
click at [265, 198] on button "1 . finché" at bounding box center [232, 191] width 210 height 49
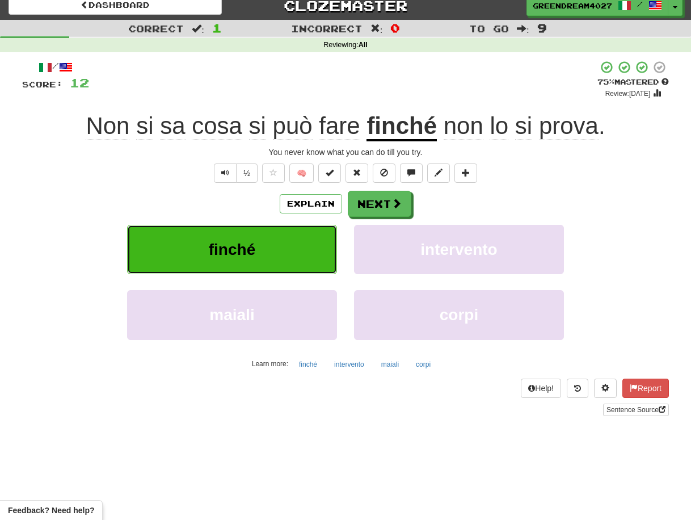
scroll to position [14, 0]
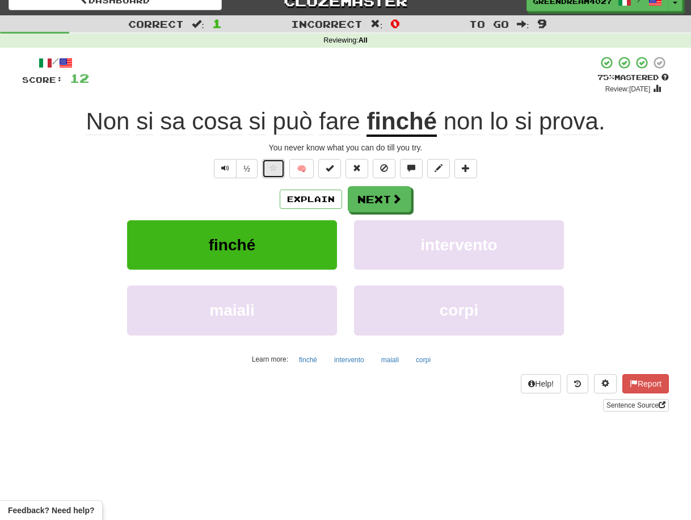
click at [277, 167] on span at bounding box center [274, 168] width 8 height 8
click at [384, 199] on button "Next" at bounding box center [380, 200] width 64 height 26
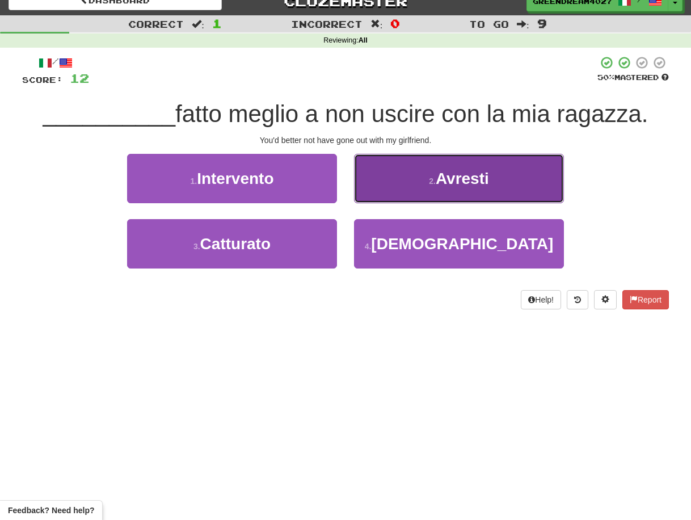
click at [423, 184] on button "2 . Avresti" at bounding box center [459, 178] width 210 height 49
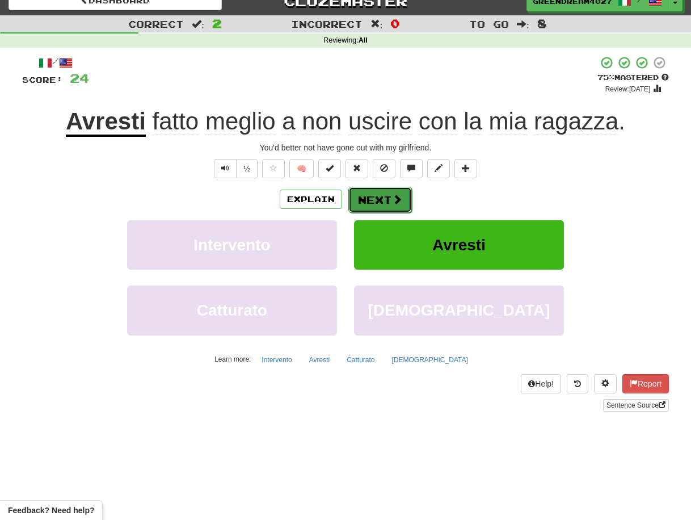
click at [385, 200] on button "Next" at bounding box center [380, 200] width 64 height 26
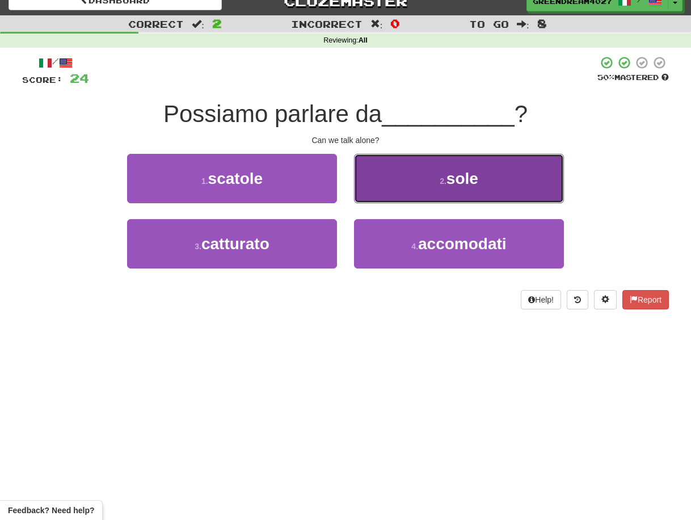
click at [426, 183] on button "2 . sole" at bounding box center [459, 178] width 210 height 49
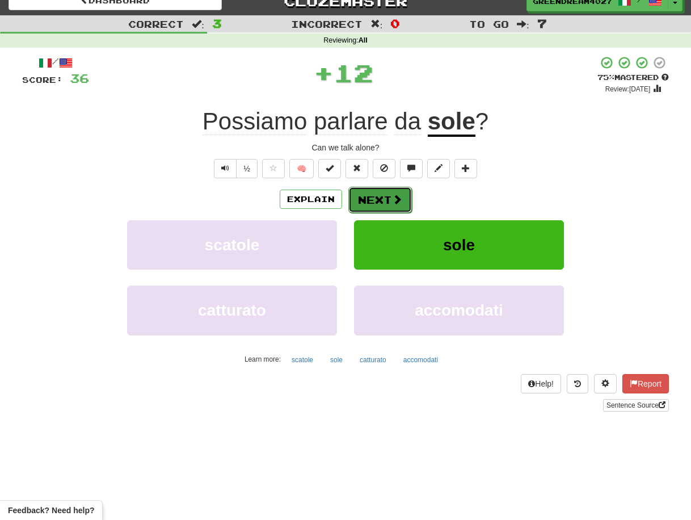
click at [383, 198] on button "Next" at bounding box center [380, 200] width 64 height 26
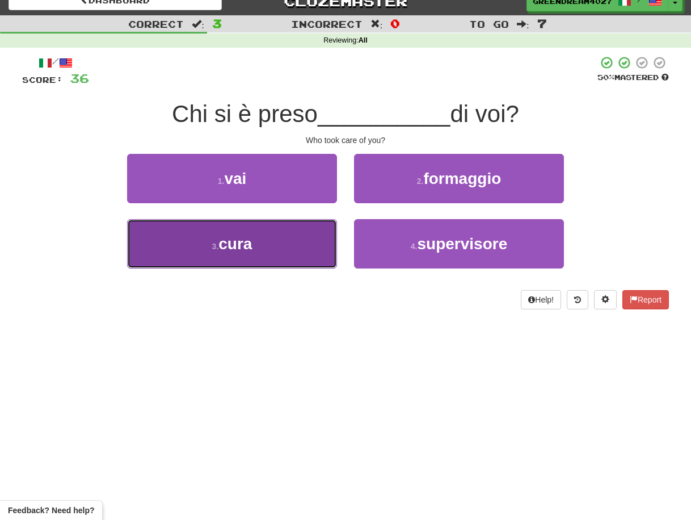
click at [296, 250] on button "3 . cura" at bounding box center [232, 243] width 210 height 49
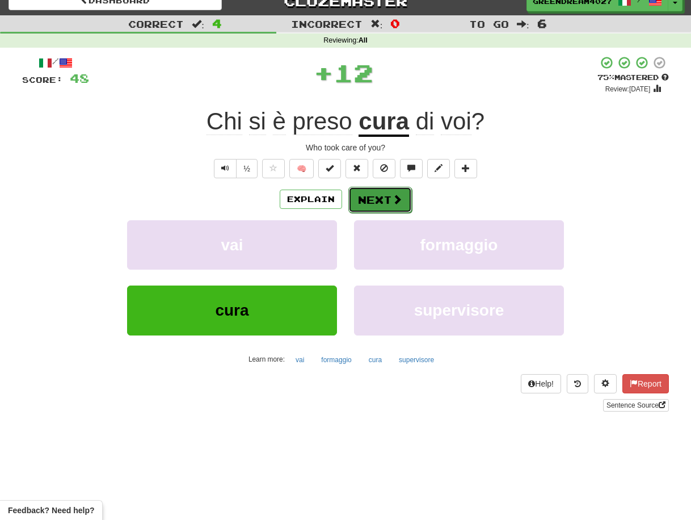
click at [383, 200] on button "Next" at bounding box center [380, 200] width 64 height 26
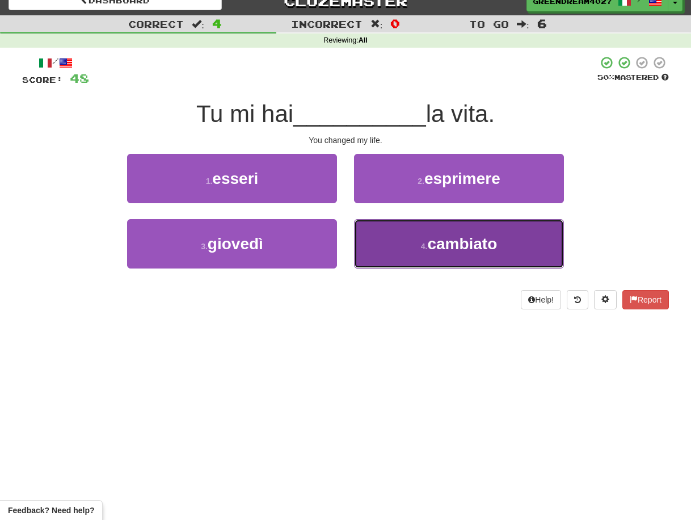
click at [395, 246] on button "4 . cambiato" at bounding box center [459, 243] width 210 height 49
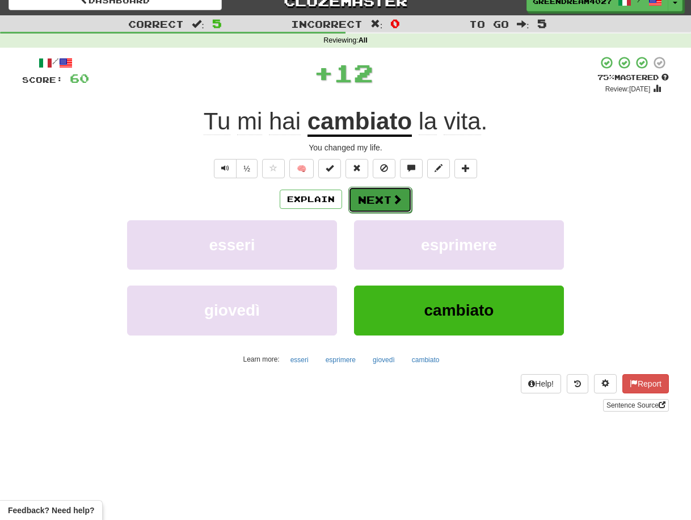
click at [375, 198] on button "Next" at bounding box center [380, 200] width 64 height 26
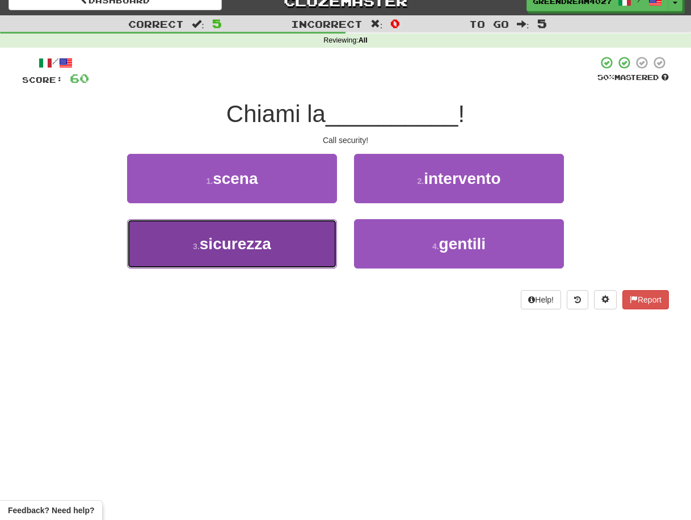
click at [309, 241] on button "3 . sicurezza" at bounding box center [232, 243] width 210 height 49
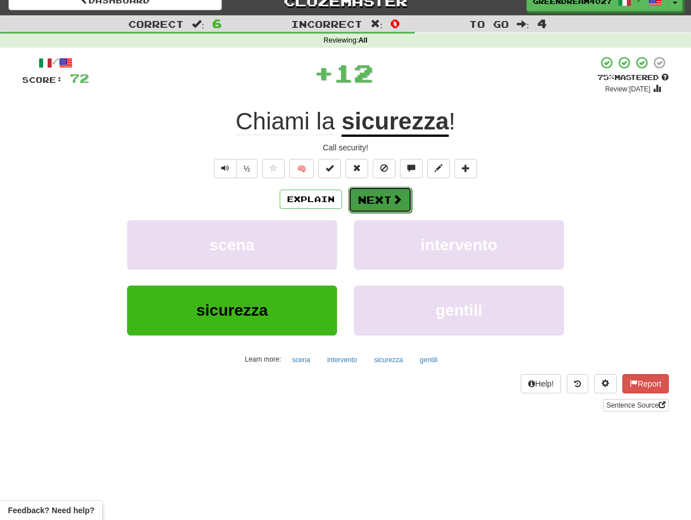
click at [380, 199] on button "Next" at bounding box center [380, 200] width 64 height 26
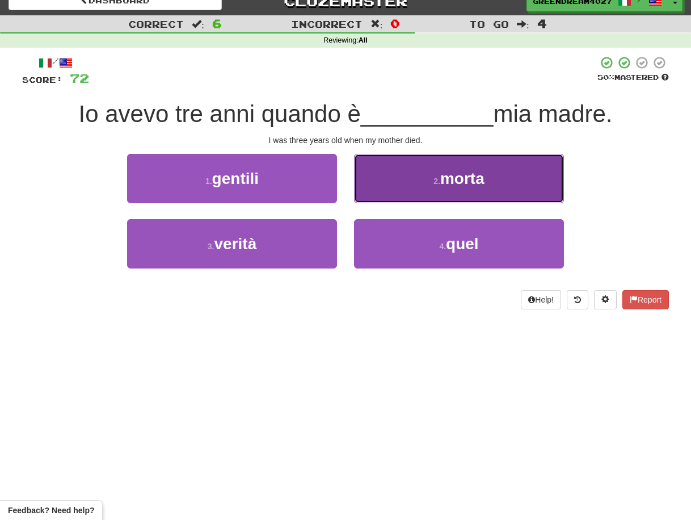
click at [451, 188] on button "2 . morta" at bounding box center [459, 178] width 210 height 49
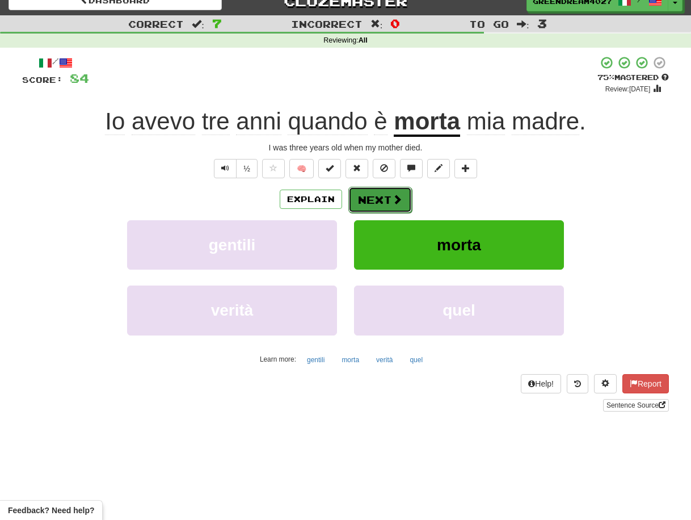
click at [369, 201] on button "Next" at bounding box center [380, 200] width 64 height 26
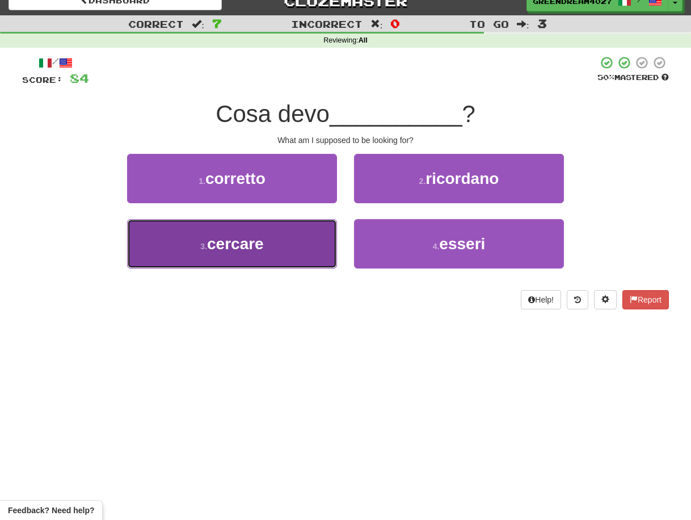
click at [305, 246] on button "3 . cercare" at bounding box center [232, 243] width 210 height 49
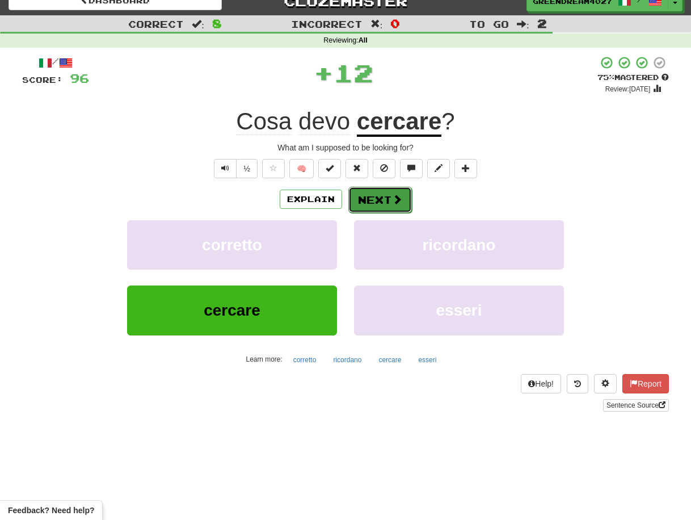
click at [381, 199] on button "Next" at bounding box center [380, 200] width 64 height 26
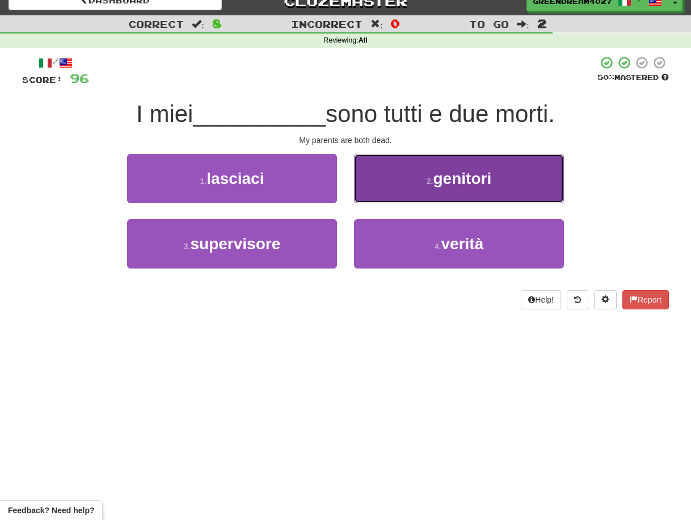
click at [450, 182] on span "genitori" at bounding box center [463, 179] width 58 height 18
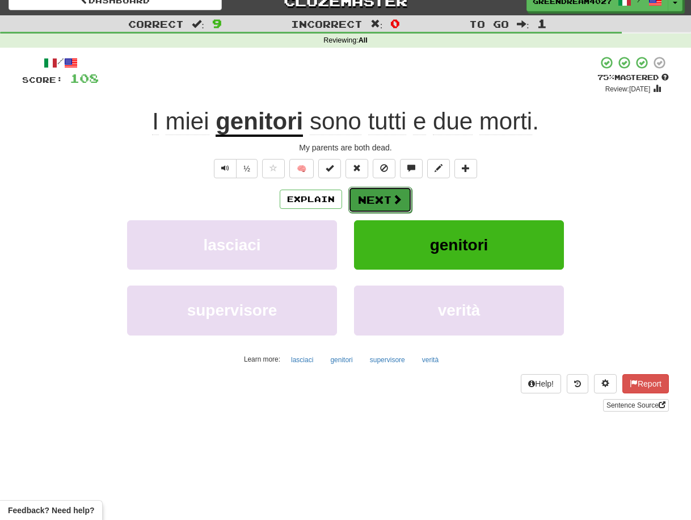
click at [376, 199] on button "Next" at bounding box center [380, 200] width 64 height 26
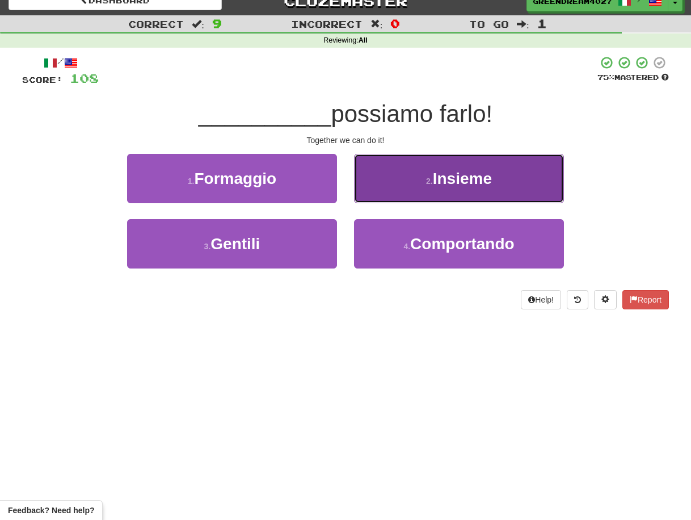
click at [429, 182] on small "2 ." at bounding box center [429, 181] width 7 height 9
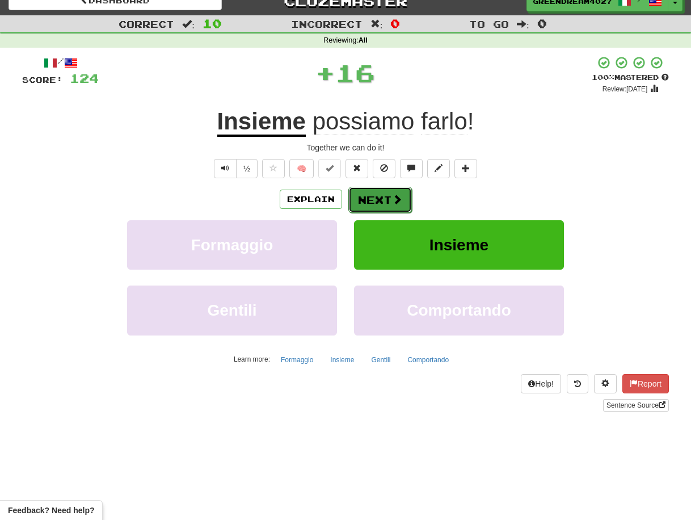
click at [384, 199] on button "Next" at bounding box center [380, 200] width 64 height 26
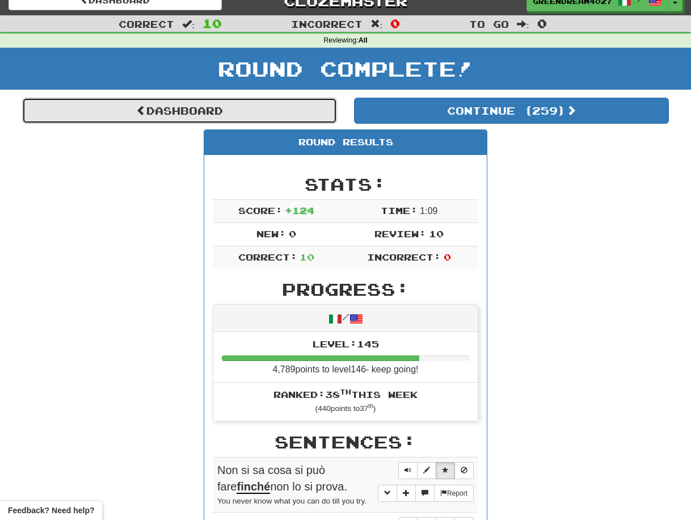
click at [207, 110] on link "Dashboard" at bounding box center [179, 111] width 315 height 26
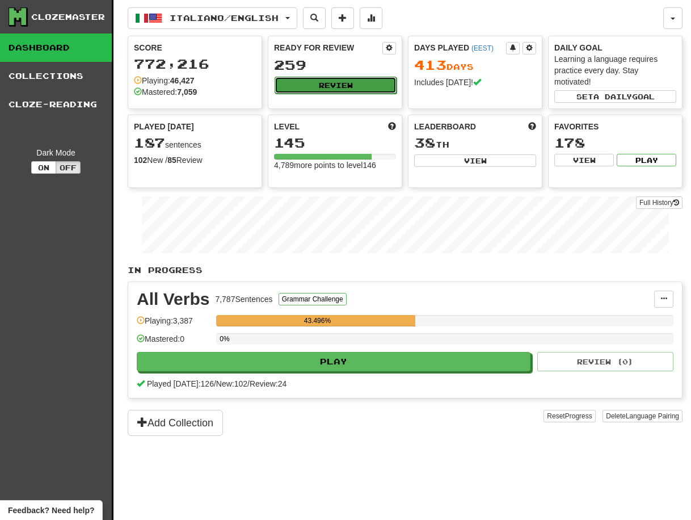
click at [342, 85] on button "Review" at bounding box center [336, 85] width 122 height 17
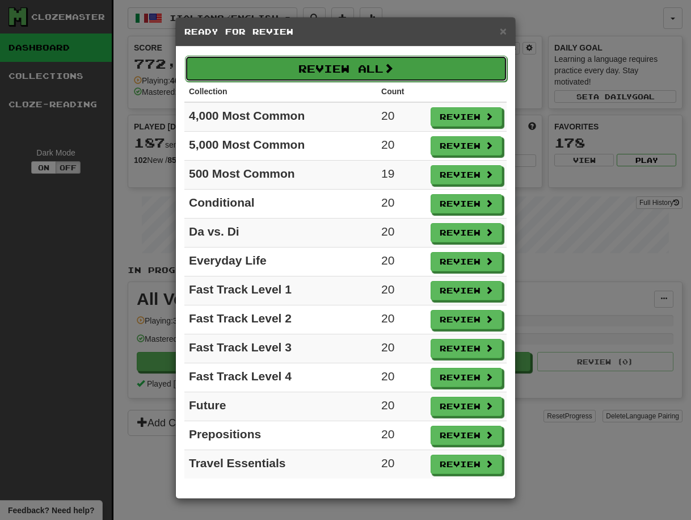
click at [339, 69] on button "Review All" at bounding box center [346, 69] width 322 height 26
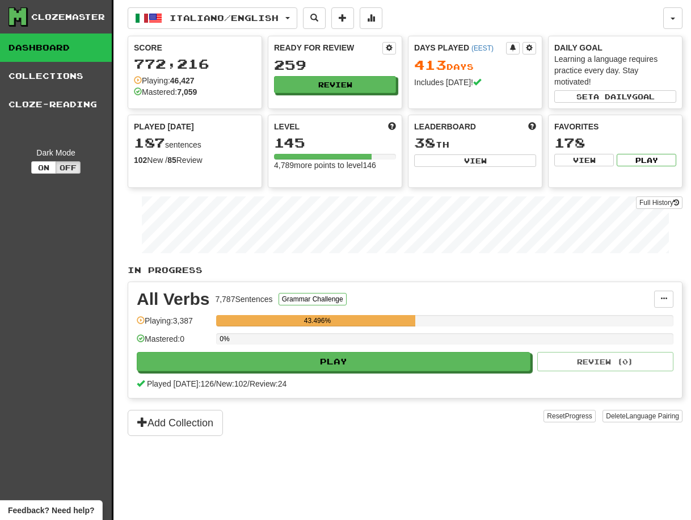
select select "**"
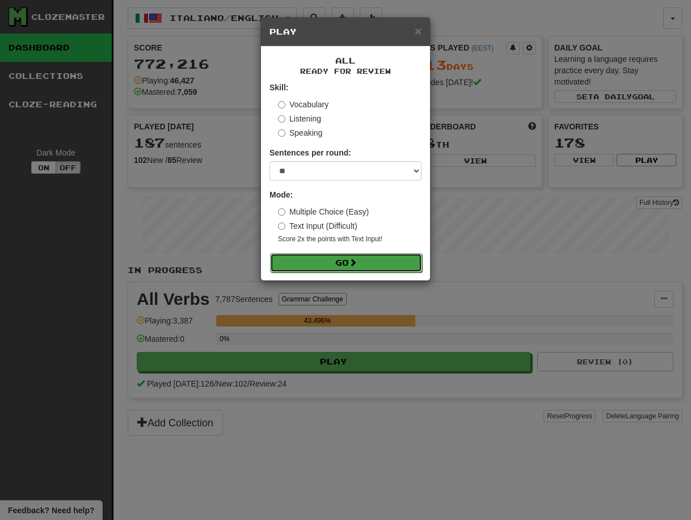
click at [346, 262] on button "Go" at bounding box center [346, 262] width 152 height 19
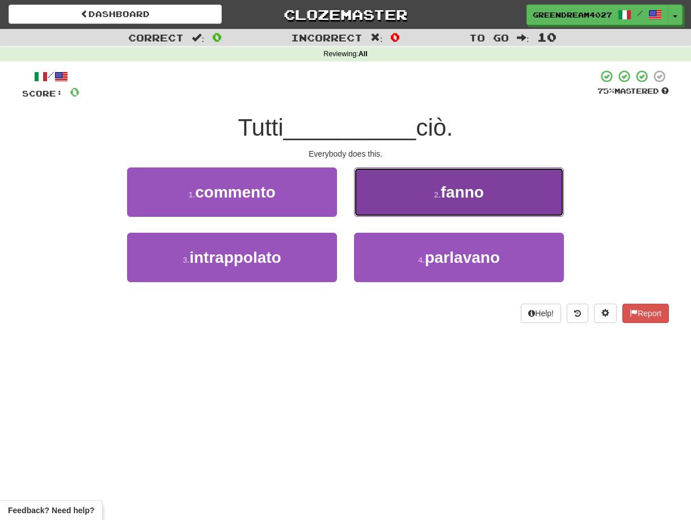
click at [428, 194] on button "2 . fanno" at bounding box center [459, 191] width 210 height 49
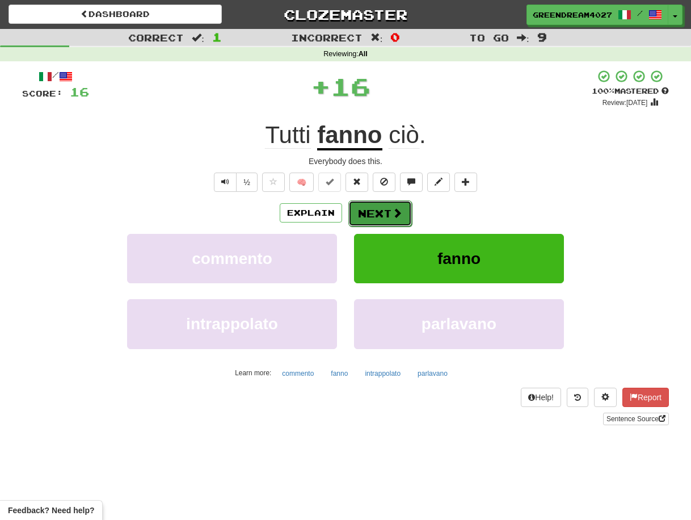
click at [384, 211] on button "Next" at bounding box center [380, 213] width 64 height 26
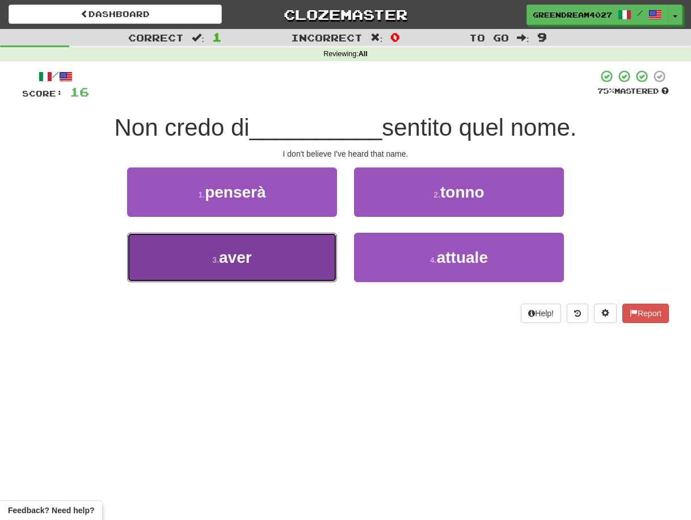
click at [292, 262] on button "3 . aver" at bounding box center [232, 257] width 210 height 49
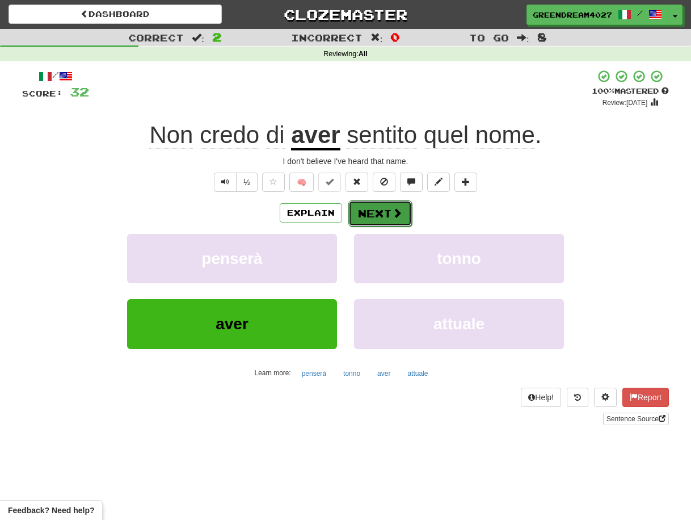
click at [371, 215] on button "Next" at bounding box center [380, 213] width 64 height 26
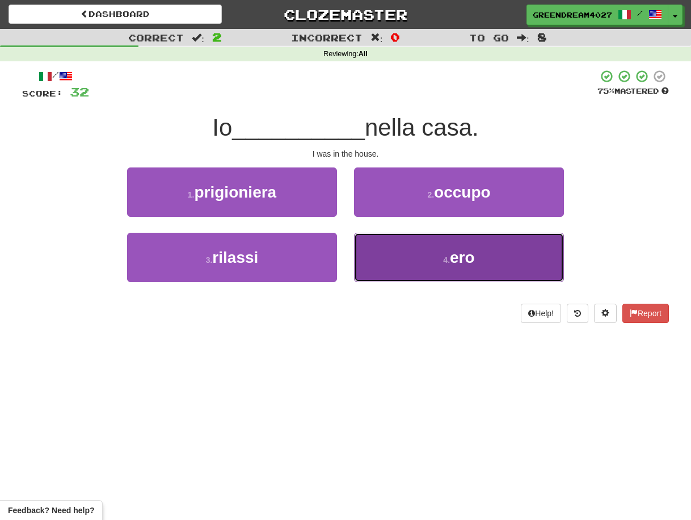
click at [390, 267] on button "4 . ero" at bounding box center [459, 257] width 210 height 49
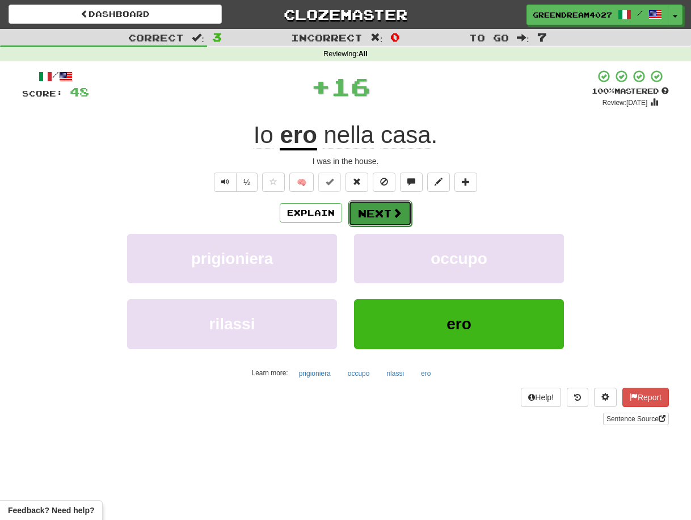
click at [377, 213] on button "Next" at bounding box center [380, 213] width 64 height 26
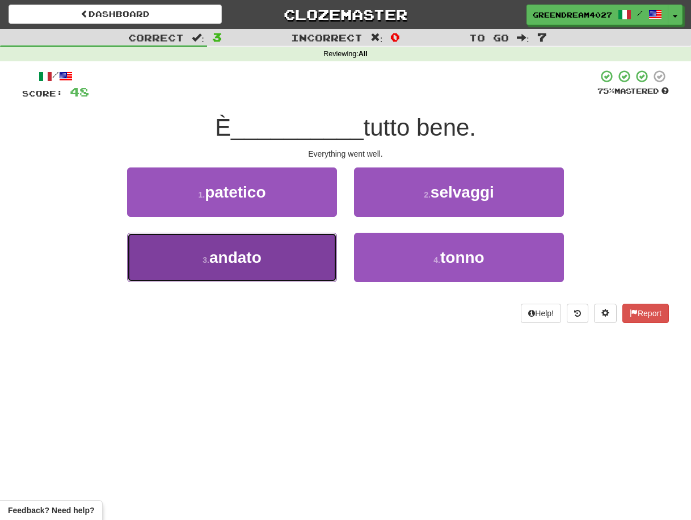
click at [305, 267] on button "3 . andato" at bounding box center [232, 257] width 210 height 49
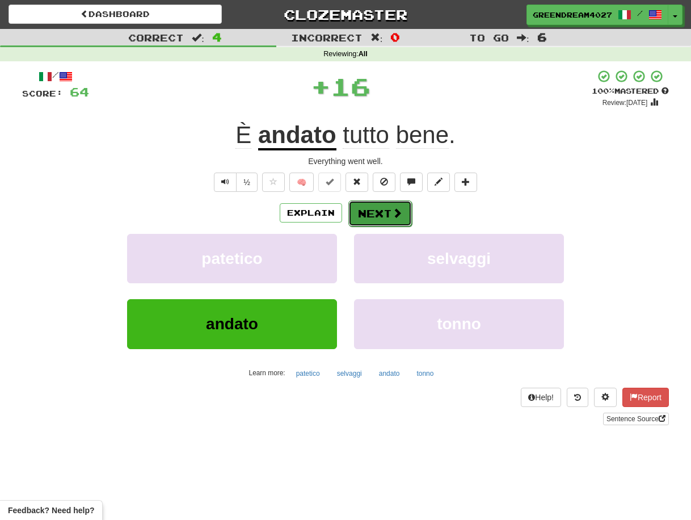
click at [364, 211] on button "Next" at bounding box center [380, 213] width 64 height 26
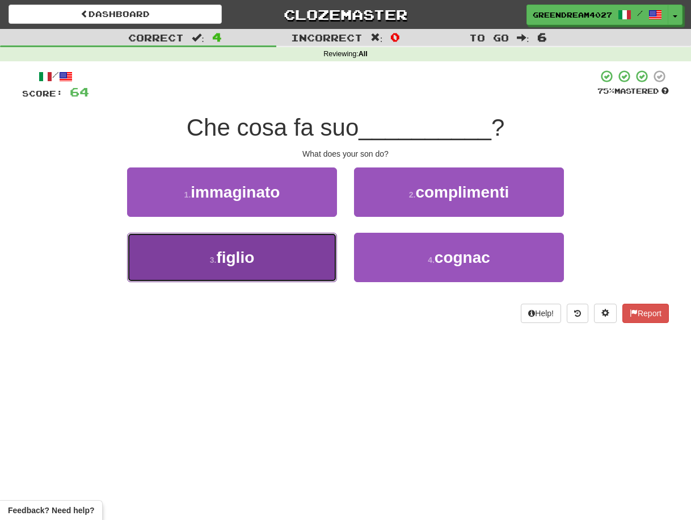
click at [304, 263] on button "3 . figlio" at bounding box center [232, 257] width 210 height 49
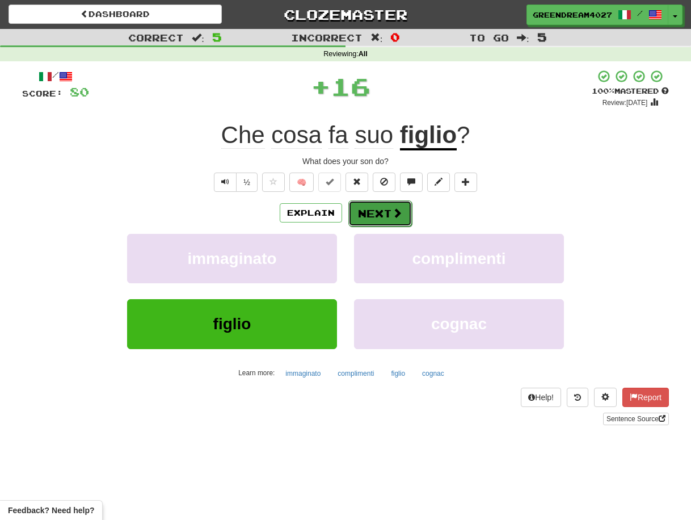
click at [367, 213] on button "Next" at bounding box center [380, 213] width 64 height 26
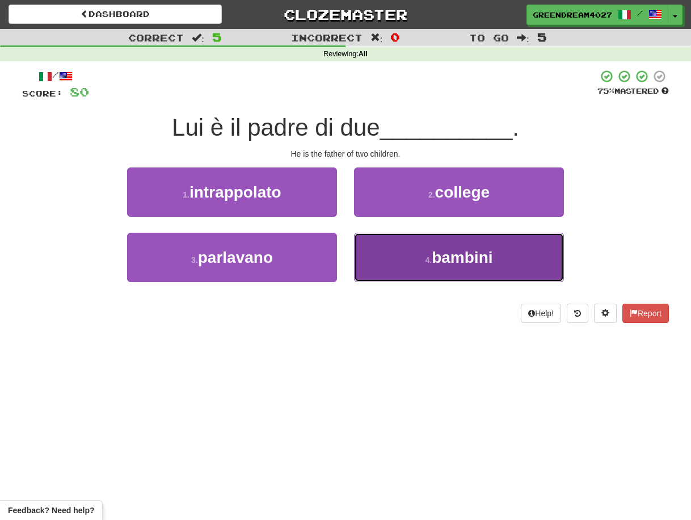
click at [404, 259] on button "4 . bambini" at bounding box center [459, 257] width 210 height 49
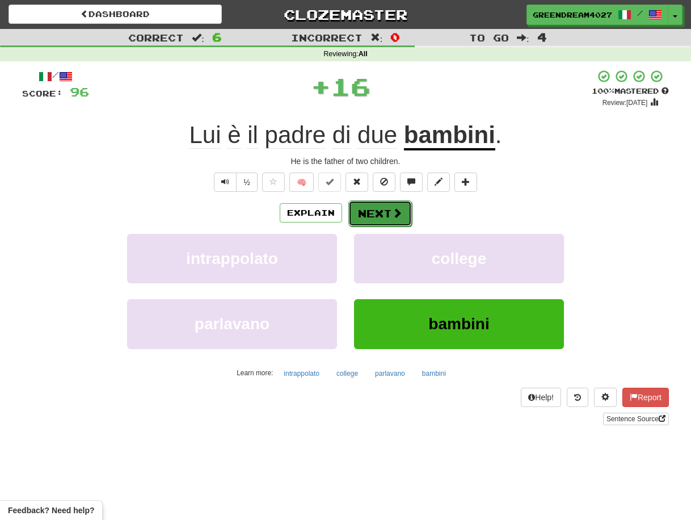
click at [381, 211] on button "Next" at bounding box center [380, 213] width 64 height 26
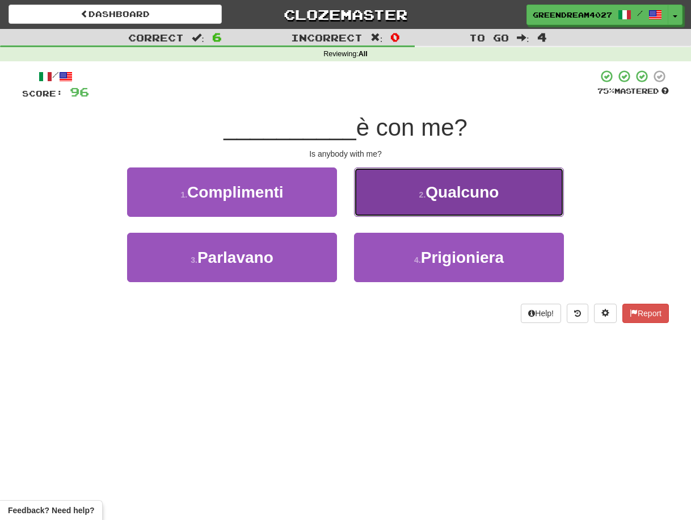
click at [409, 194] on button "2 . Qualcuno" at bounding box center [459, 191] width 210 height 49
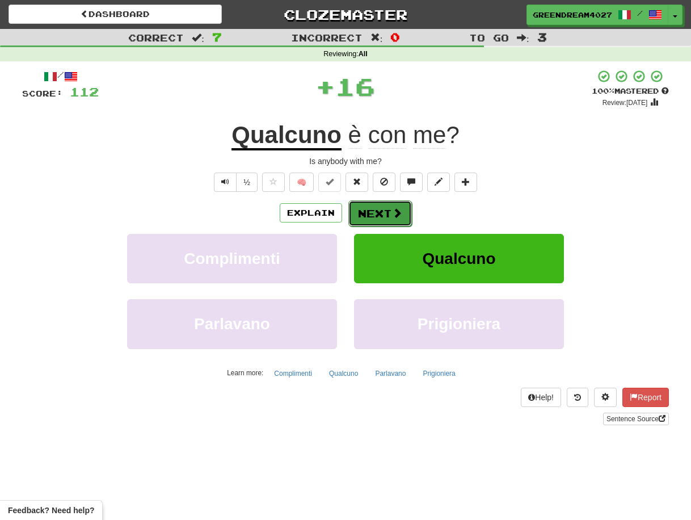
click at [376, 213] on button "Next" at bounding box center [380, 213] width 64 height 26
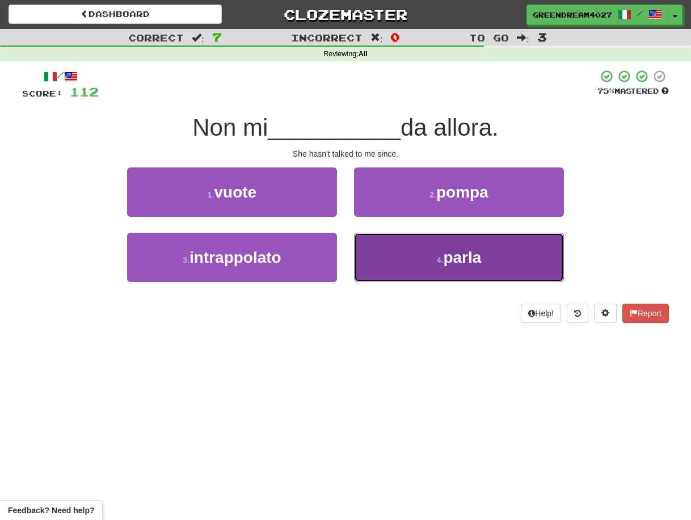
click at [409, 261] on button "4 . parla" at bounding box center [459, 257] width 210 height 49
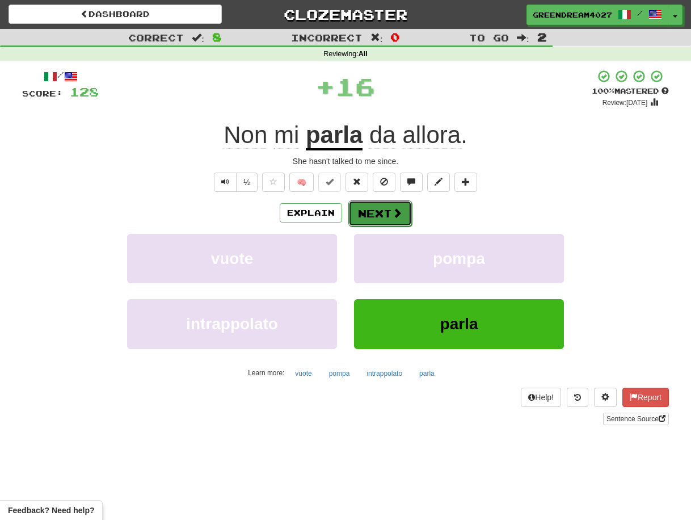
click at [388, 213] on button "Next" at bounding box center [380, 213] width 64 height 26
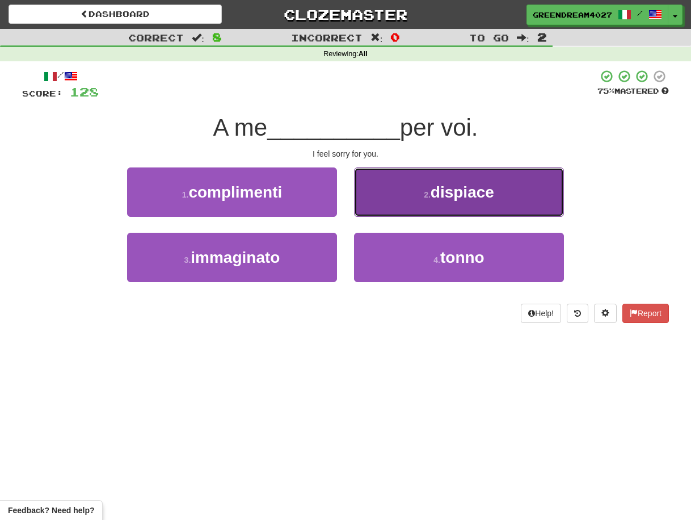
click at [410, 196] on button "2 . dispiace" at bounding box center [459, 191] width 210 height 49
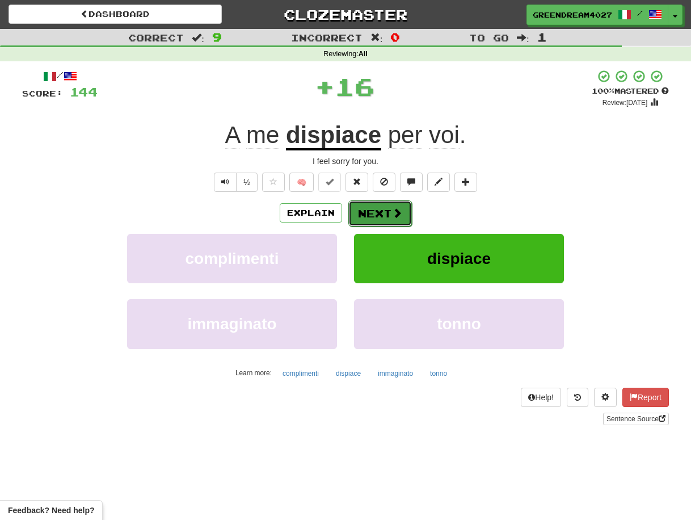
click at [381, 215] on button "Next" at bounding box center [380, 213] width 64 height 26
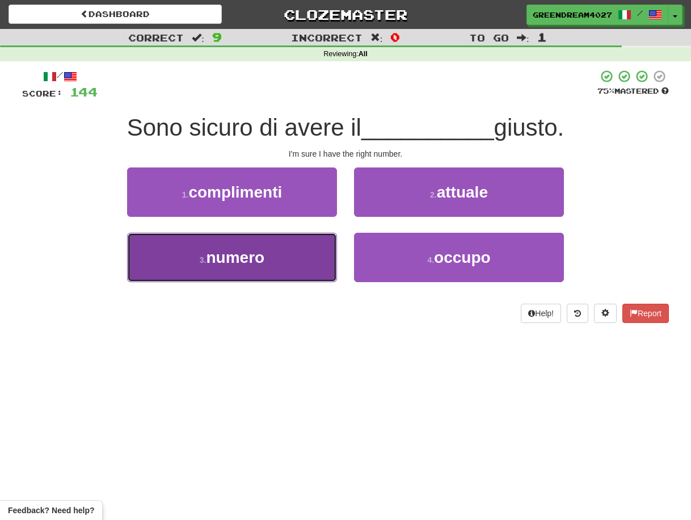
click at [298, 260] on button "3 . numero" at bounding box center [232, 257] width 210 height 49
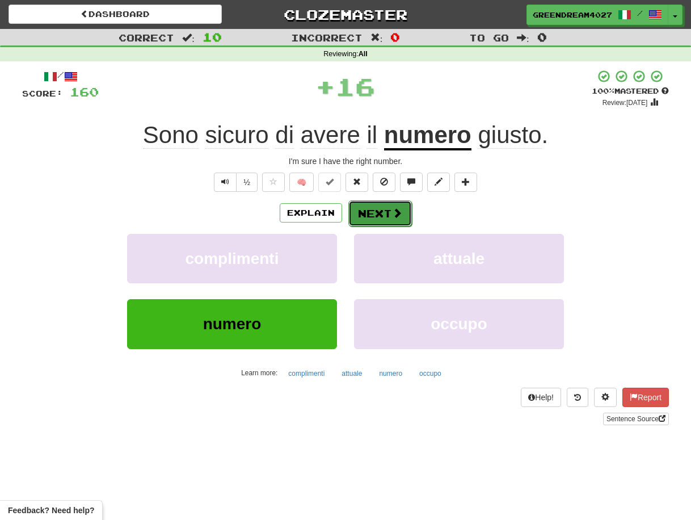
click at [373, 213] on button "Next" at bounding box center [380, 213] width 64 height 26
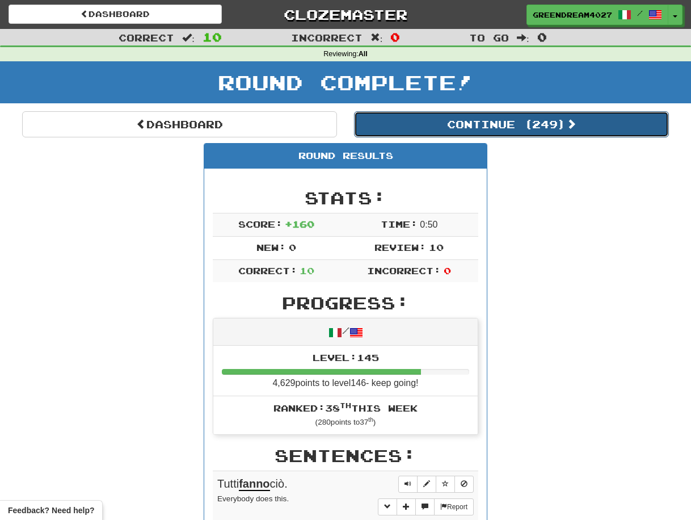
click at [431, 128] on button "Continue ( 249 )" at bounding box center [511, 124] width 315 height 26
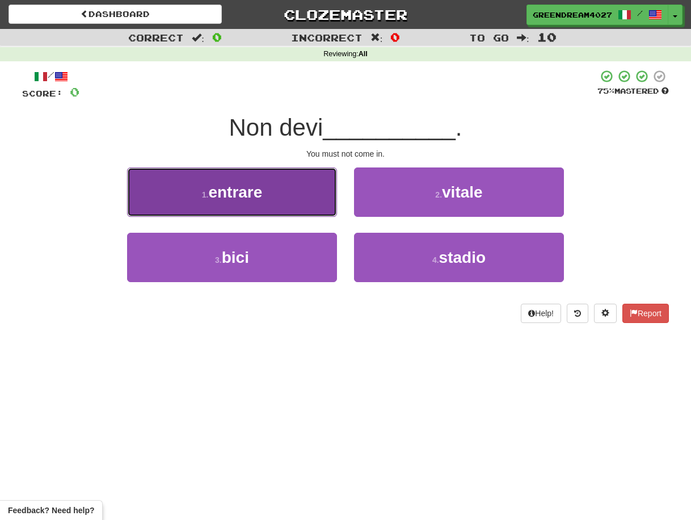
click at [283, 202] on button "1 . entrare" at bounding box center [232, 191] width 210 height 49
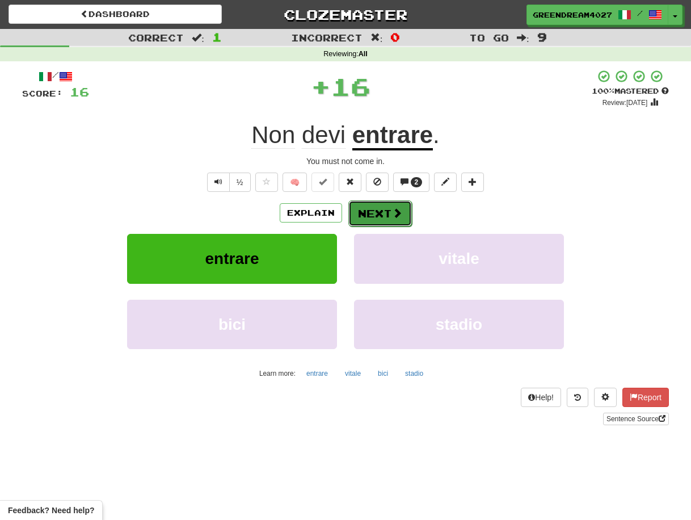
click at [380, 212] on button "Next" at bounding box center [380, 213] width 64 height 26
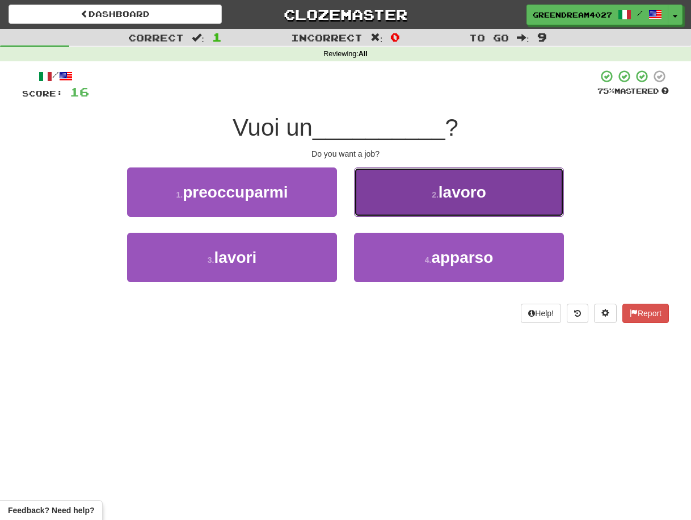
click at [426, 204] on button "2 . lavoro" at bounding box center [459, 191] width 210 height 49
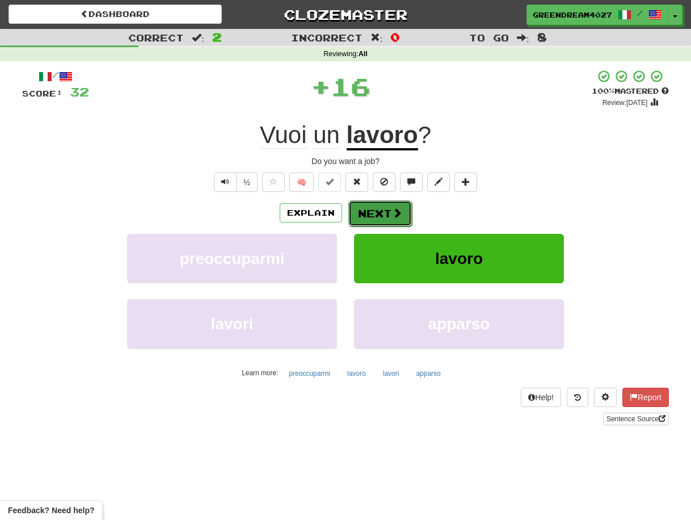
click at [379, 212] on button "Next" at bounding box center [380, 213] width 64 height 26
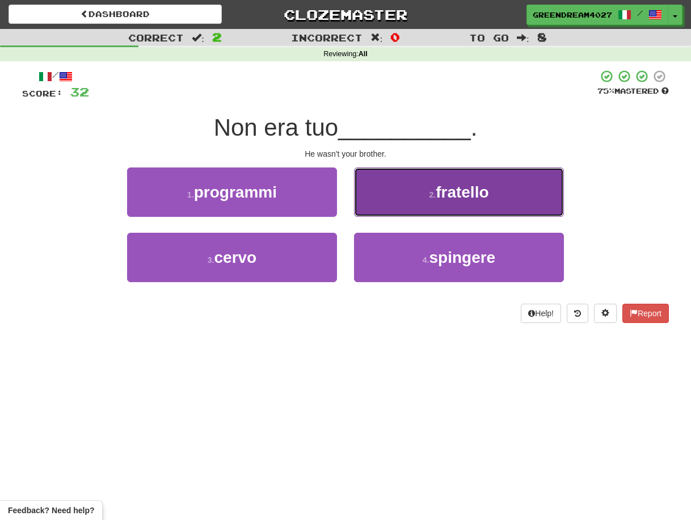
click at [406, 195] on button "2 . fratello" at bounding box center [459, 191] width 210 height 49
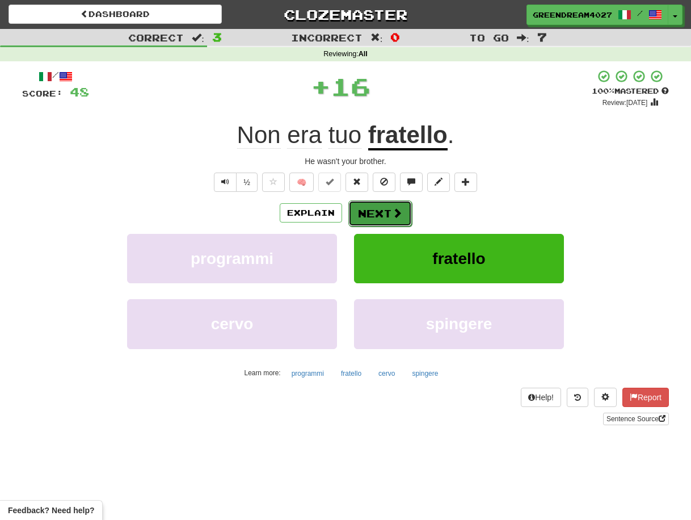
click at [385, 214] on button "Next" at bounding box center [380, 213] width 64 height 26
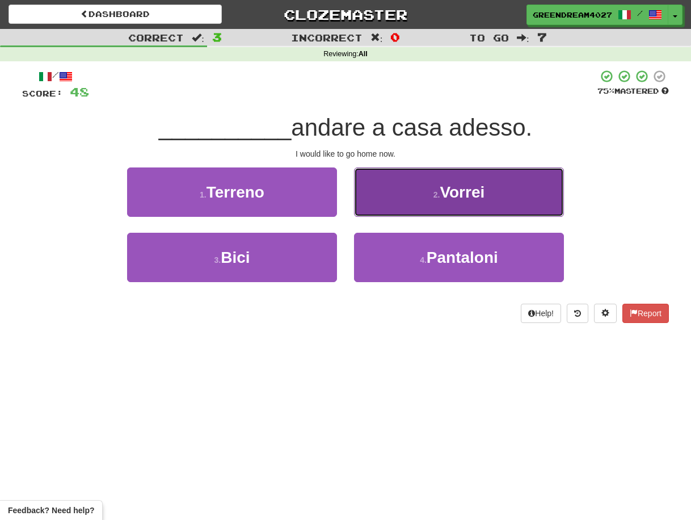
click at [412, 195] on button "2 . Vorrei" at bounding box center [459, 191] width 210 height 49
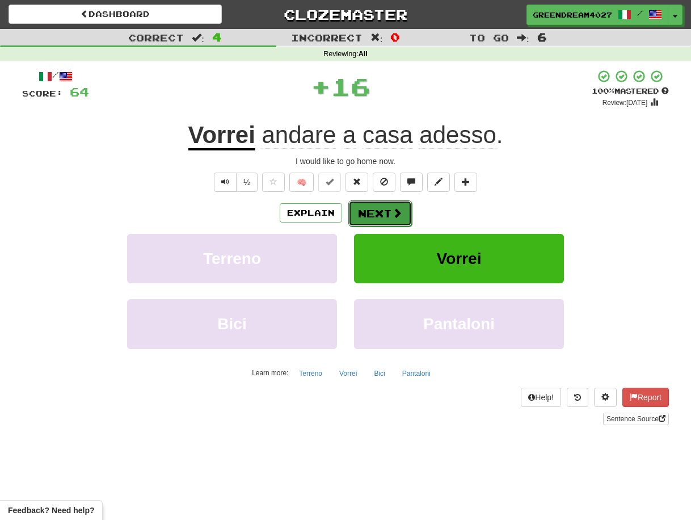
click at [373, 212] on button "Next" at bounding box center [380, 213] width 64 height 26
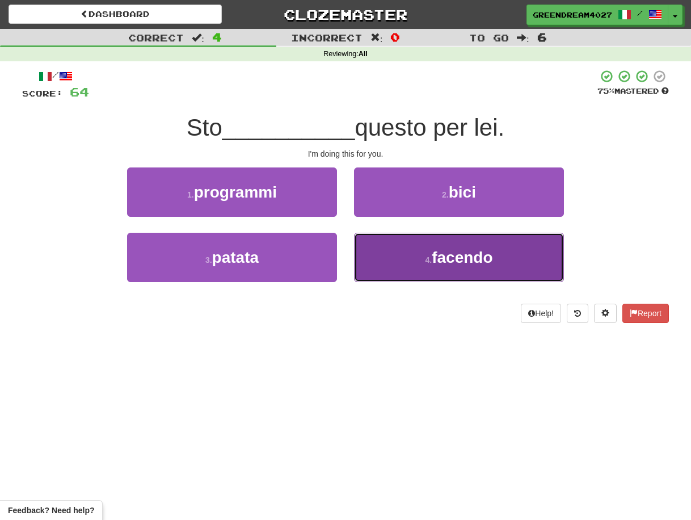
click at [410, 255] on button "4 . facendo" at bounding box center [459, 257] width 210 height 49
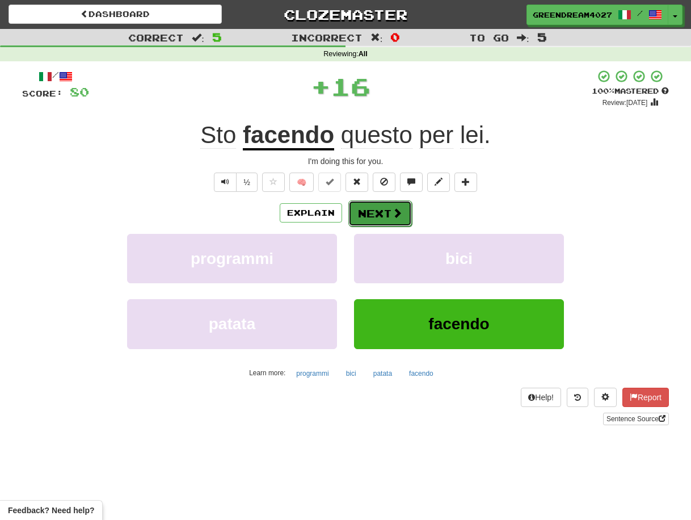
click at [379, 212] on button "Next" at bounding box center [380, 213] width 64 height 26
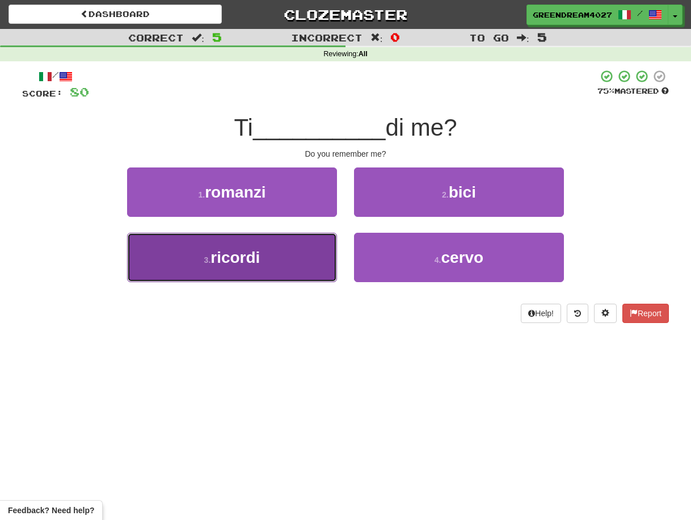
click at [294, 260] on button "3 . ricordi" at bounding box center [232, 257] width 210 height 49
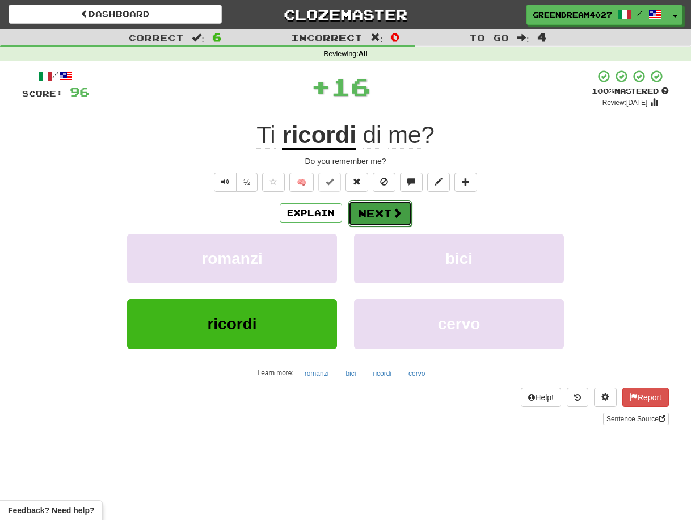
click at [373, 209] on button "Next" at bounding box center [380, 213] width 64 height 26
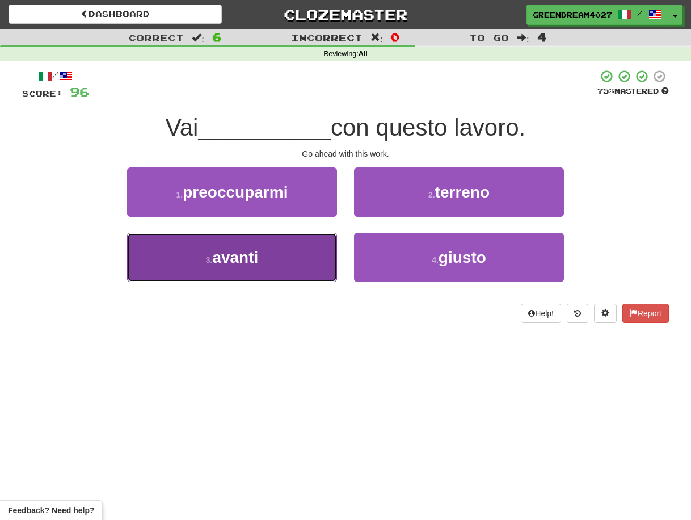
click at [300, 263] on button "3 . avanti" at bounding box center [232, 257] width 210 height 49
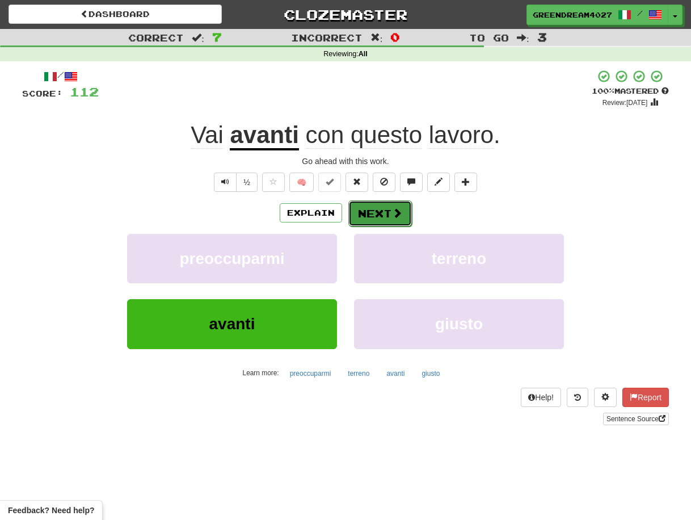
click at [380, 210] on button "Next" at bounding box center [380, 213] width 64 height 26
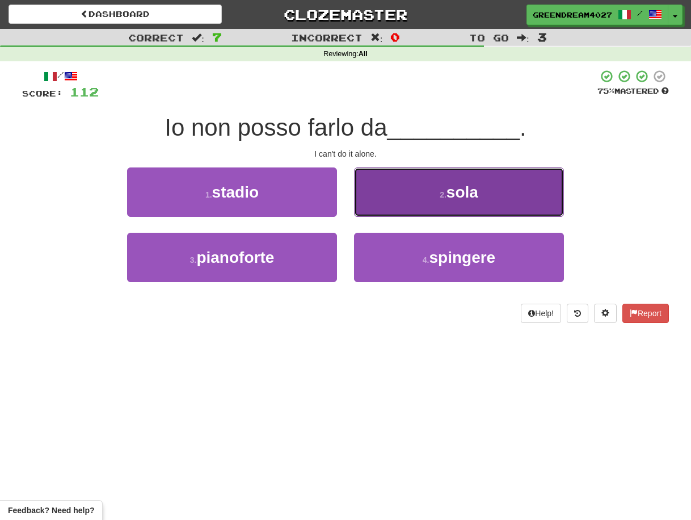
click at [443, 191] on small "2 ." at bounding box center [443, 194] width 7 height 9
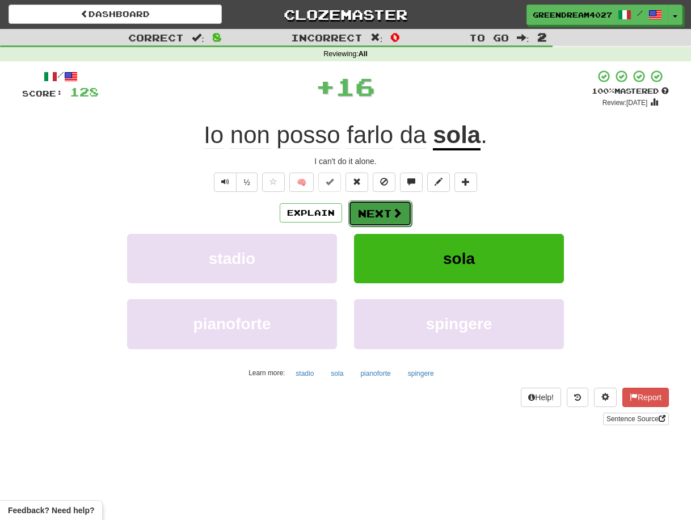
click at [381, 212] on button "Next" at bounding box center [380, 213] width 64 height 26
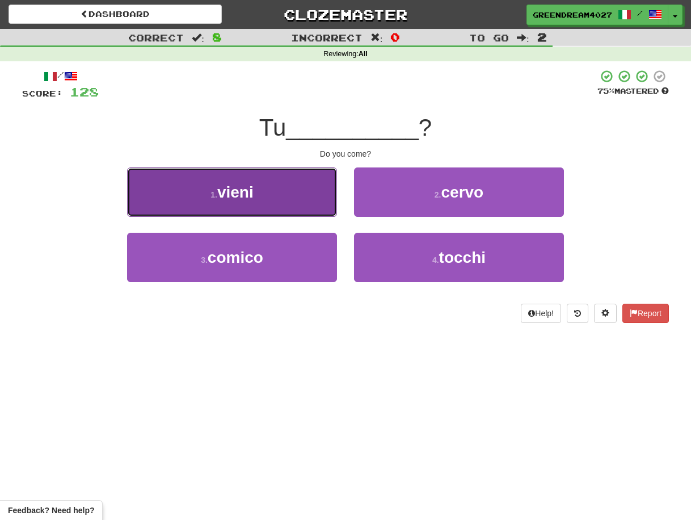
click at [288, 199] on button "1 . vieni" at bounding box center [232, 191] width 210 height 49
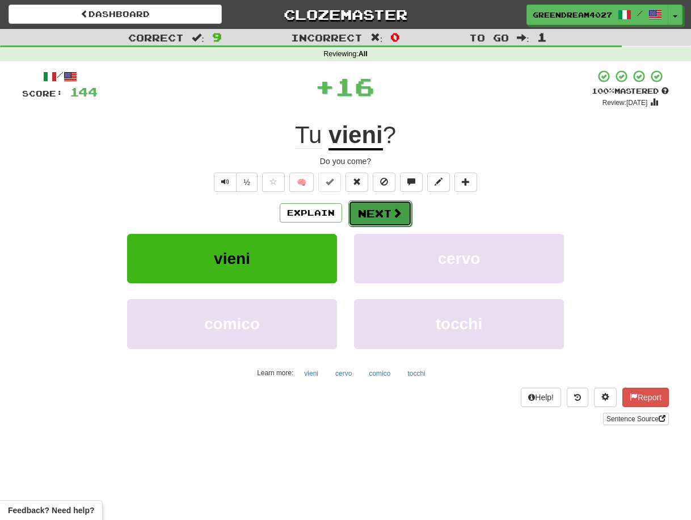
click at [379, 211] on button "Next" at bounding box center [380, 213] width 64 height 26
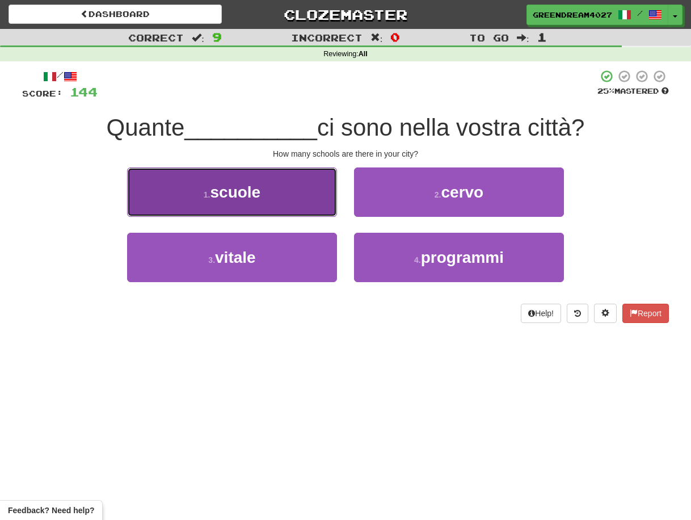
click at [282, 189] on button "1 . scuole" at bounding box center [232, 191] width 210 height 49
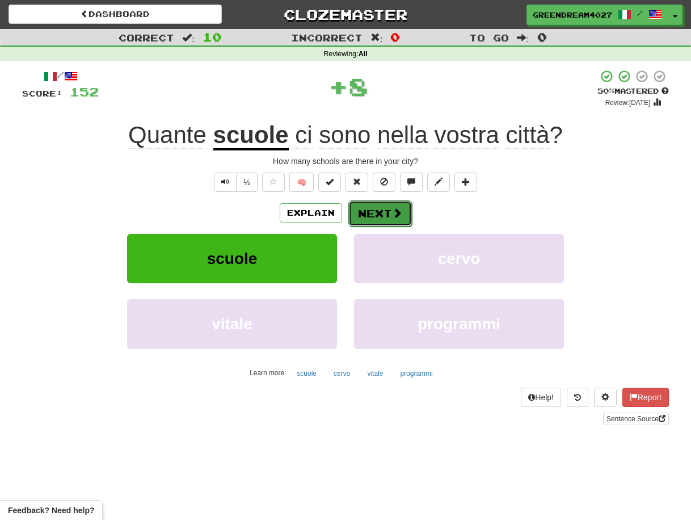
click at [385, 211] on button "Next" at bounding box center [380, 213] width 64 height 26
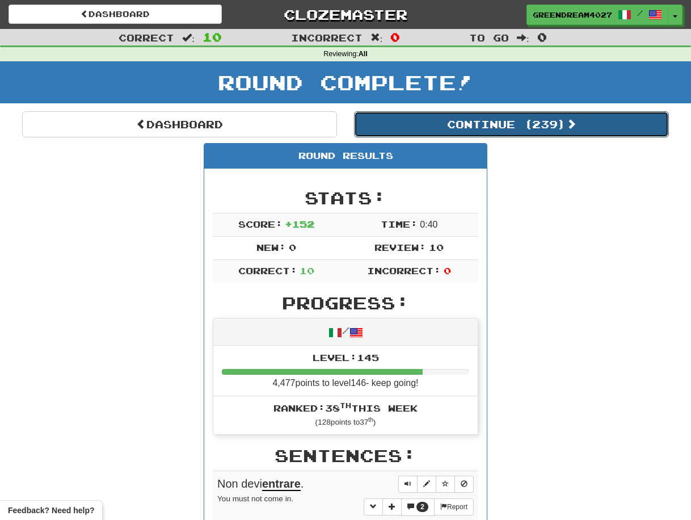
click at [467, 122] on button "Continue ( 239 )" at bounding box center [511, 124] width 315 height 26
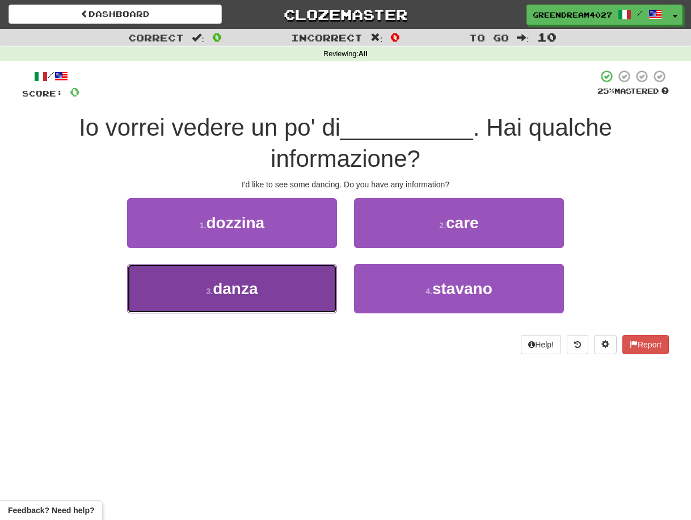
click at [281, 297] on button "3 . danza" at bounding box center [232, 288] width 210 height 49
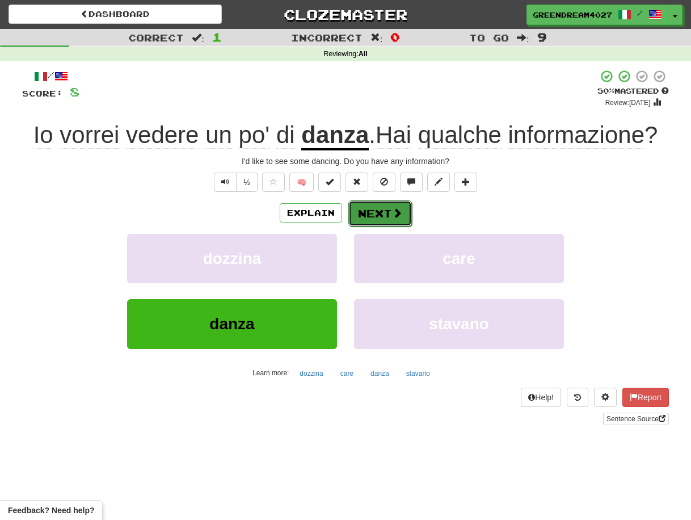
click at [379, 212] on button "Next" at bounding box center [380, 213] width 64 height 26
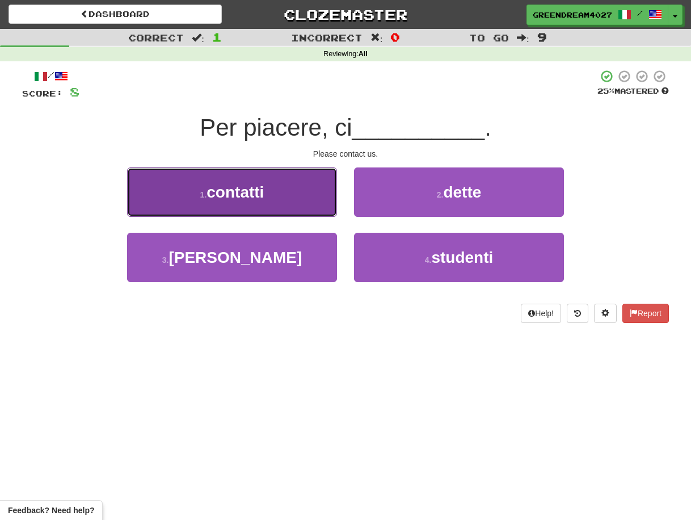
click at [279, 199] on button "1 . contatti" at bounding box center [232, 191] width 210 height 49
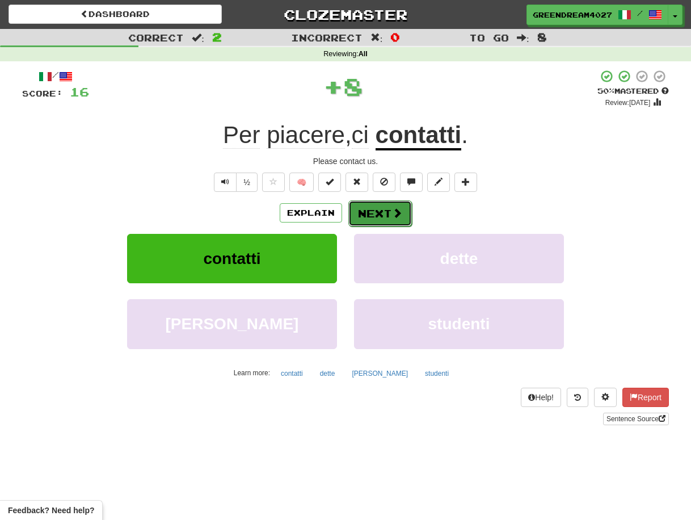
click at [380, 212] on button "Next" at bounding box center [380, 213] width 64 height 26
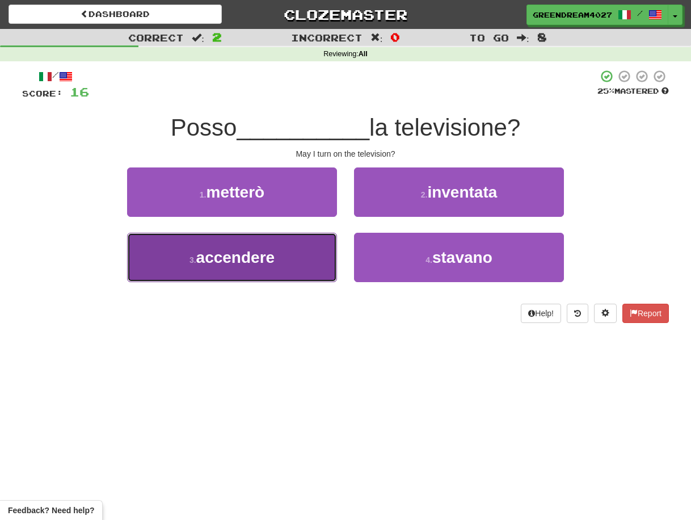
click at [293, 266] on button "3 . accendere" at bounding box center [232, 257] width 210 height 49
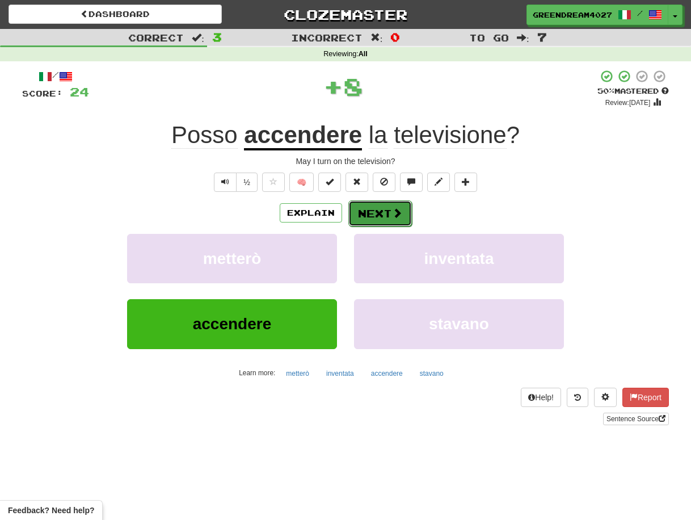
click at [372, 212] on button "Next" at bounding box center [380, 213] width 64 height 26
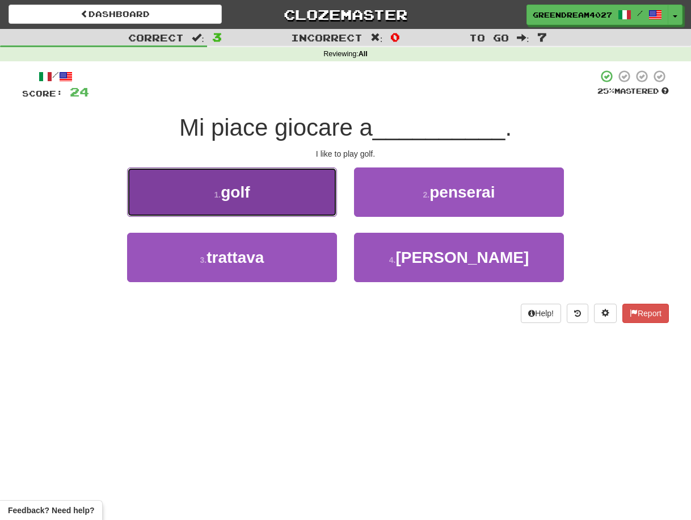
click at [294, 204] on button "1 . golf" at bounding box center [232, 191] width 210 height 49
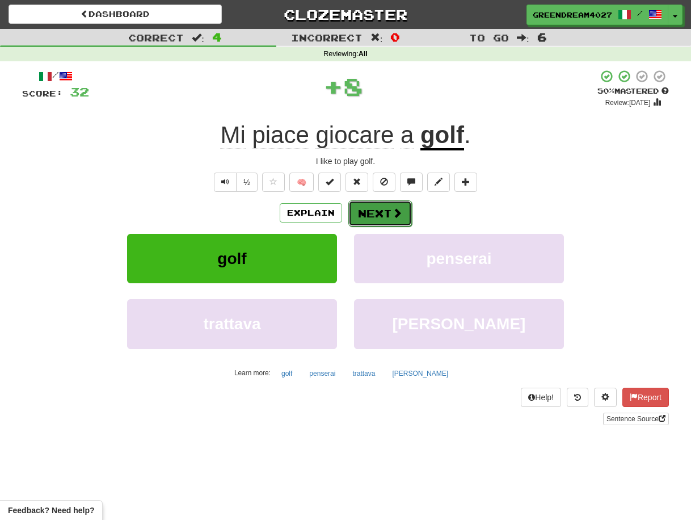
click at [380, 211] on button "Next" at bounding box center [380, 213] width 64 height 26
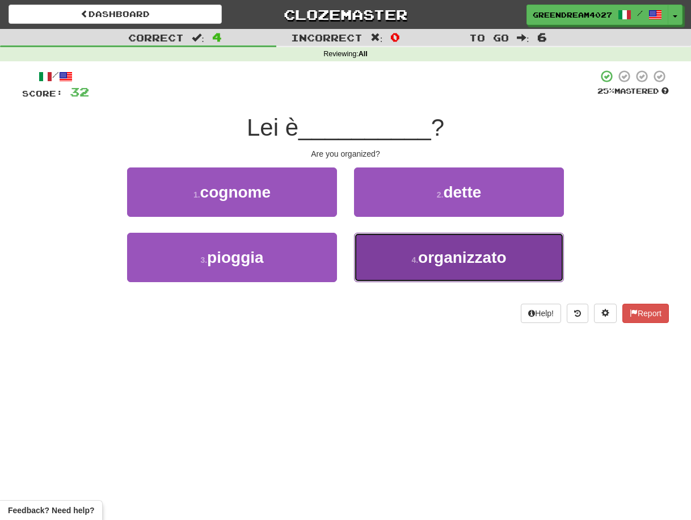
click at [411, 262] on small "4 ." at bounding box center [414, 259] width 7 height 9
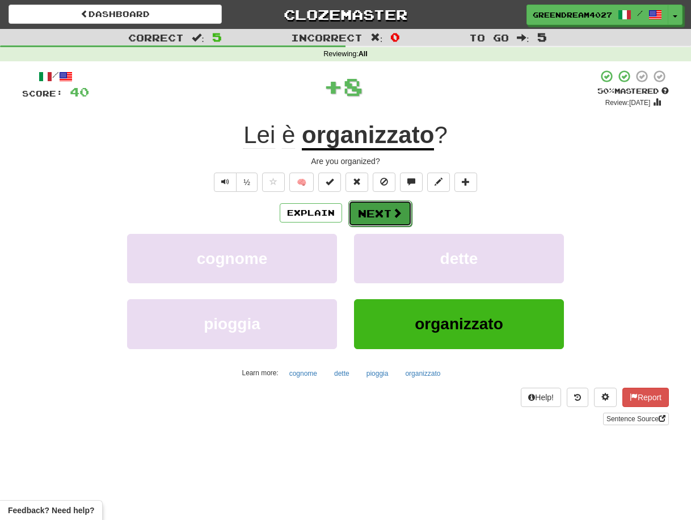
click at [375, 212] on button "Next" at bounding box center [380, 213] width 64 height 26
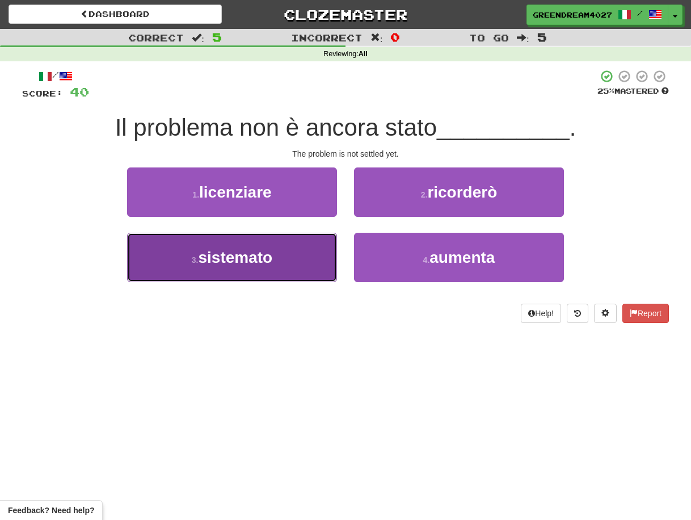
click at [300, 266] on button "3 . sistemato" at bounding box center [232, 257] width 210 height 49
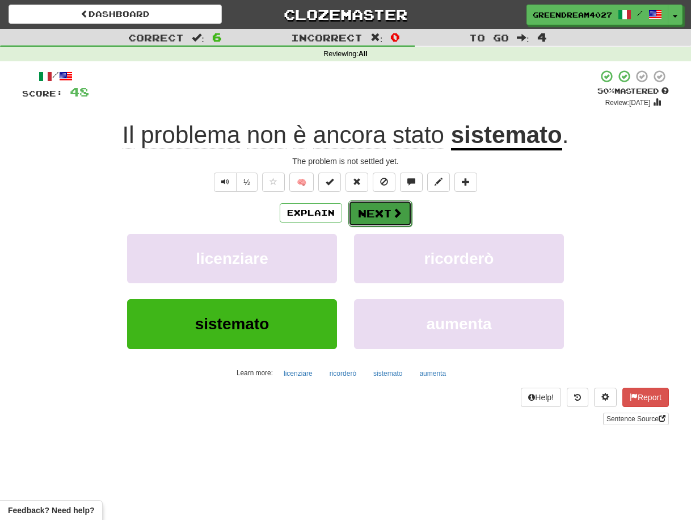
click at [376, 211] on button "Next" at bounding box center [380, 213] width 64 height 26
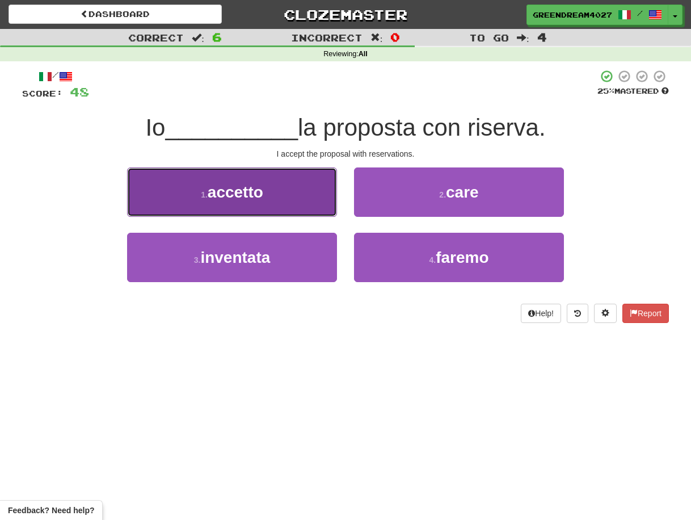
click at [283, 195] on button "1 . accetto" at bounding box center [232, 191] width 210 height 49
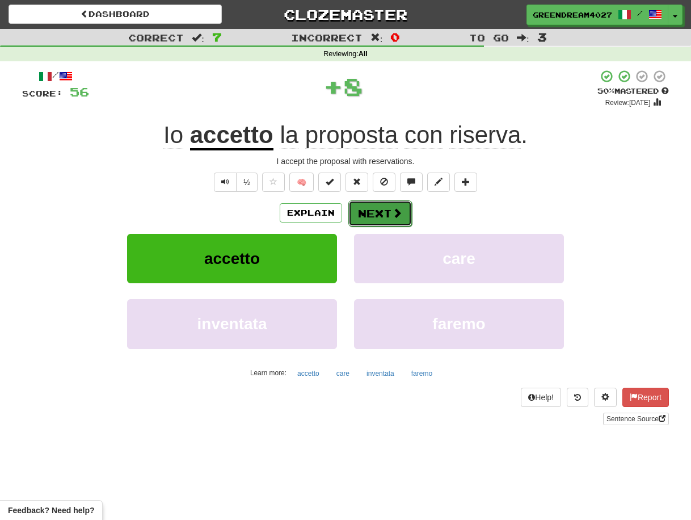
click at [384, 214] on button "Next" at bounding box center [380, 213] width 64 height 26
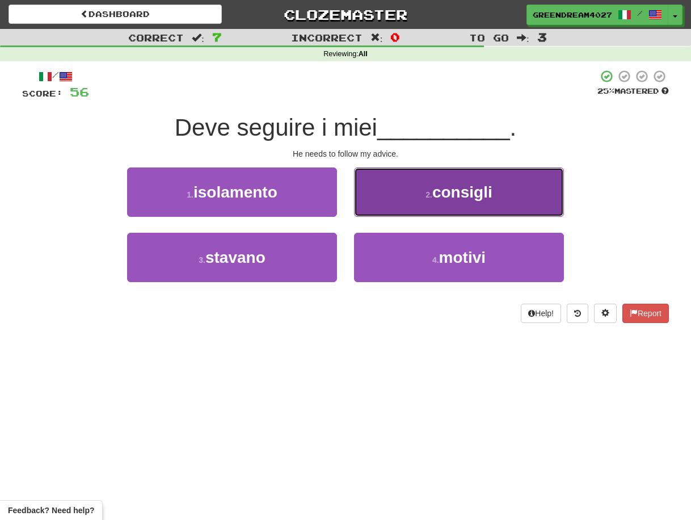
click at [424, 200] on button "2 . consigli" at bounding box center [459, 191] width 210 height 49
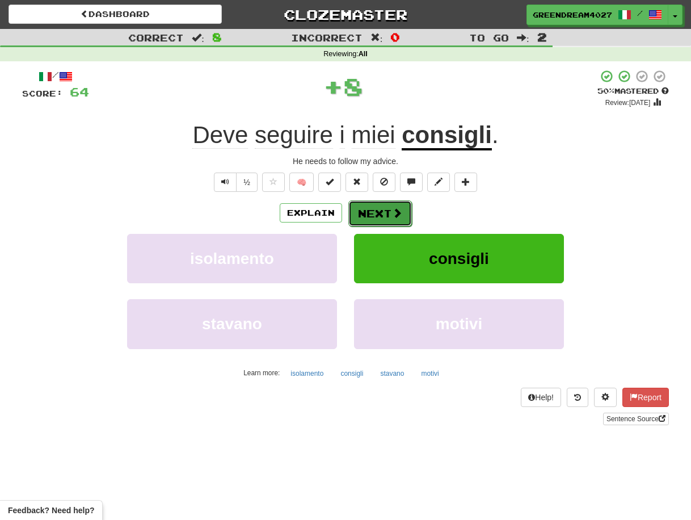
click at [376, 212] on button "Next" at bounding box center [380, 213] width 64 height 26
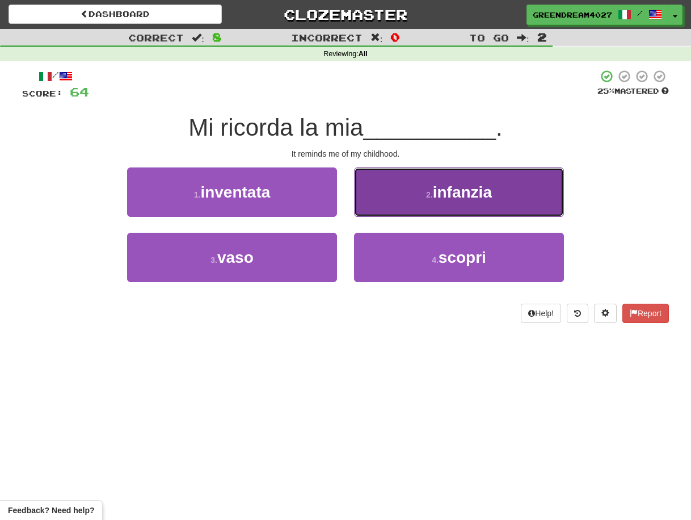
click at [435, 198] on span "infanzia" at bounding box center [462, 192] width 59 height 18
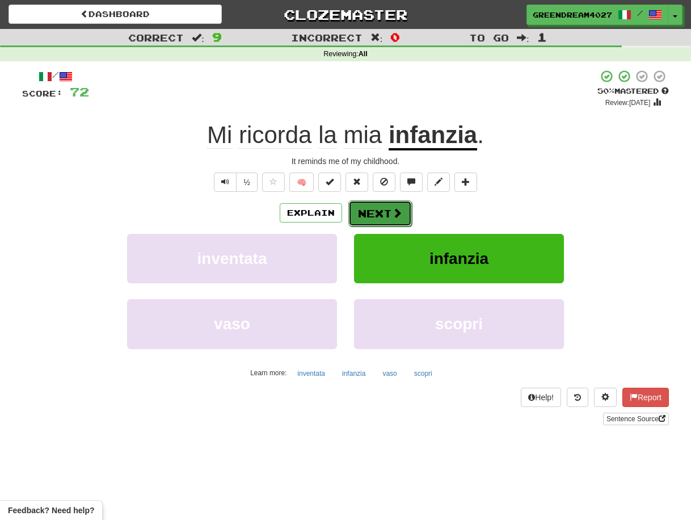
click at [373, 212] on button "Next" at bounding box center [380, 213] width 64 height 26
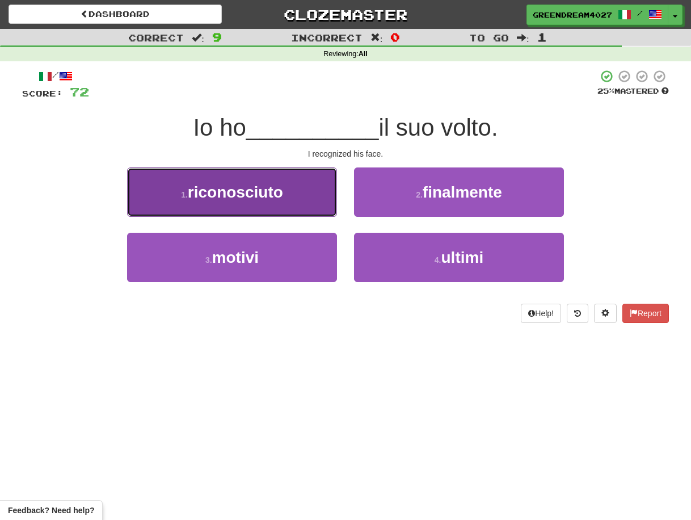
click at [301, 207] on button "1 . riconosciuto" at bounding box center [232, 191] width 210 height 49
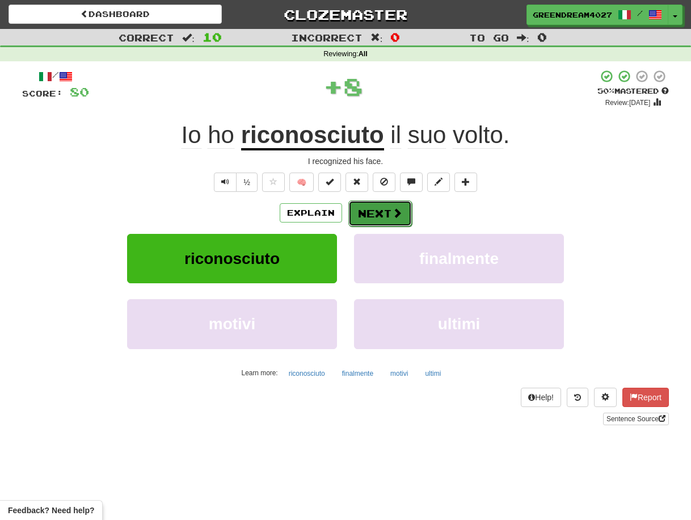
click at [380, 215] on button "Next" at bounding box center [380, 213] width 64 height 26
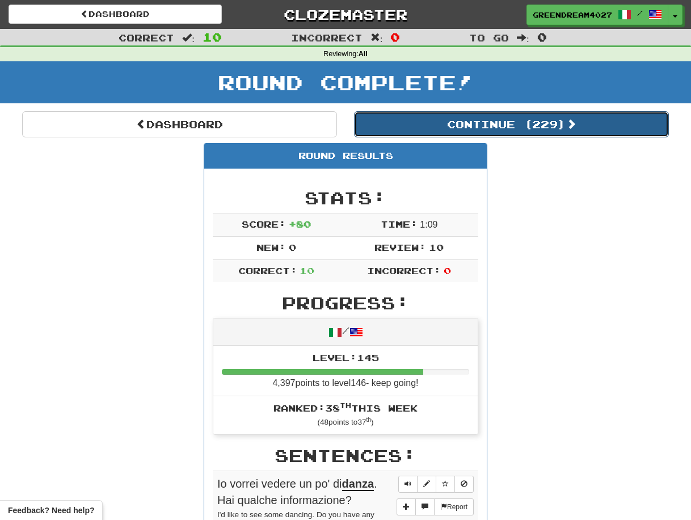
click at [483, 121] on button "Continue ( 229 )" at bounding box center [511, 124] width 315 height 26
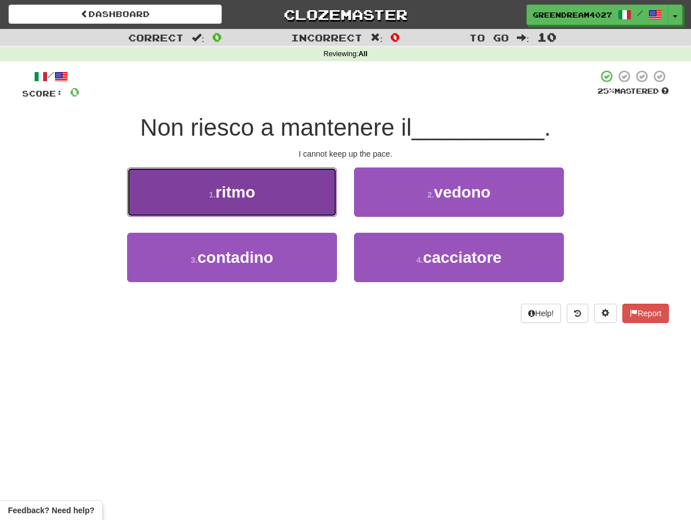
click at [263, 188] on button "1 . ritmo" at bounding box center [232, 191] width 210 height 49
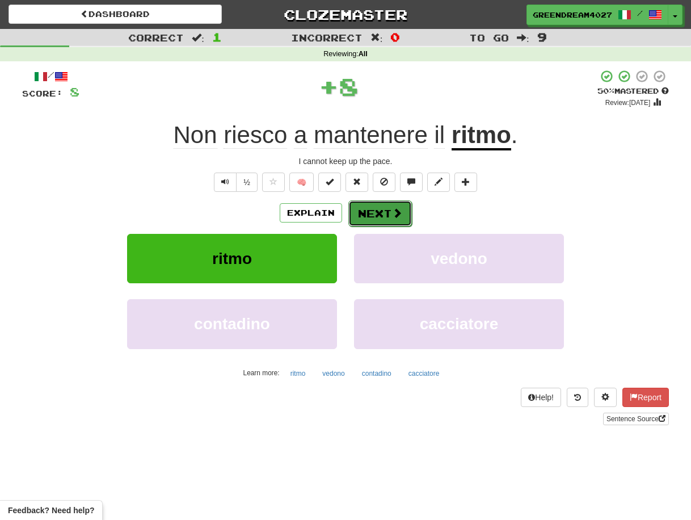
click at [379, 211] on button "Next" at bounding box center [380, 213] width 64 height 26
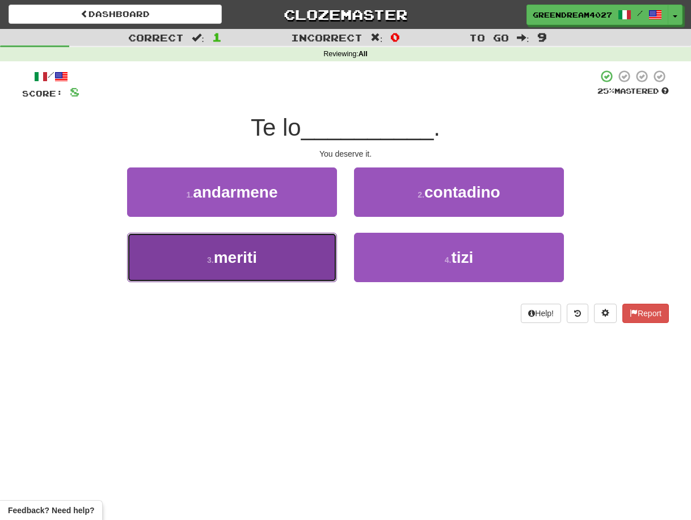
click at [285, 266] on button "3 . meriti" at bounding box center [232, 257] width 210 height 49
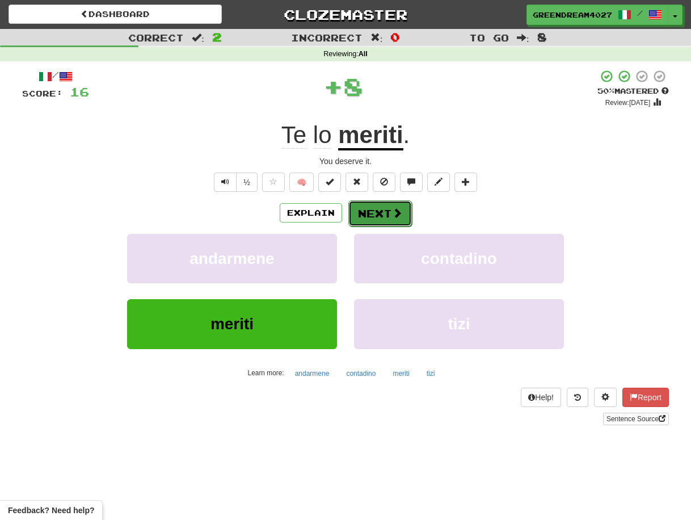
click at [374, 214] on button "Next" at bounding box center [380, 213] width 64 height 26
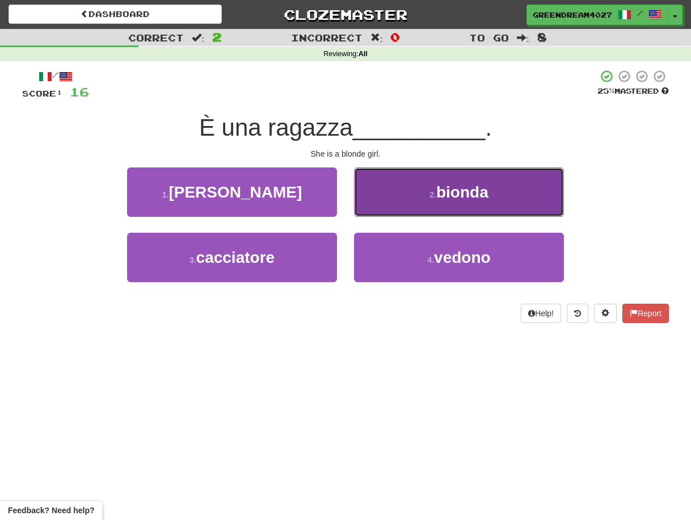
click at [400, 196] on button "2 . bionda" at bounding box center [459, 191] width 210 height 49
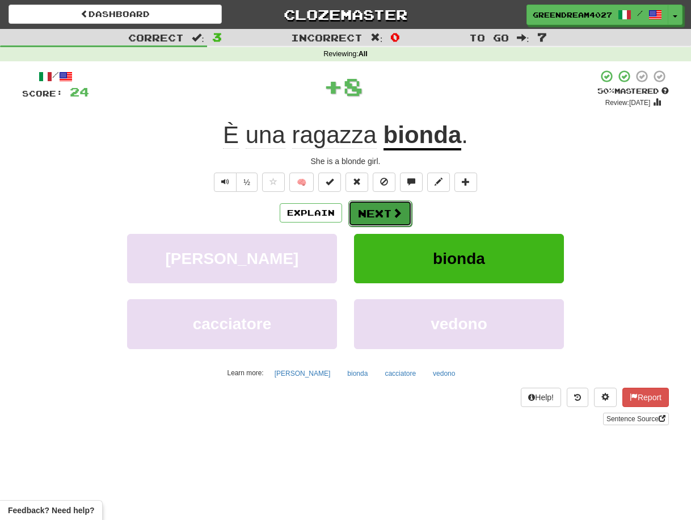
click at [375, 213] on button "Next" at bounding box center [380, 213] width 64 height 26
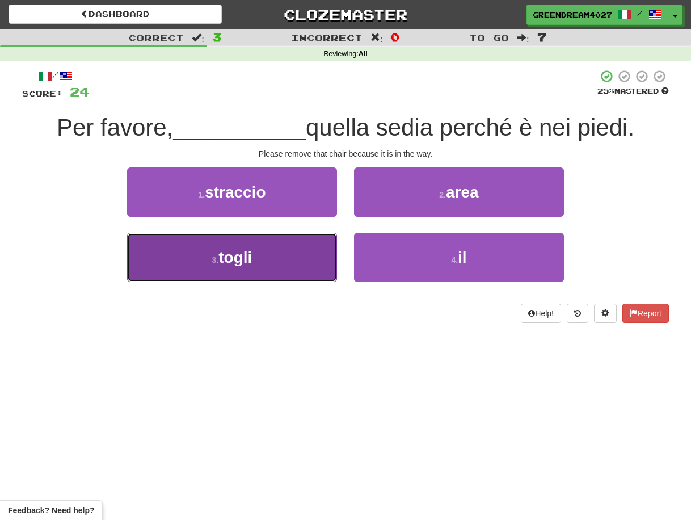
click at [298, 260] on button "3 . togli" at bounding box center [232, 257] width 210 height 49
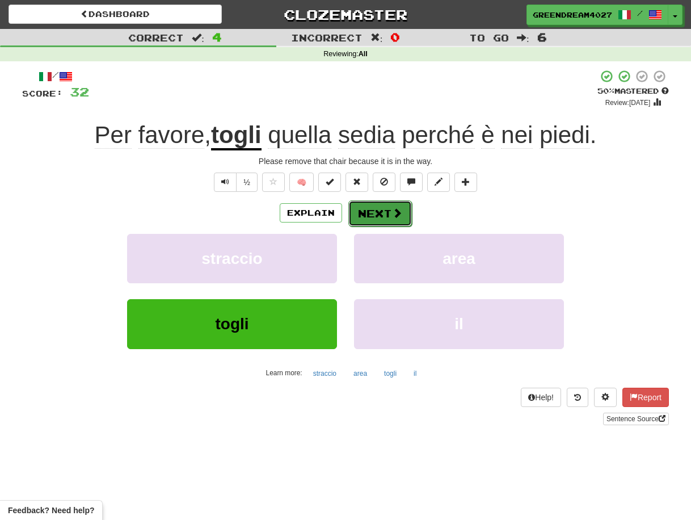
click at [389, 212] on button "Next" at bounding box center [380, 213] width 64 height 26
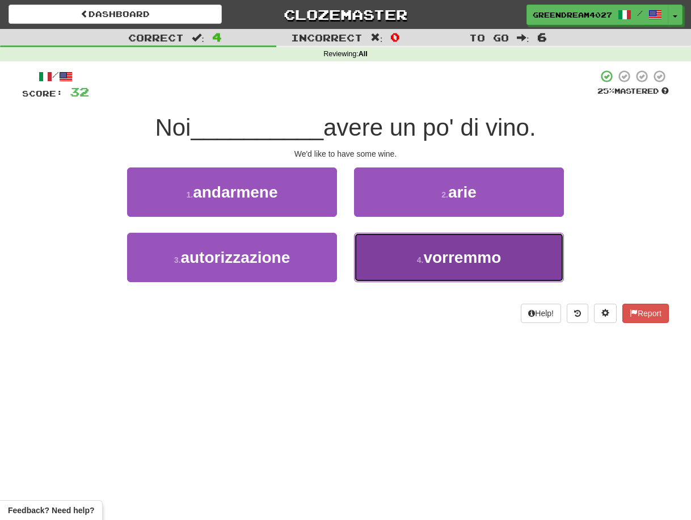
click at [399, 256] on button "4 . vorremmo" at bounding box center [459, 257] width 210 height 49
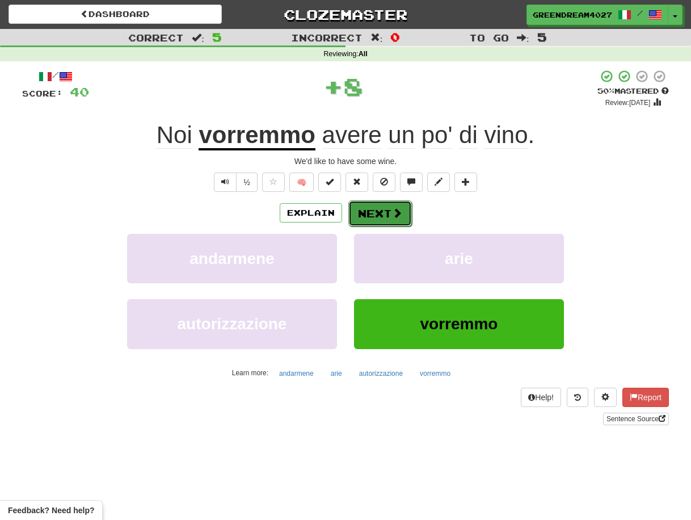
click at [376, 210] on button "Next" at bounding box center [380, 213] width 64 height 26
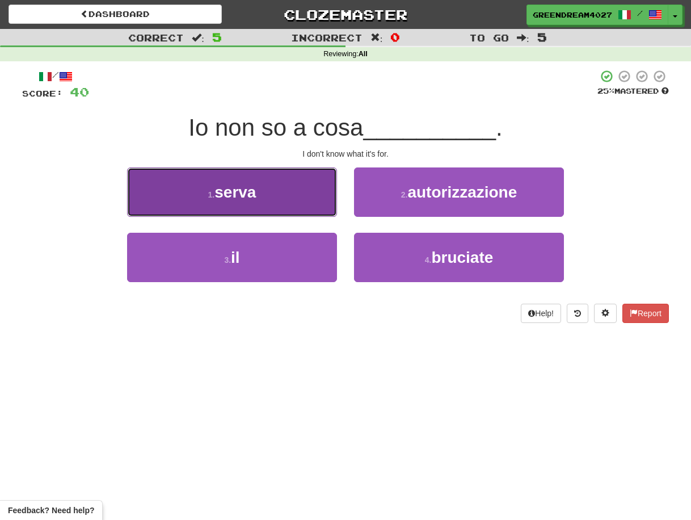
click at [292, 201] on button "1 . serva" at bounding box center [232, 191] width 210 height 49
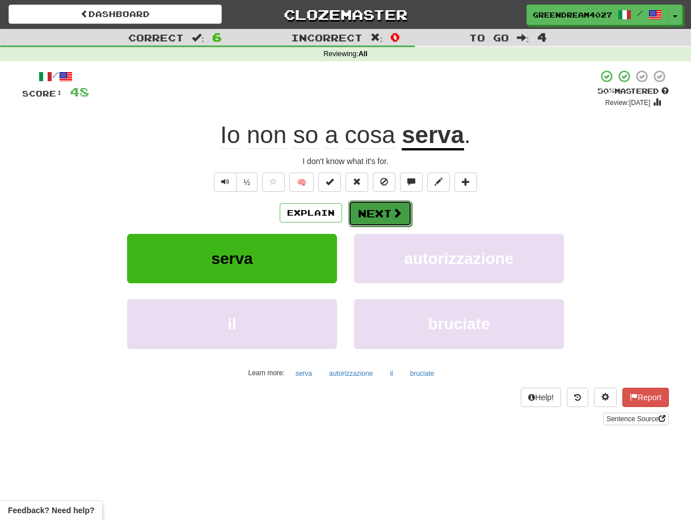
click at [370, 215] on button "Next" at bounding box center [380, 213] width 64 height 26
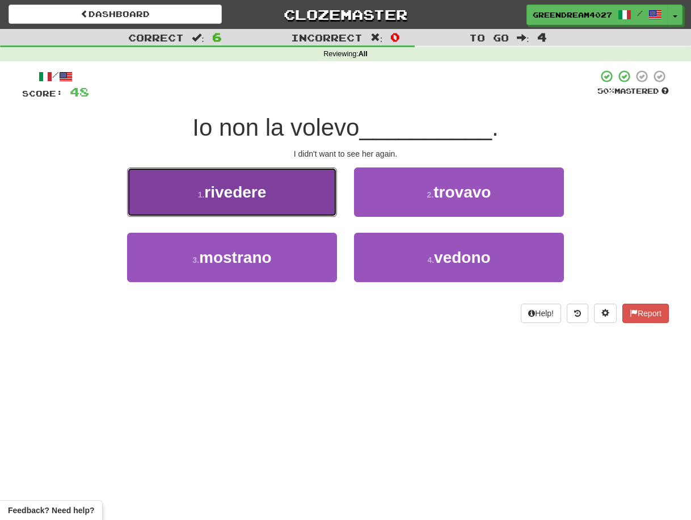
click at [276, 195] on button "1 . rivedere" at bounding box center [232, 191] width 210 height 49
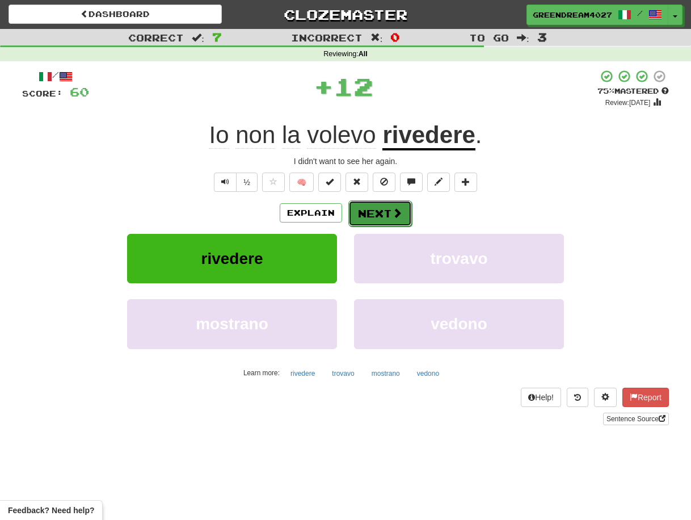
click at [383, 212] on button "Next" at bounding box center [380, 213] width 64 height 26
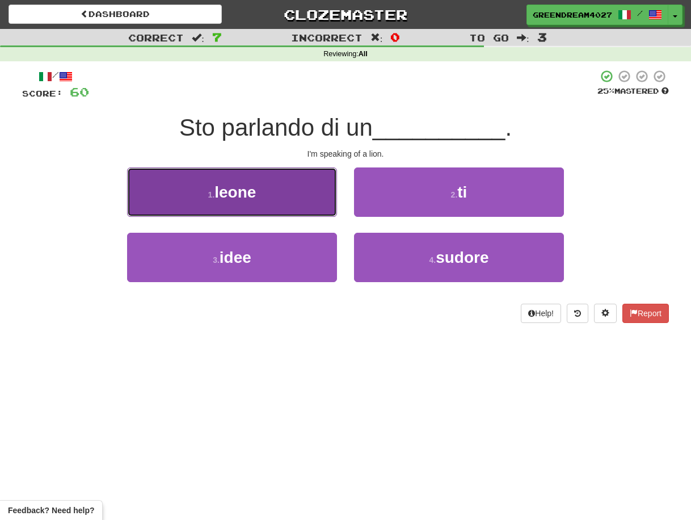
click at [294, 196] on button "1 . leone" at bounding box center [232, 191] width 210 height 49
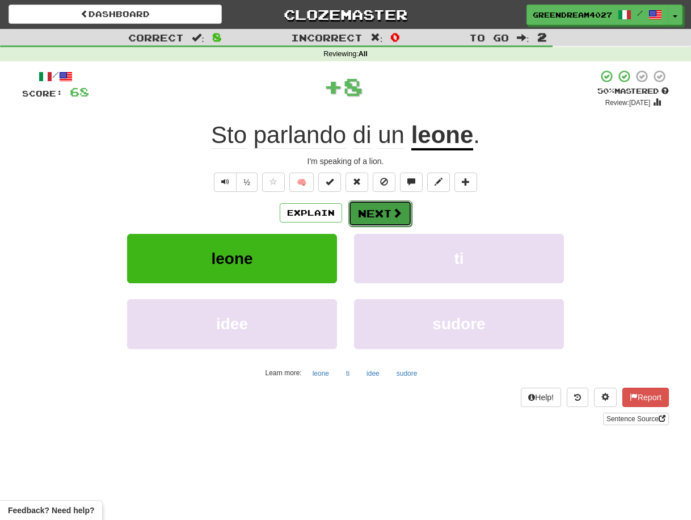
click at [376, 215] on button "Next" at bounding box center [380, 213] width 64 height 26
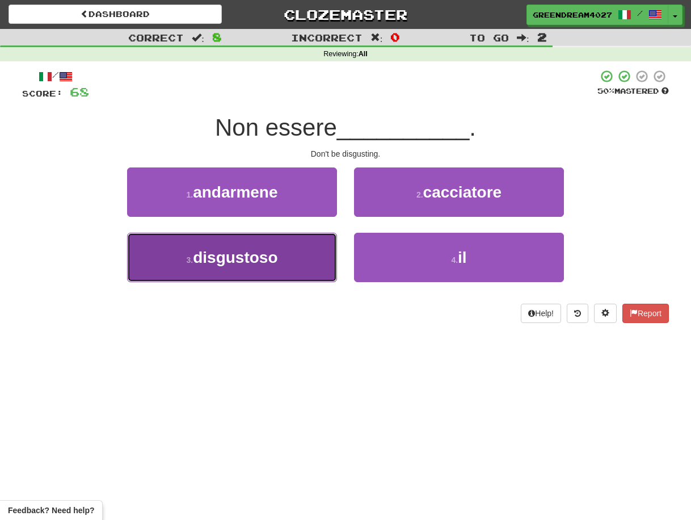
click at [292, 265] on button "3 . disgustoso" at bounding box center [232, 257] width 210 height 49
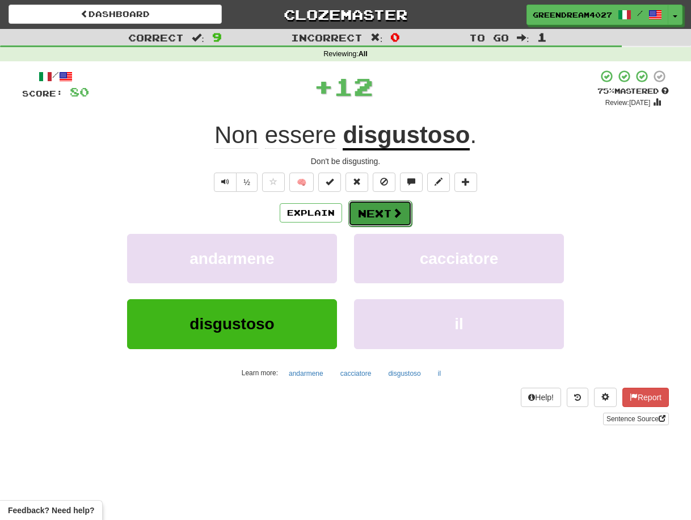
click at [375, 214] on button "Next" at bounding box center [380, 213] width 64 height 26
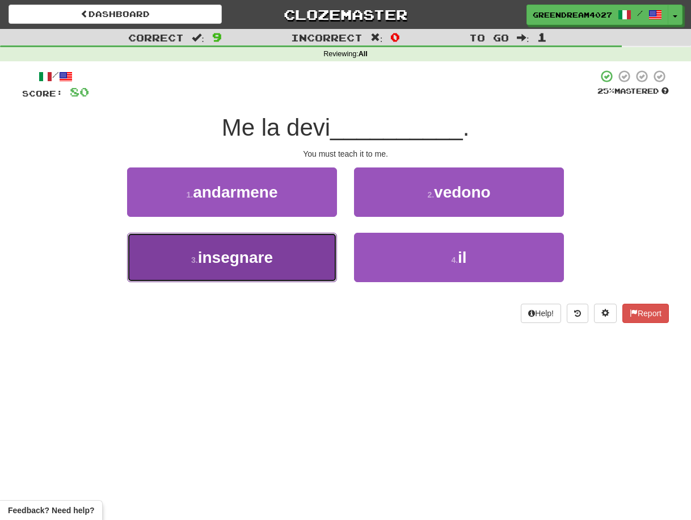
click at [287, 255] on button "3 . insegnare" at bounding box center [232, 257] width 210 height 49
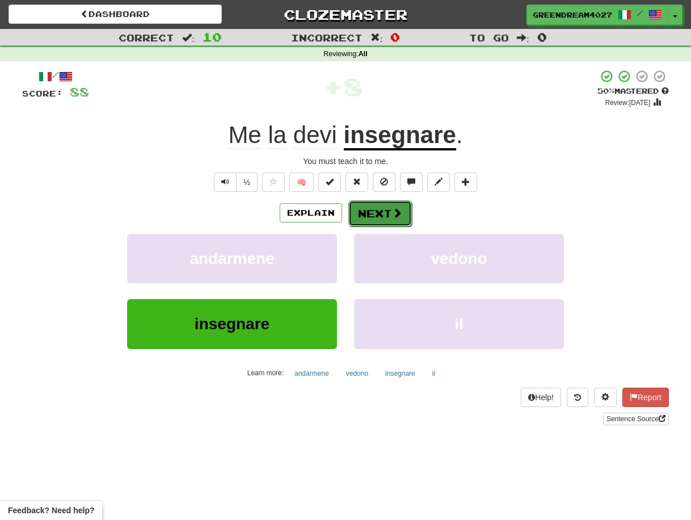
click at [378, 208] on button "Next" at bounding box center [380, 213] width 64 height 26
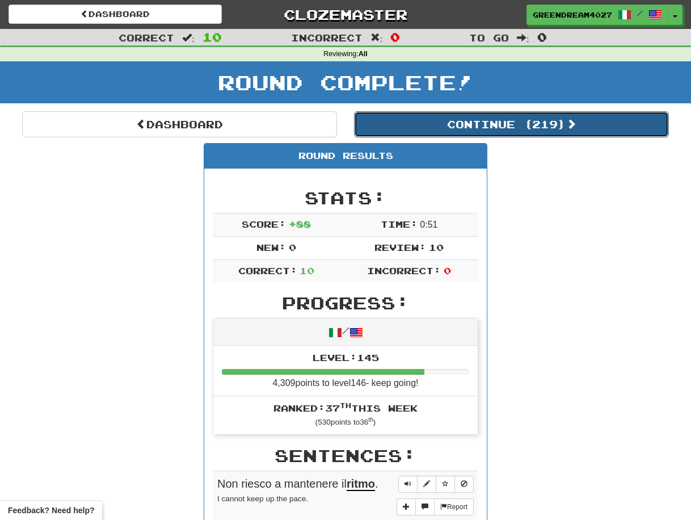
click at [462, 123] on button "Continue ( 219 )" at bounding box center [511, 124] width 315 height 26
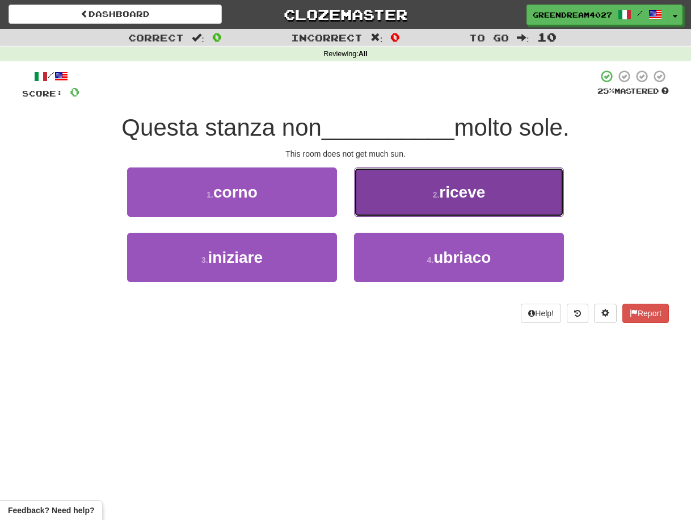
click at [396, 190] on button "2 . riceve" at bounding box center [459, 191] width 210 height 49
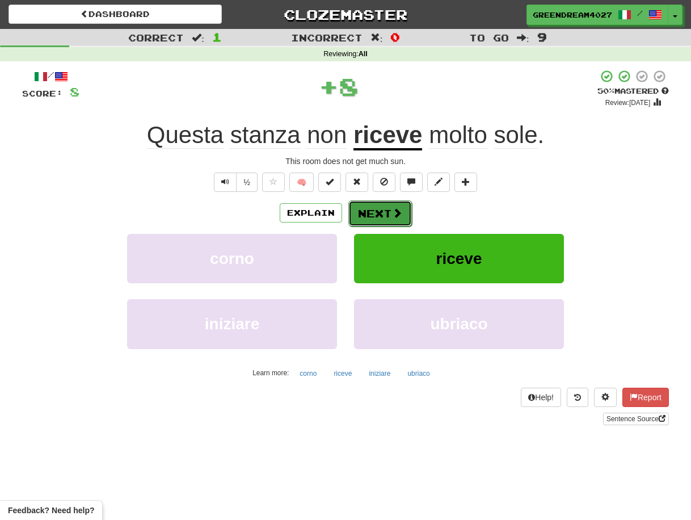
click at [378, 212] on button "Next" at bounding box center [380, 213] width 64 height 26
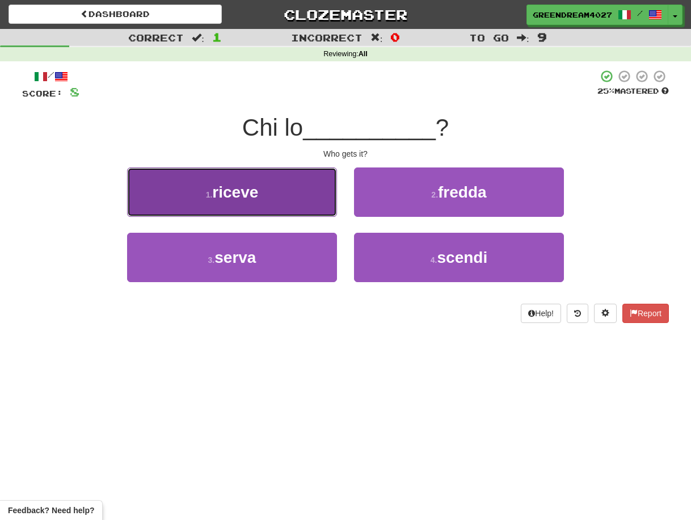
click at [258, 196] on span "riceve" at bounding box center [235, 192] width 46 height 18
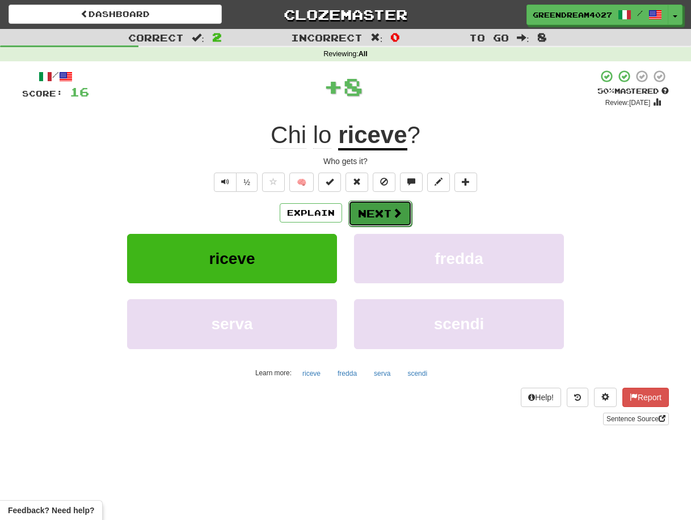
click at [371, 215] on button "Next" at bounding box center [380, 213] width 64 height 26
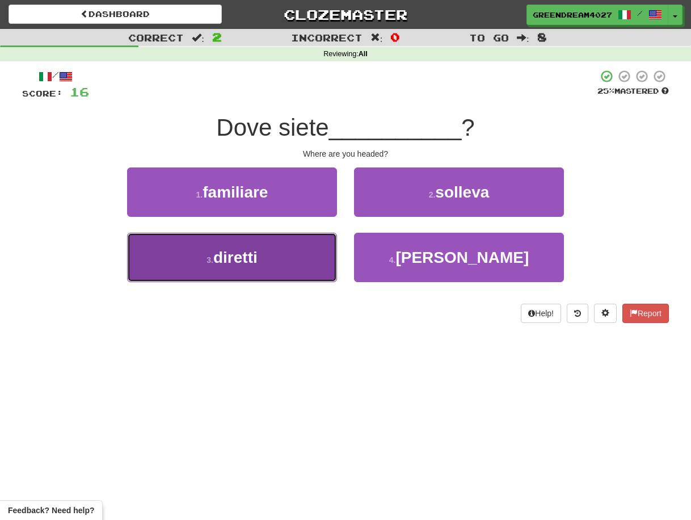
click at [293, 265] on button "3 . diretti" at bounding box center [232, 257] width 210 height 49
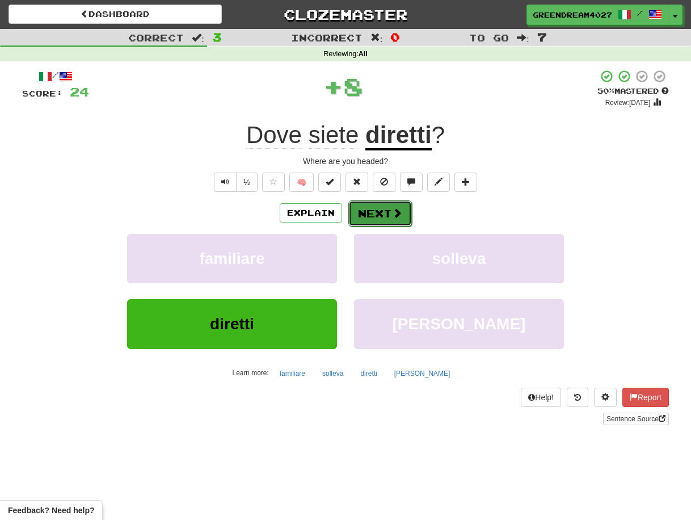
click at [375, 213] on button "Next" at bounding box center [380, 213] width 64 height 26
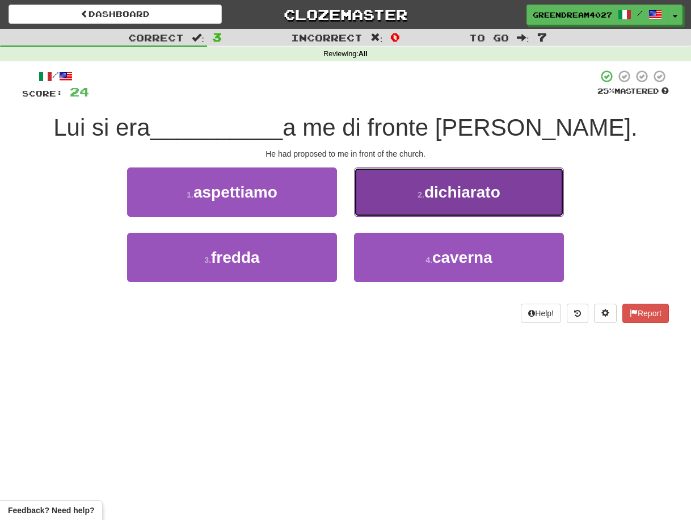
click at [419, 195] on small "2 ." at bounding box center [421, 194] width 7 height 9
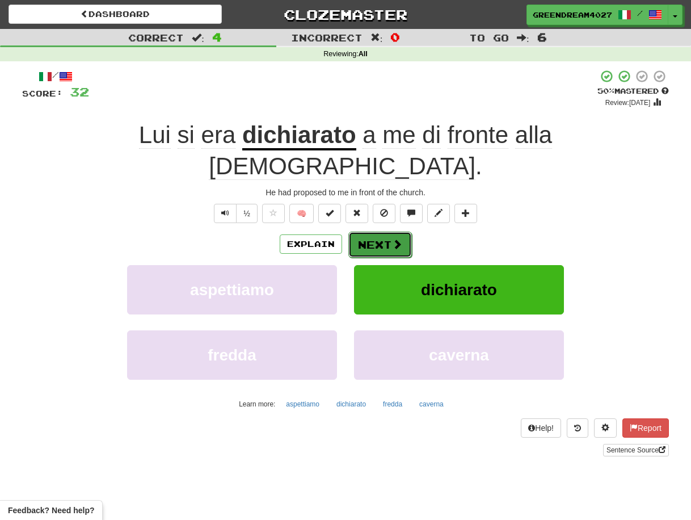
click at [387, 232] on button "Next" at bounding box center [380, 245] width 64 height 26
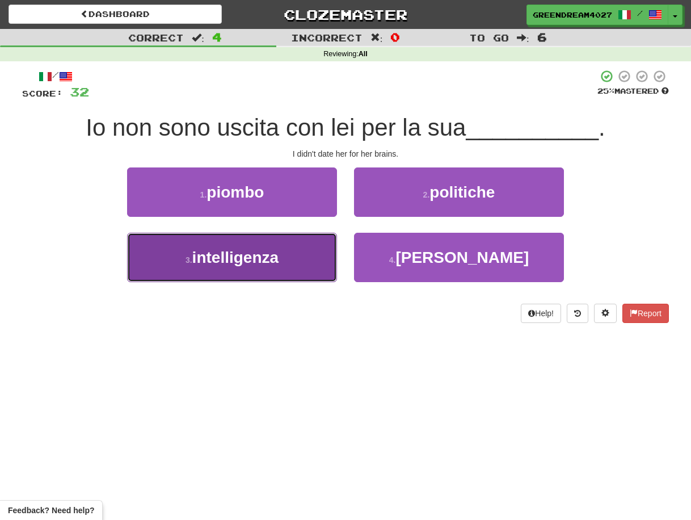
click at [283, 261] on button "3 . intelligenza" at bounding box center [232, 257] width 210 height 49
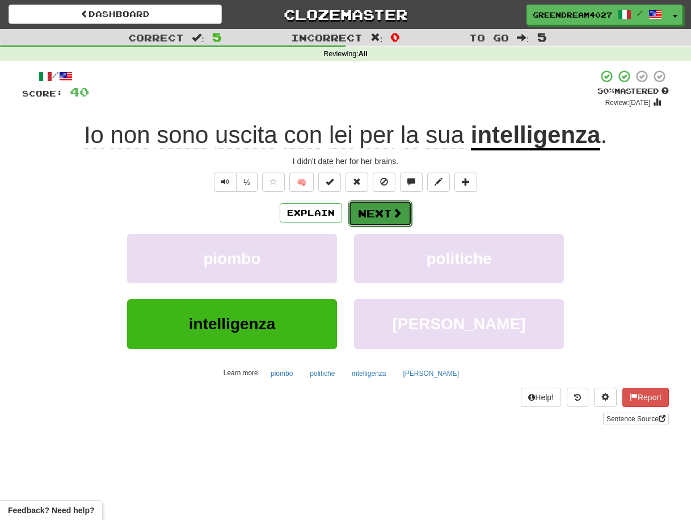
click at [381, 209] on button "Next" at bounding box center [380, 213] width 64 height 26
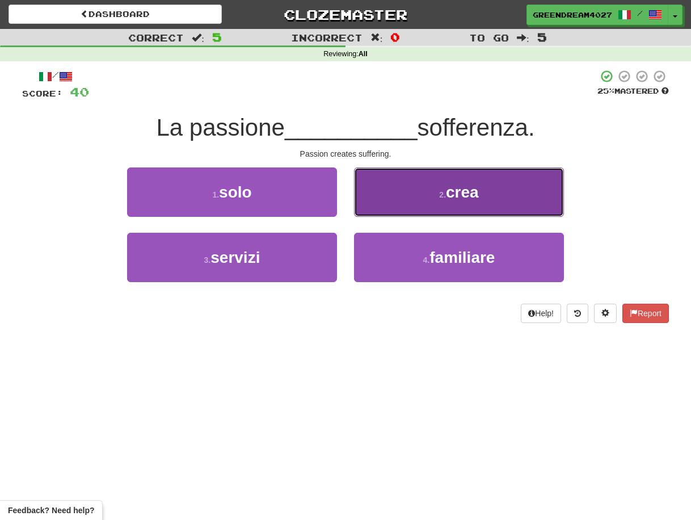
click at [408, 196] on button "2 . crea" at bounding box center [459, 191] width 210 height 49
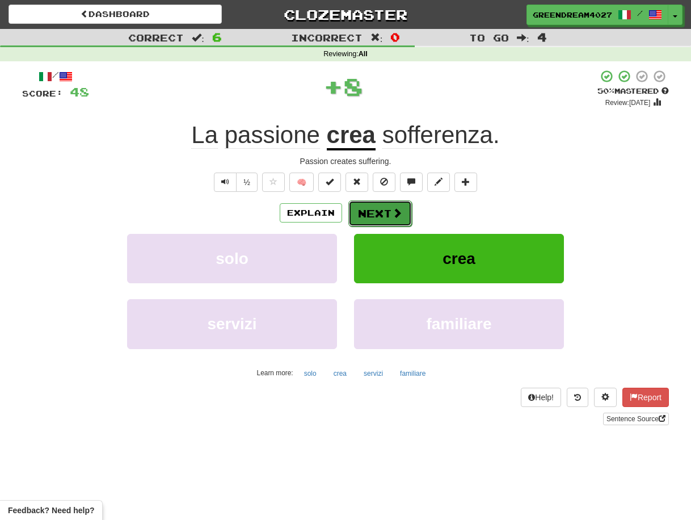
click at [385, 212] on button "Next" at bounding box center [380, 213] width 64 height 26
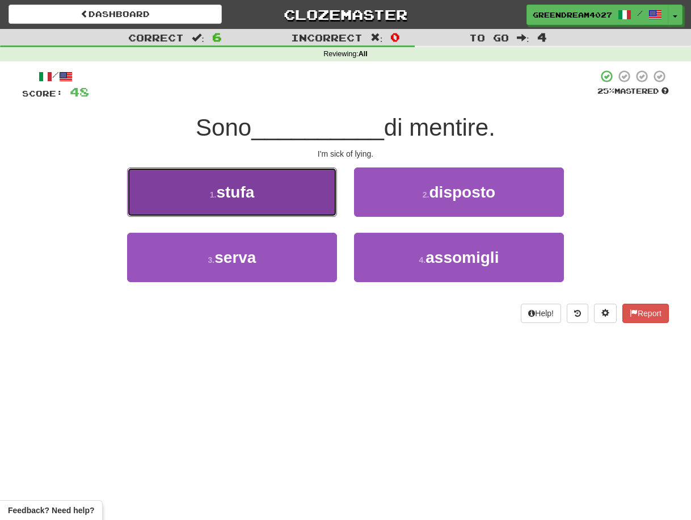
click at [303, 196] on button "1 . stufa" at bounding box center [232, 191] width 210 height 49
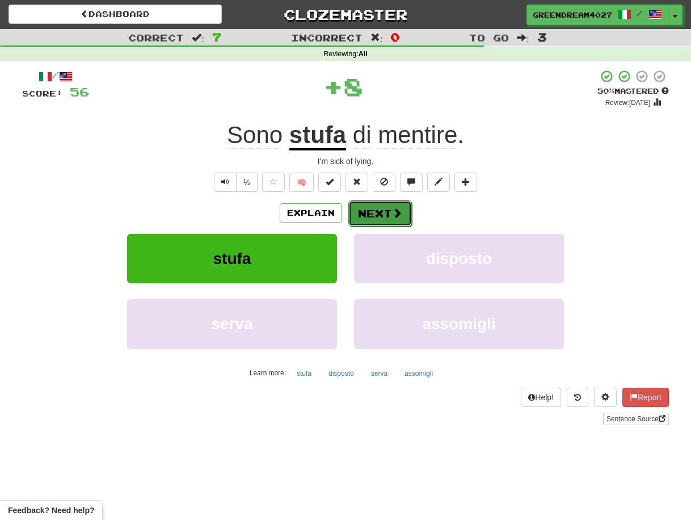
click at [380, 212] on button "Next" at bounding box center [380, 213] width 64 height 26
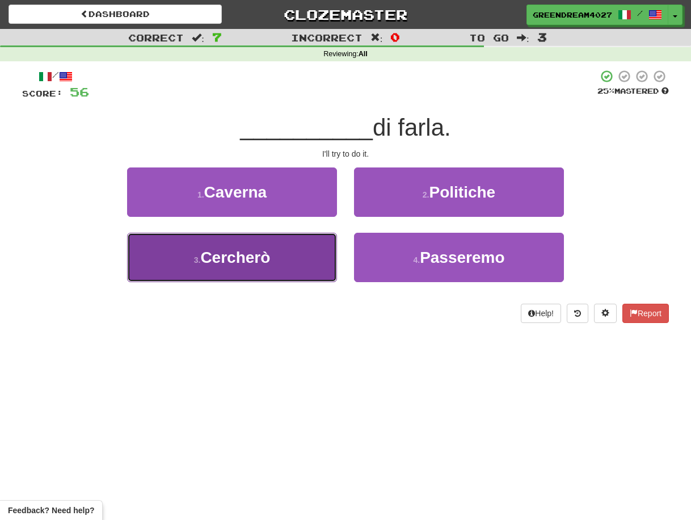
click at [300, 260] on button "3 . Cercherò" at bounding box center [232, 257] width 210 height 49
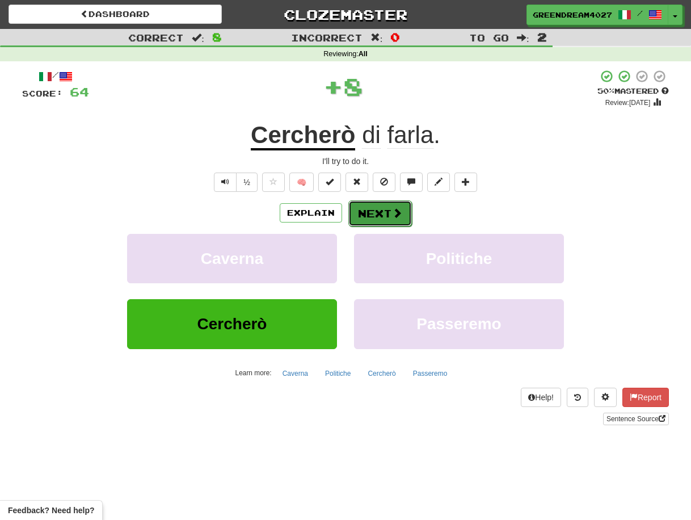
click at [382, 213] on button "Next" at bounding box center [380, 213] width 64 height 26
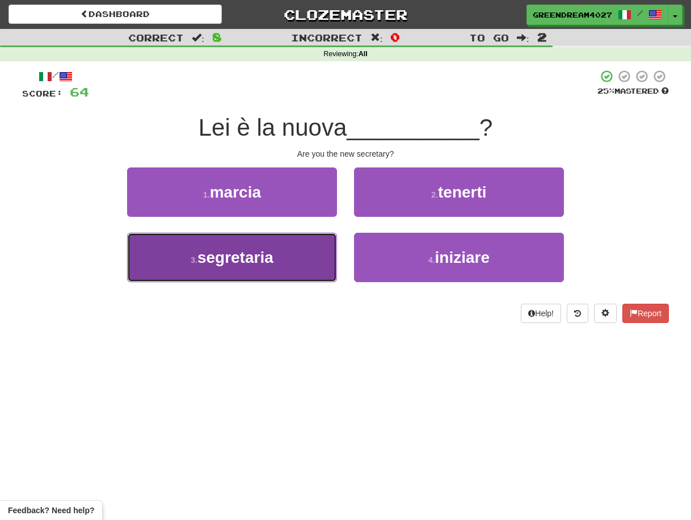
click at [289, 262] on button "3 . segretaria" at bounding box center [232, 257] width 210 height 49
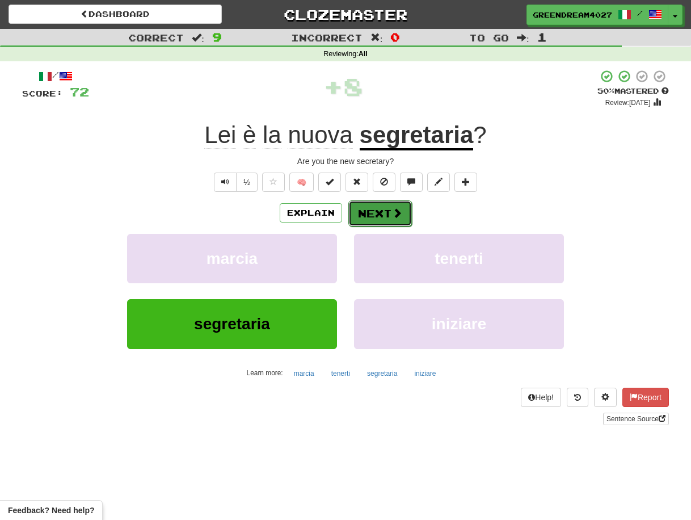
click at [381, 208] on button "Next" at bounding box center [380, 213] width 64 height 26
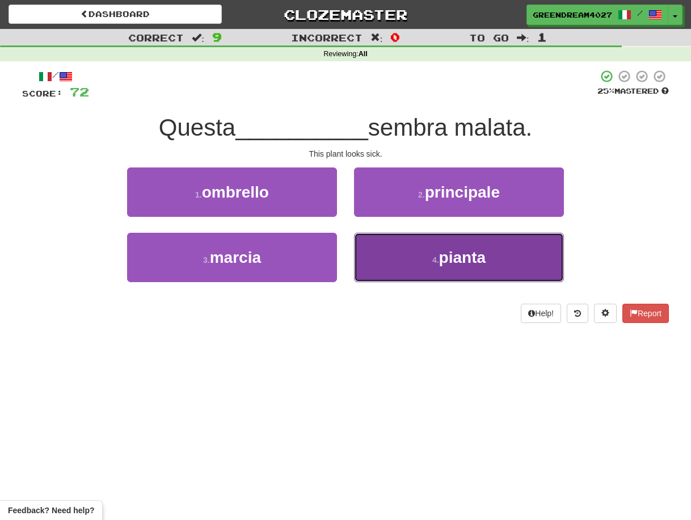
click at [416, 264] on button "4 . pianta" at bounding box center [459, 257] width 210 height 49
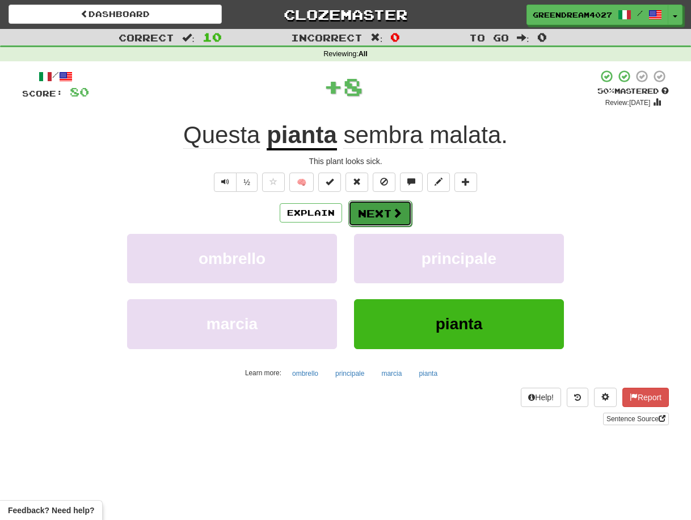
click at [382, 215] on button "Next" at bounding box center [380, 213] width 64 height 26
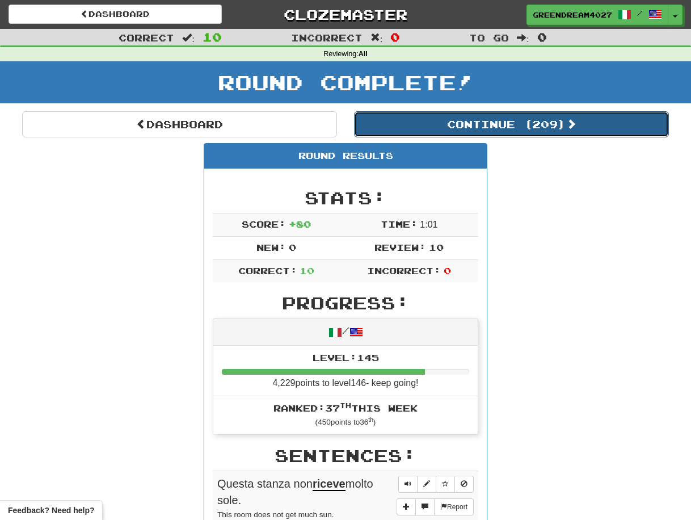
click at [492, 121] on button "Continue ( 209 )" at bounding box center [511, 124] width 315 height 26
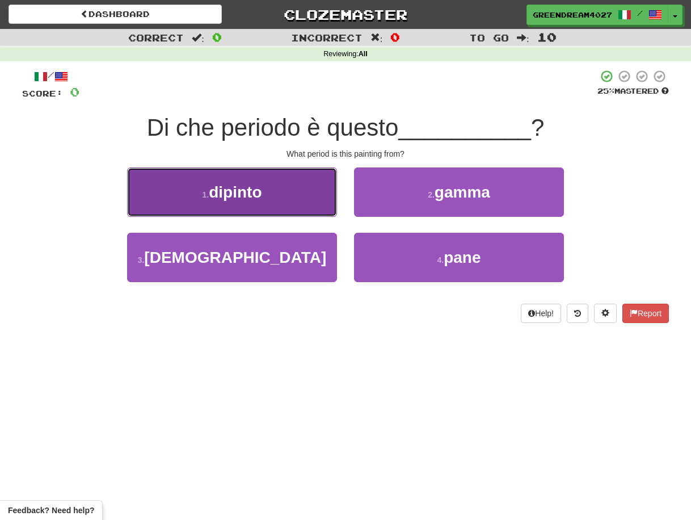
click at [262, 198] on span "dipinto" at bounding box center [235, 192] width 53 height 18
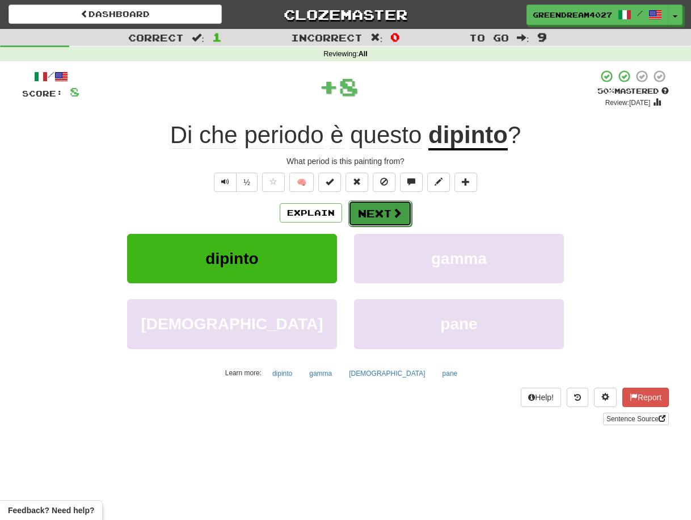
click at [369, 212] on button "Next" at bounding box center [380, 213] width 64 height 26
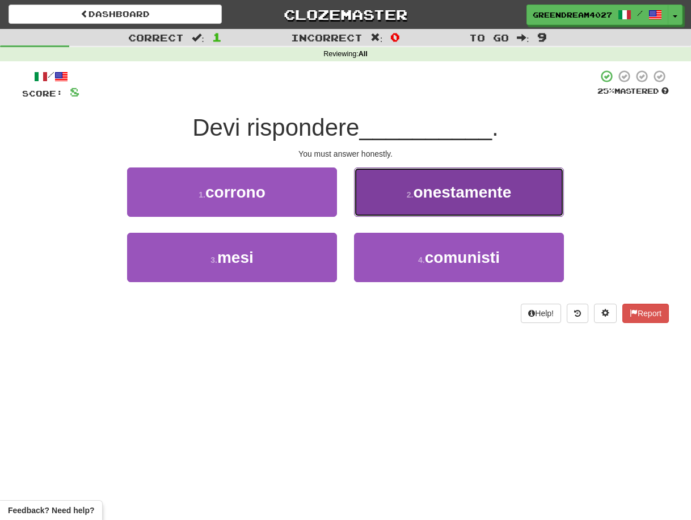
click at [443, 195] on span "onestamente" at bounding box center [462, 192] width 98 height 18
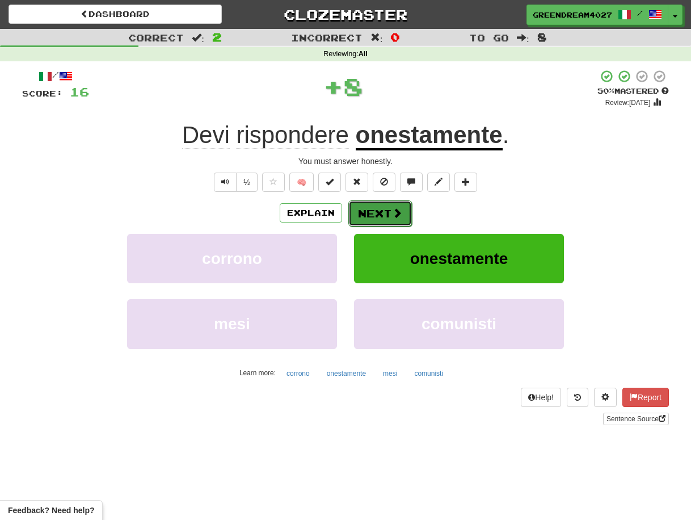
click at [380, 211] on button "Next" at bounding box center [380, 213] width 64 height 26
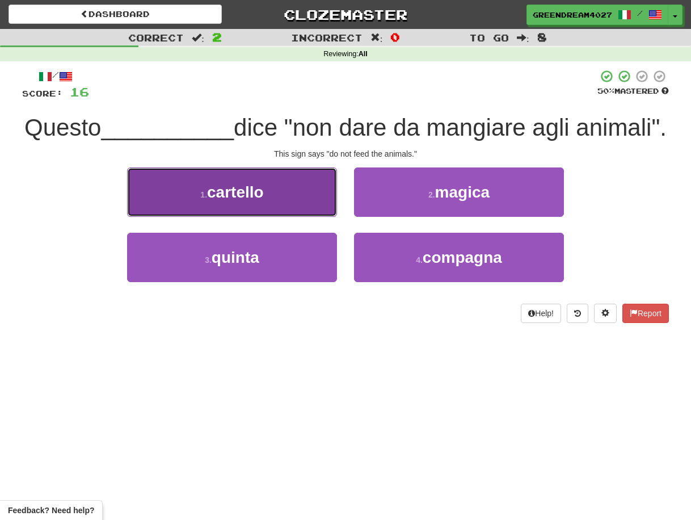
click at [238, 189] on span "cartello" at bounding box center [235, 192] width 57 height 18
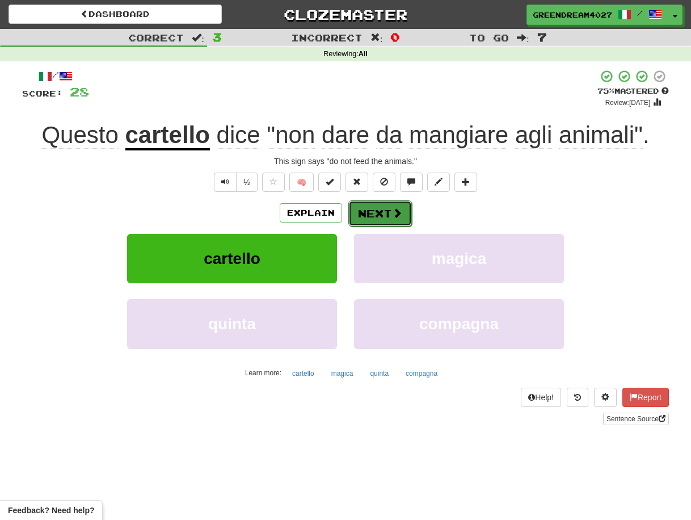
click at [385, 212] on button "Next" at bounding box center [380, 213] width 64 height 26
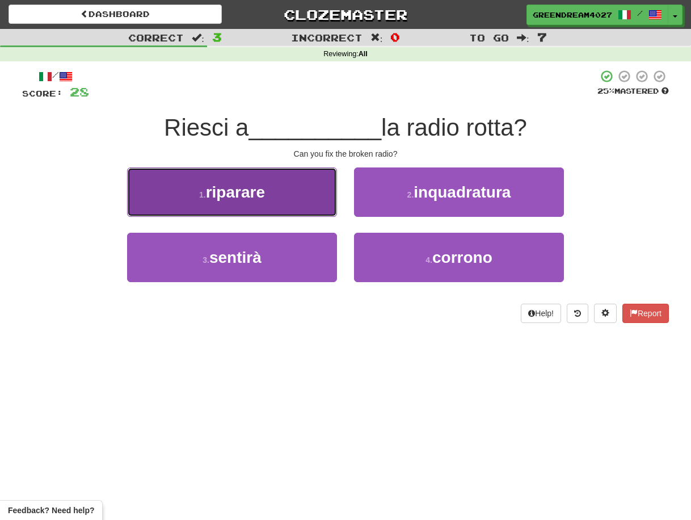
click at [251, 199] on span "riparare" at bounding box center [235, 192] width 59 height 18
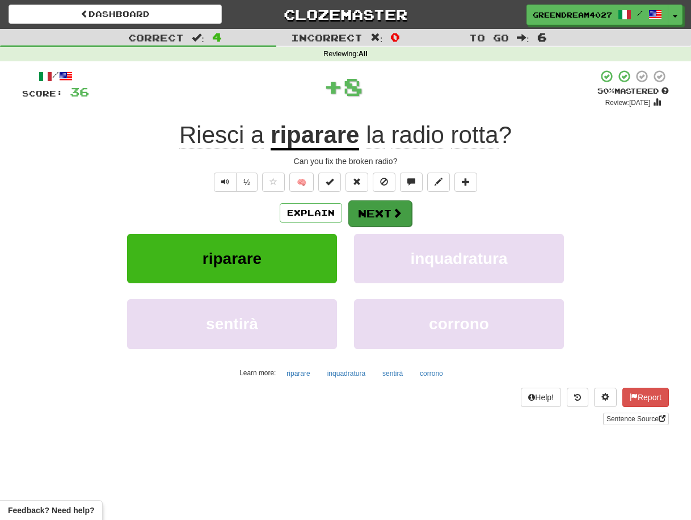
click at [375, 210] on button "Next" at bounding box center [380, 213] width 64 height 26
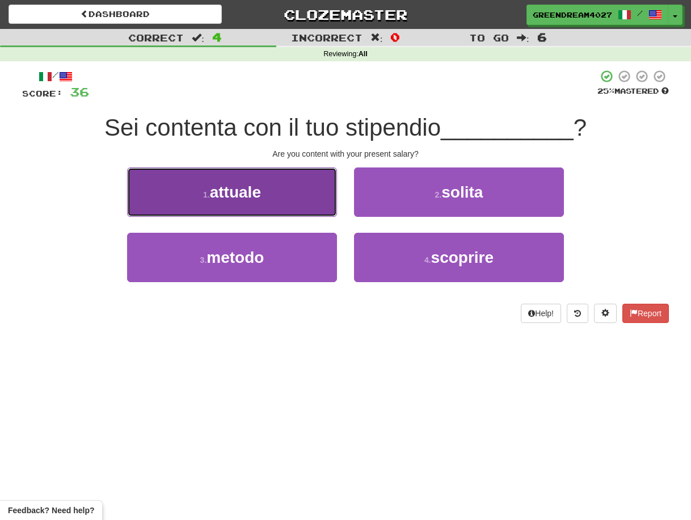
click at [268, 192] on button "1 . attuale" at bounding box center [232, 191] width 210 height 49
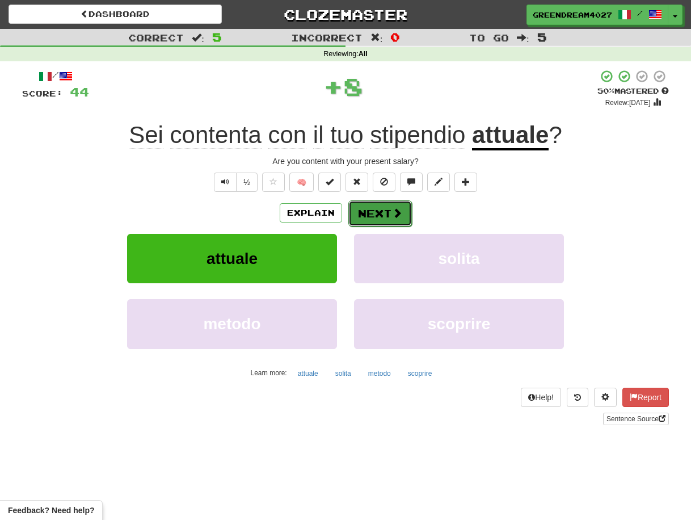
click at [377, 212] on button "Next" at bounding box center [380, 213] width 64 height 26
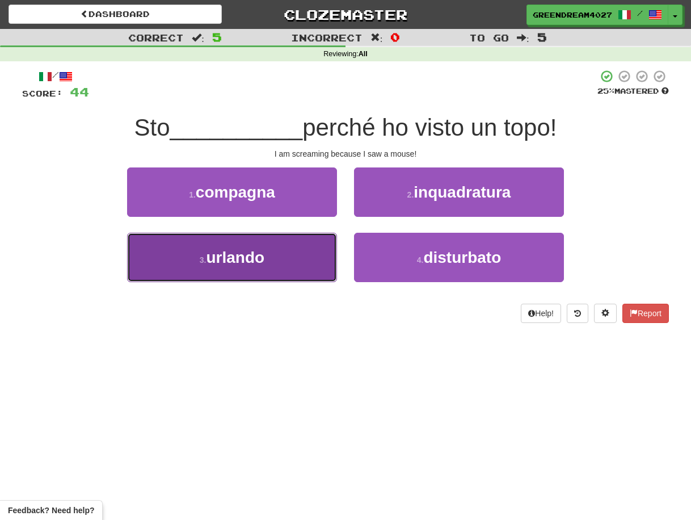
click at [286, 258] on button "3 . urlando" at bounding box center [232, 257] width 210 height 49
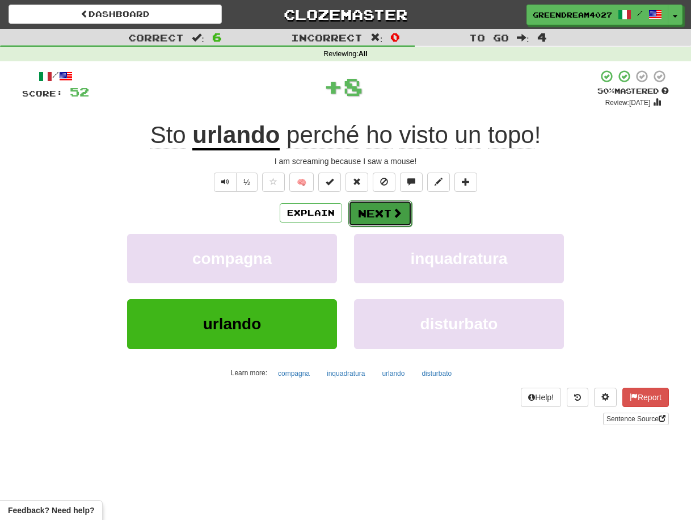
click at [376, 212] on button "Next" at bounding box center [380, 213] width 64 height 26
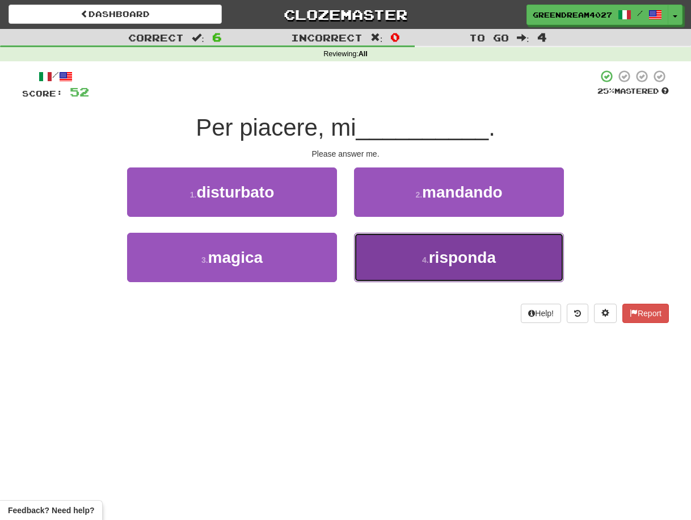
click at [388, 266] on button "4 . risponda" at bounding box center [459, 257] width 210 height 49
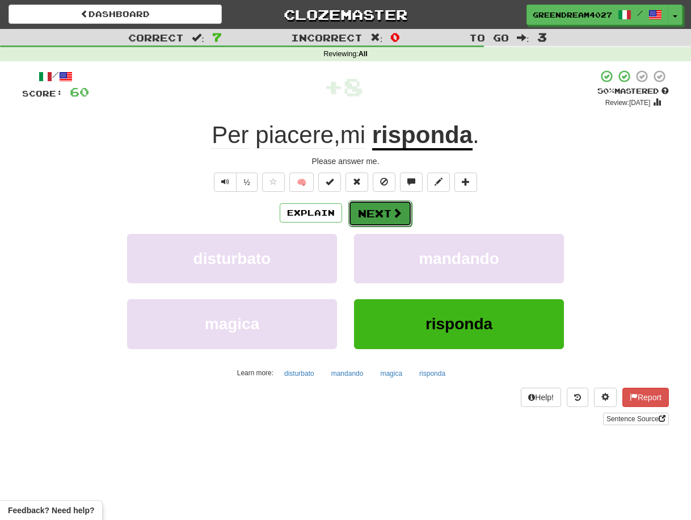
click at [379, 212] on button "Next" at bounding box center [380, 213] width 64 height 26
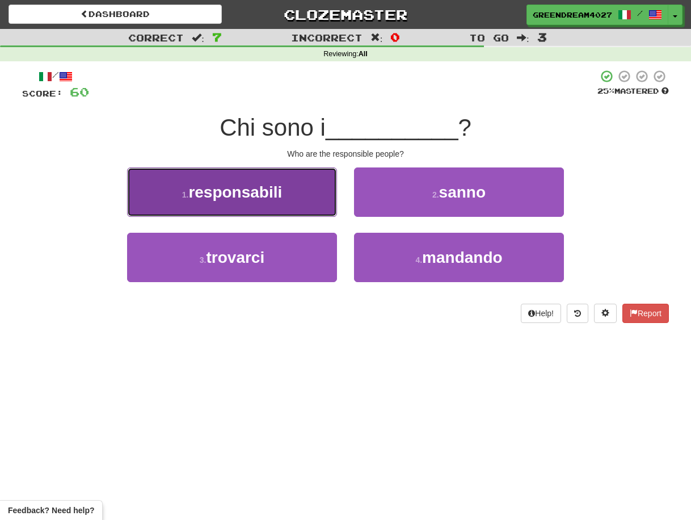
click at [272, 194] on span "responsabili" at bounding box center [235, 192] width 94 height 18
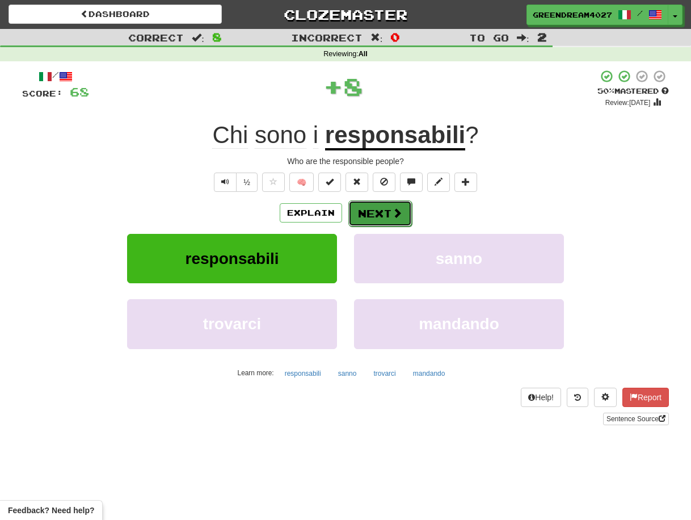
click at [379, 213] on button "Next" at bounding box center [380, 213] width 64 height 26
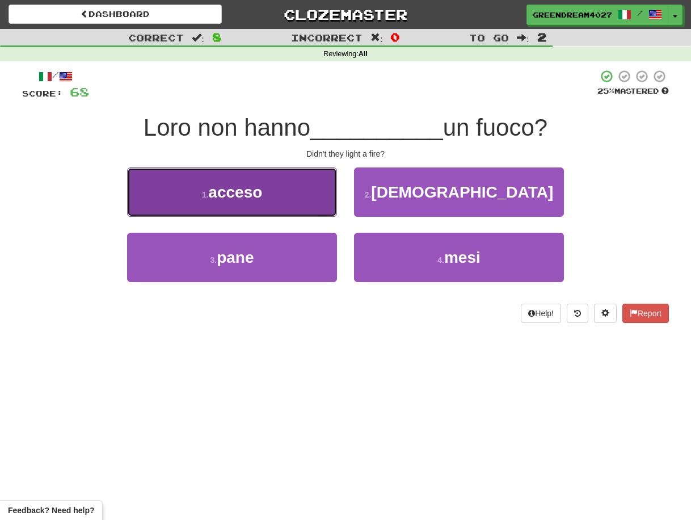
click at [272, 192] on button "1 . acceso" at bounding box center [232, 191] width 210 height 49
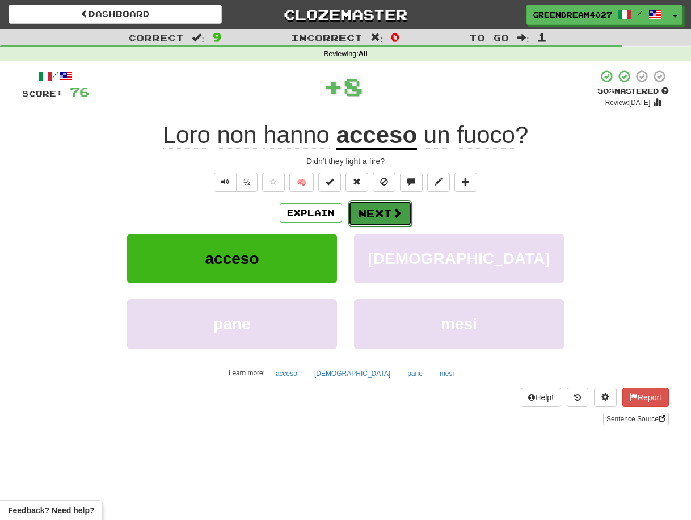
click at [377, 212] on button "Next" at bounding box center [380, 213] width 64 height 26
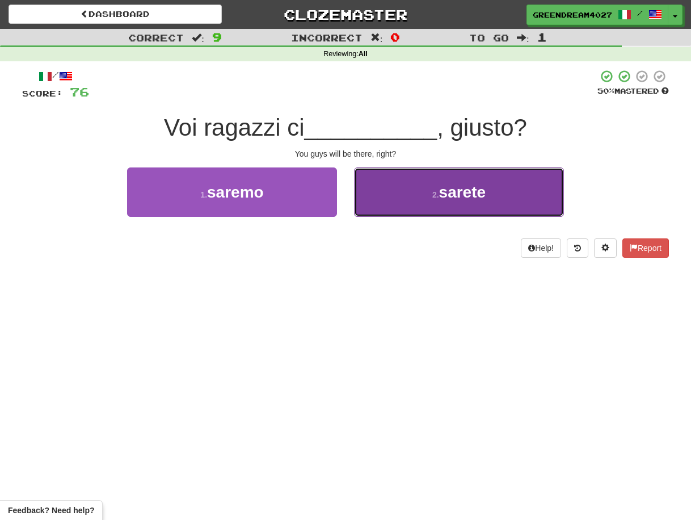
click at [416, 196] on button "2 . sarete" at bounding box center [459, 191] width 210 height 49
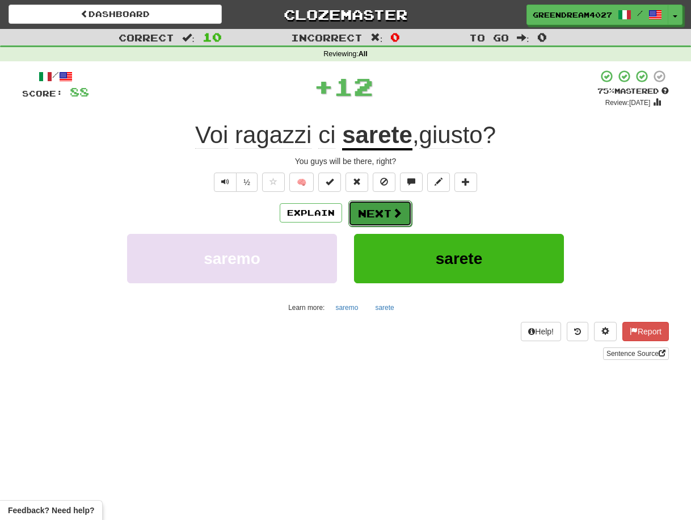
click at [385, 212] on button "Next" at bounding box center [380, 213] width 64 height 26
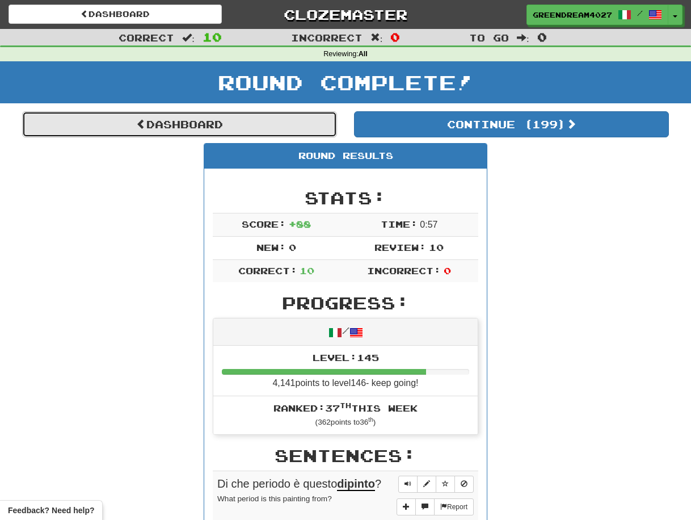
click at [174, 123] on link "Dashboard" at bounding box center [179, 124] width 315 height 26
